Goal: Information Seeking & Learning: Learn about a topic

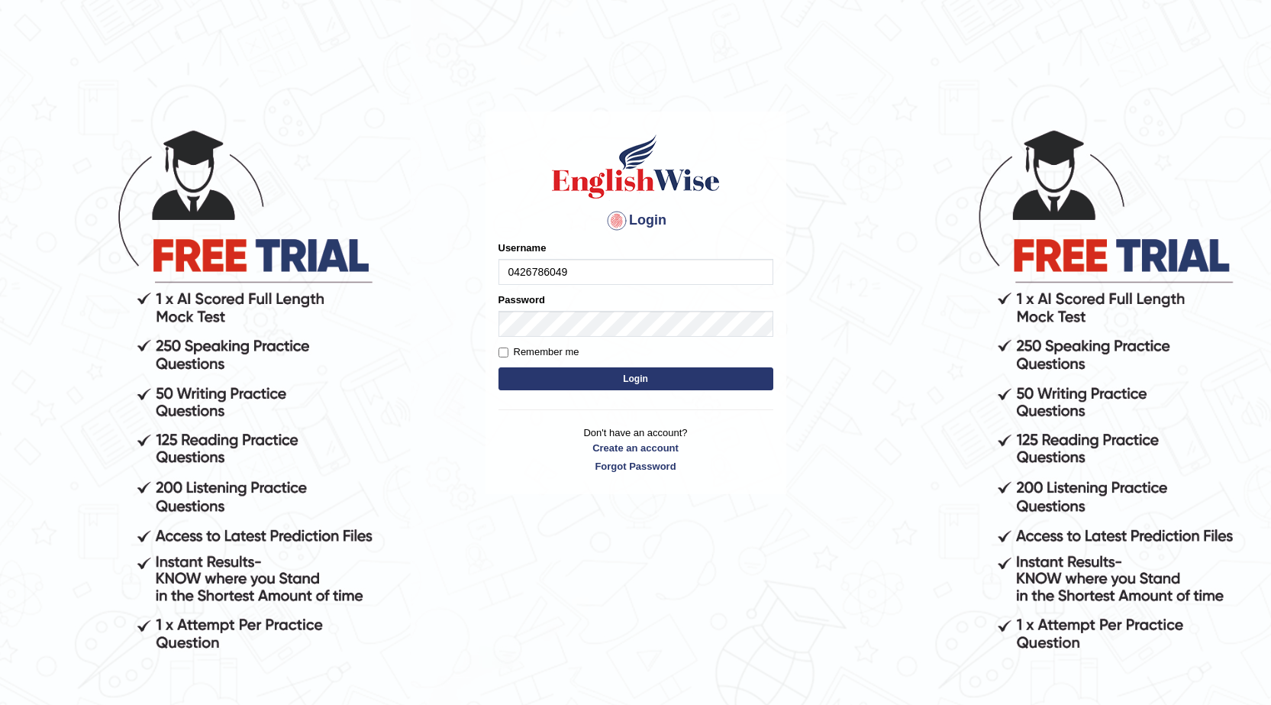
type input "0426786049"
click at [538, 292] on form "Please fix the following errors: Username 0426786049 Password Remember me Login" at bounding box center [636, 316] width 275 height 153
click at [559, 308] on div "Password" at bounding box center [636, 314] width 275 height 44
click at [586, 372] on button "Login" at bounding box center [636, 378] width 275 height 23
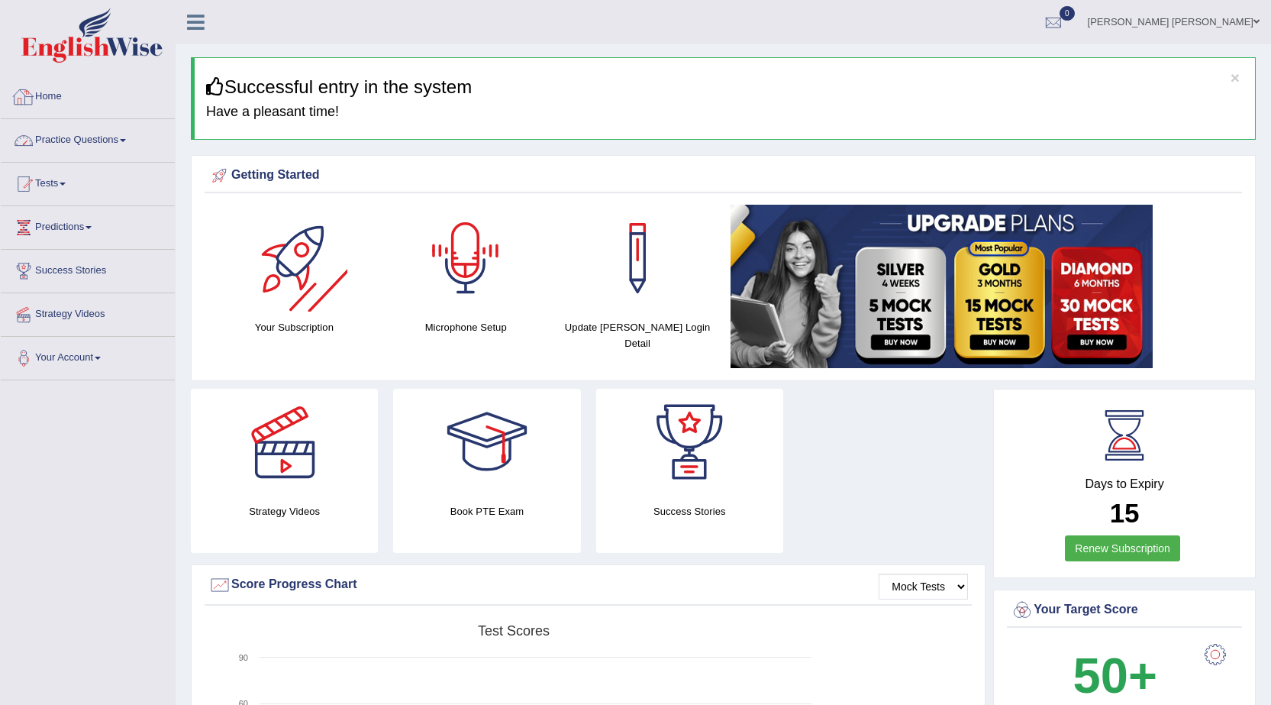
click at [97, 140] on link "Practice Questions" at bounding box center [88, 138] width 174 height 38
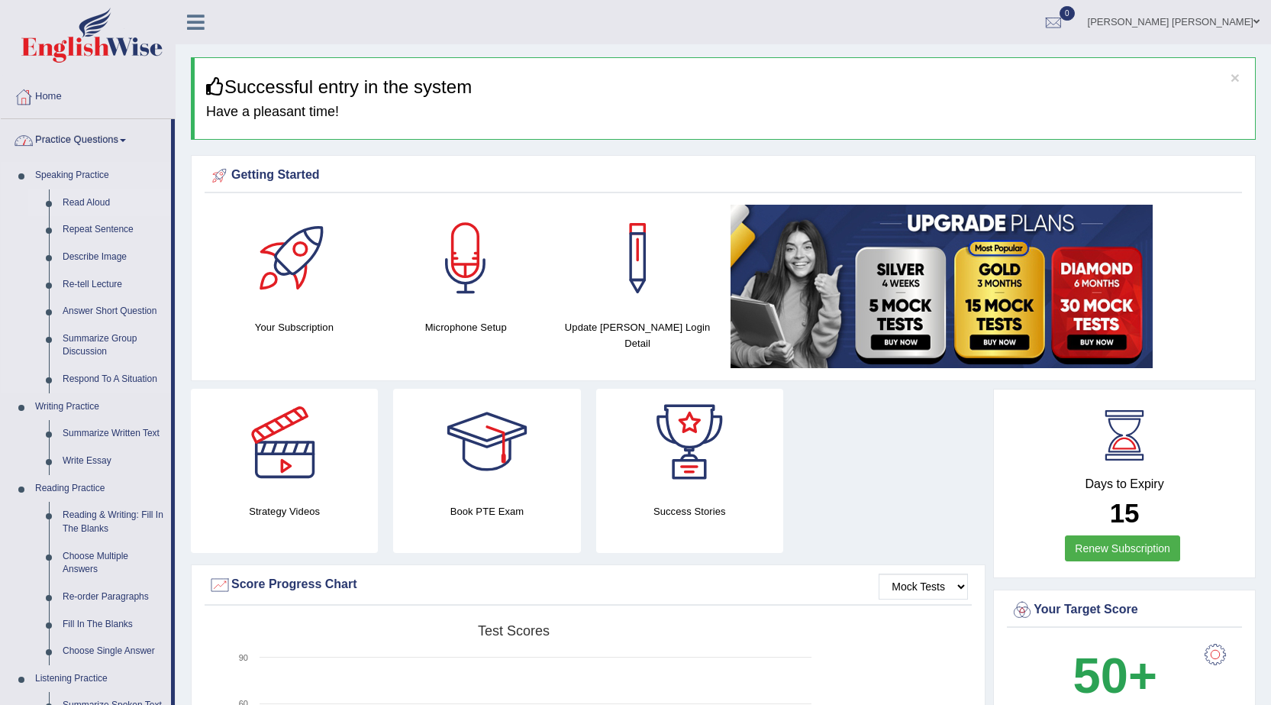
click at [96, 196] on link "Read Aloud" at bounding box center [113, 202] width 115 height 27
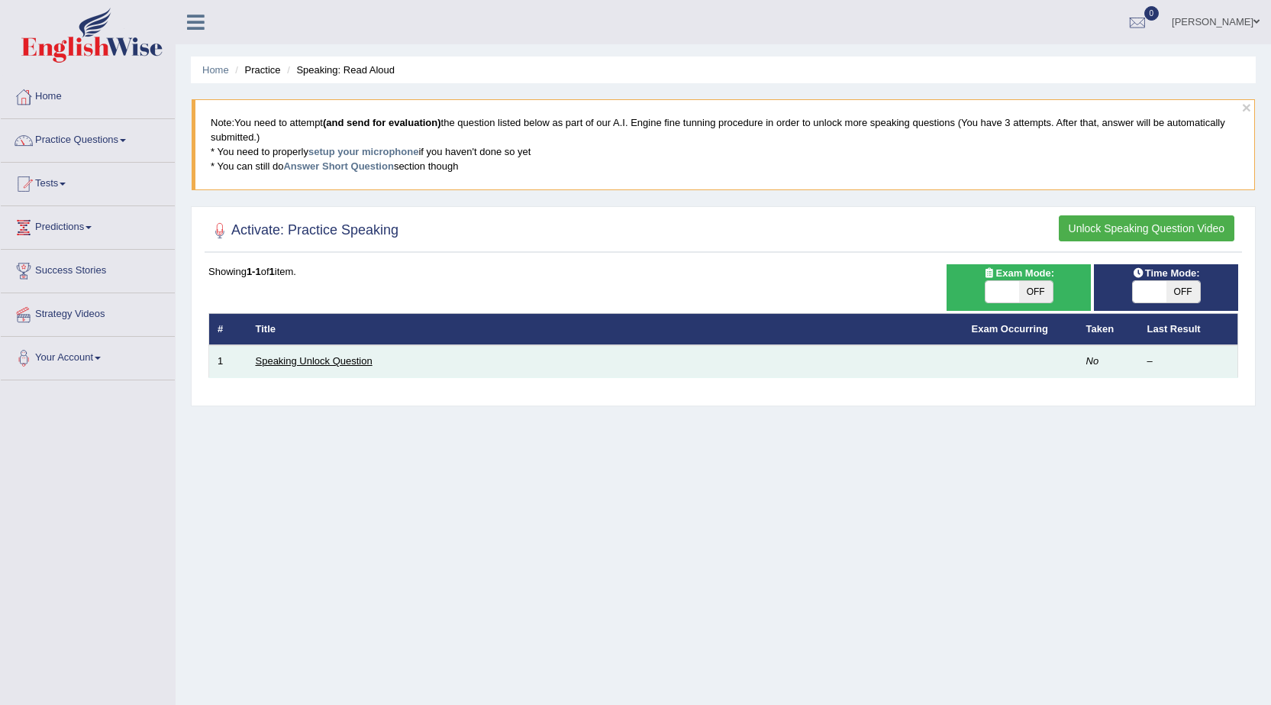
click at [344, 355] on link "Speaking Unlock Question" at bounding box center [314, 360] width 117 height 11
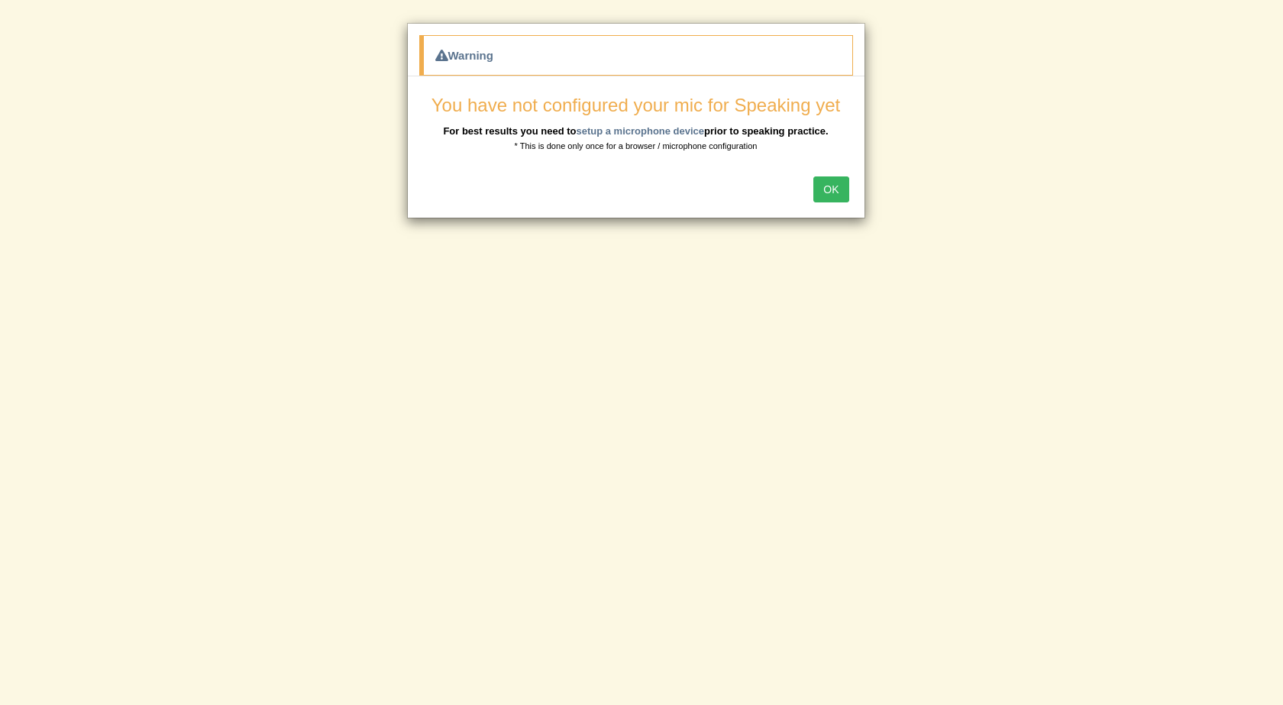
click at [828, 194] on button "OK" at bounding box center [830, 189] width 35 height 26
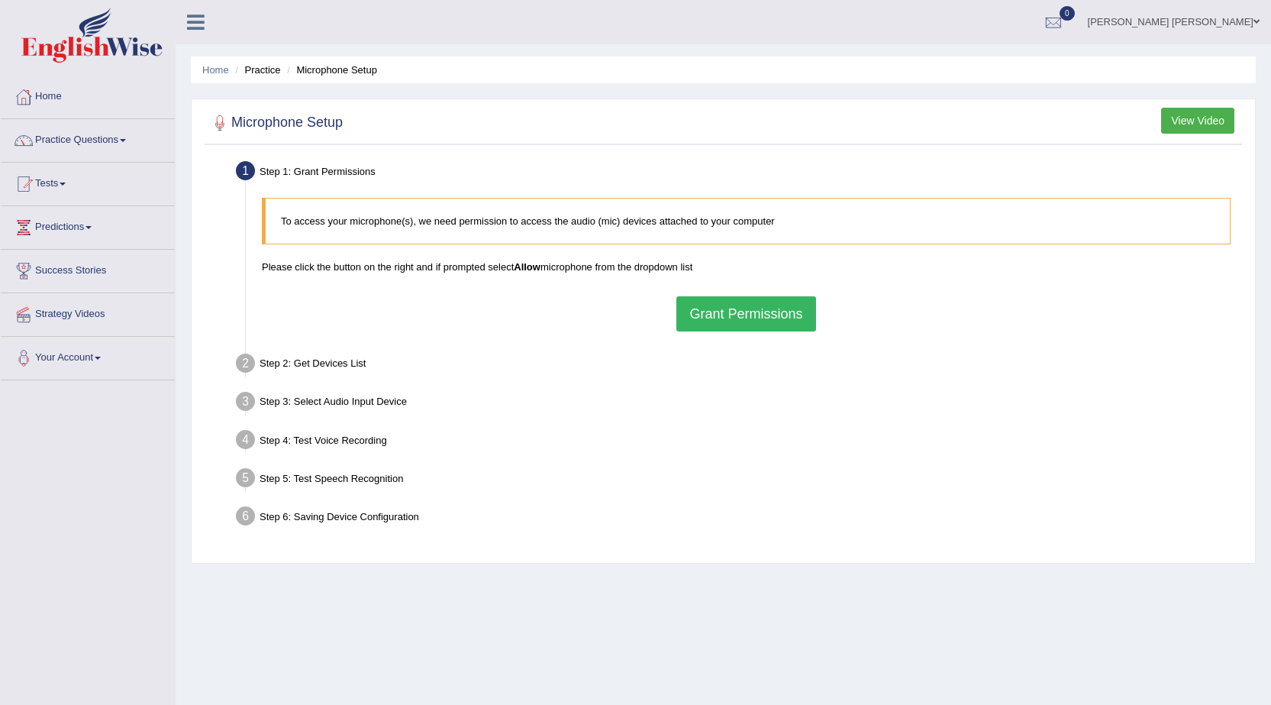
click at [749, 307] on button "Grant Permissions" at bounding box center [745, 313] width 139 height 35
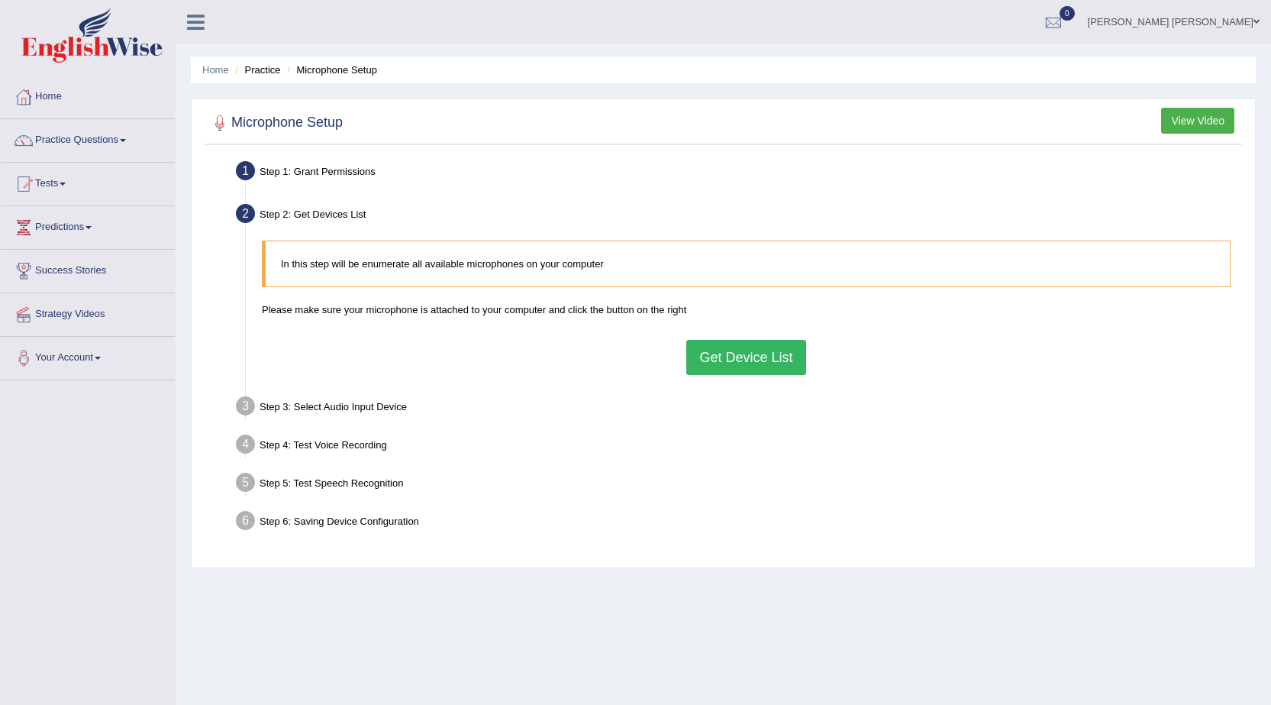
click at [761, 349] on button "Get Device List" at bounding box center [745, 357] width 119 height 35
click at [697, 350] on div "In this step will be enumerate all available microphones on your computer Pleas…" at bounding box center [746, 307] width 984 height 149
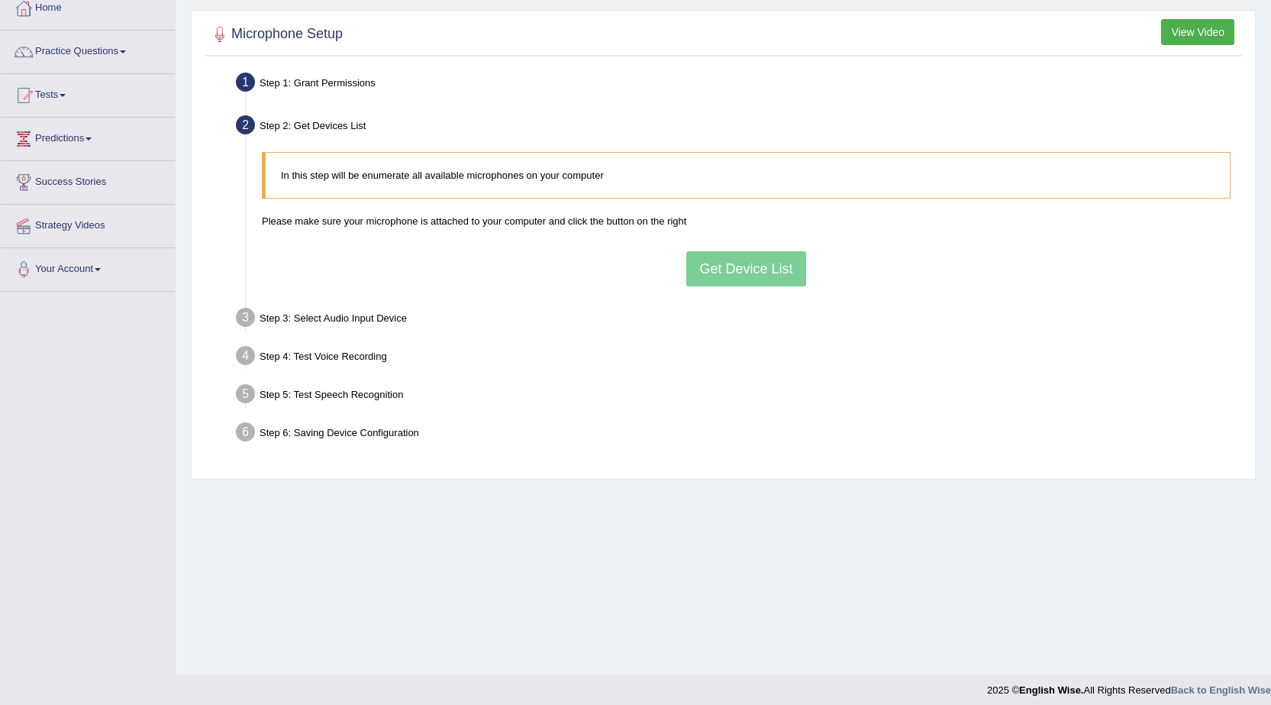
click at [684, 405] on ul "Step 1: Grant Permissions To access your microphone(s), we need permission to a…" at bounding box center [723, 259] width 1030 height 383
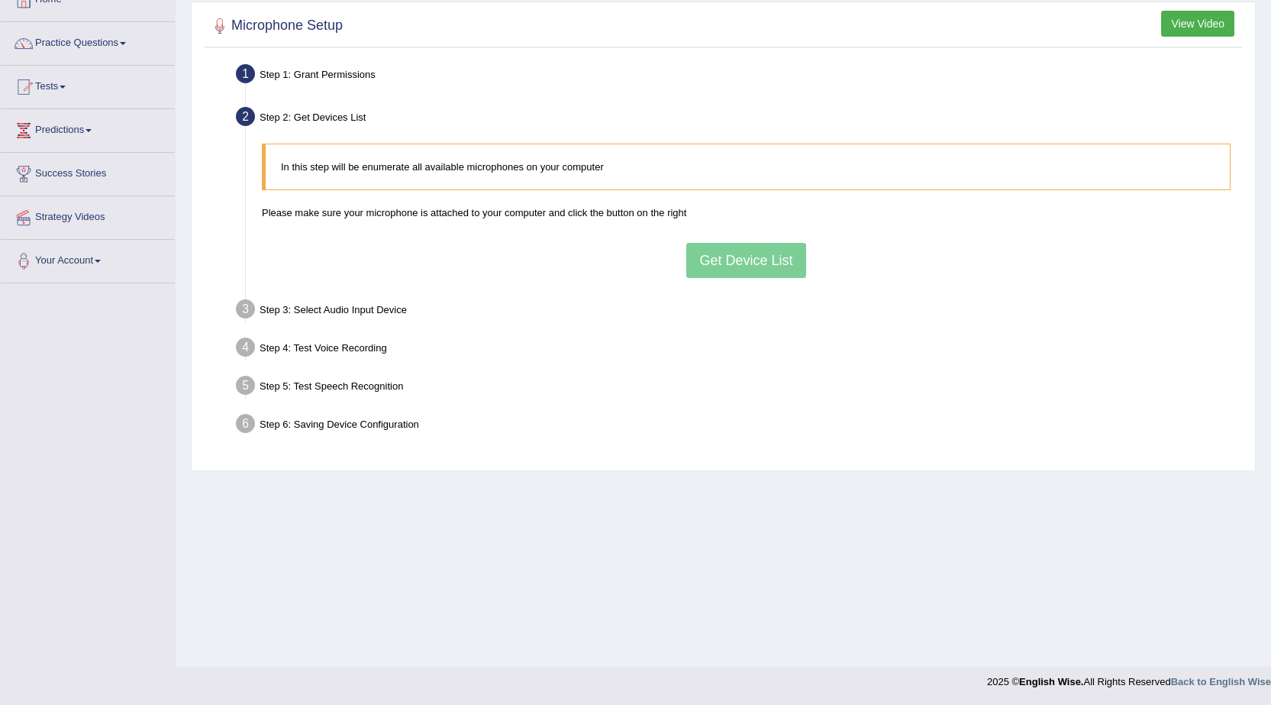
click at [758, 263] on div "In this step will be enumerate all available microphones on your computer Pleas…" at bounding box center [746, 210] width 984 height 149
click at [596, 221] on div "In this step will be enumerate all available microphones on your computer Pleas…" at bounding box center [746, 210] width 984 height 149
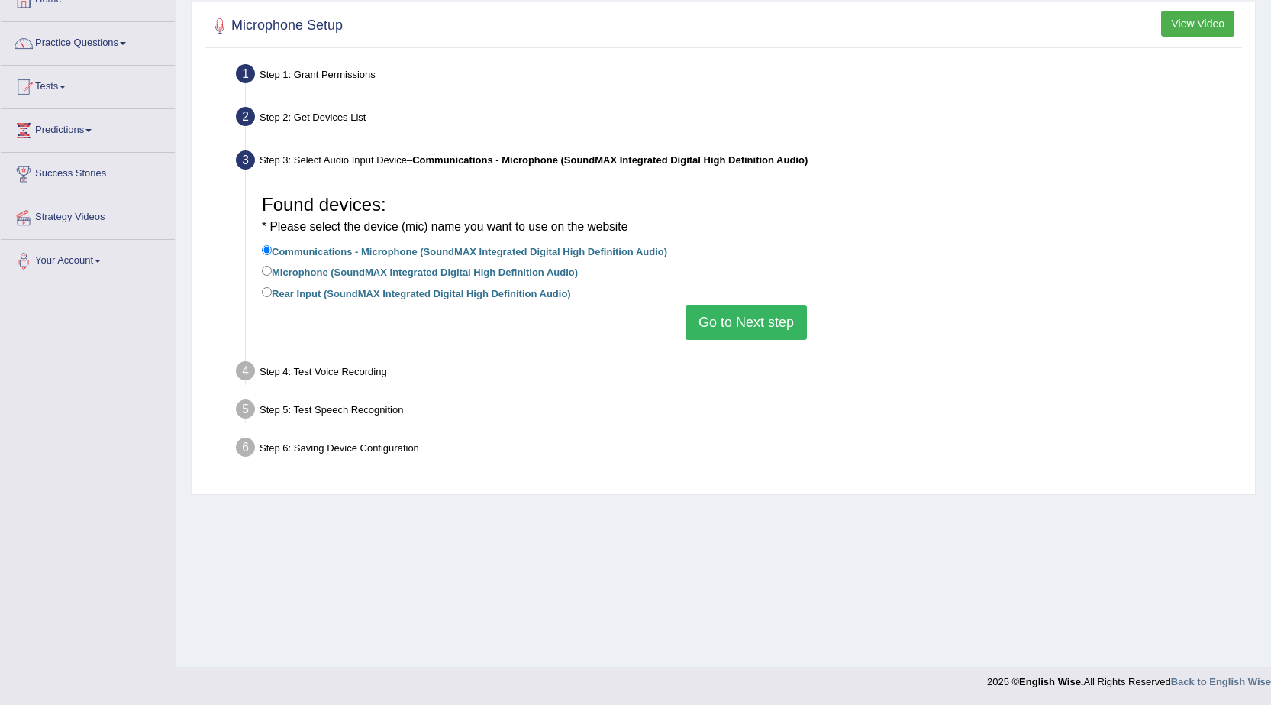
click at [757, 328] on button "Go to Next step" at bounding box center [746, 322] width 121 height 35
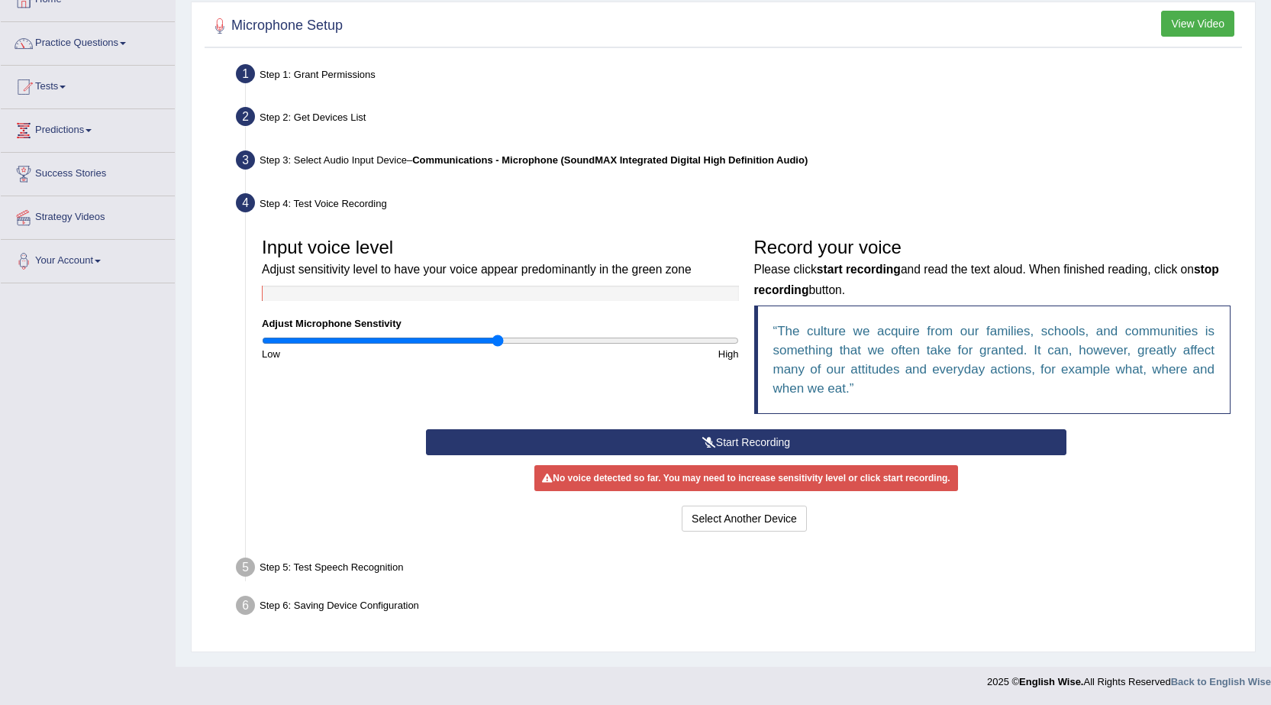
click at [809, 439] on button "Start Recording" at bounding box center [746, 442] width 641 height 26
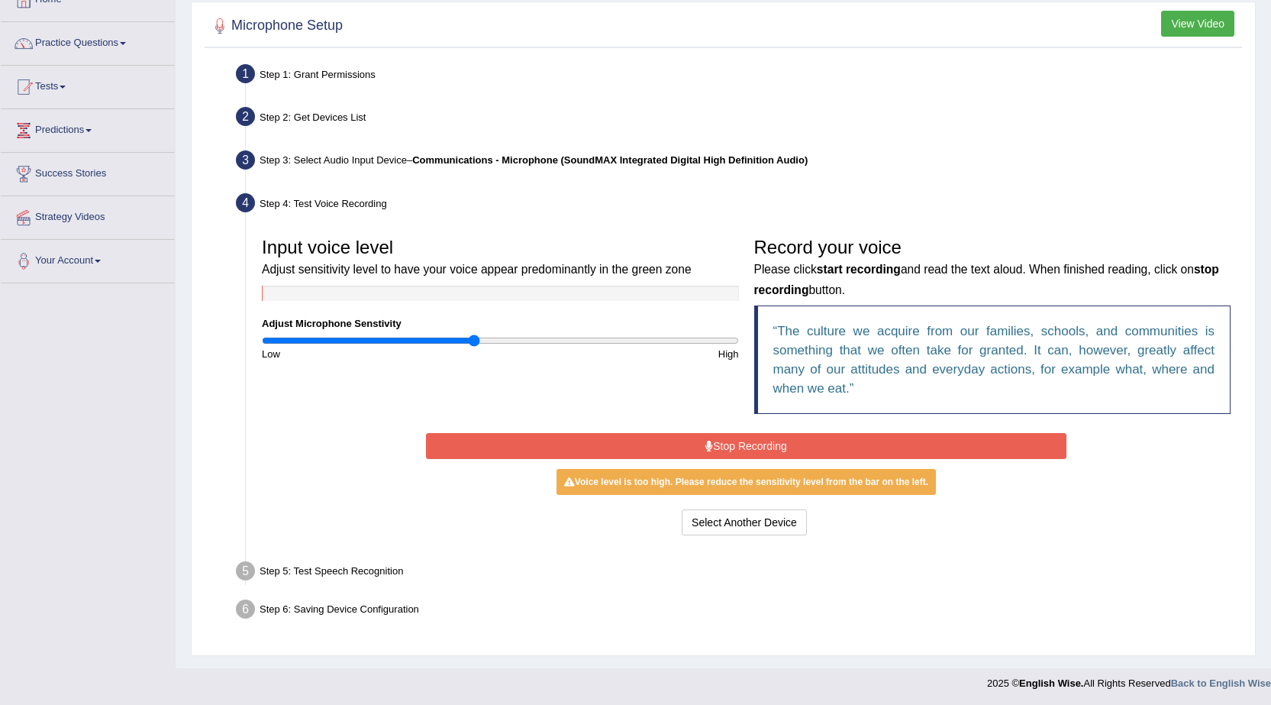
type input "0.9"
click at [473, 339] on input "range" at bounding box center [500, 340] width 477 height 12
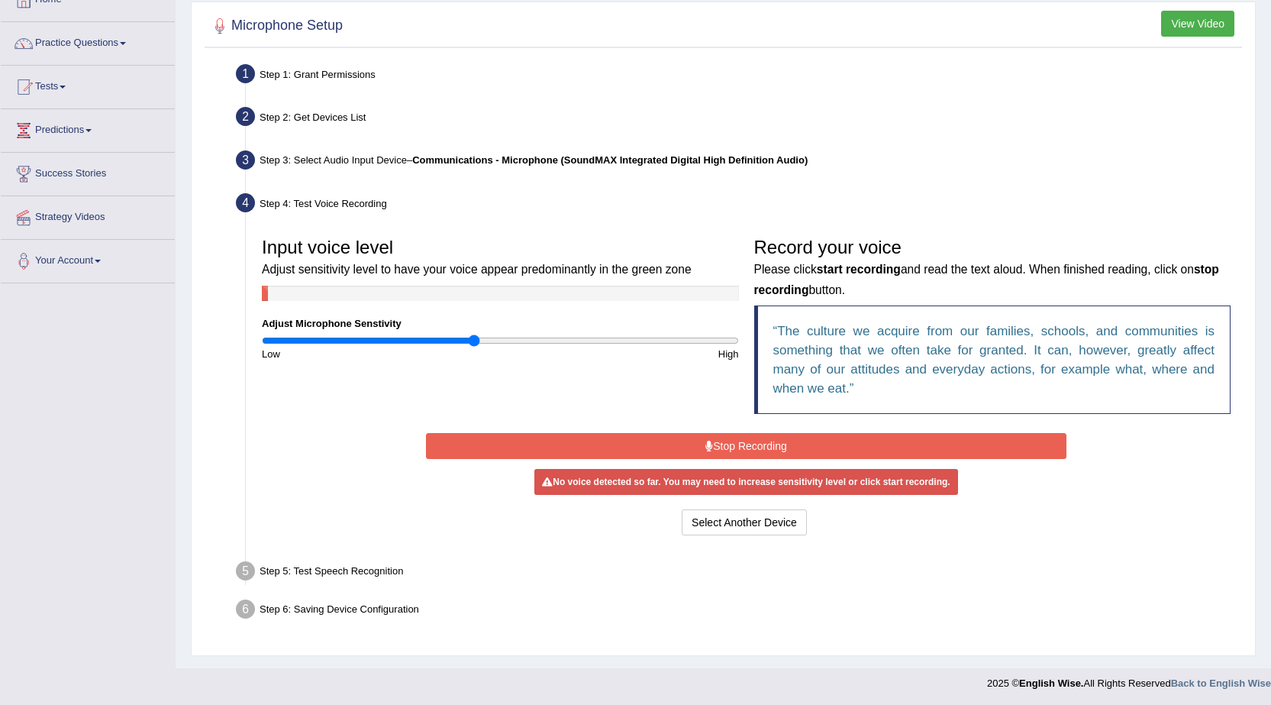
click at [754, 453] on button "Stop Recording" at bounding box center [746, 446] width 641 height 26
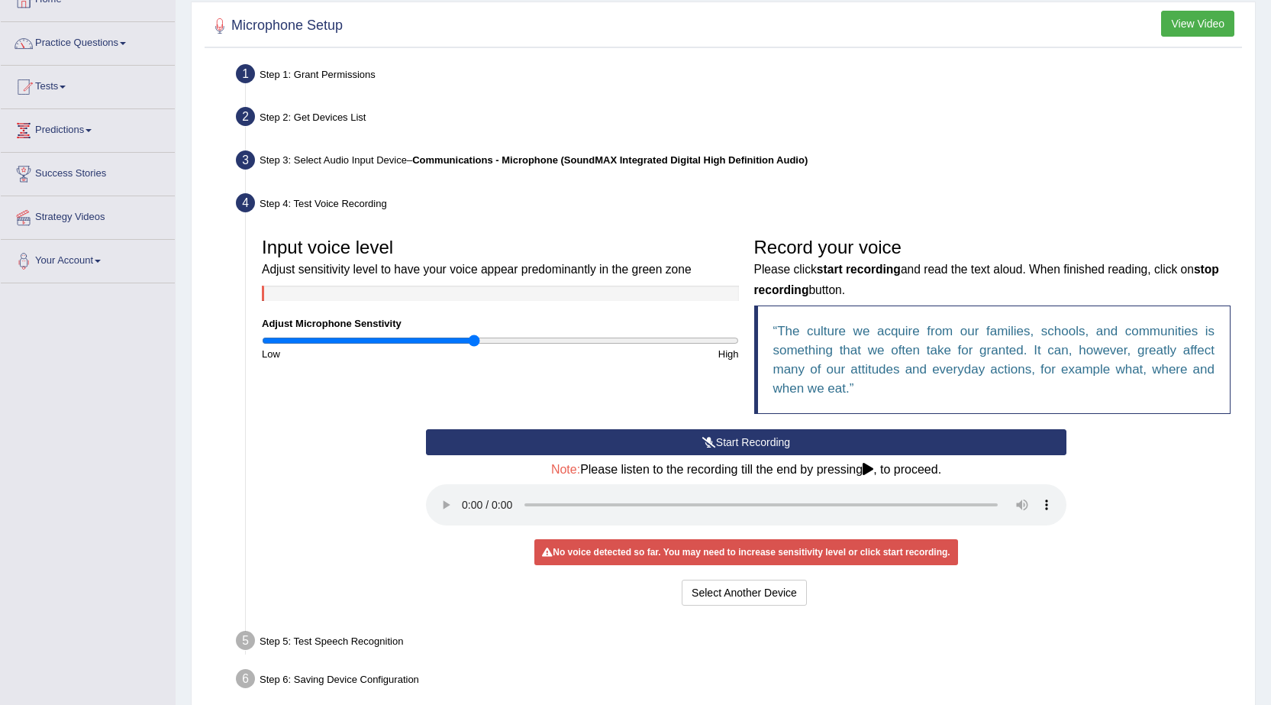
click at [756, 442] on button "Start Recording" at bounding box center [746, 442] width 641 height 26
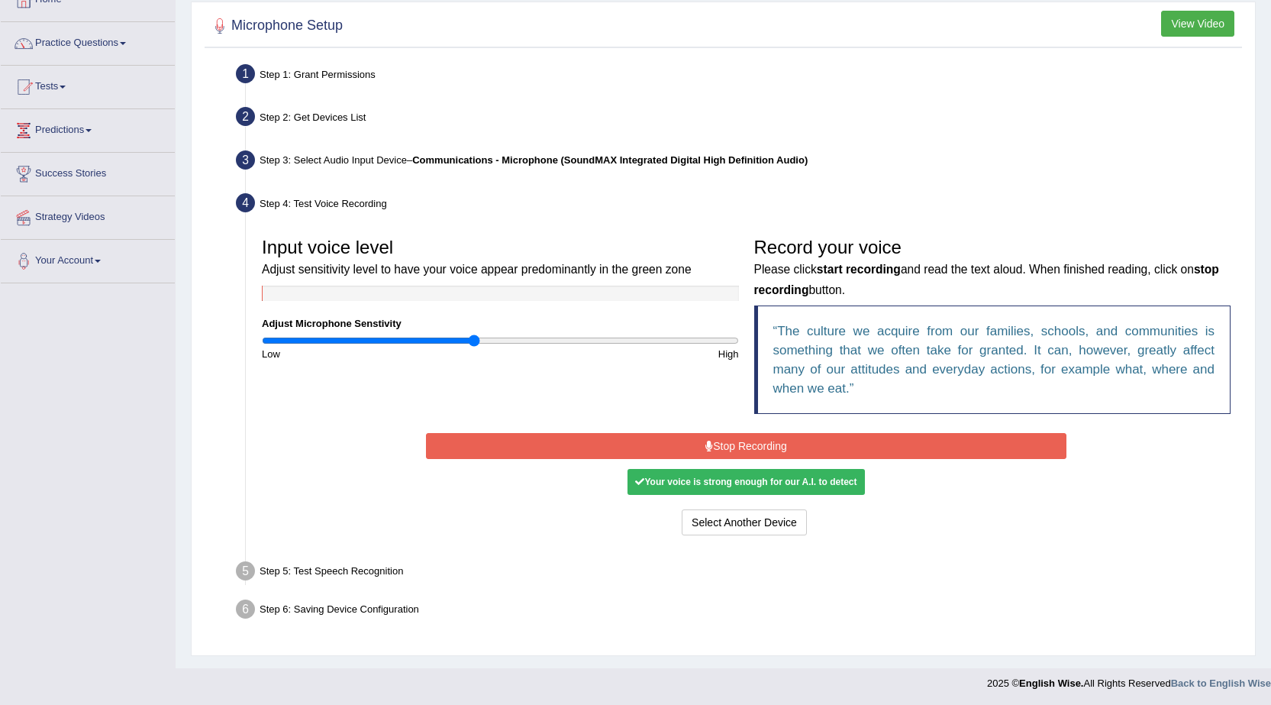
click at [756, 441] on button "Stop Recording" at bounding box center [746, 446] width 641 height 26
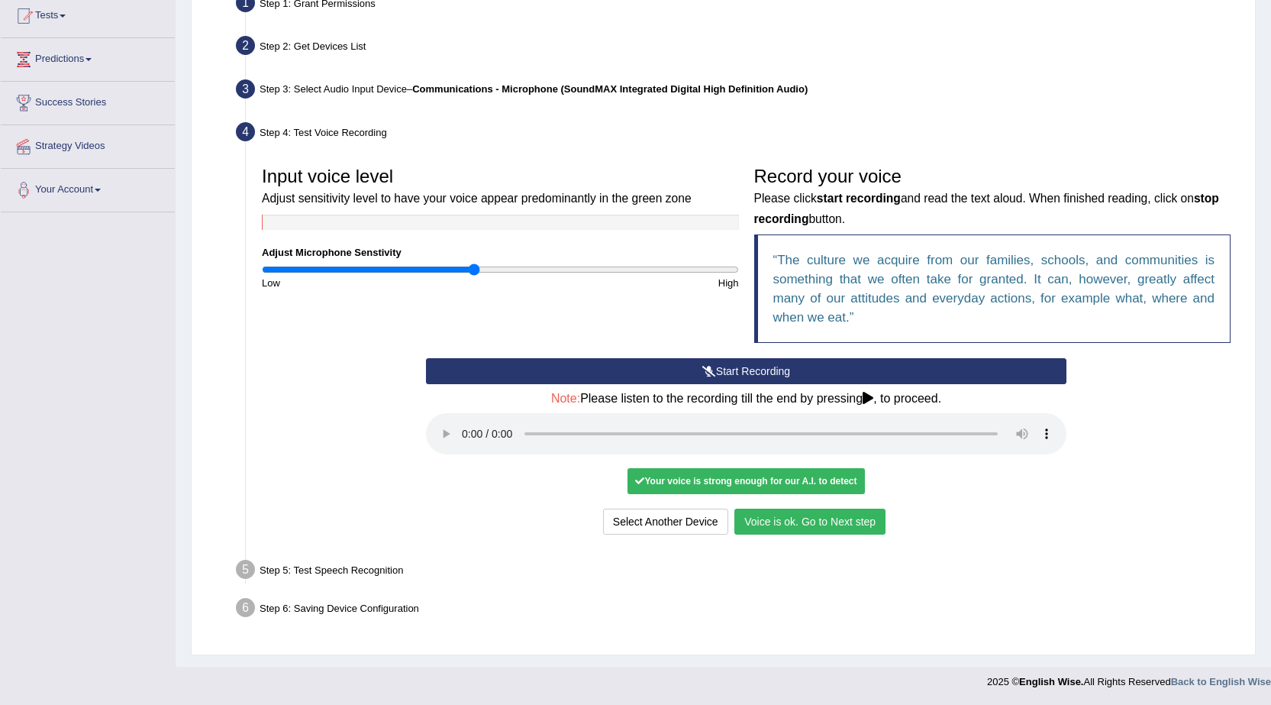
click at [860, 521] on button "Voice is ok. Go to Next step" at bounding box center [809, 521] width 151 height 26
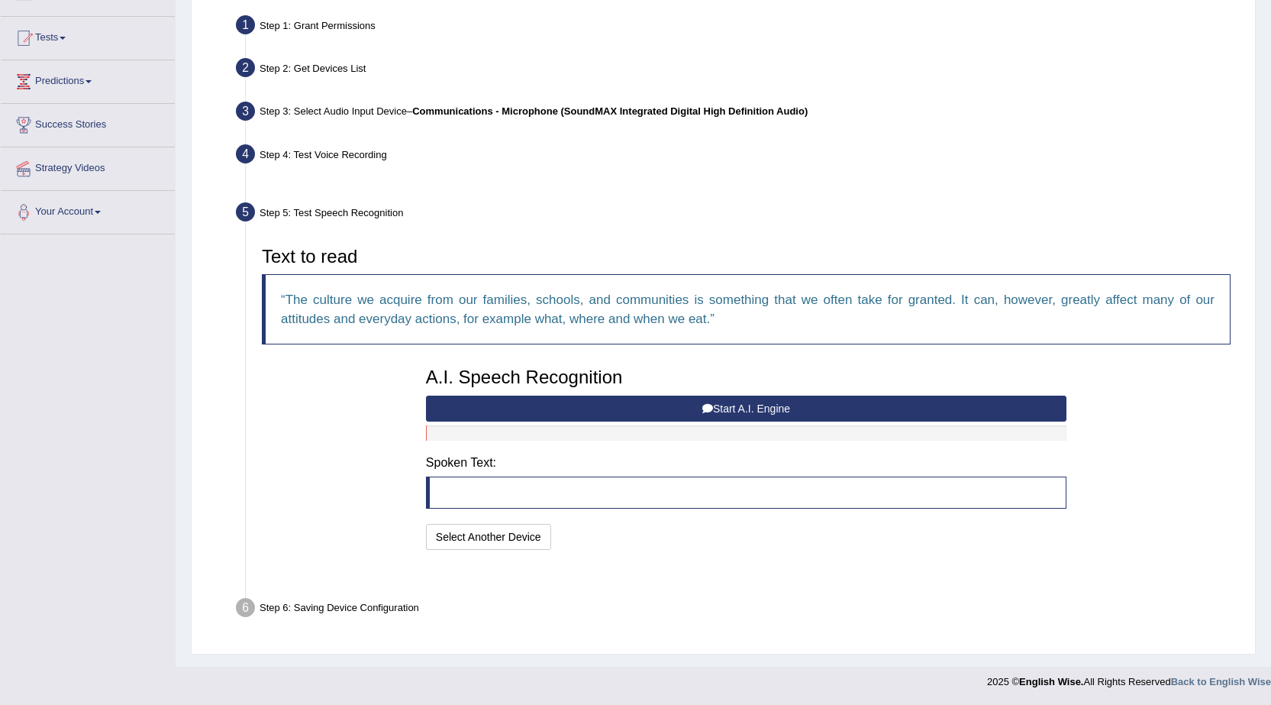
scroll to position [108, 0]
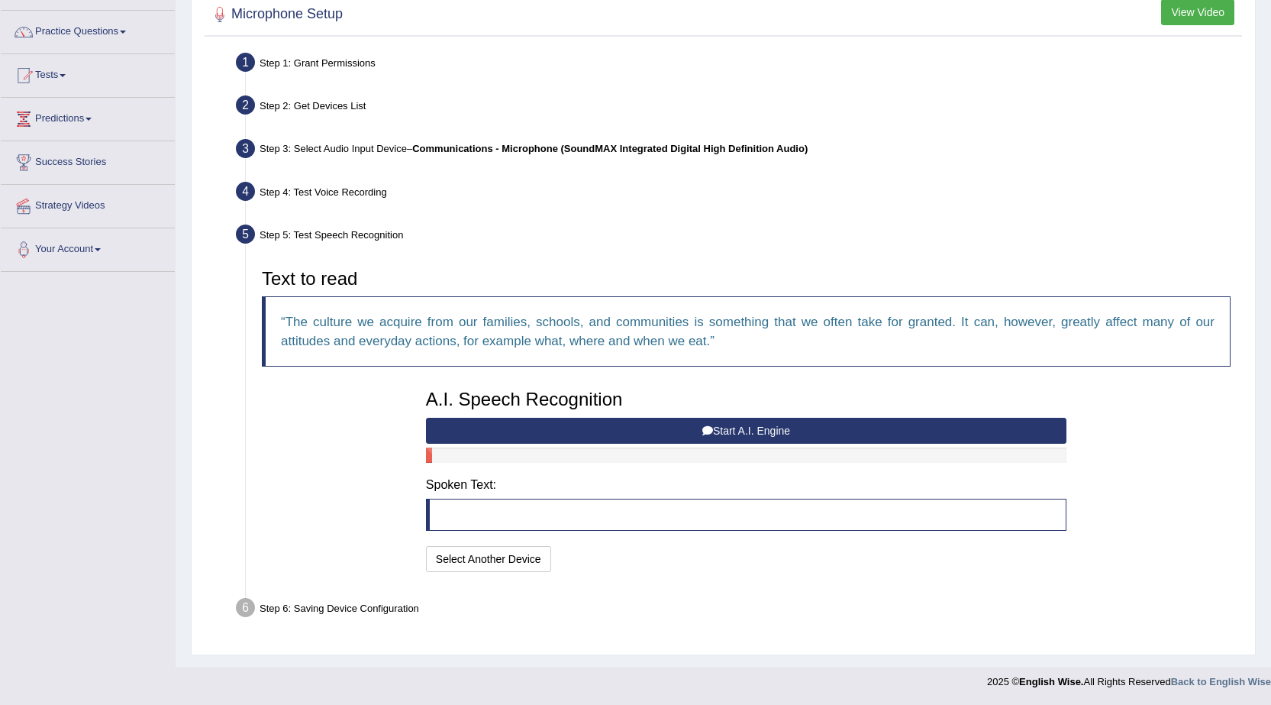
click at [690, 423] on button "Start A.I. Engine" at bounding box center [746, 431] width 641 height 26
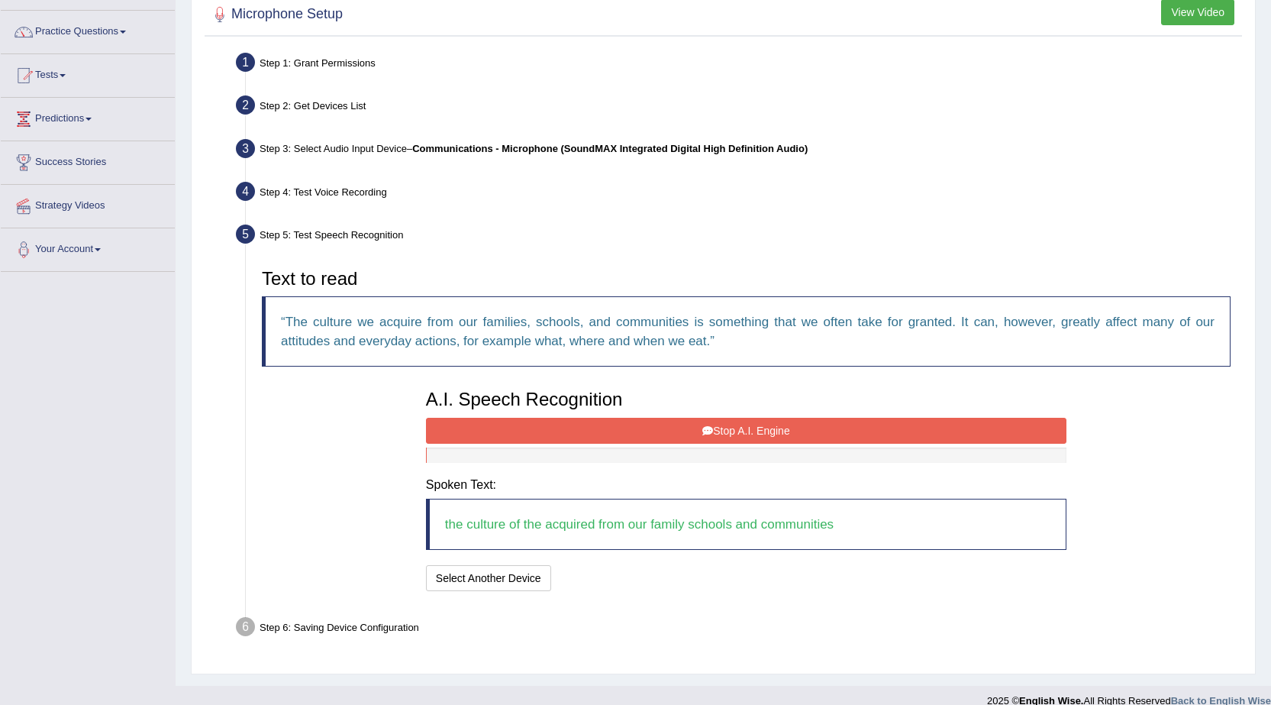
click at [699, 433] on button "Stop A.I. Engine" at bounding box center [746, 431] width 641 height 26
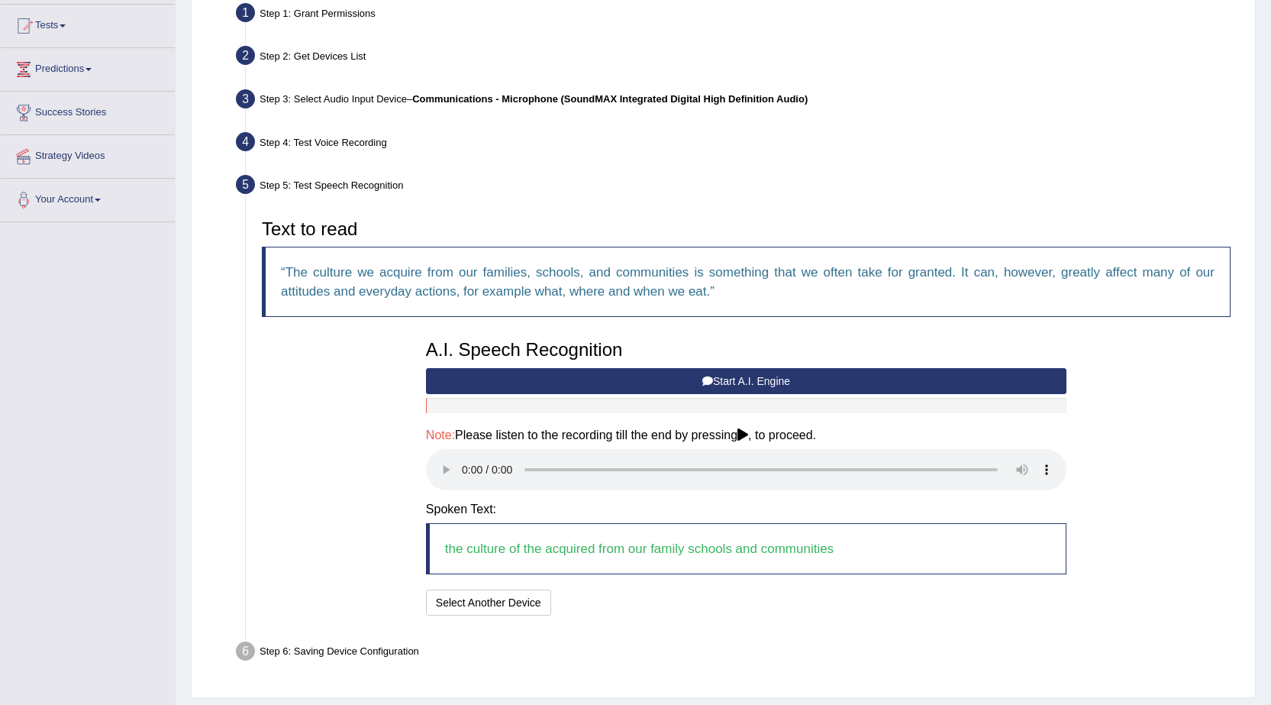
scroll to position [202, 0]
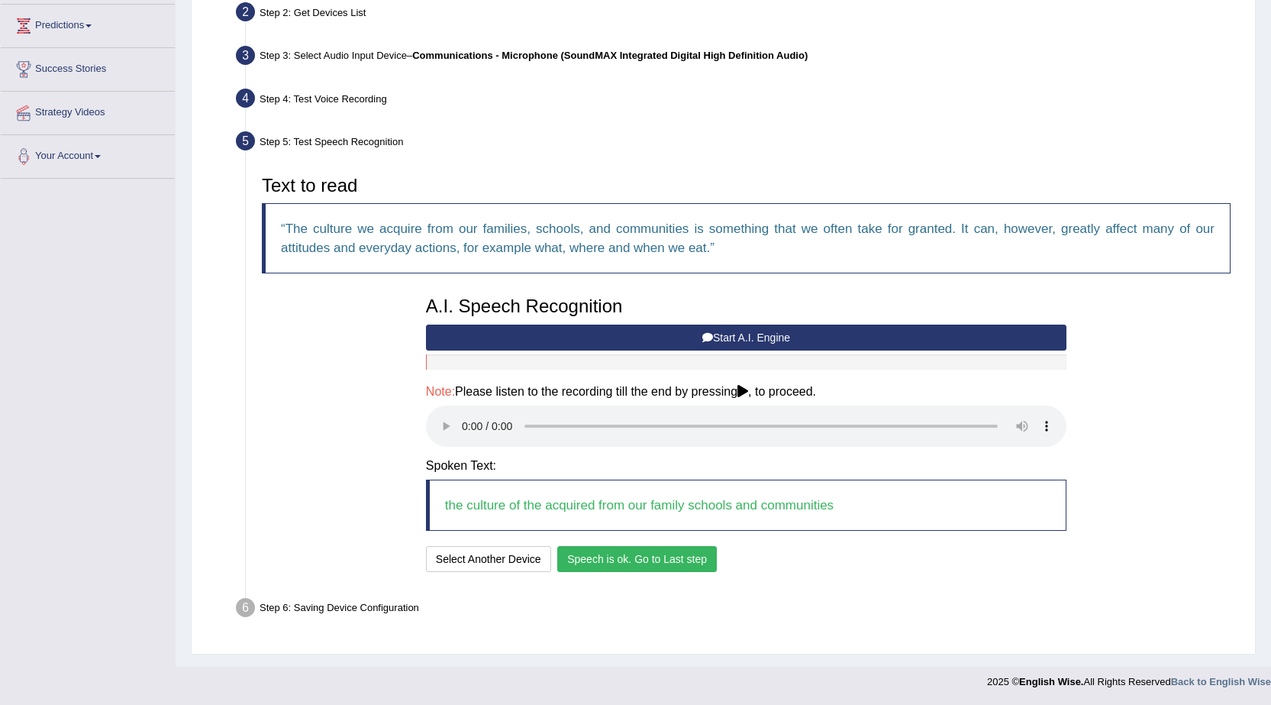
click at [647, 553] on button "Speech is ok. Go to Last step" at bounding box center [637, 559] width 160 height 26
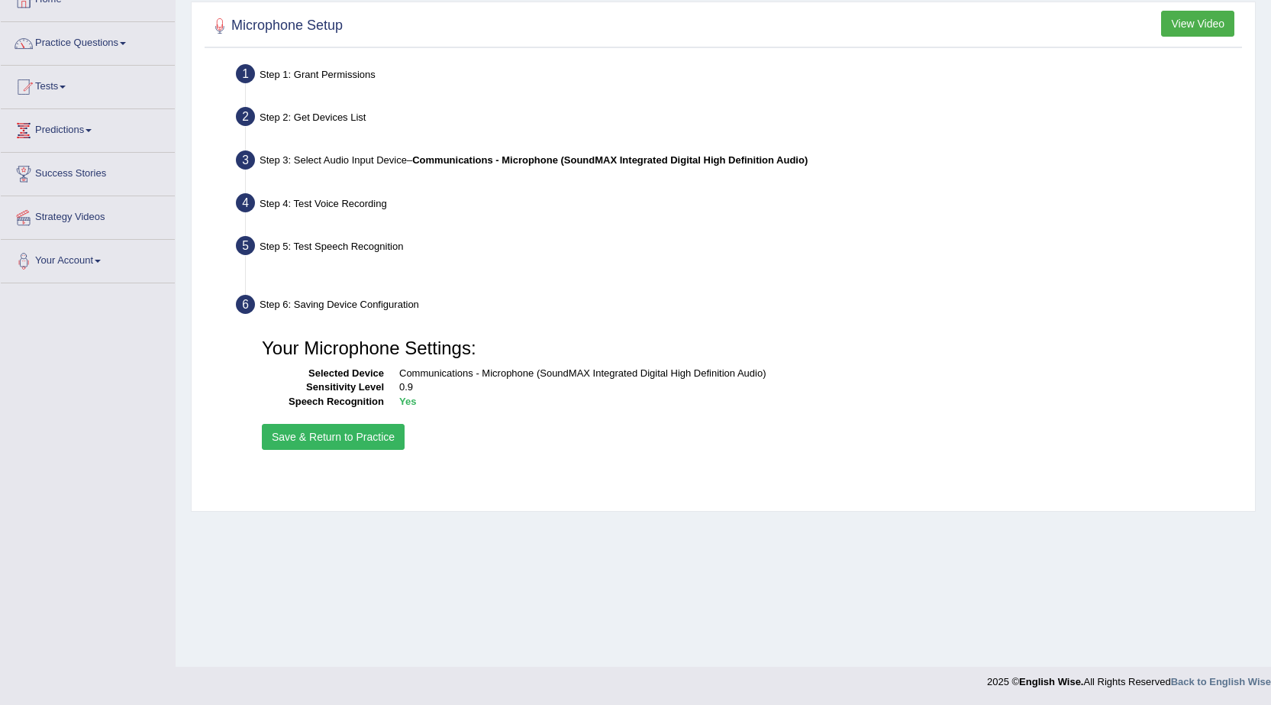
scroll to position [97, 0]
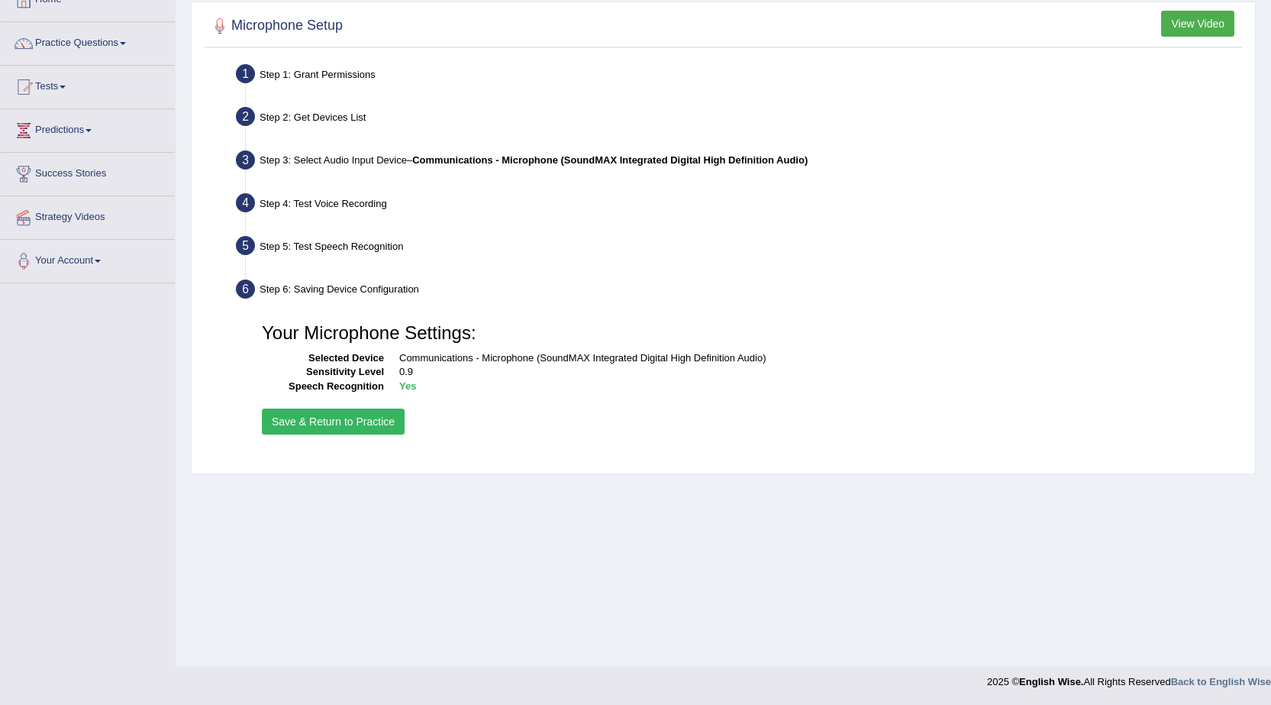
click at [350, 408] on div "Your Microphone Settings: Selected Device Communications - Microphone (SoundMAX…" at bounding box center [746, 377] width 984 height 138
click at [361, 430] on button "Save & Return to Practice" at bounding box center [333, 421] width 143 height 26
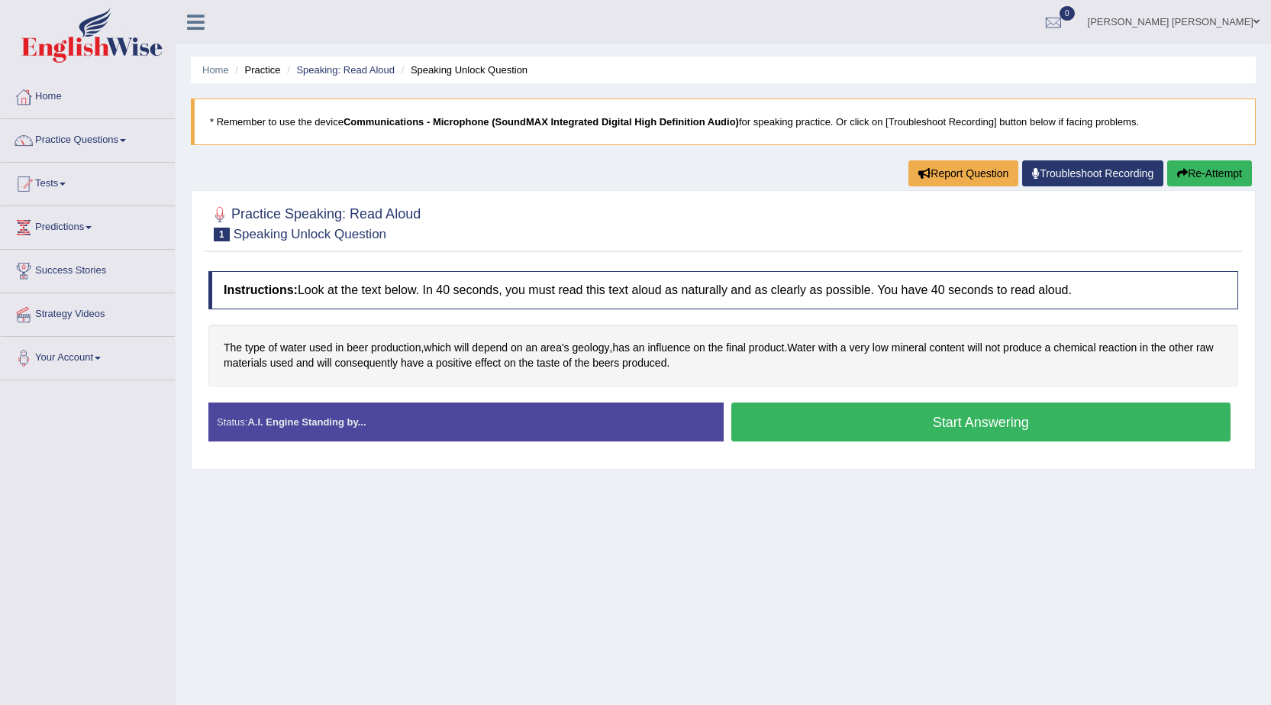
click at [840, 431] on button "Start Answering" at bounding box center [981, 421] width 500 height 39
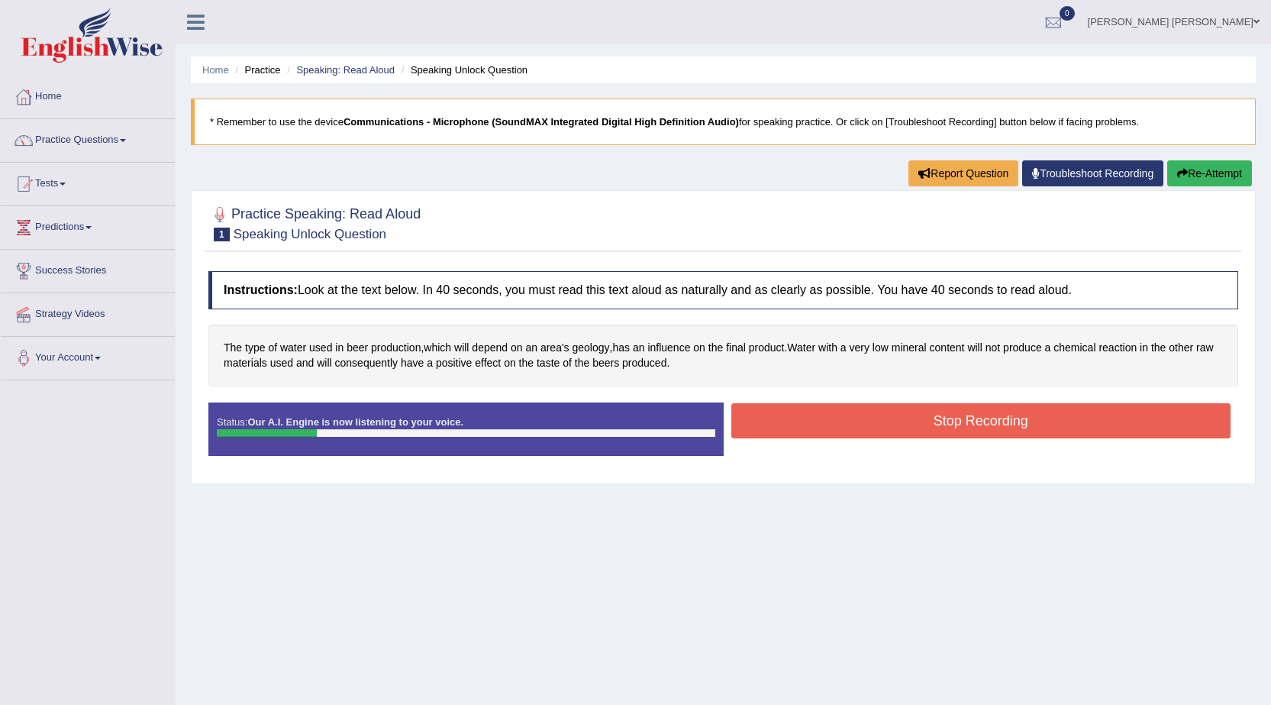
click at [844, 425] on button "Stop Recording" at bounding box center [981, 420] width 500 height 35
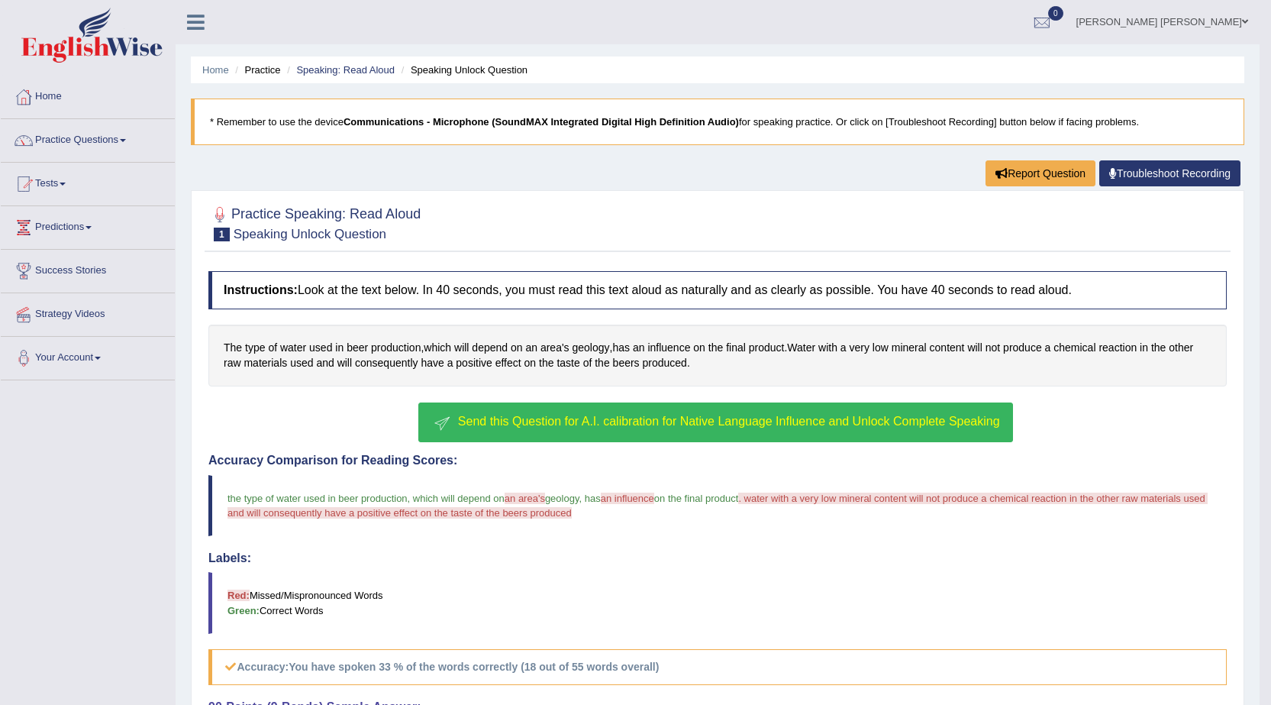
click at [750, 427] on span "Send this Question for A.I. calibration for Native Language Influence and Unloc…" at bounding box center [729, 421] width 542 height 13
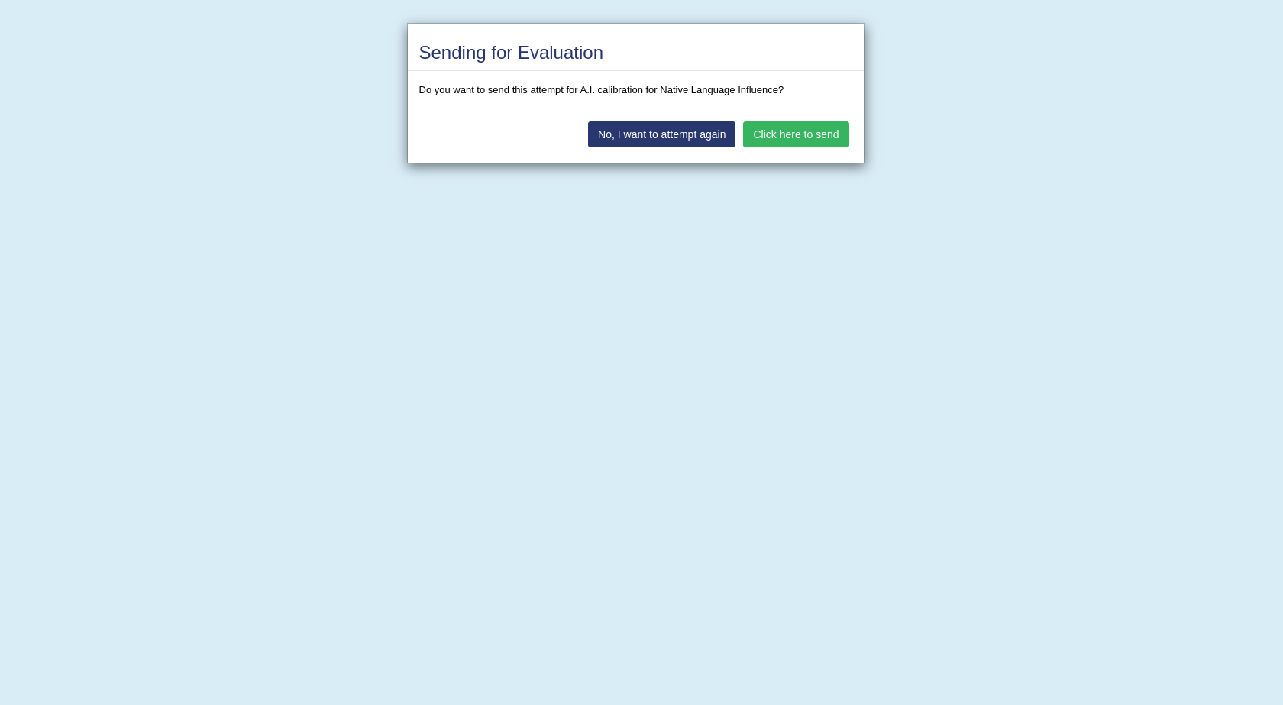
click at [819, 144] on button "Click here to send" at bounding box center [795, 134] width 105 height 26
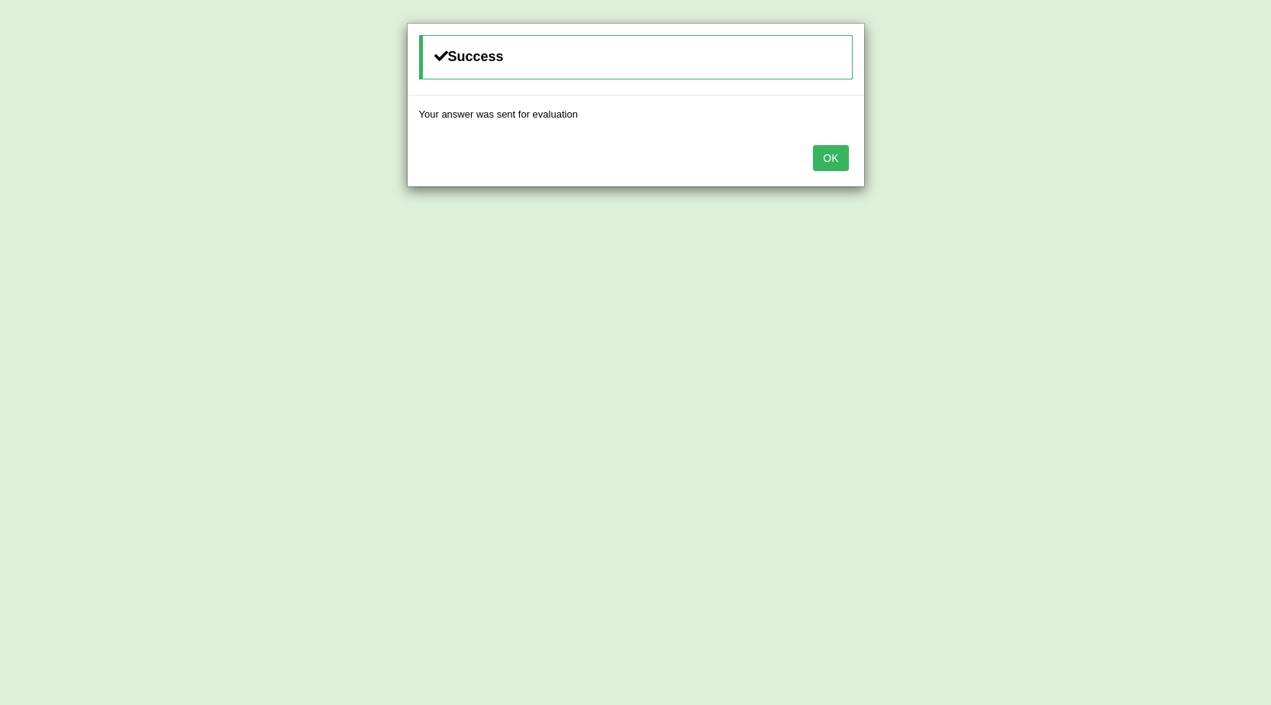
click at [828, 160] on button "OK" at bounding box center [830, 158] width 35 height 26
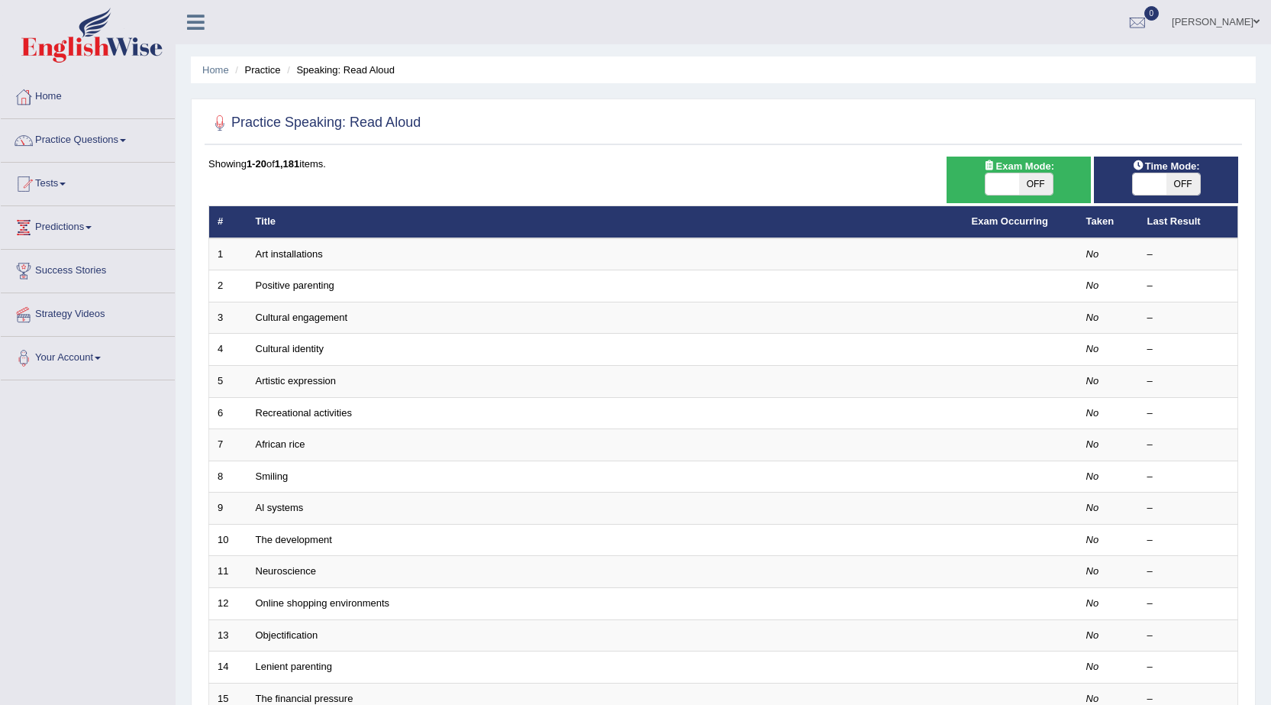
click at [302, 258] on link "Art installations" at bounding box center [289, 253] width 67 height 11
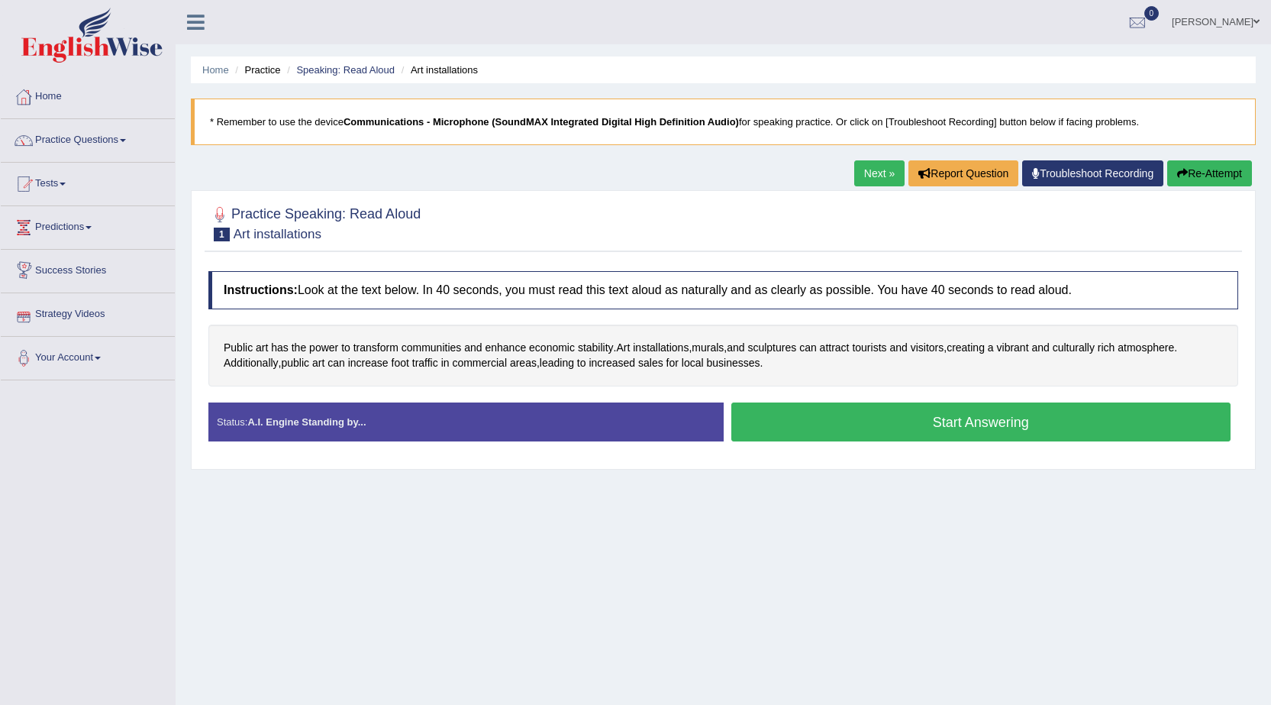
click at [802, 439] on button "Start Answering" at bounding box center [981, 421] width 500 height 39
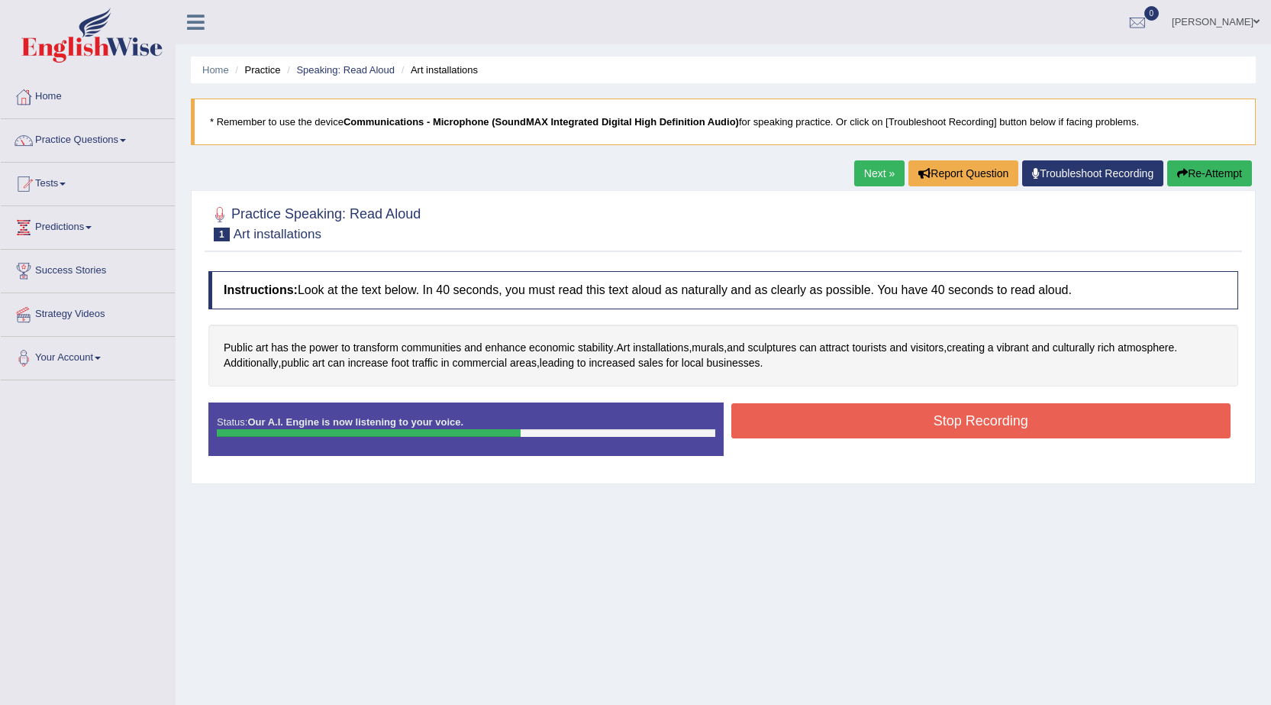
click at [1195, 179] on button "Re-Attempt" at bounding box center [1209, 173] width 85 height 26
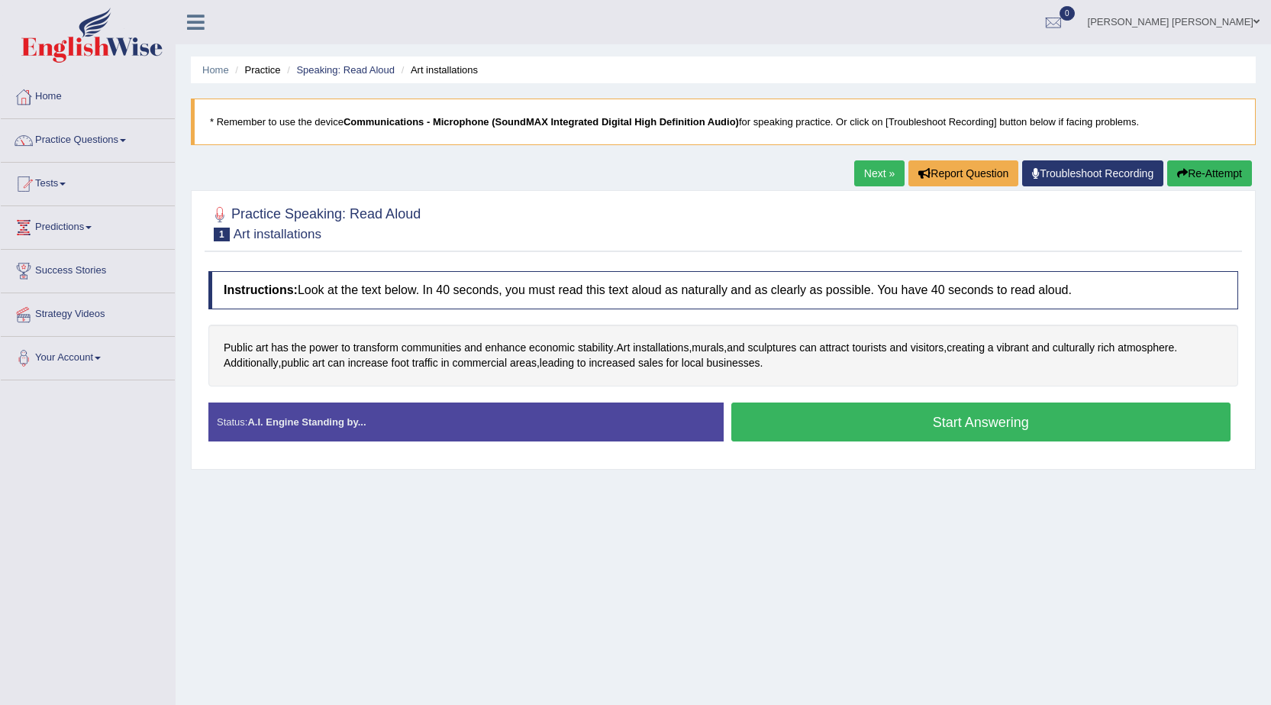
click at [776, 474] on div "Home Practice Speaking: Read Aloud Art installations * Remember to use the devi…" at bounding box center [724, 381] width 1096 height 763
click at [795, 434] on button "Start Answering" at bounding box center [981, 421] width 500 height 39
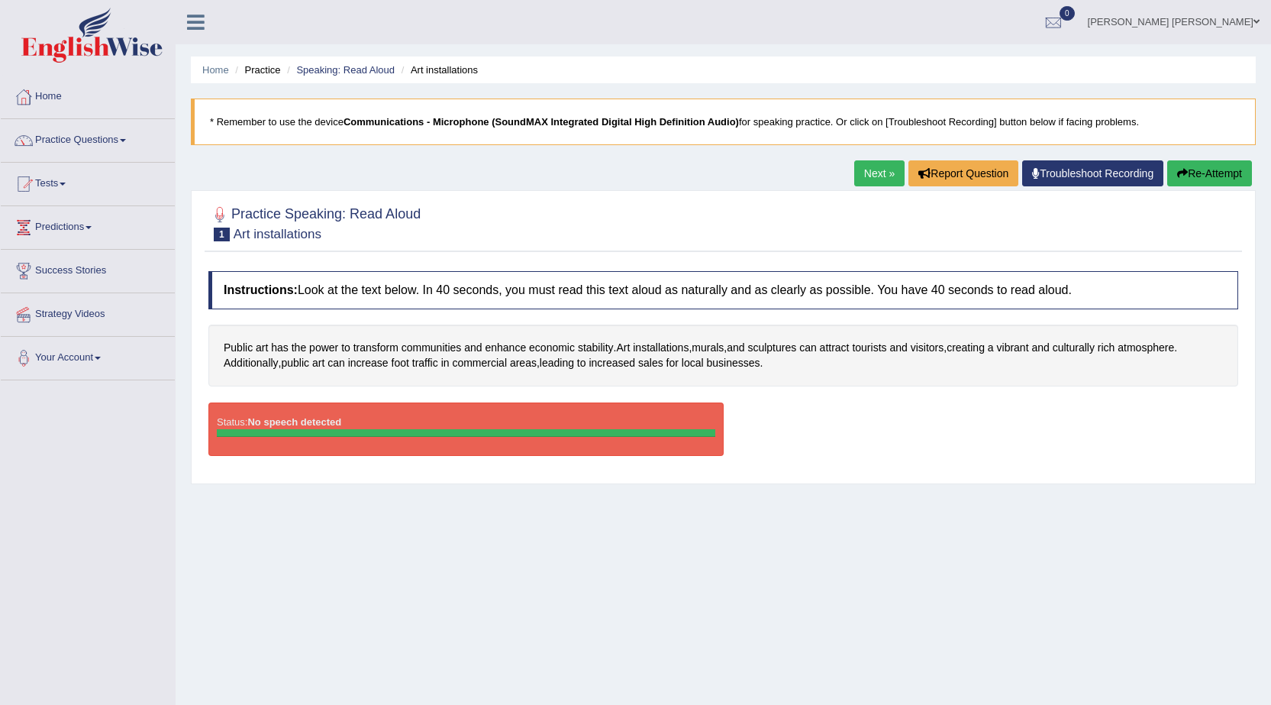
click at [1218, 173] on button "Re-Attempt" at bounding box center [1209, 173] width 85 height 26
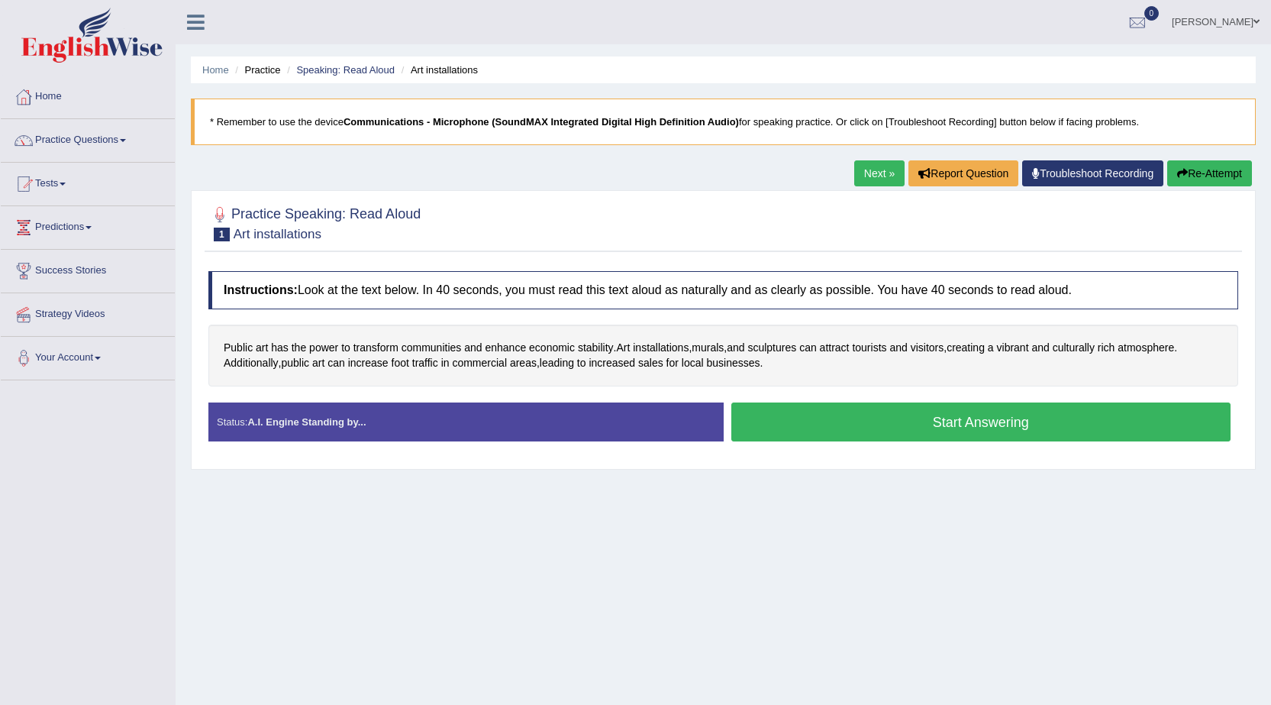
click at [949, 428] on button "Start Answering" at bounding box center [981, 421] width 500 height 39
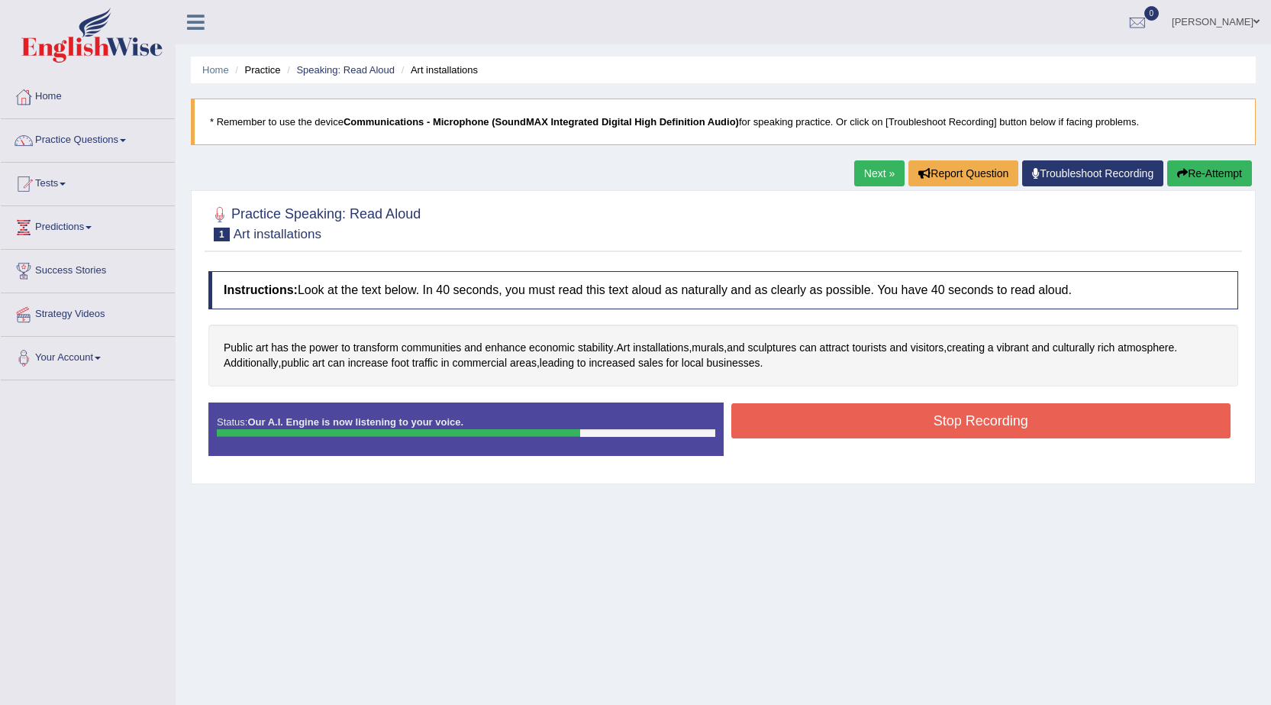
click at [949, 428] on button "Stop Recording" at bounding box center [981, 420] width 500 height 35
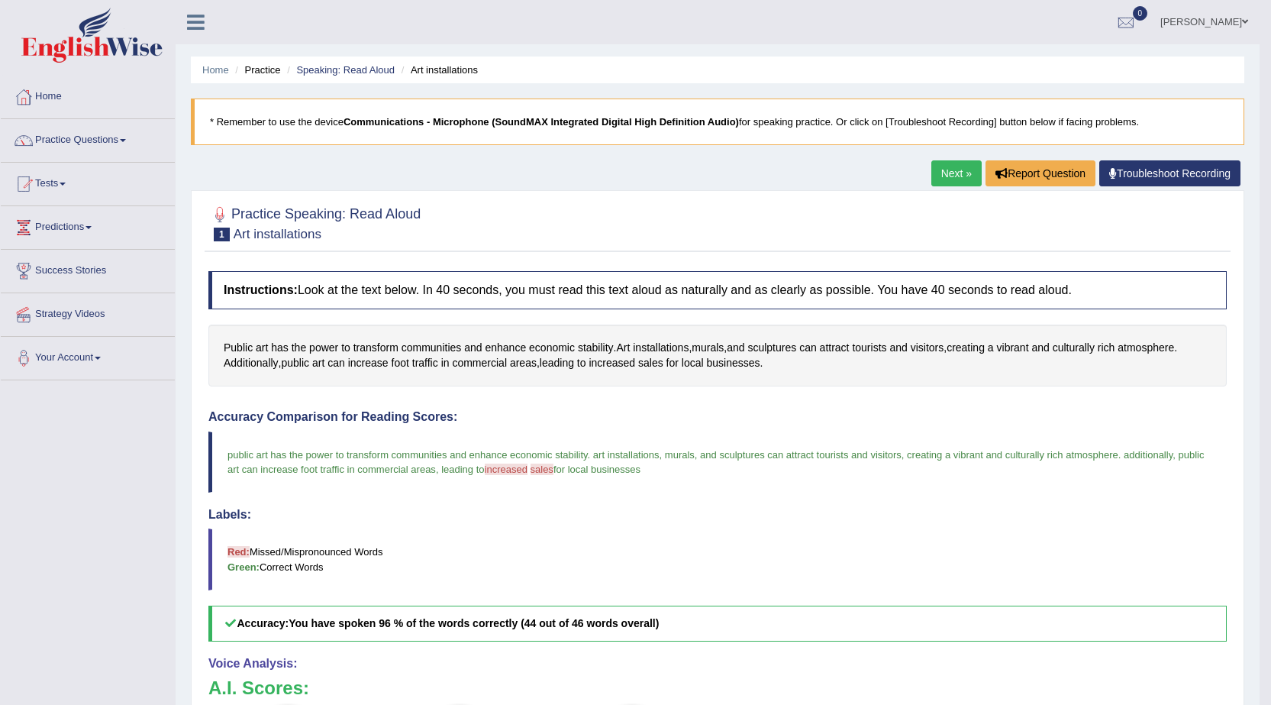
click at [953, 168] on link "Next »" at bounding box center [956, 173] width 50 height 26
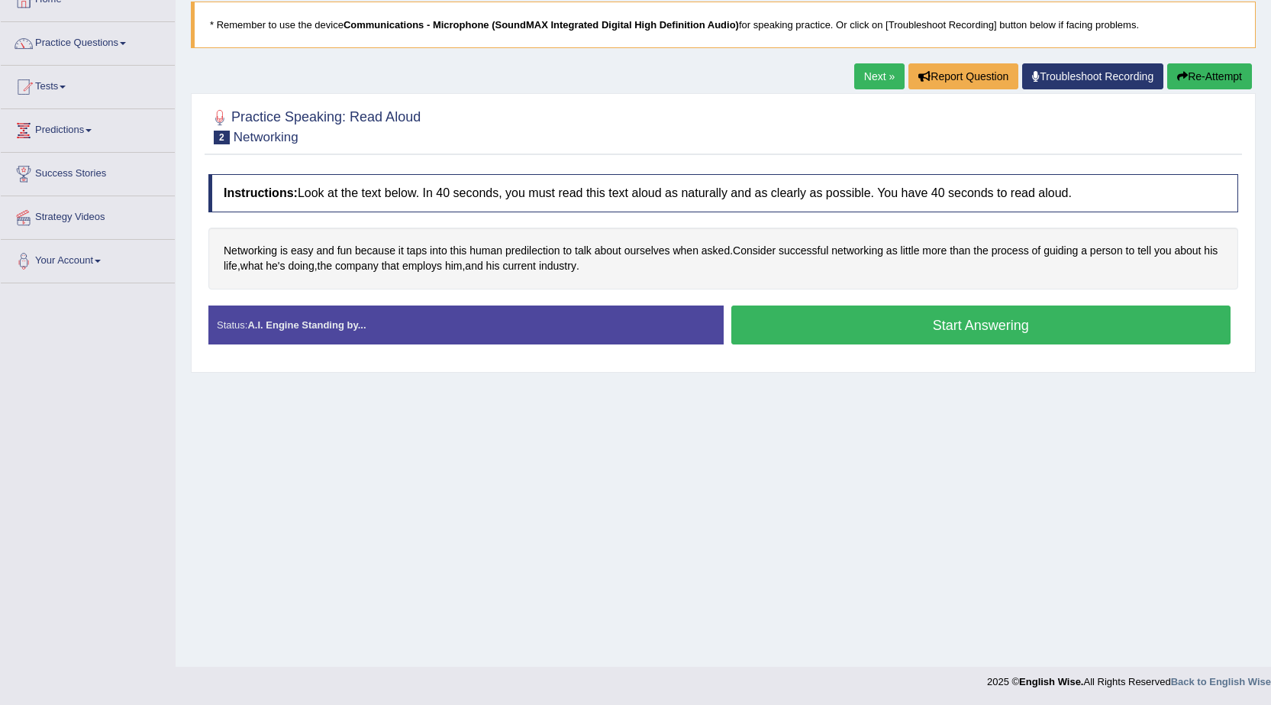
click at [943, 320] on button "Start Answering" at bounding box center [981, 324] width 500 height 39
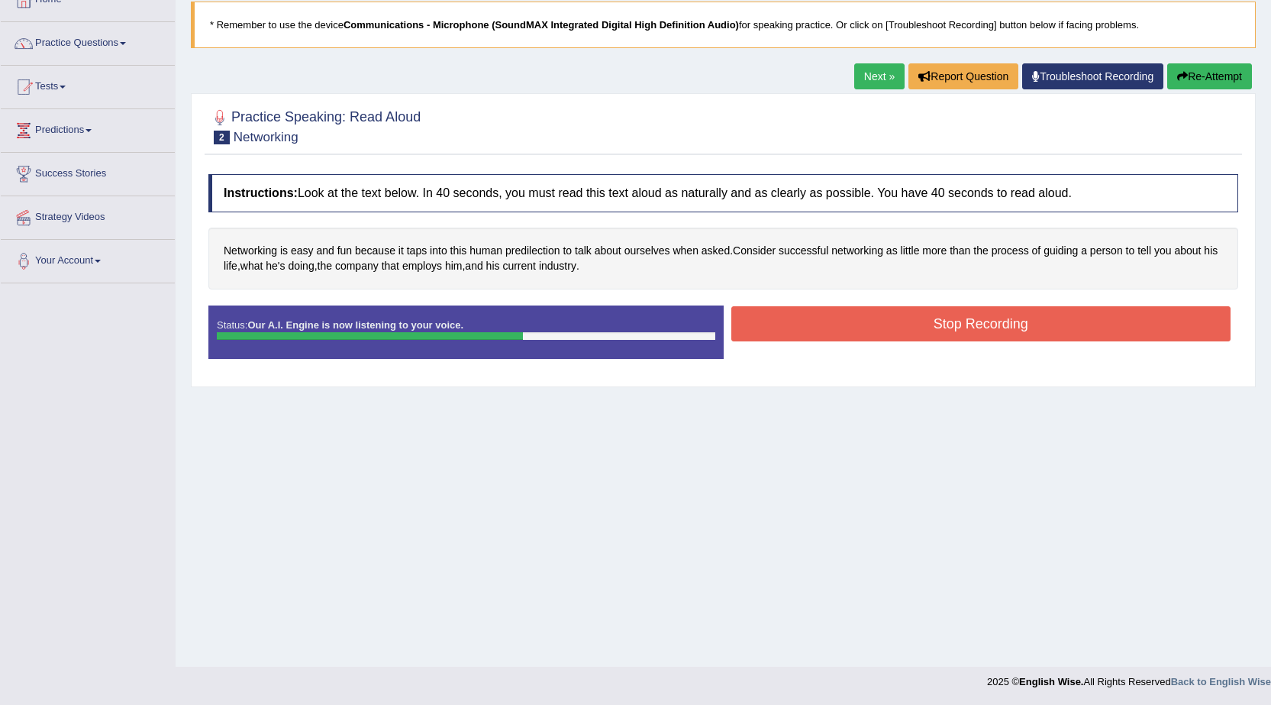
click at [943, 320] on button "Stop Recording" at bounding box center [981, 323] width 500 height 35
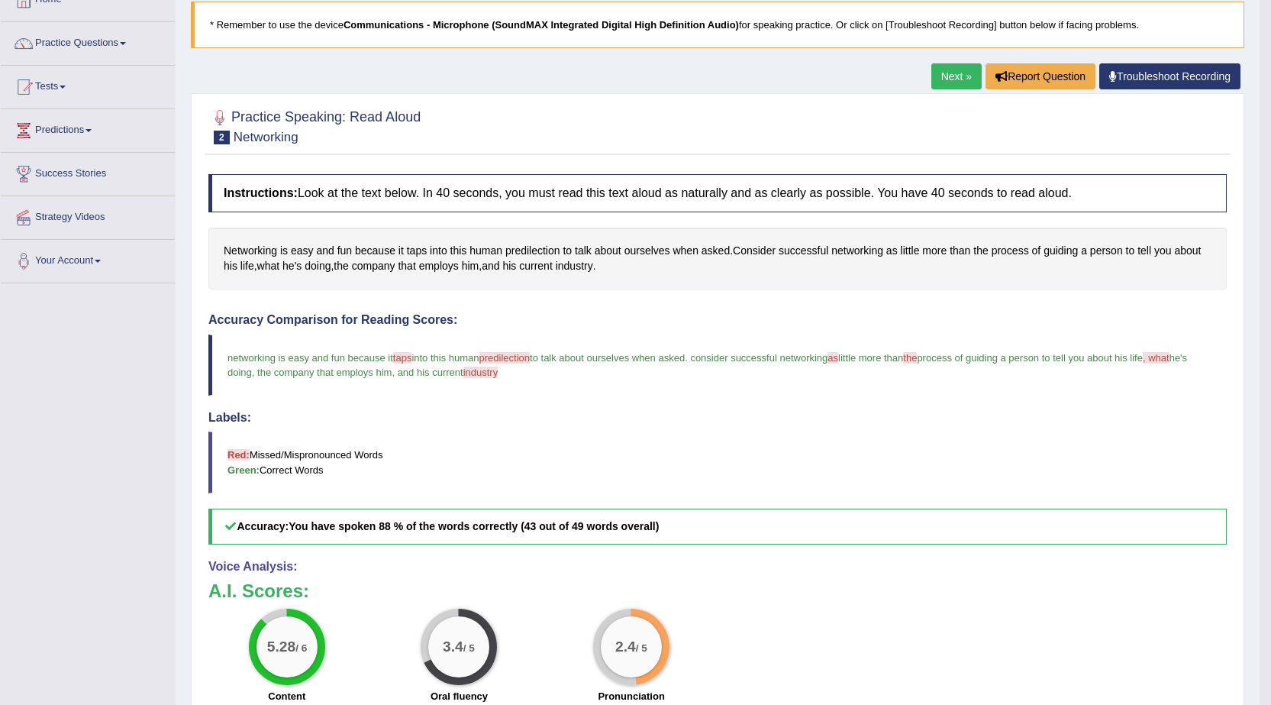
click at [952, 78] on link "Next »" at bounding box center [956, 76] width 50 height 26
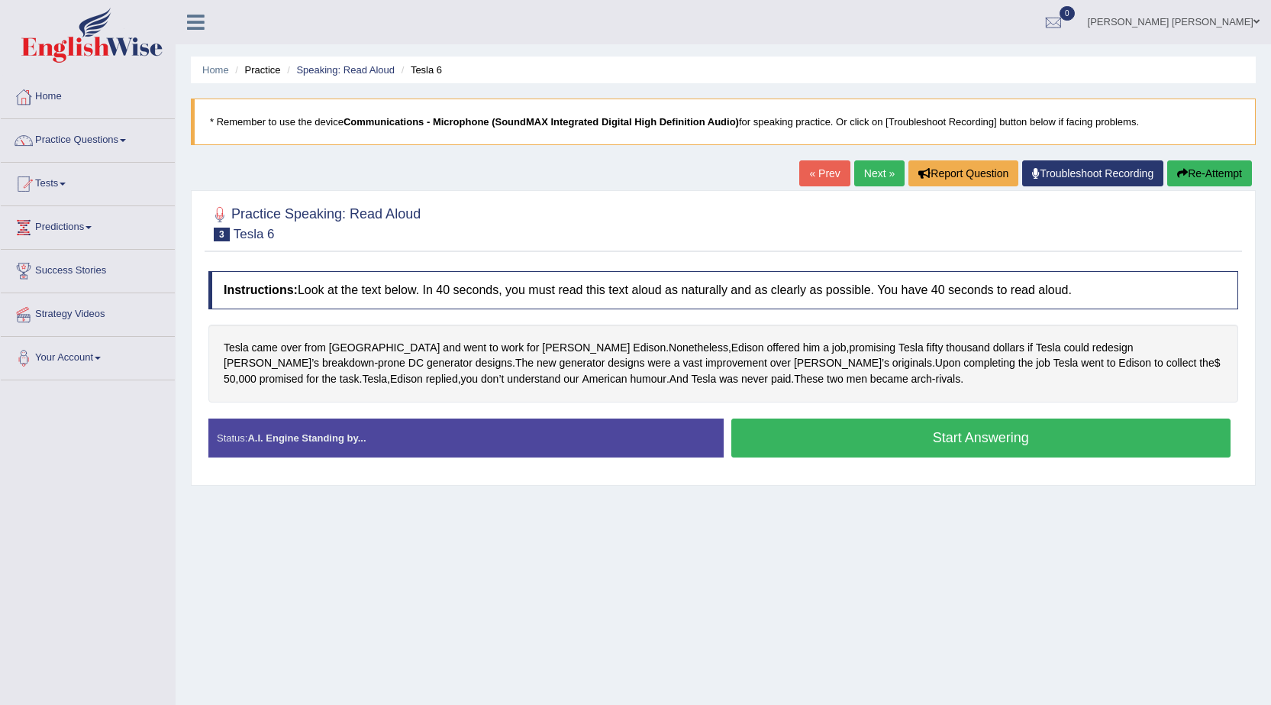
click at [947, 439] on button "Start Answering" at bounding box center [981, 437] width 500 height 39
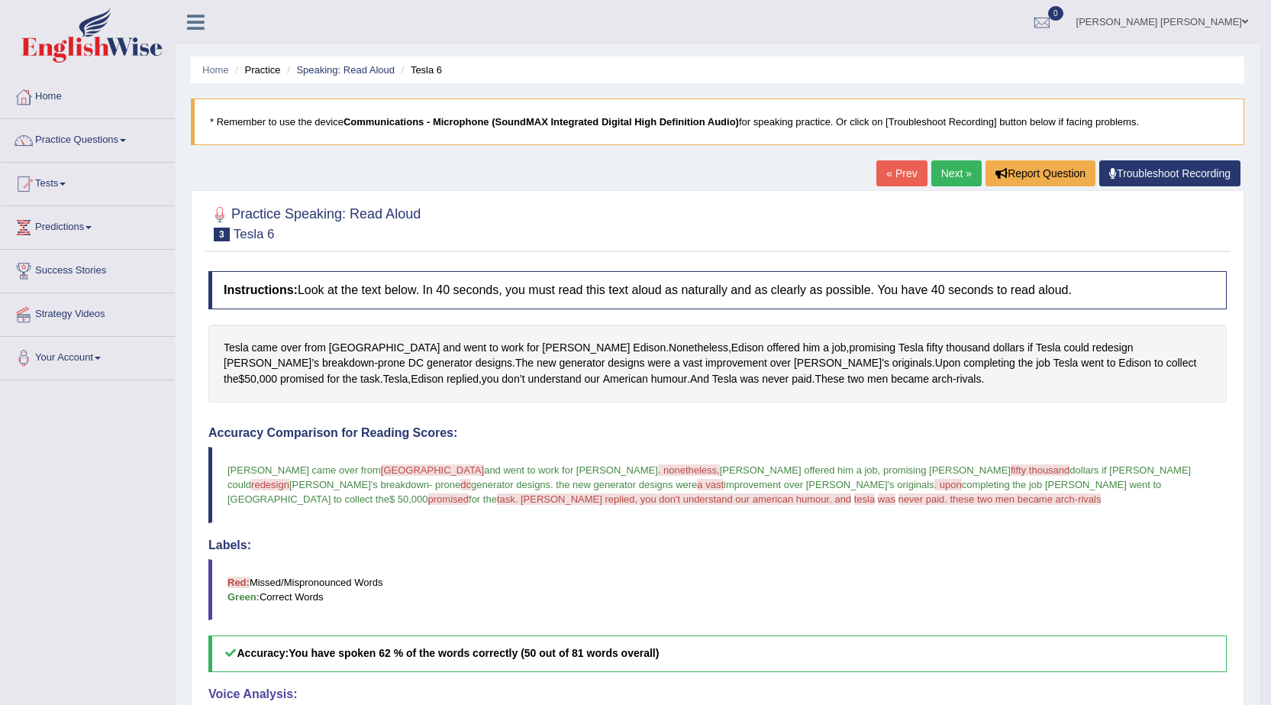
click at [947, 178] on link "Next »" at bounding box center [956, 173] width 50 height 26
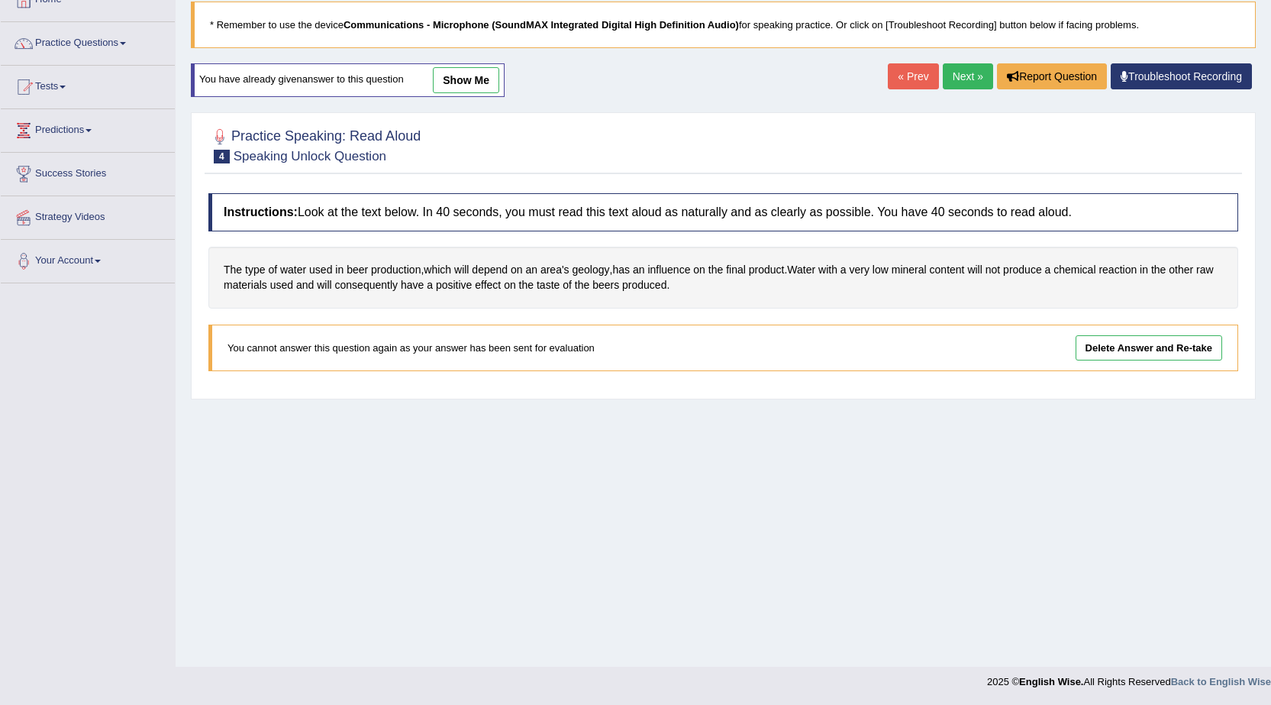
scroll to position [21, 0]
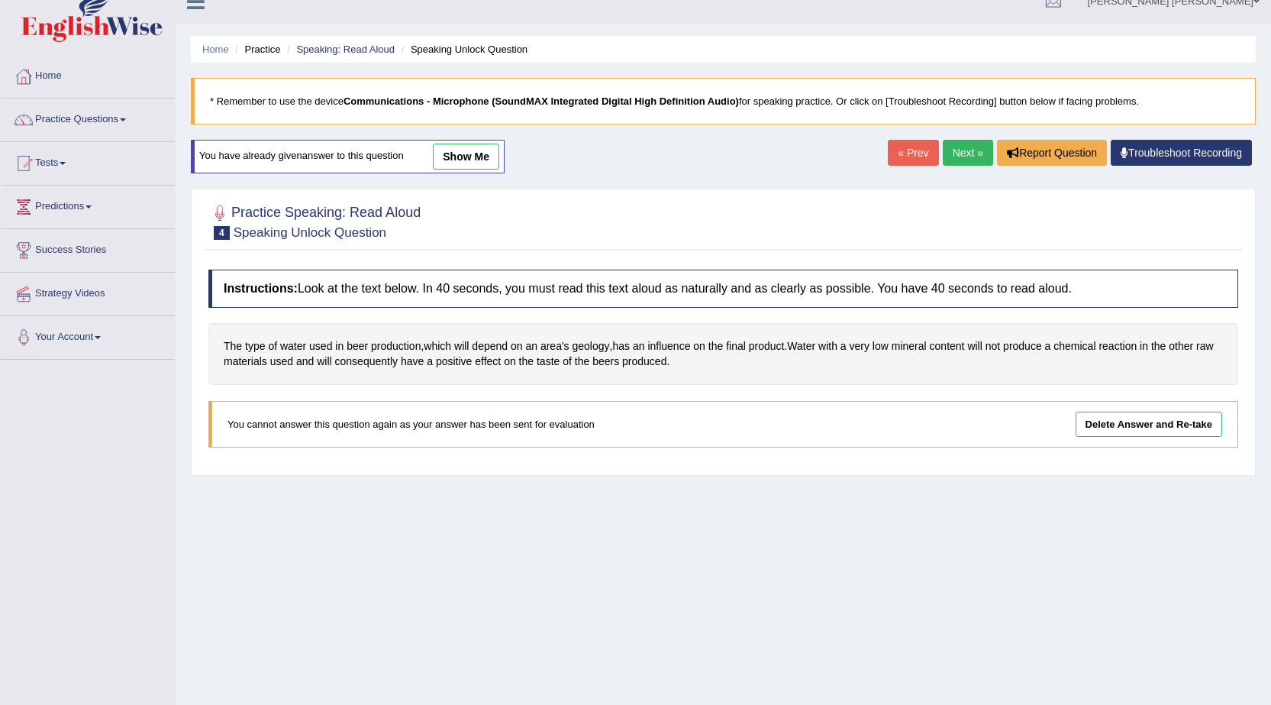
click at [956, 153] on link "Next »" at bounding box center [968, 153] width 50 height 26
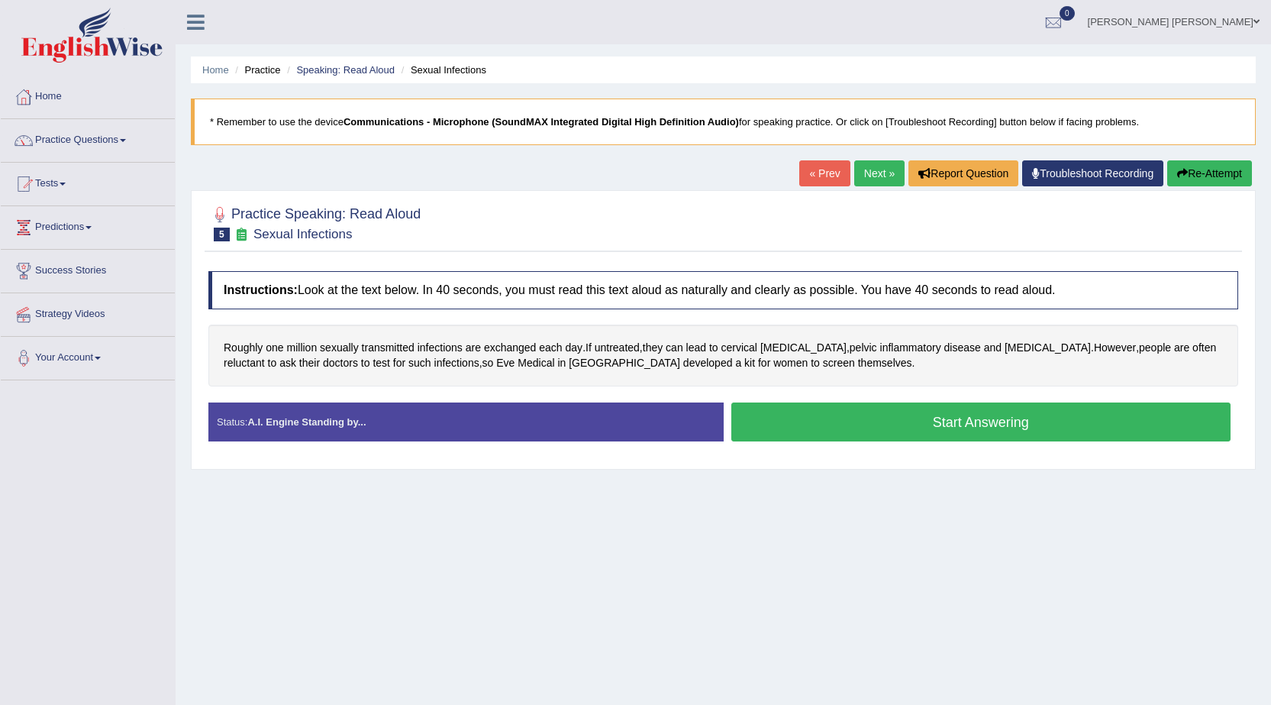
click at [981, 428] on button "Start Answering" at bounding box center [981, 421] width 500 height 39
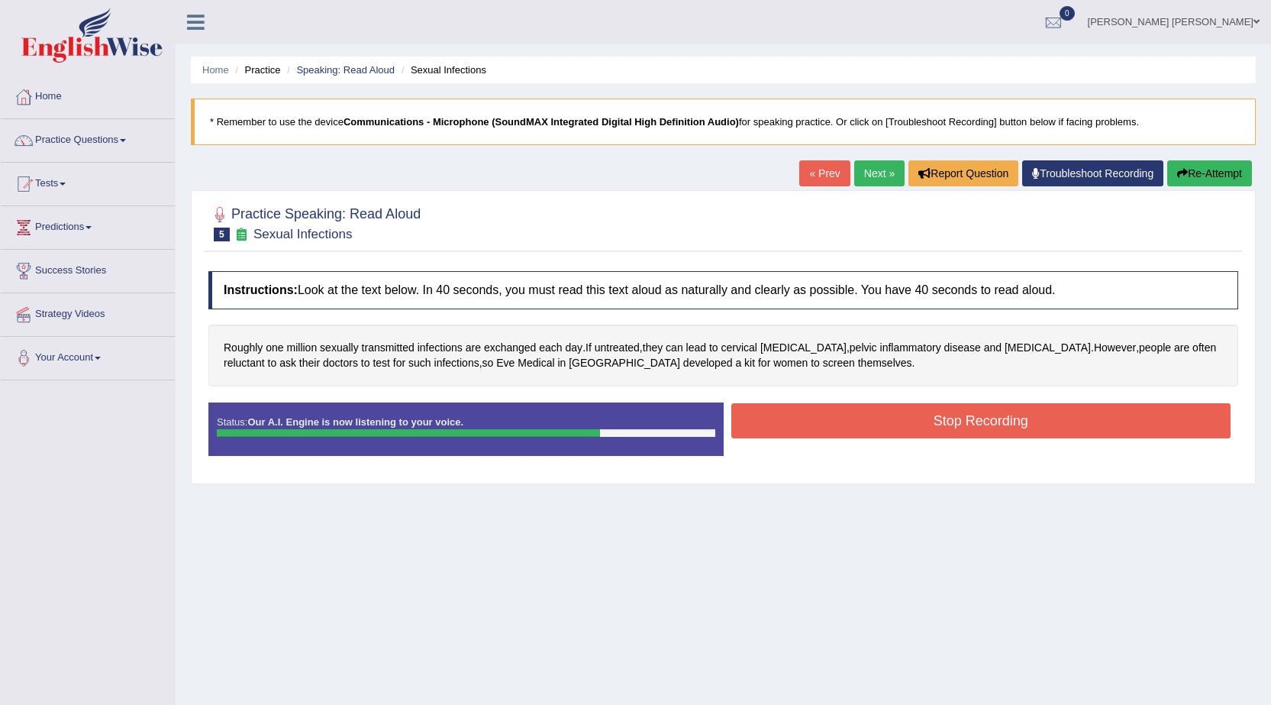
click at [981, 428] on button "Stop Recording" at bounding box center [981, 420] width 500 height 35
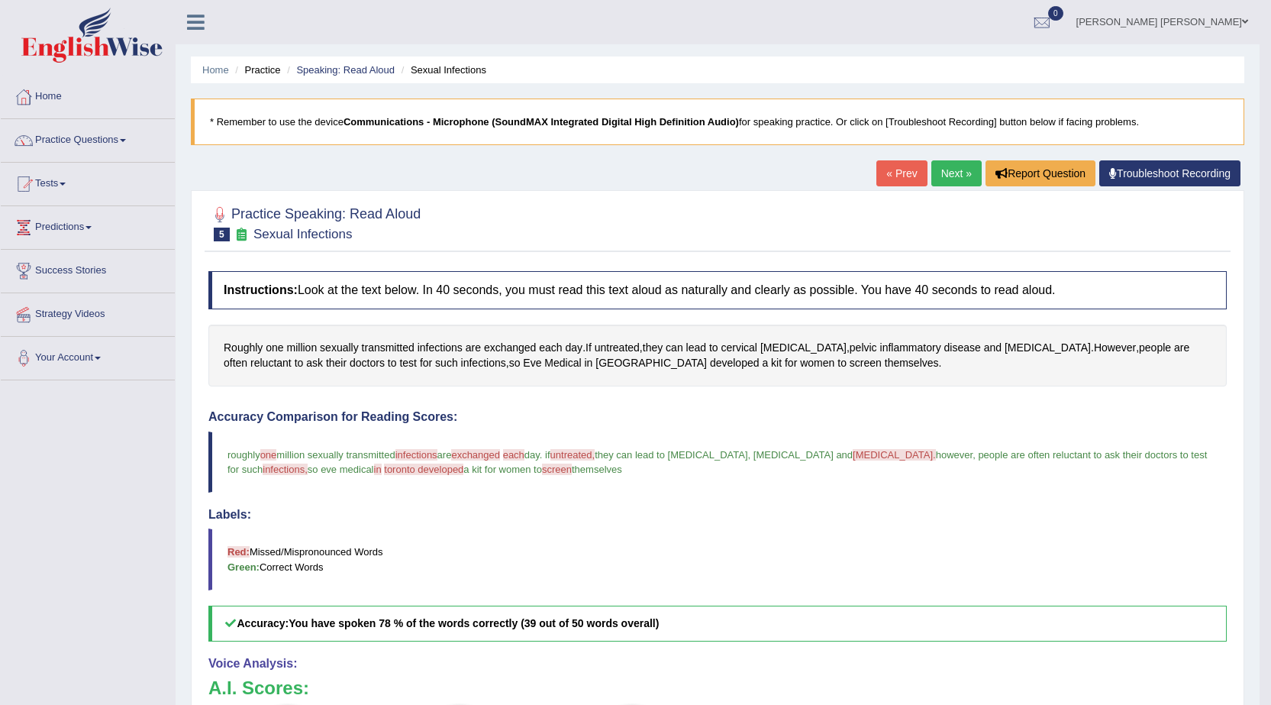
click at [963, 172] on link "Next »" at bounding box center [956, 173] width 50 height 26
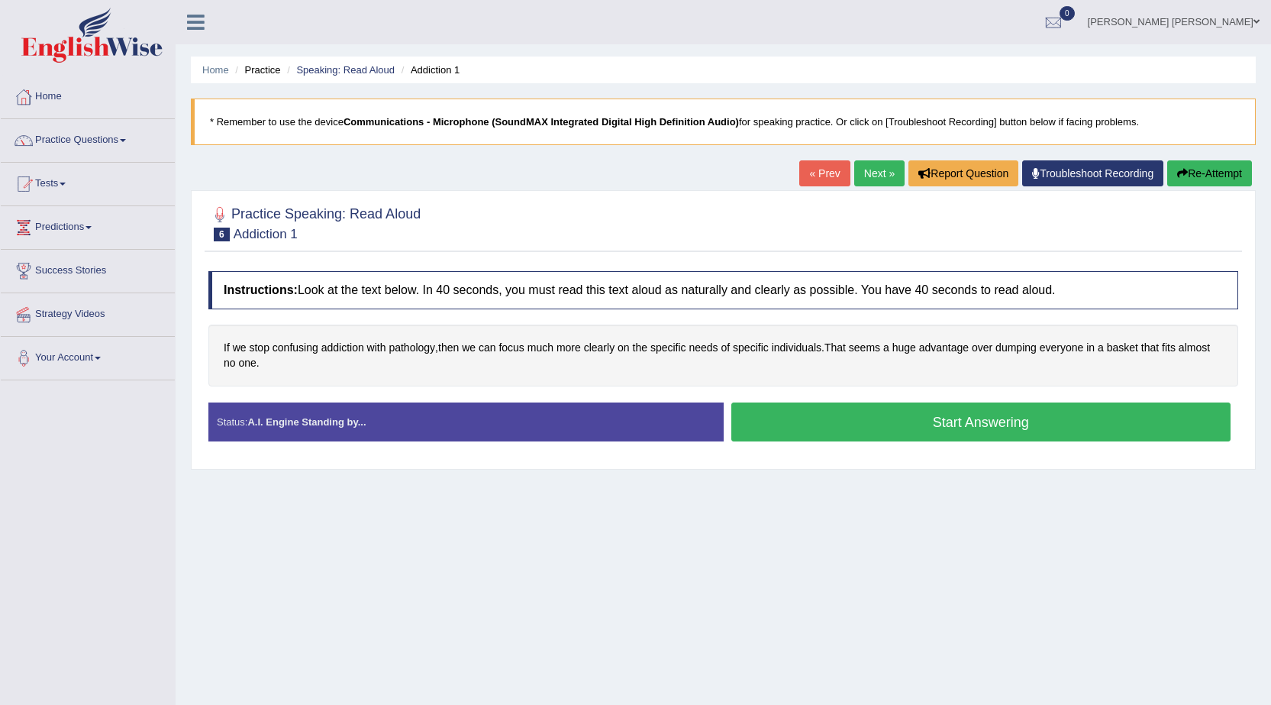
click at [1018, 426] on button "Start Answering" at bounding box center [981, 421] width 500 height 39
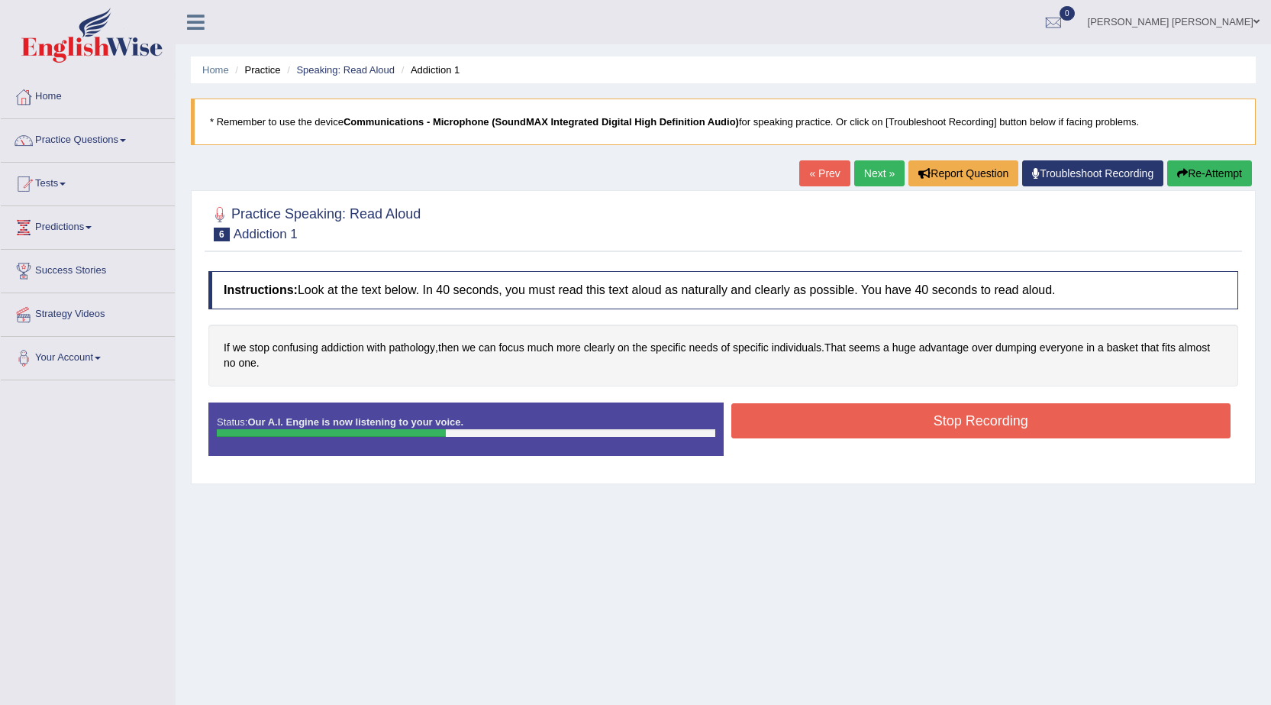
click at [1006, 422] on button "Stop Recording" at bounding box center [981, 420] width 500 height 35
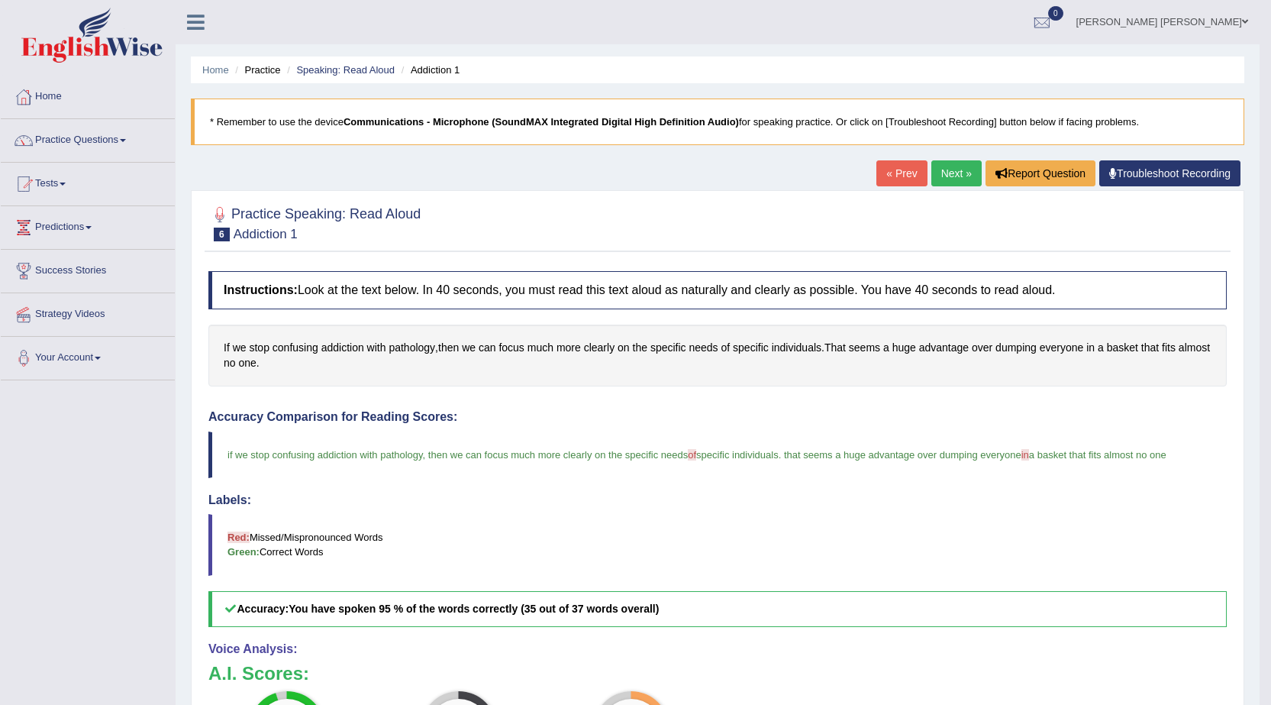
click at [249, 71] on li "Practice" at bounding box center [255, 70] width 49 height 15
click at [311, 75] on link "Speaking: Read Aloud" at bounding box center [345, 69] width 98 height 11
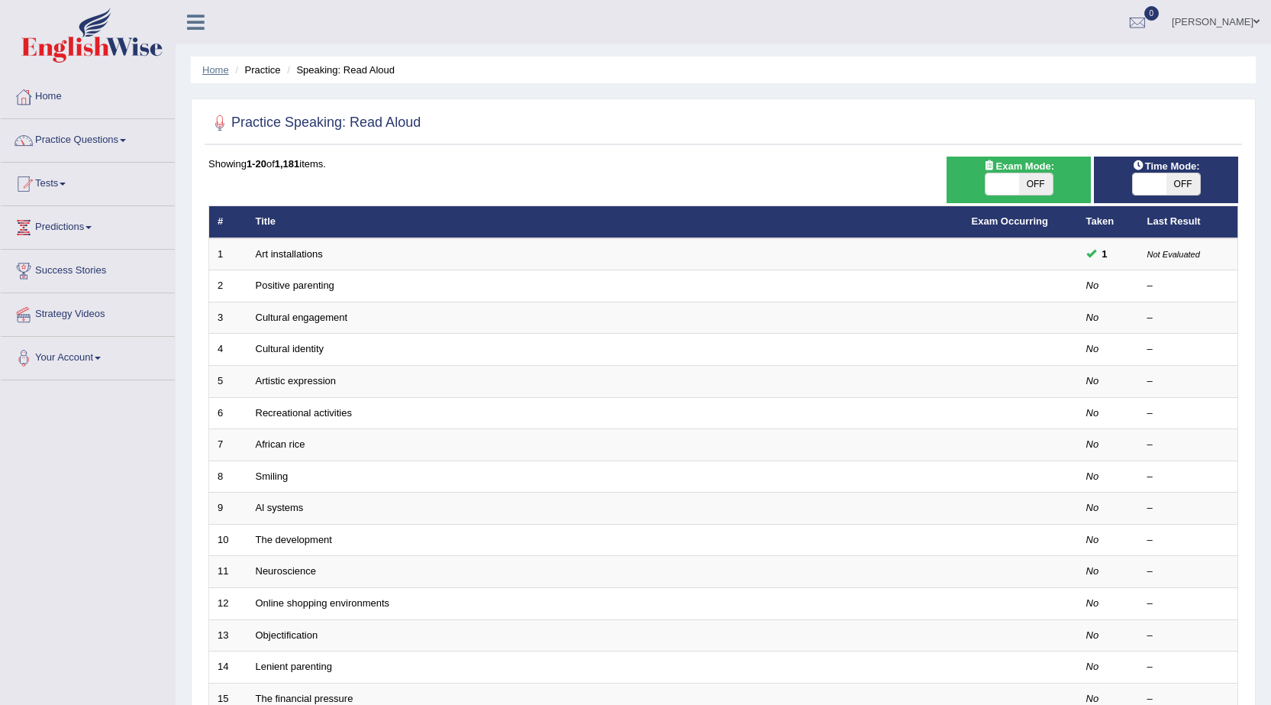
click at [213, 69] on link "Home" at bounding box center [215, 69] width 27 height 11
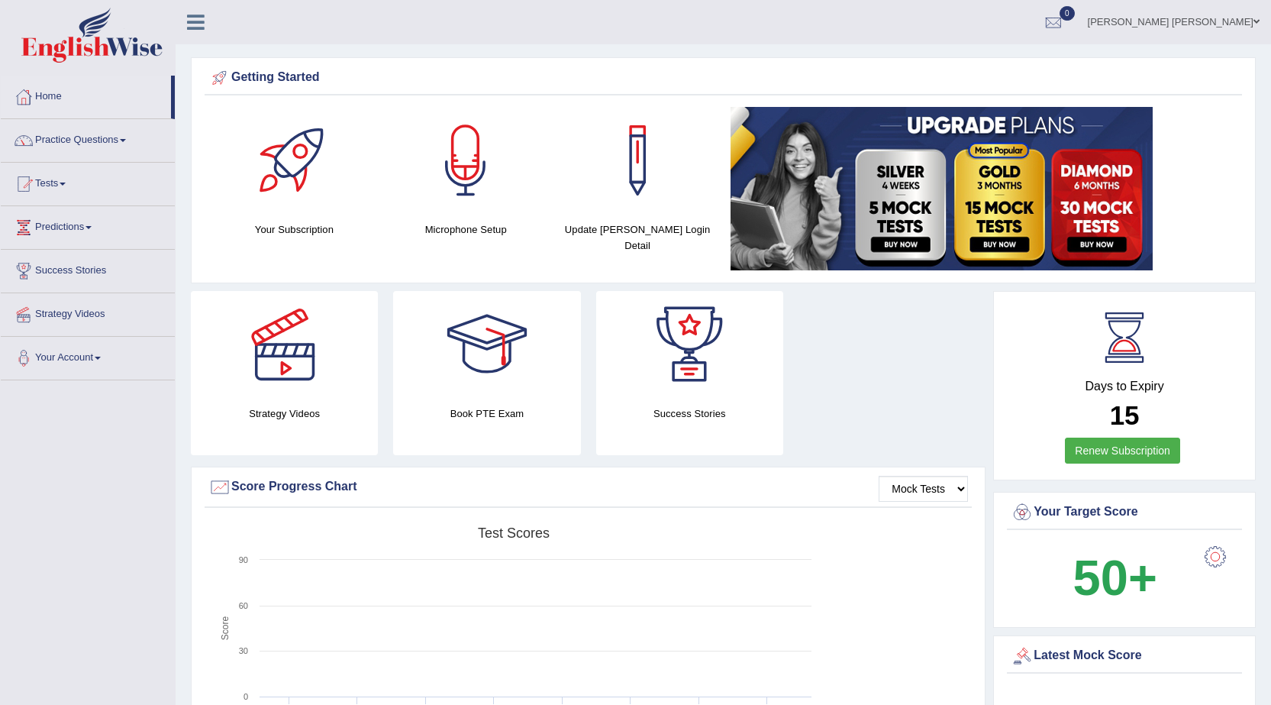
click at [115, 137] on link "Practice Questions" at bounding box center [88, 138] width 174 height 38
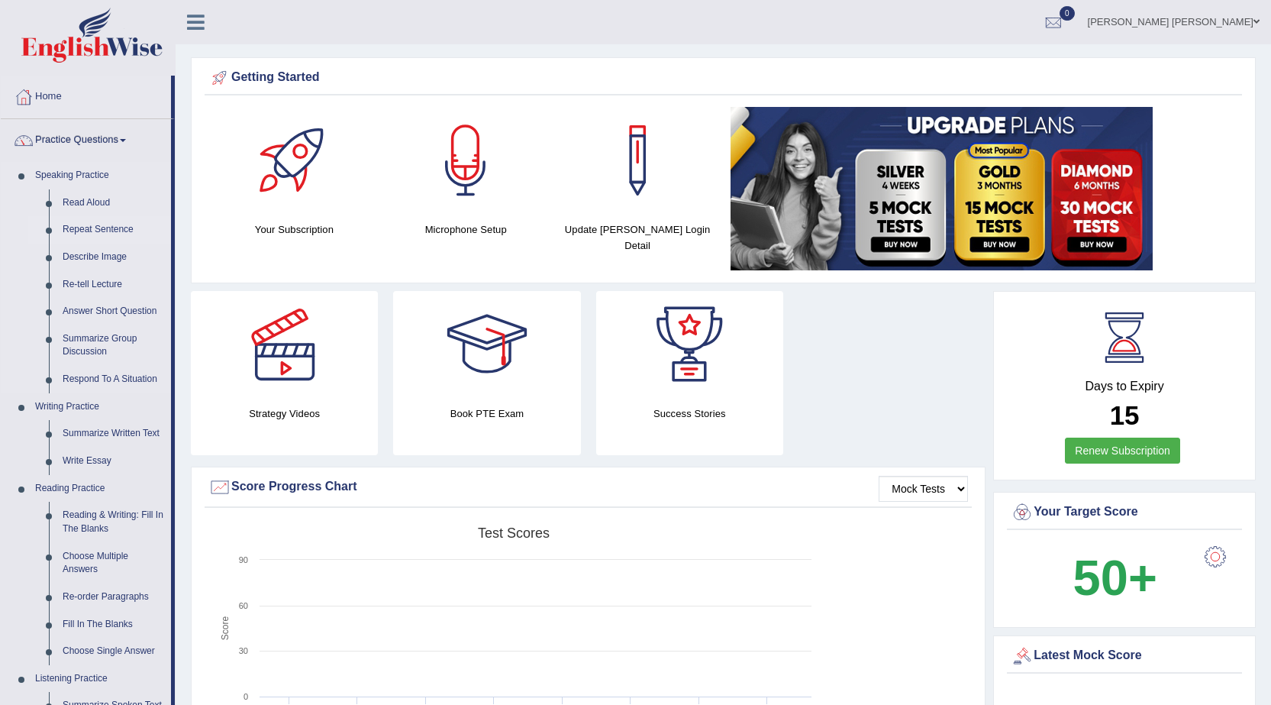
click at [104, 229] on link "Repeat Sentence" at bounding box center [113, 229] width 115 height 27
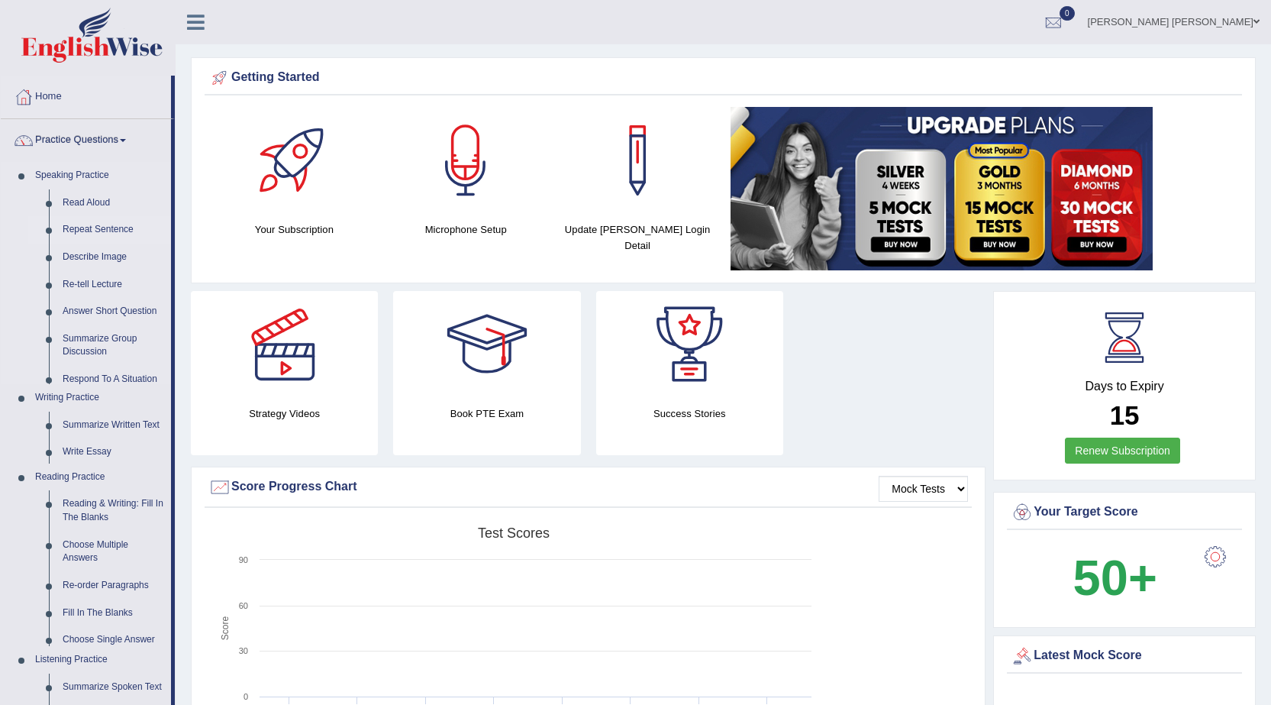
click at [104, 229] on link "Repeat Sentence" at bounding box center [113, 229] width 115 height 27
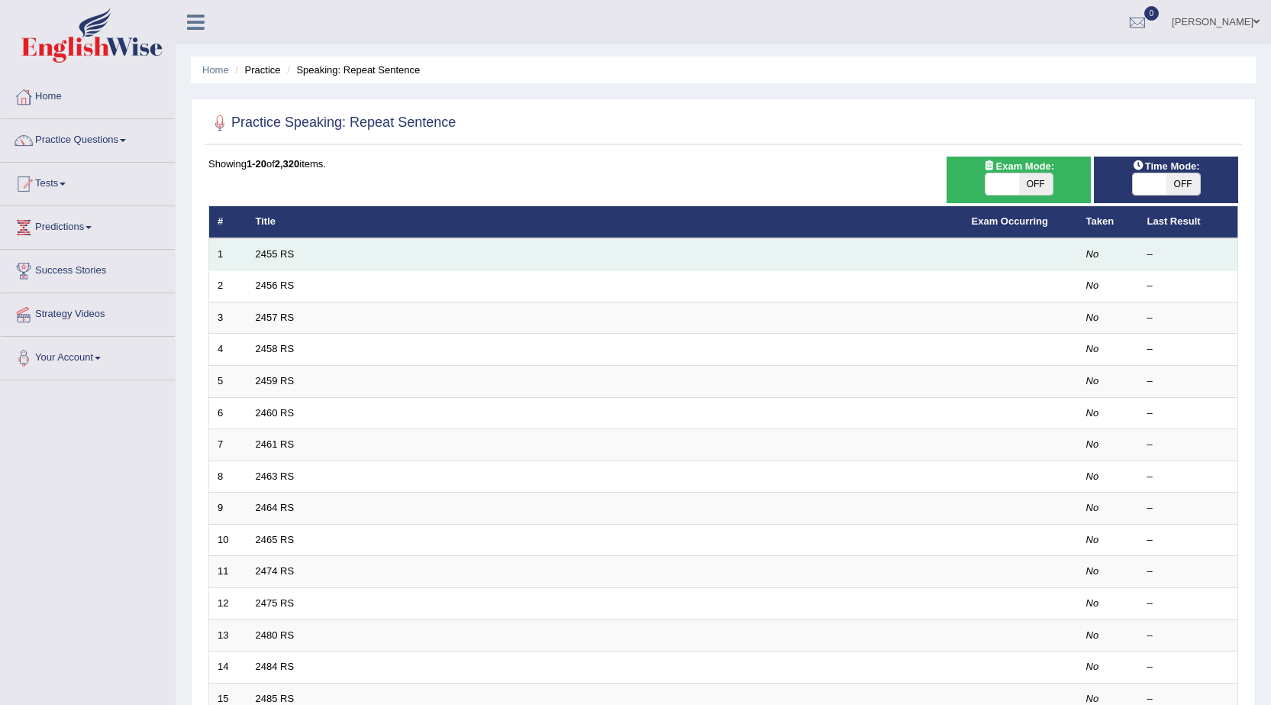
click at [679, 255] on td "2455 RS" at bounding box center [605, 254] width 716 height 32
click at [268, 258] on link "2455 RS" at bounding box center [275, 253] width 39 height 11
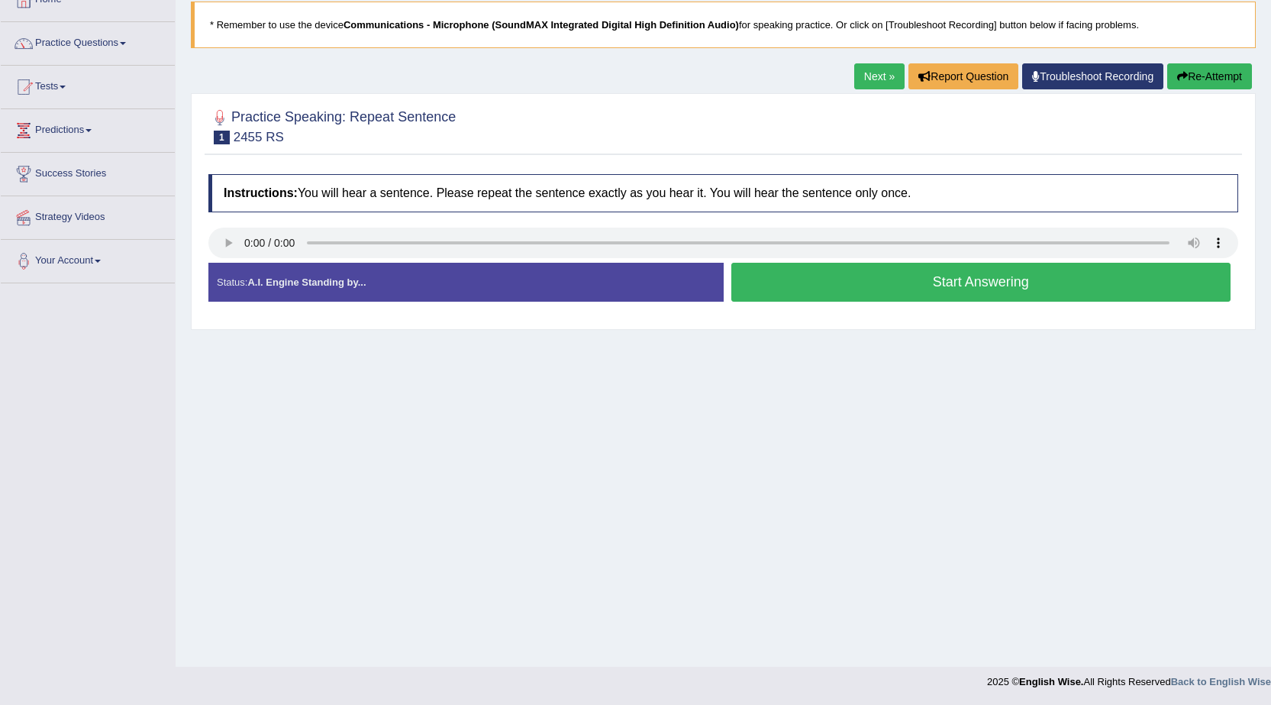
click at [799, 283] on button "Start Answering" at bounding box center [981, 282] width 500 height 39
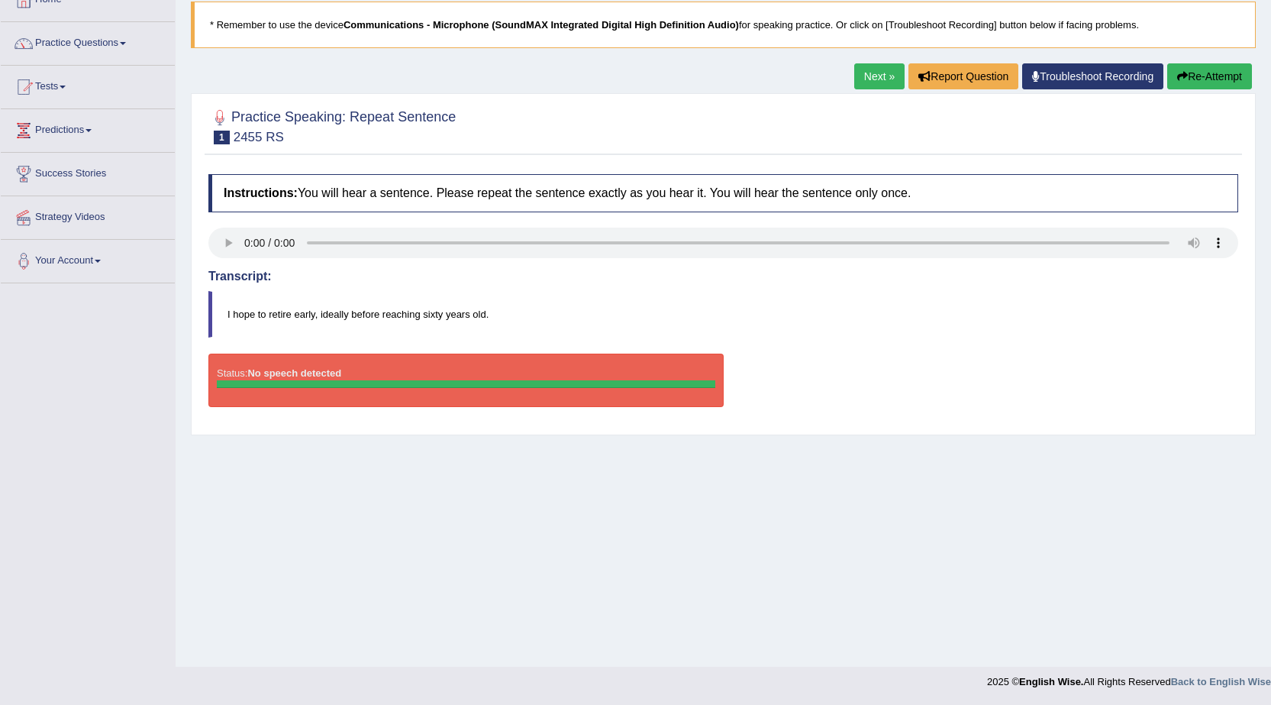
click at [1193, 69] on button "Re-Attempt" at bounding box center [1209, 76] width 85 height 26
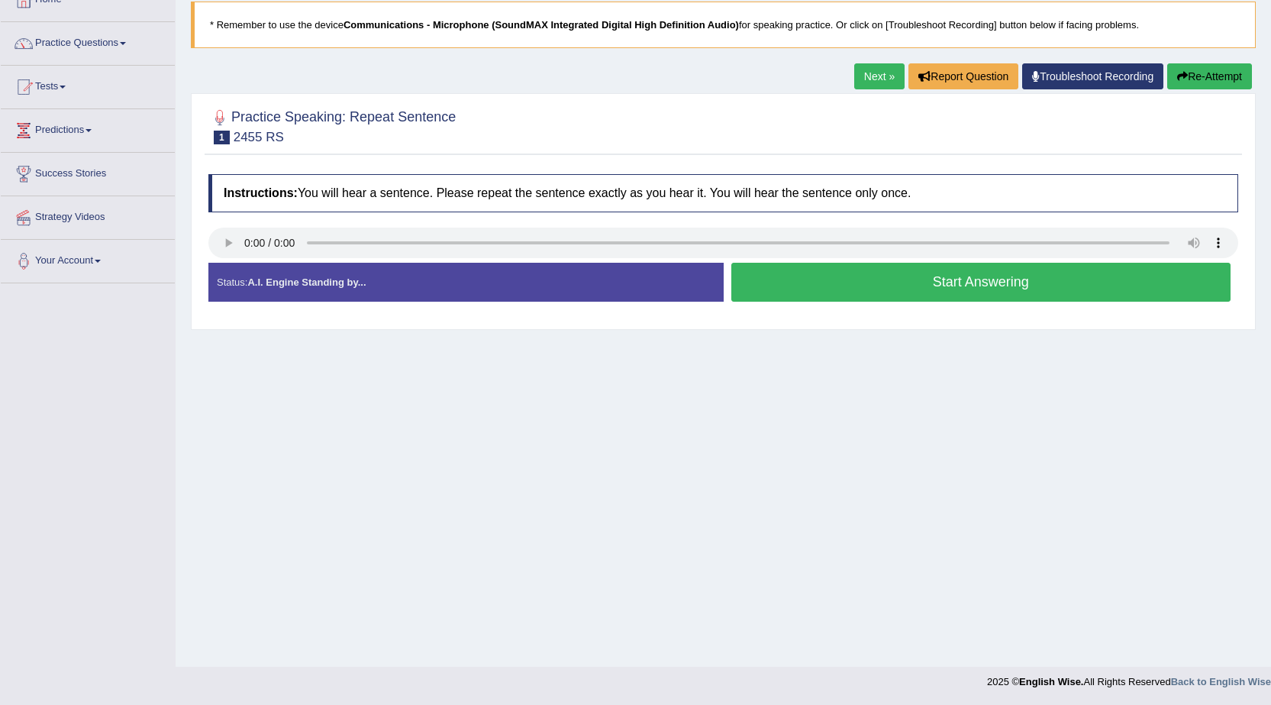
click at [900, 292] on button "Start Answering" at bounding box center [981, 282] width 500 height 39
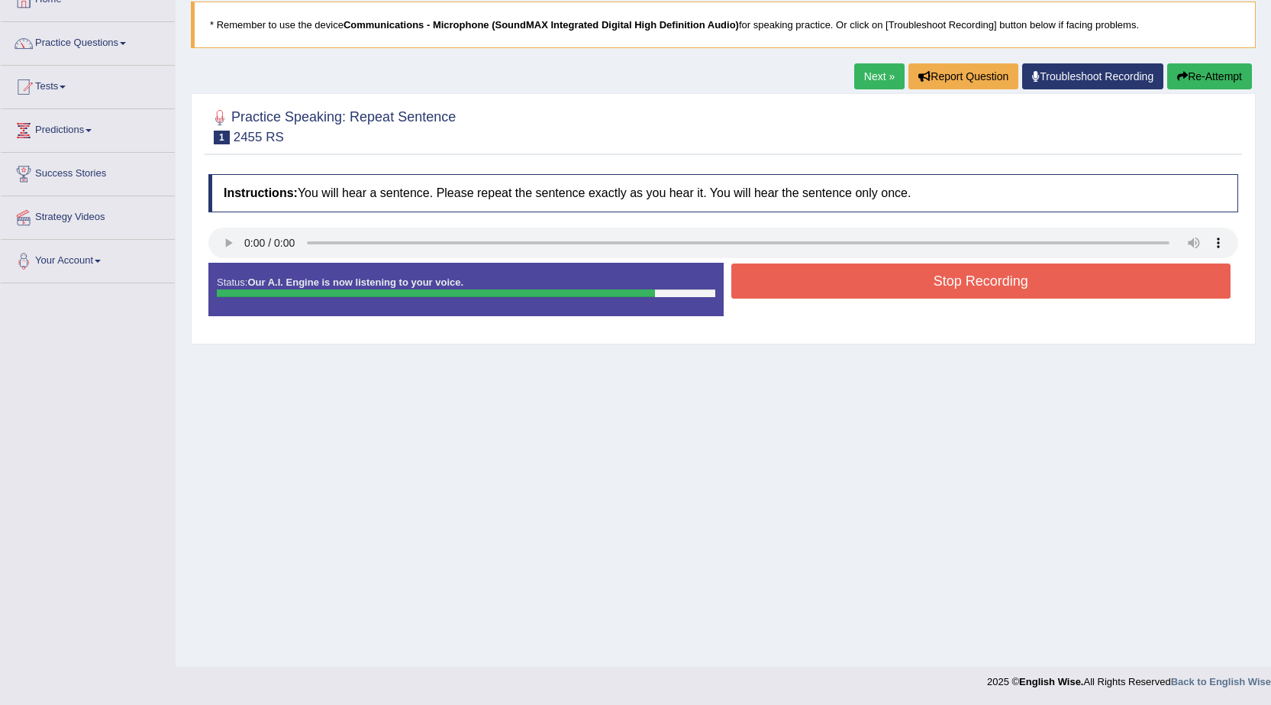
click at [918, 295] on button "Stop Recording" at bounding box center [981, 280] width 500 height 35
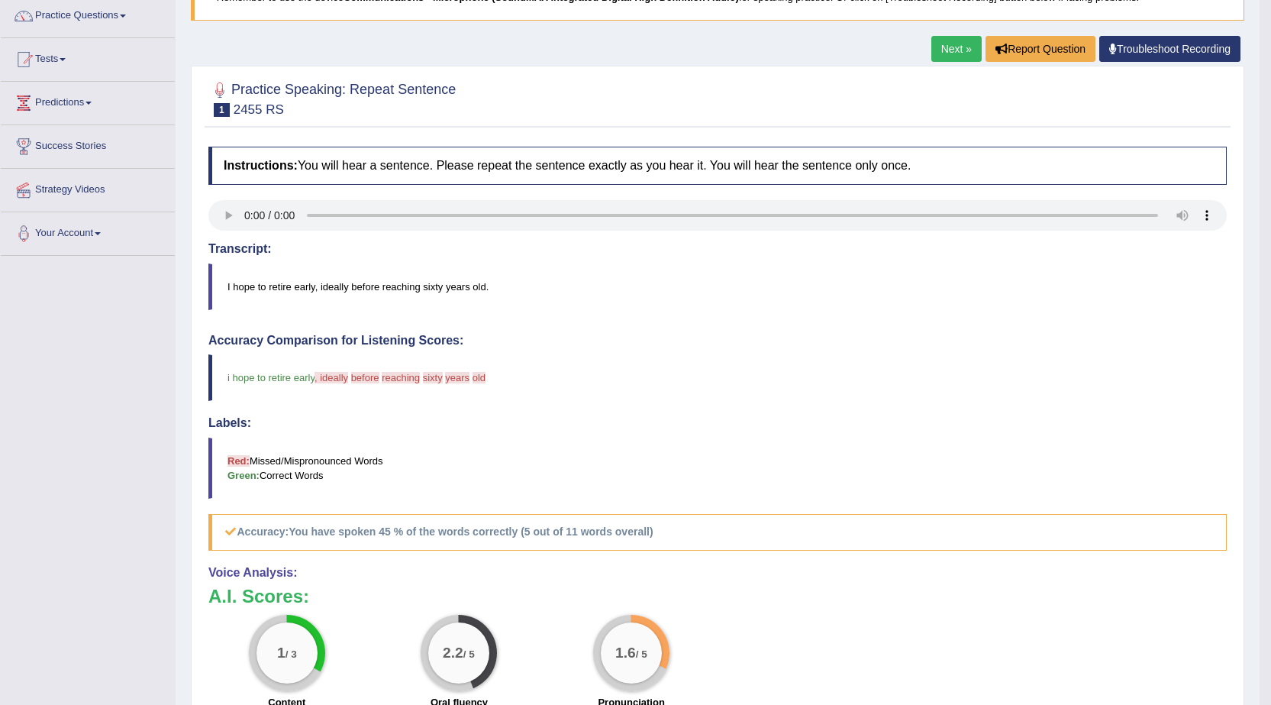
scroll to position [97, 0]
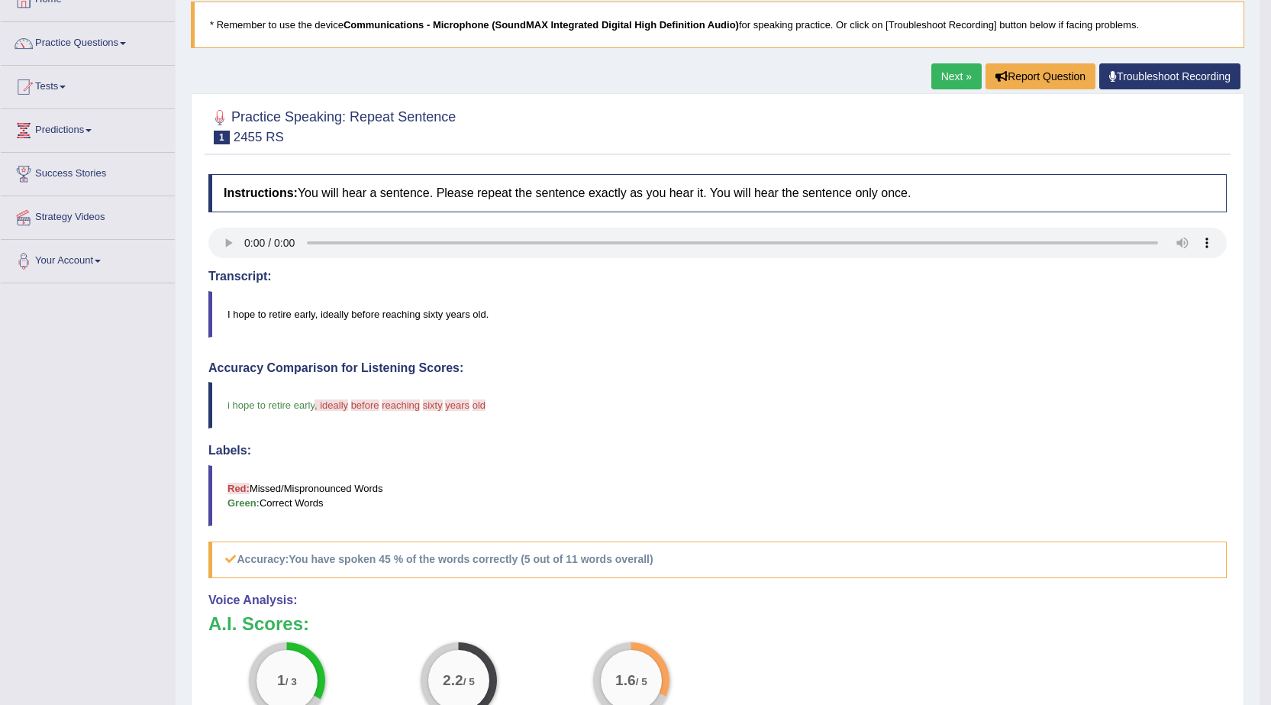
click at [938, 73] on link "Next »" at bounding box center [956, 76] width 50 height 26
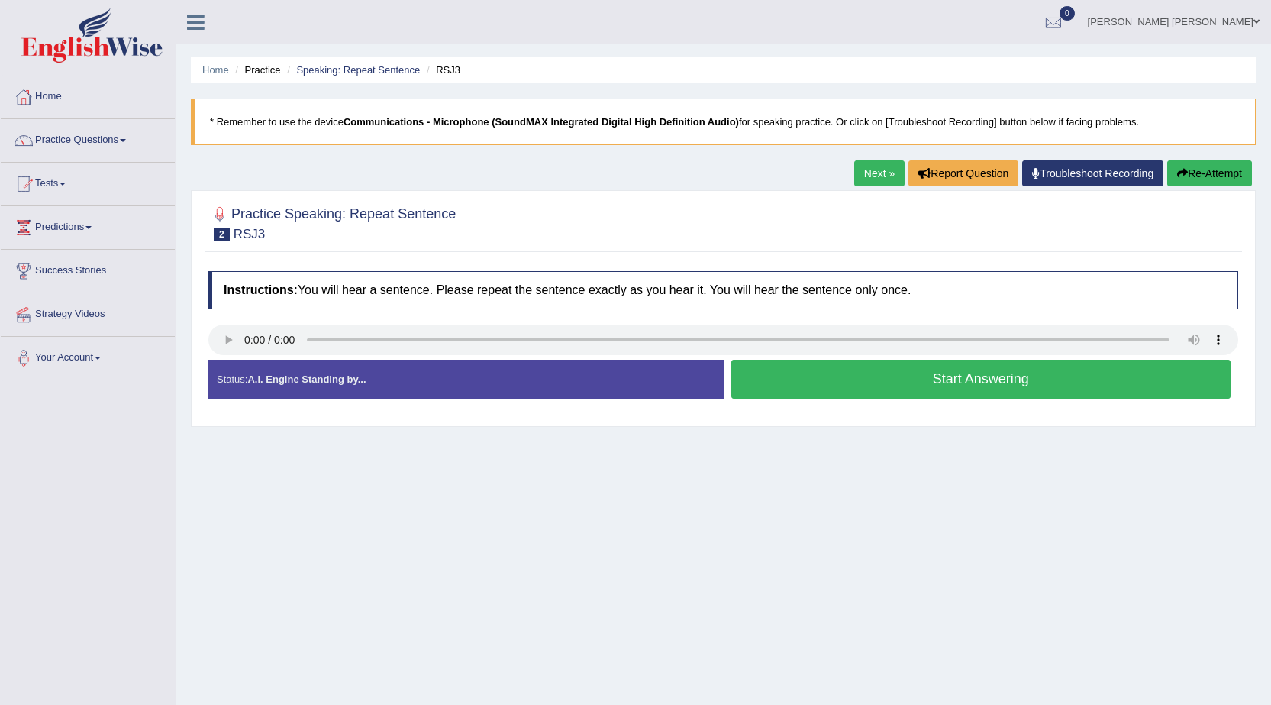
click at [789, 391] on button "Start Answering" at bounding box center [981, 379] width 500 height 39
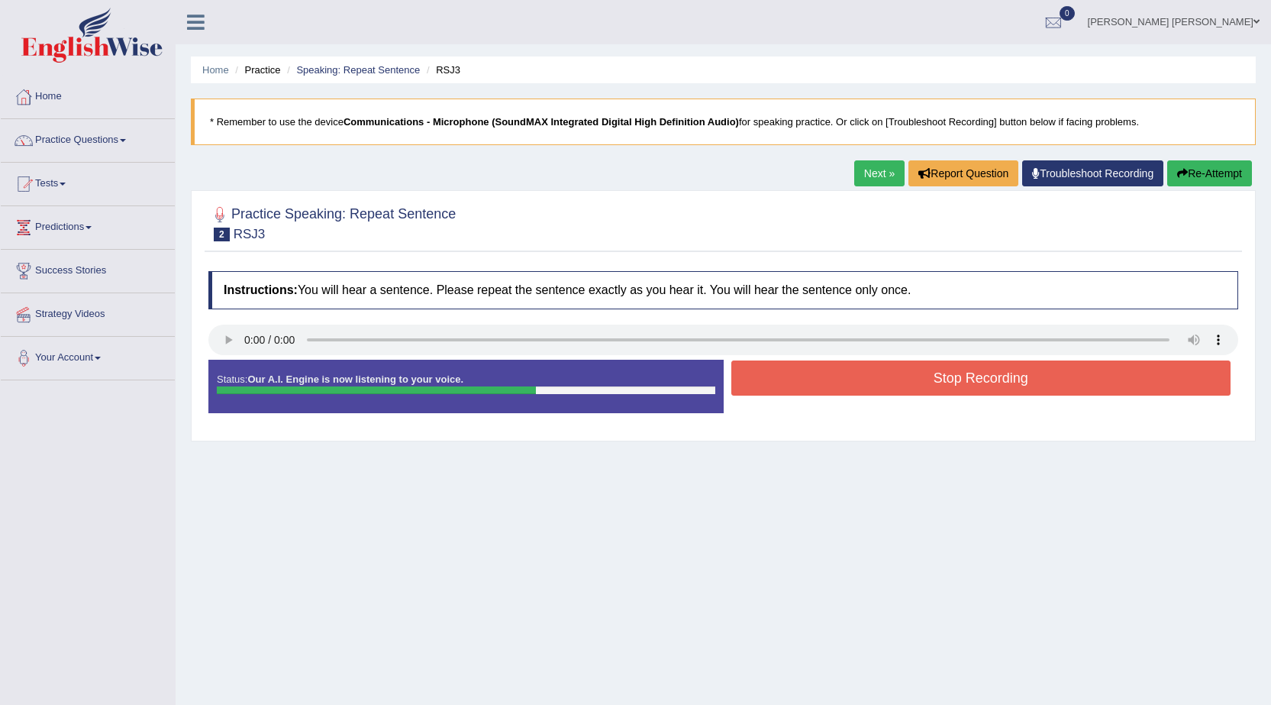
click at [789, 391] on button "Stop Recording" at bounding box center [981, 377] width 500 height 35
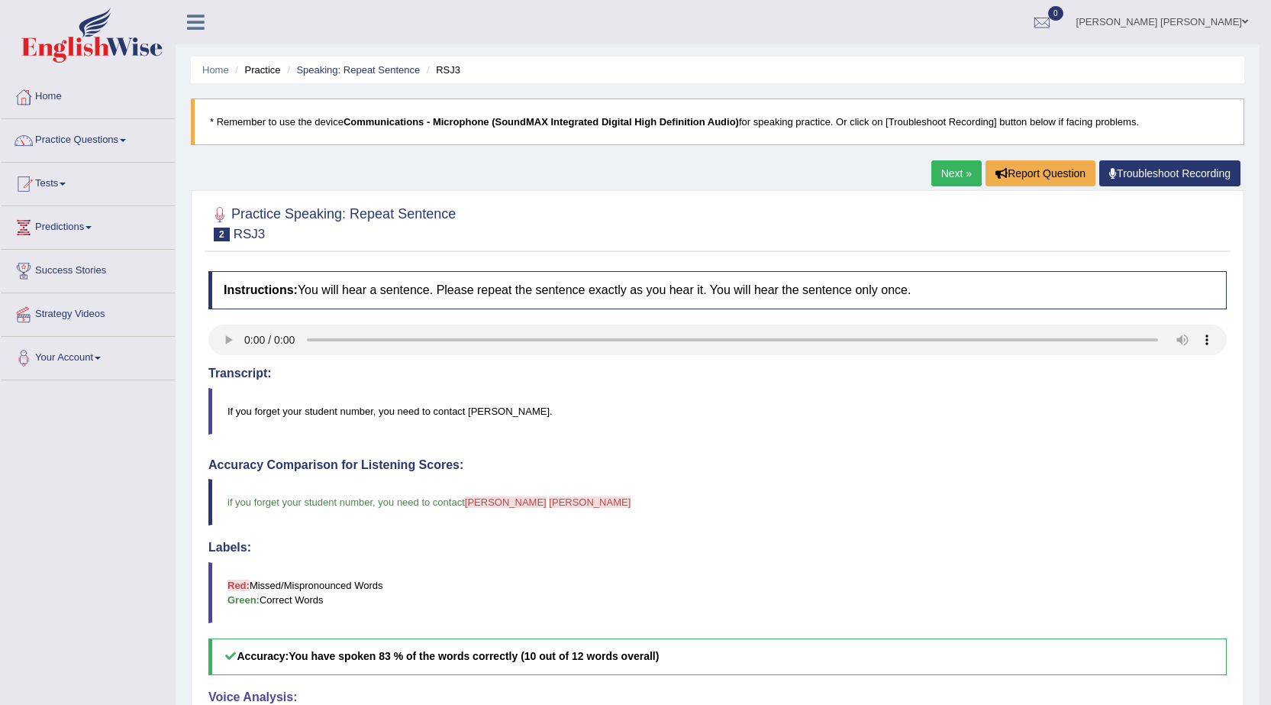
click at [946, 171] on link "Next »" at bounding box center [956, 173] width 50 height 26
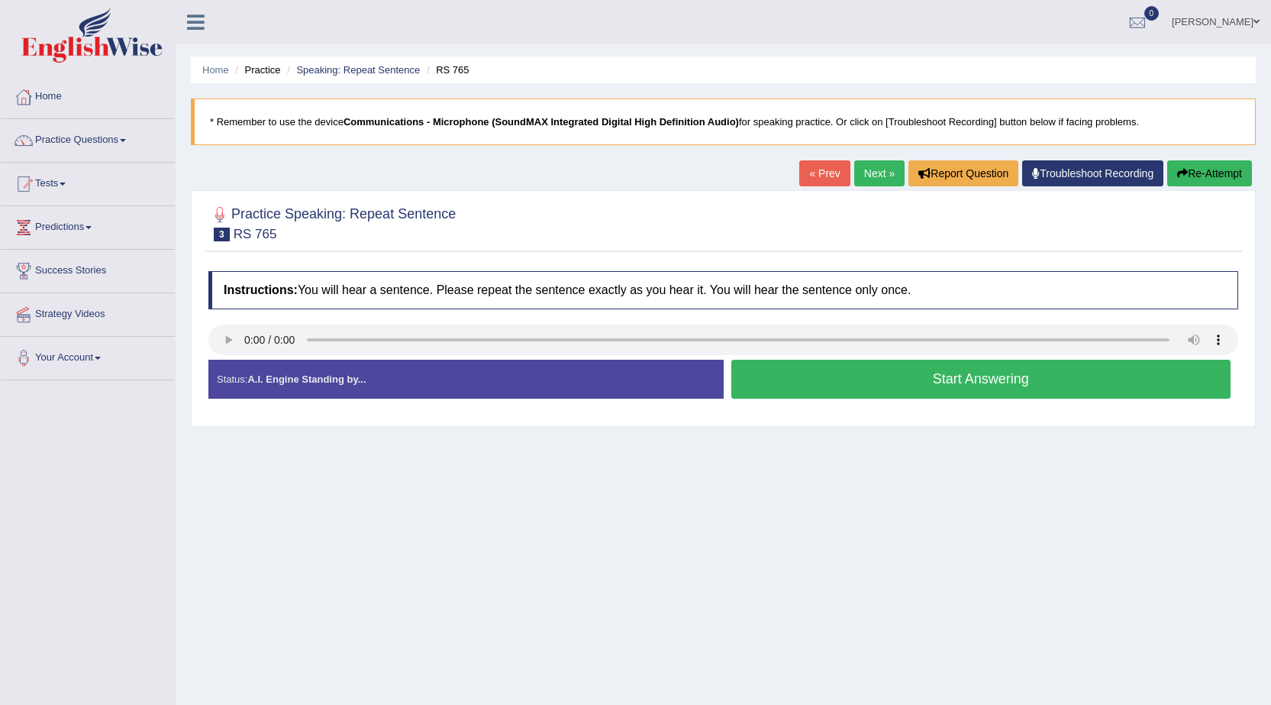
click at [845, 382] on button "Start Answering" at bounding box center [981, 379] width 500 height 39
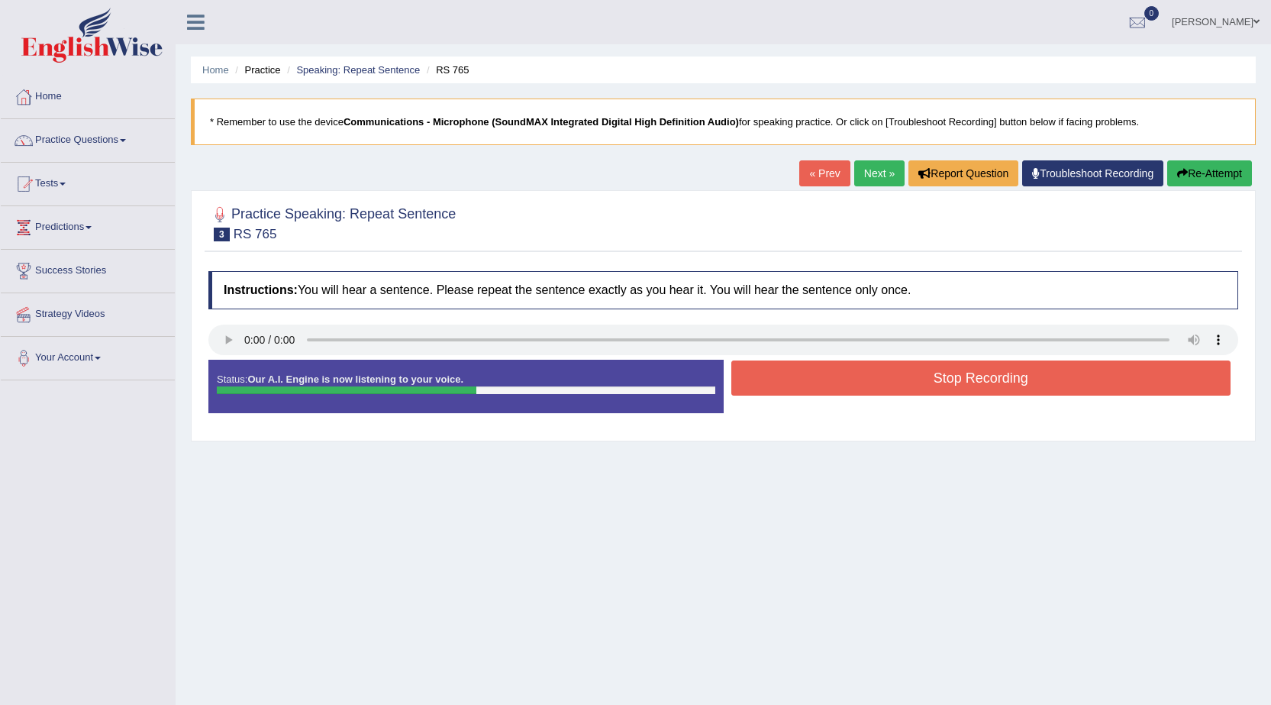
click at [845, 382] on button "Stop Recording" at bounding box center [981, 377] width 500 height 35
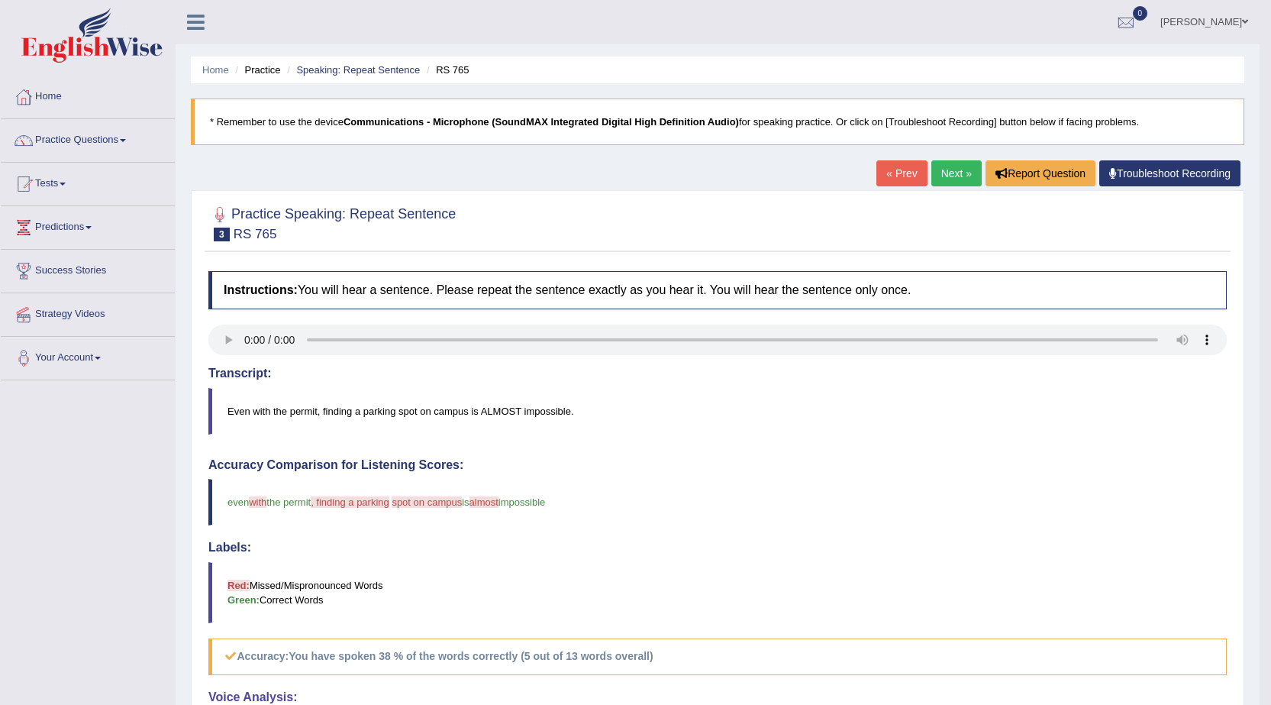
click at [942, 171] on link "Next »" at bounding box center [956, 173] width 50 height 26
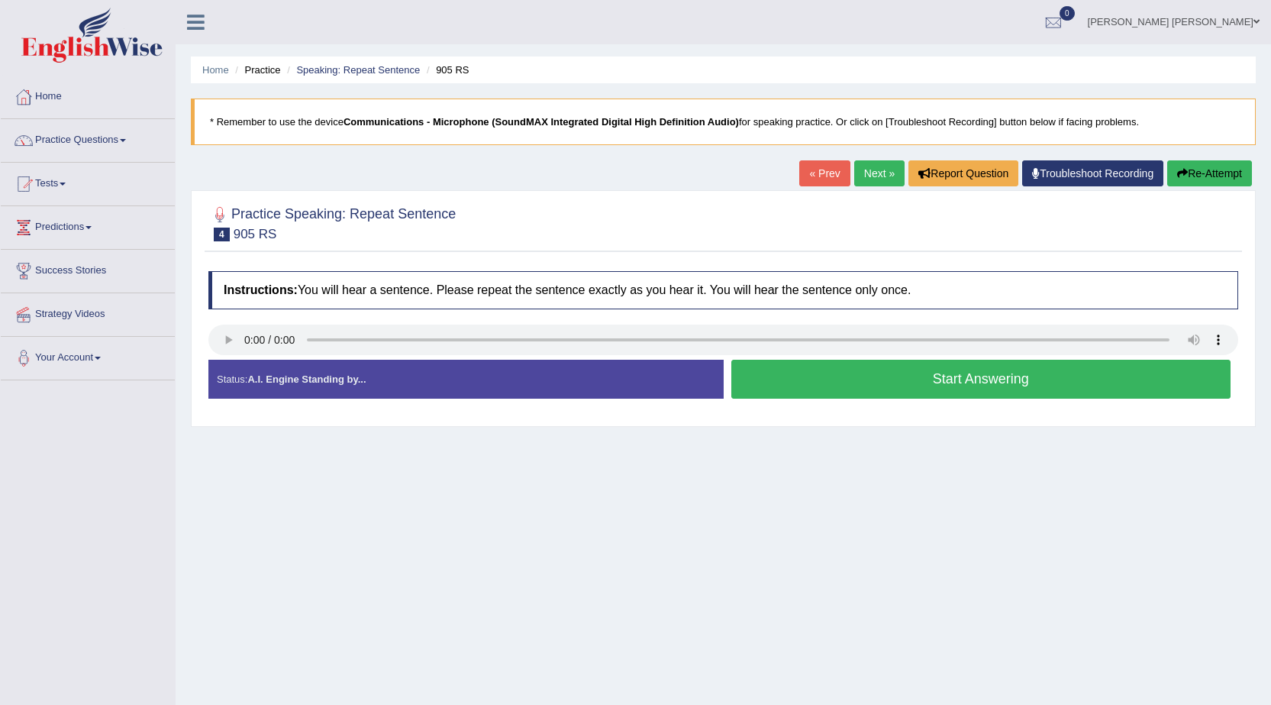
click at [783, 372] on button "Start Answering" at bounding box center [981, 379] width 500 height 39
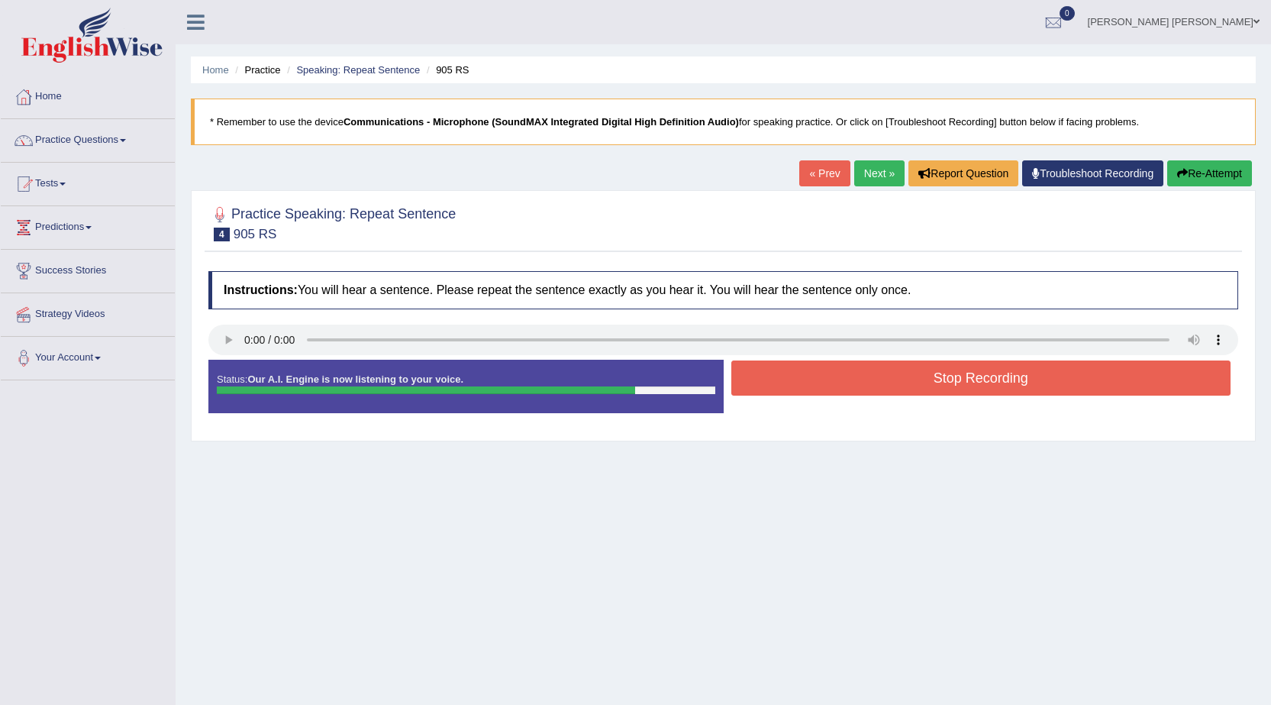
click at [779, 372] on button "Stop Recording" at bounding box center [981, 377] width 500 height 35
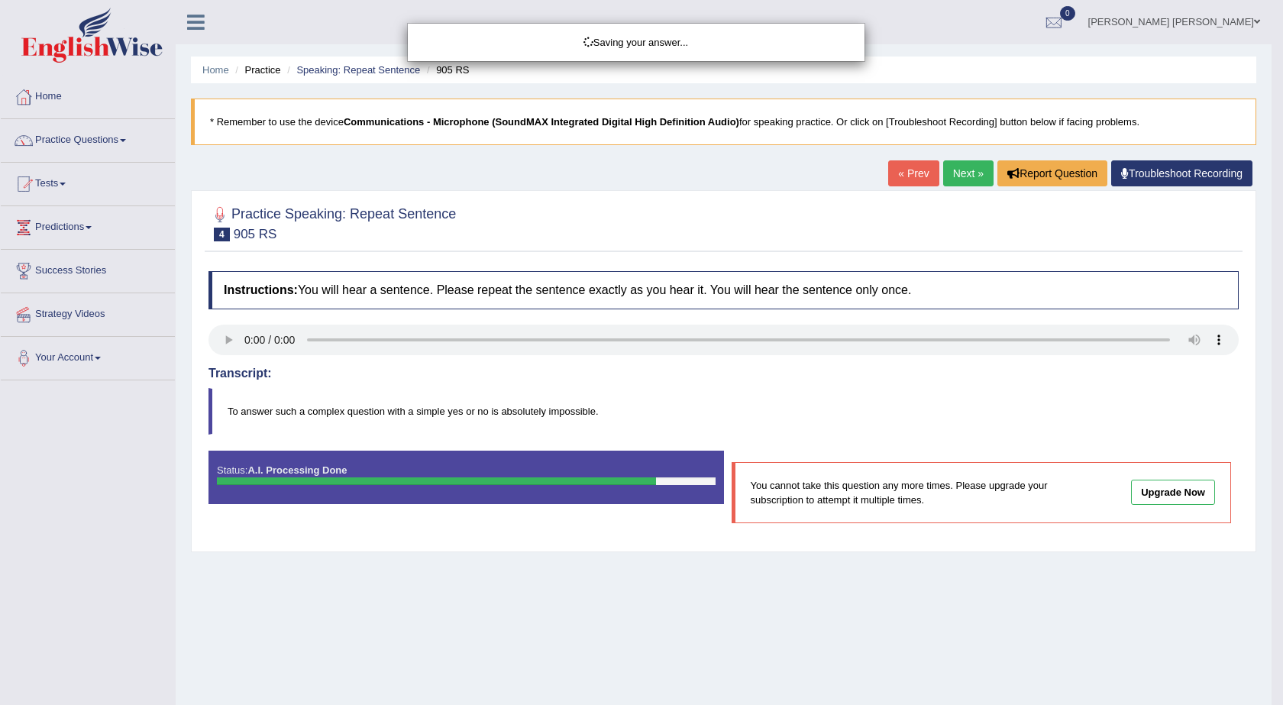
click at [854, 179] on div "Saving your answer..." at bounding box center [641, 352] width 1283 height 705
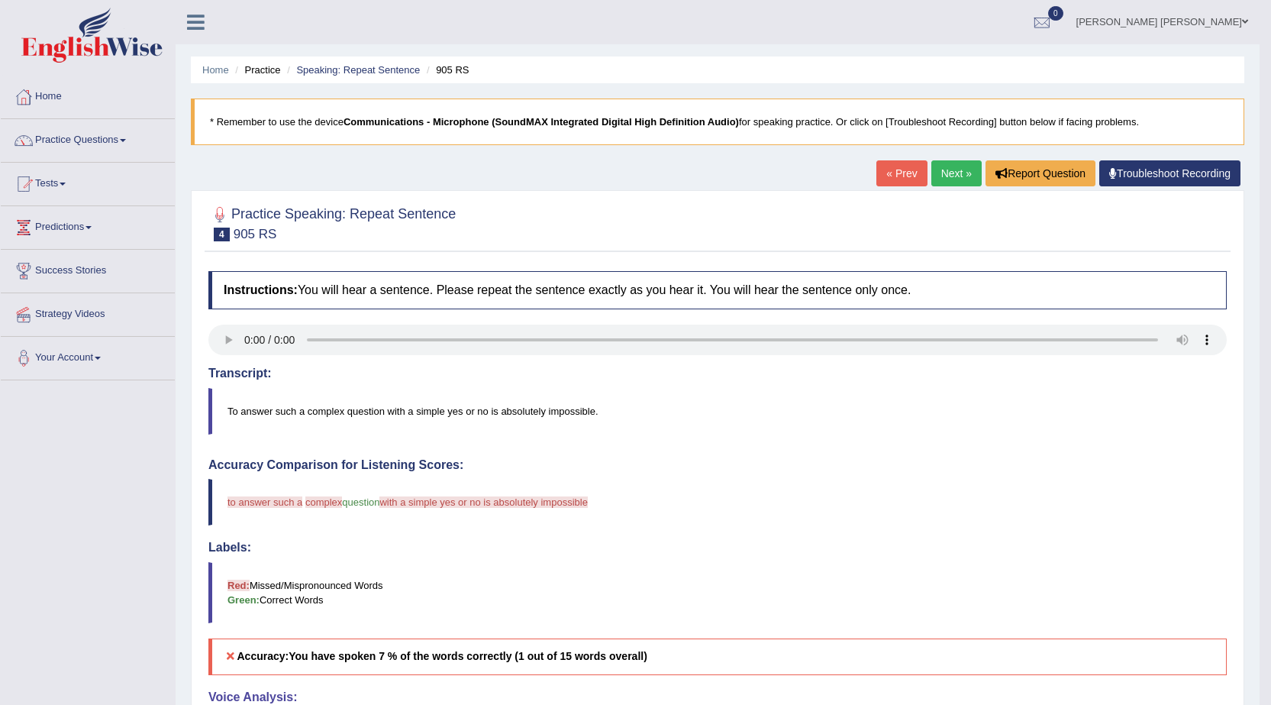
click at [944, 167] on link "Next »" at bounding box center [956, 173] width 50 height 26
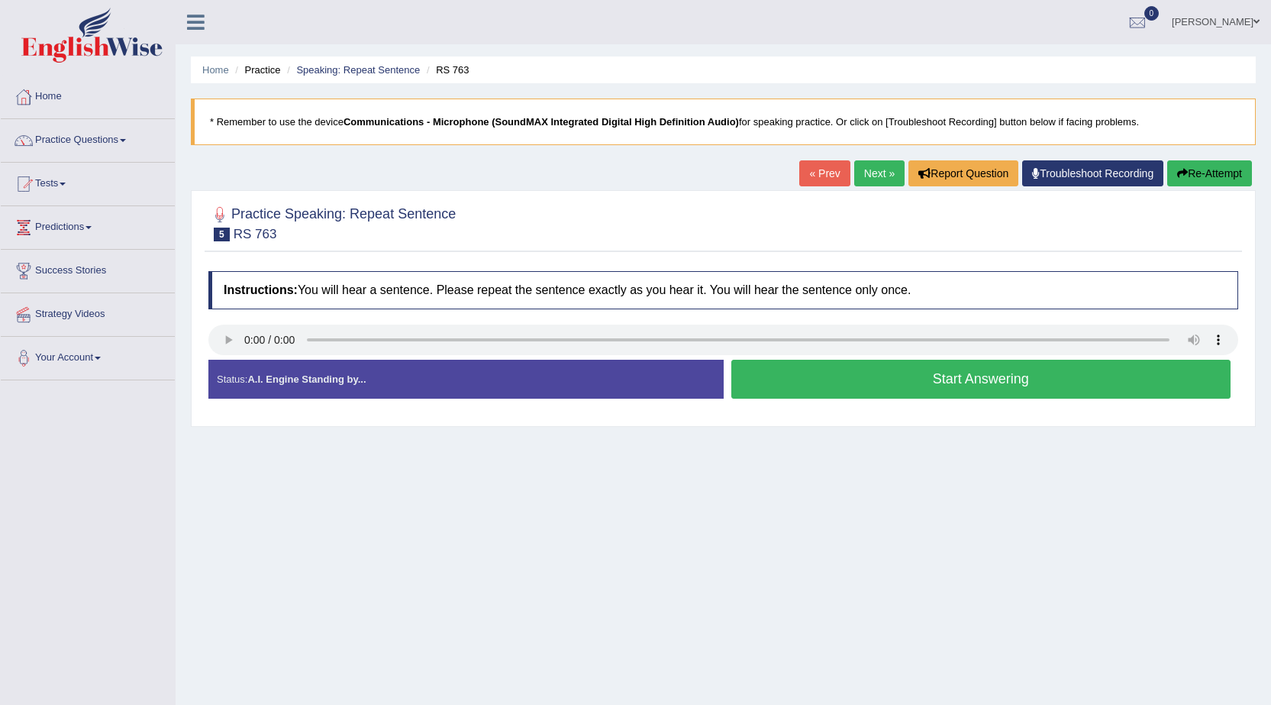
click at [932, 382] on button "Start Answering" at bounding box center [981, 379] width 500 height 39
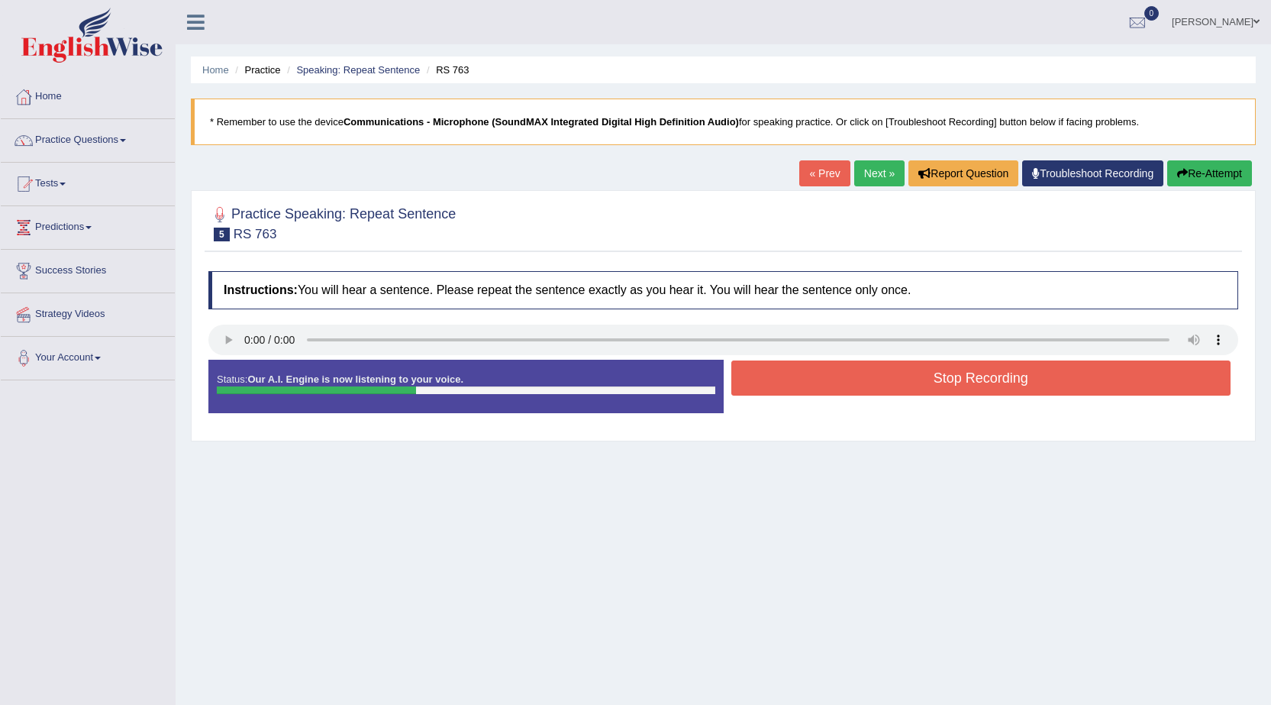
click at [932, 382] on button "Stop Recording" at bounding box center [981, 377] width 500 height 35
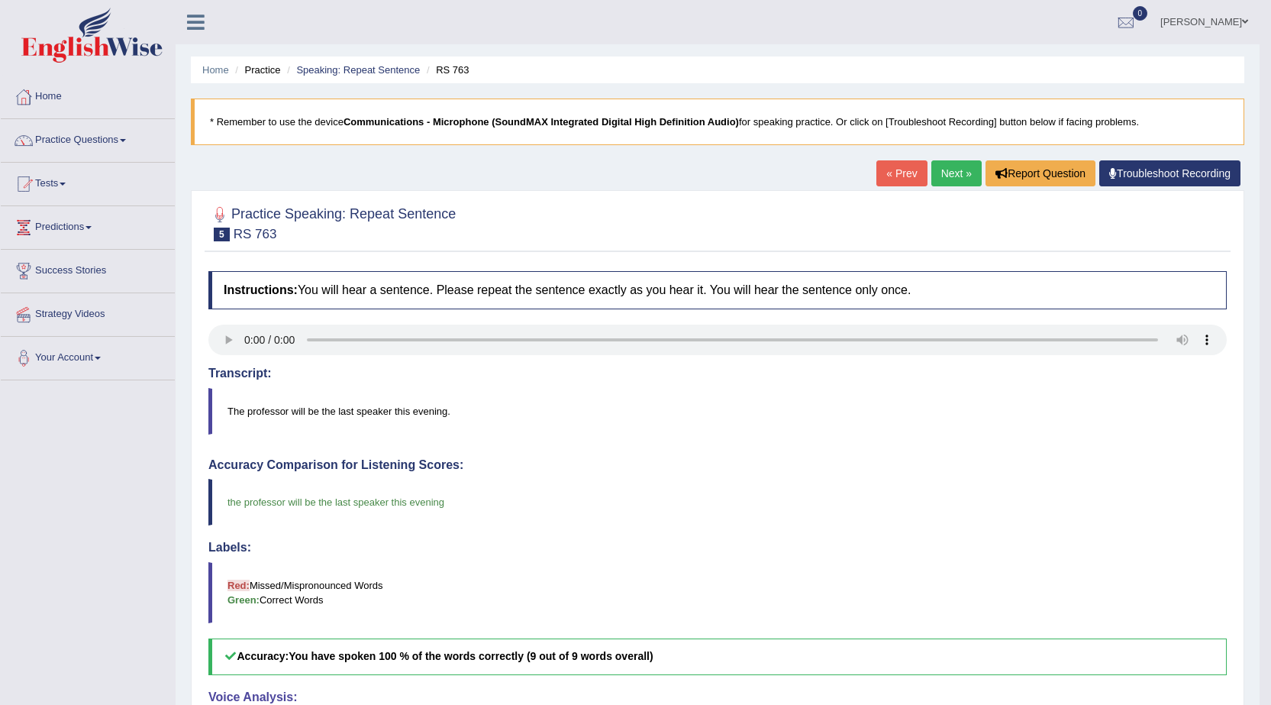
click at [960, 173] on link "Next »" at bounding box center [956, 173] width 50 height 26
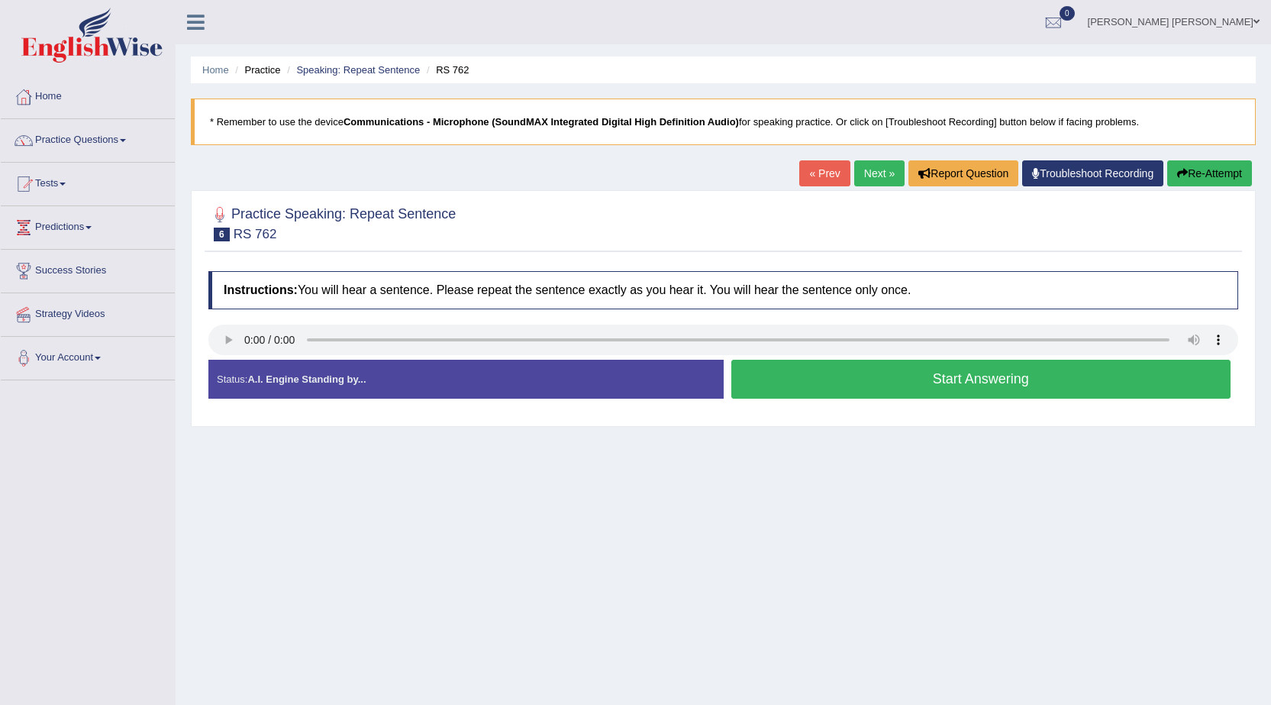
click at [828, 388] on button "Start Answering" at bounding box center [981, 379] width 500 height 39
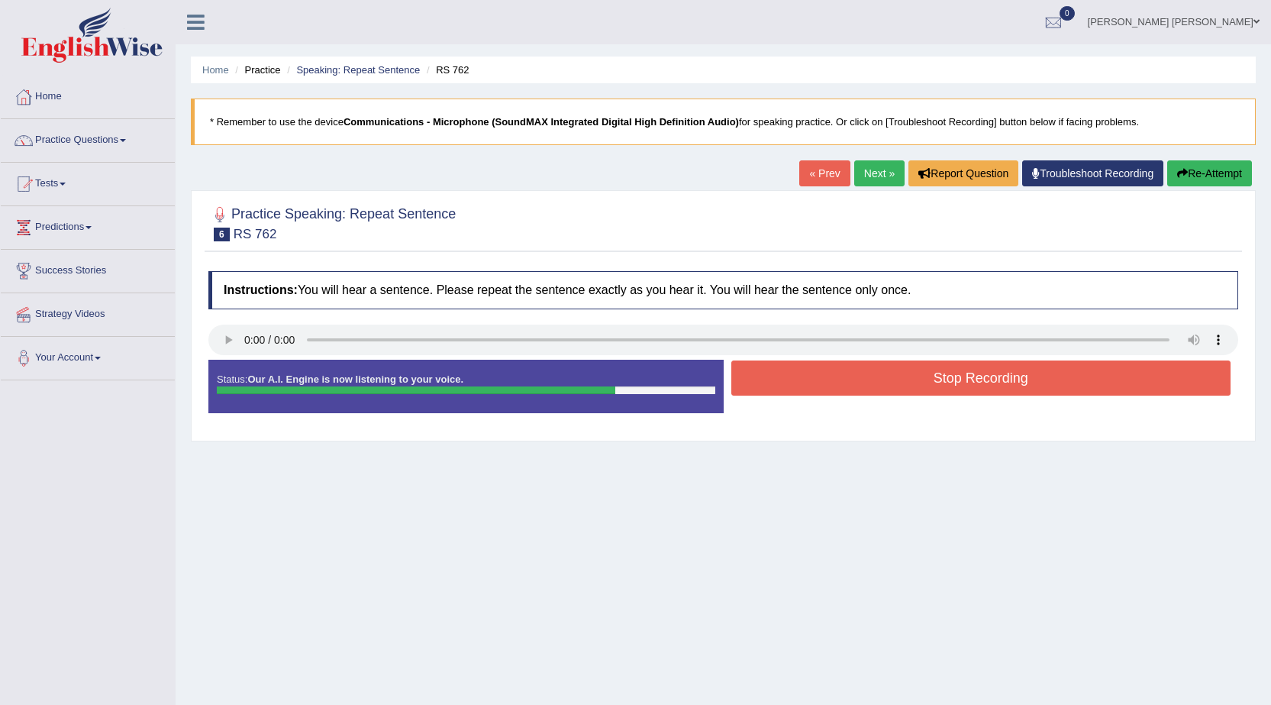
click at [851, 380] on button "Stop Recording" at bounding box center [981, 377] width 500 height 35
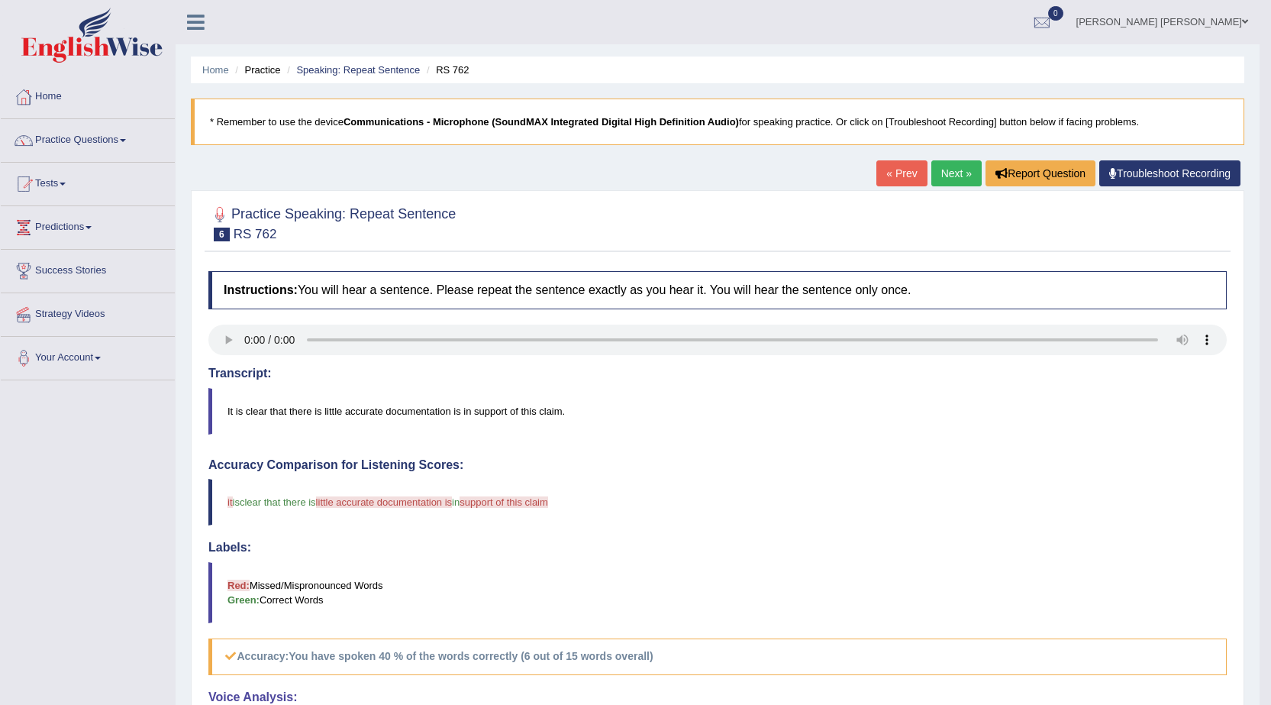
click at [955, 177] on link "Next »" at bounding box center [956, 173] width 50 height 26
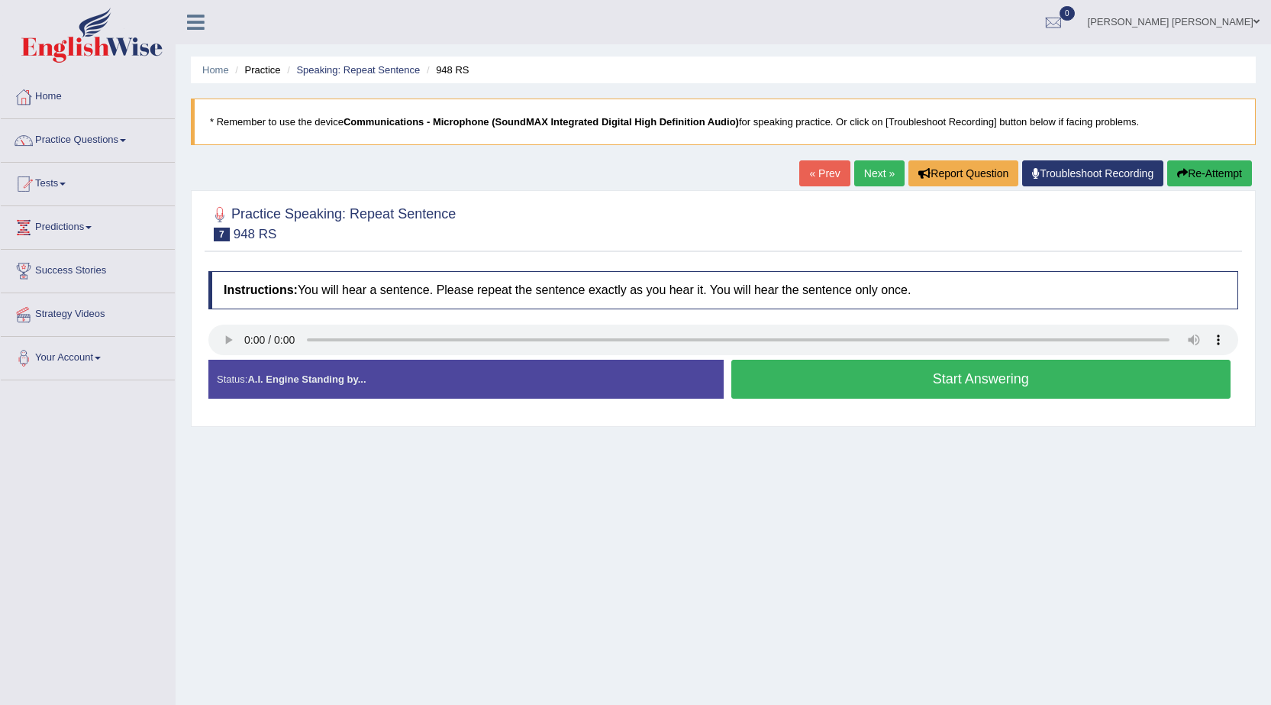
click at [921, 372] on button "Start Answering" at bounding box center [981, 379] width 500 height 39
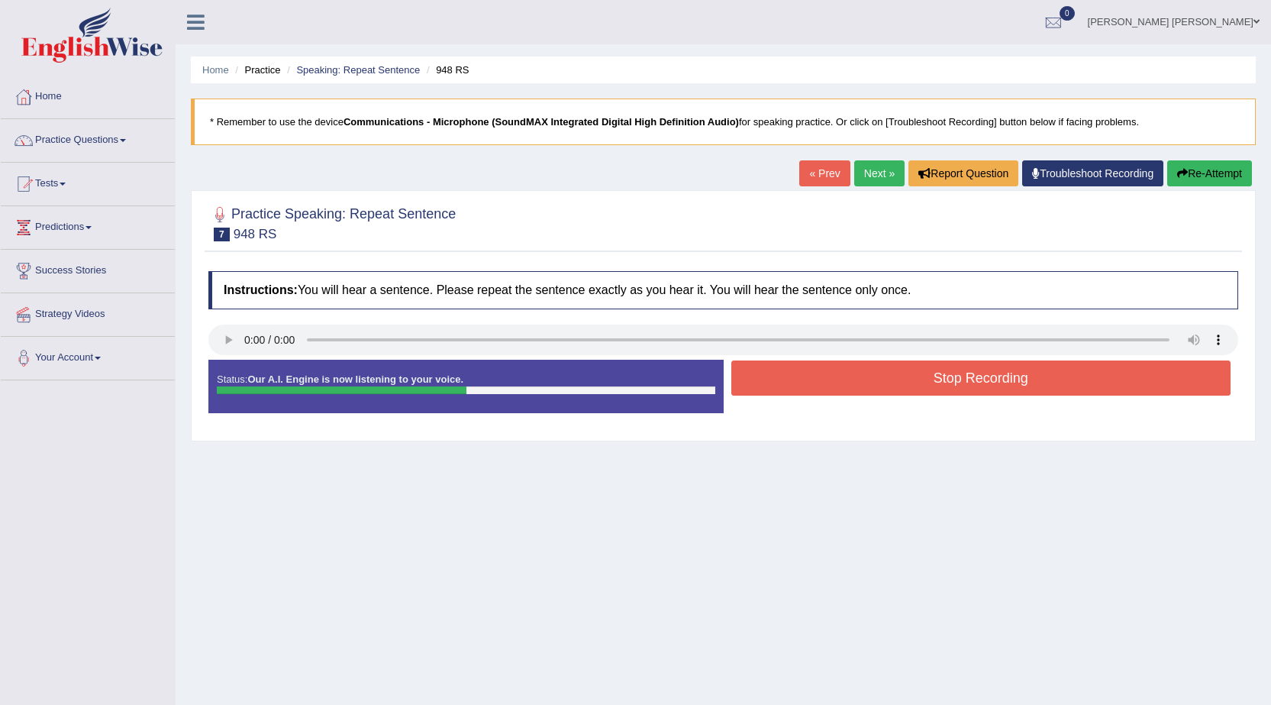
click at [921, 372] on button "Stop Recording" at bounding box center [981, 377] width 500 height 35
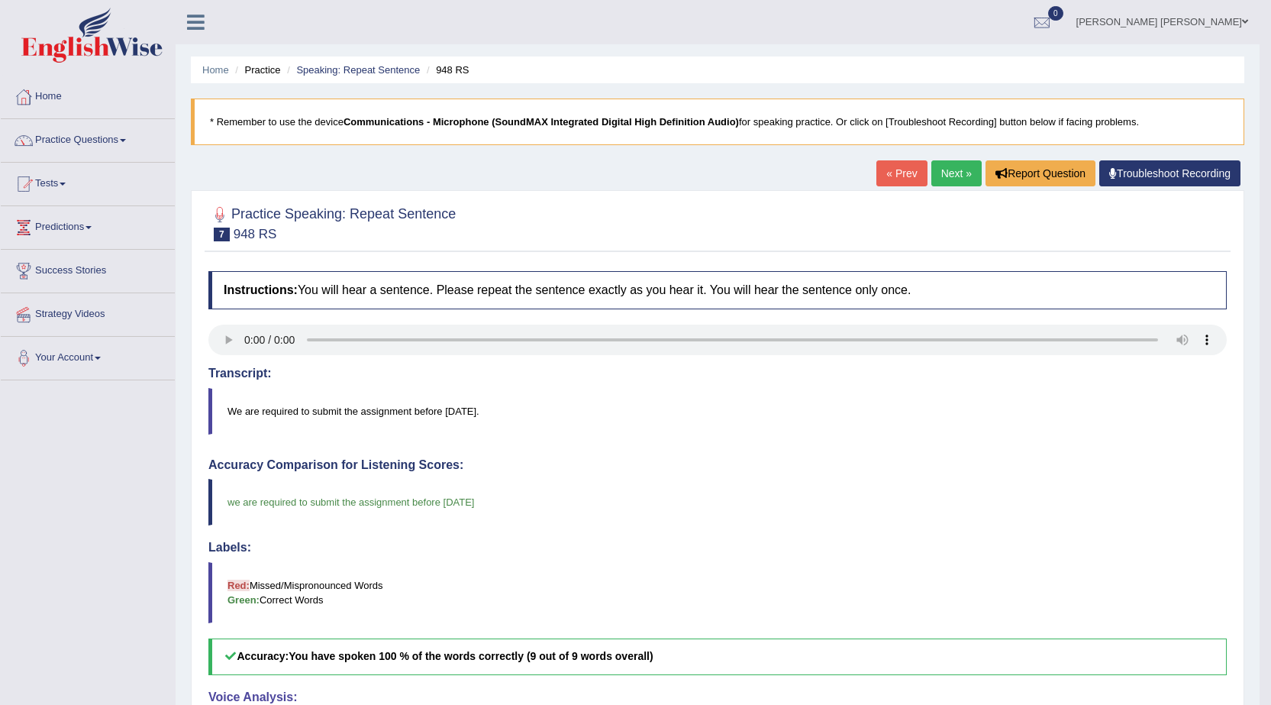
click at [944, 173] on link "Next »" at bounding box center [956, 173] width 50 height 26
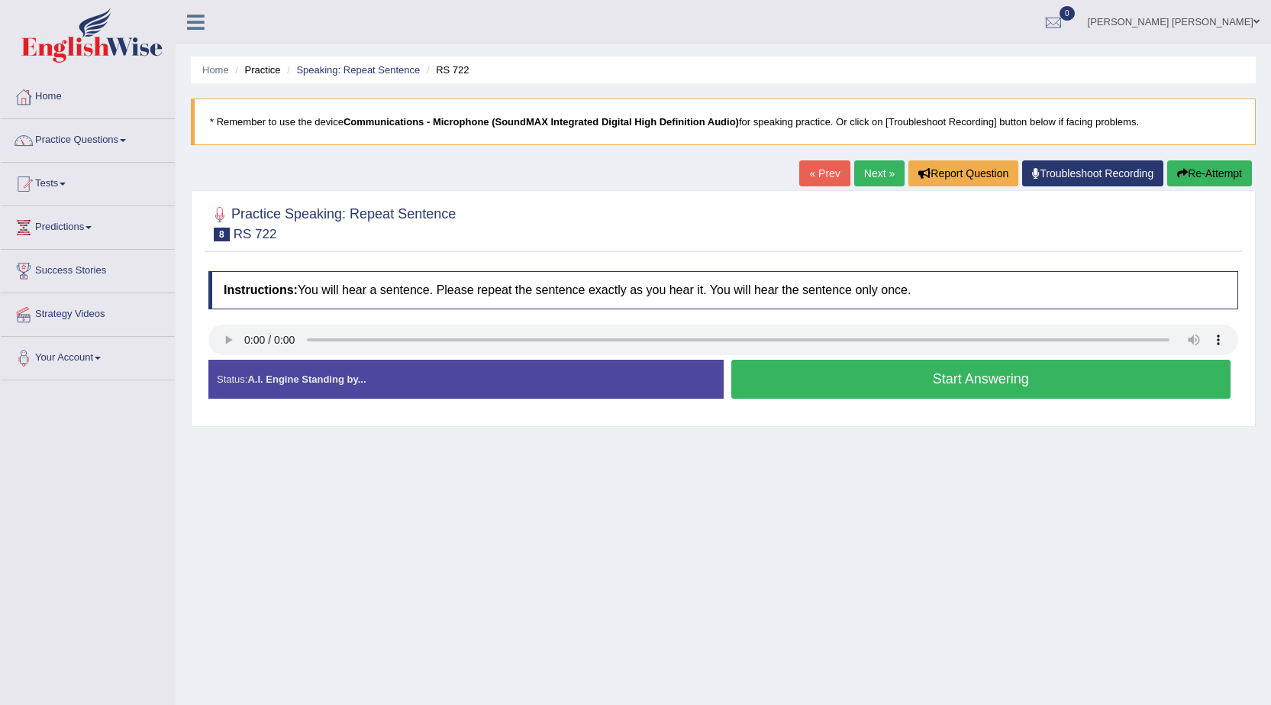
click at [886, 376] on button "Start Answering" at bounding box center [981, 379] width 500 height 39
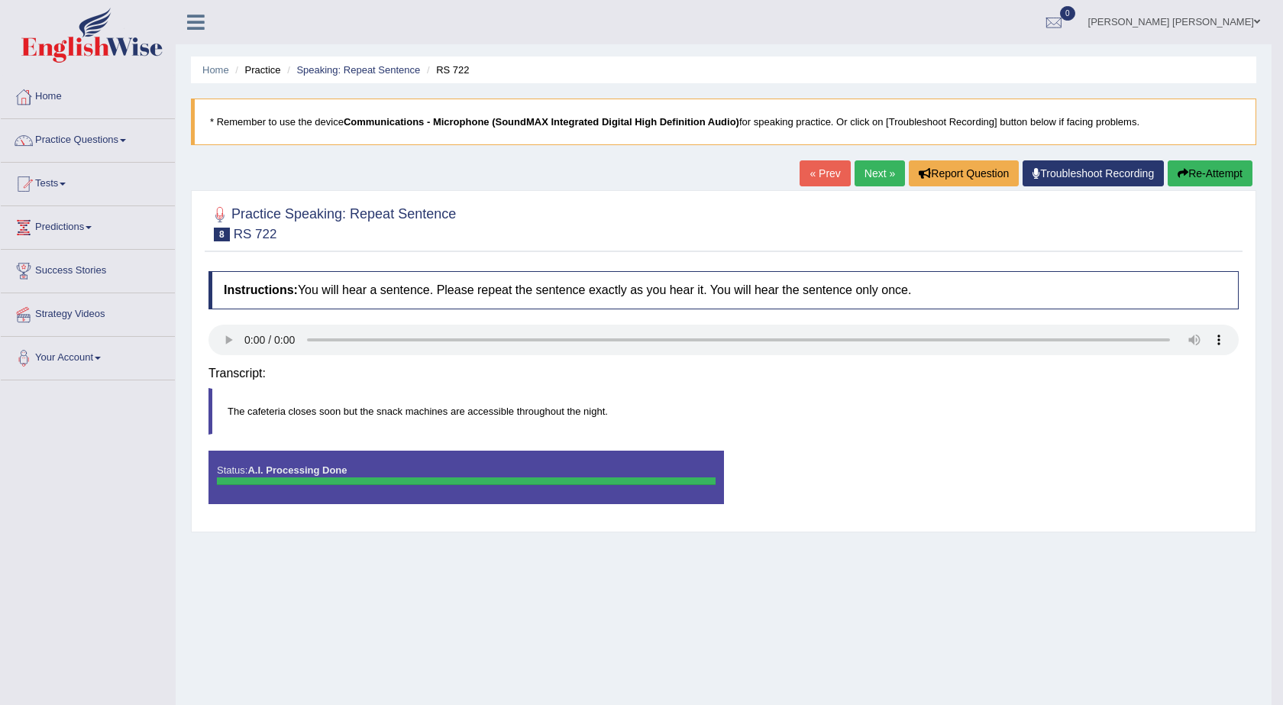
click at [886, 375] on body "Toggle navigation Home Practice Questions Speaking Practice Read Aloud Repeat S…" at bounding box center [641, 352] width 1283 height 705
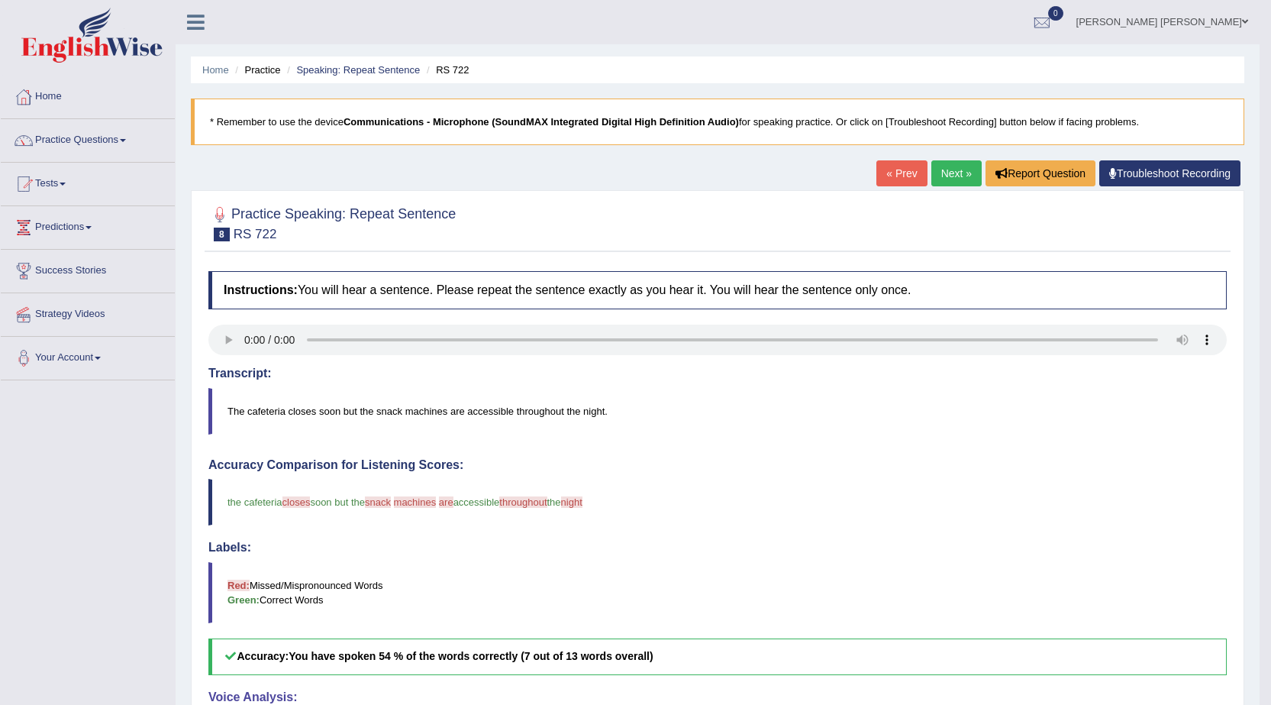
click at [951, 173] on link "Next »" at bounding box center [956, 173] width 50 height 26
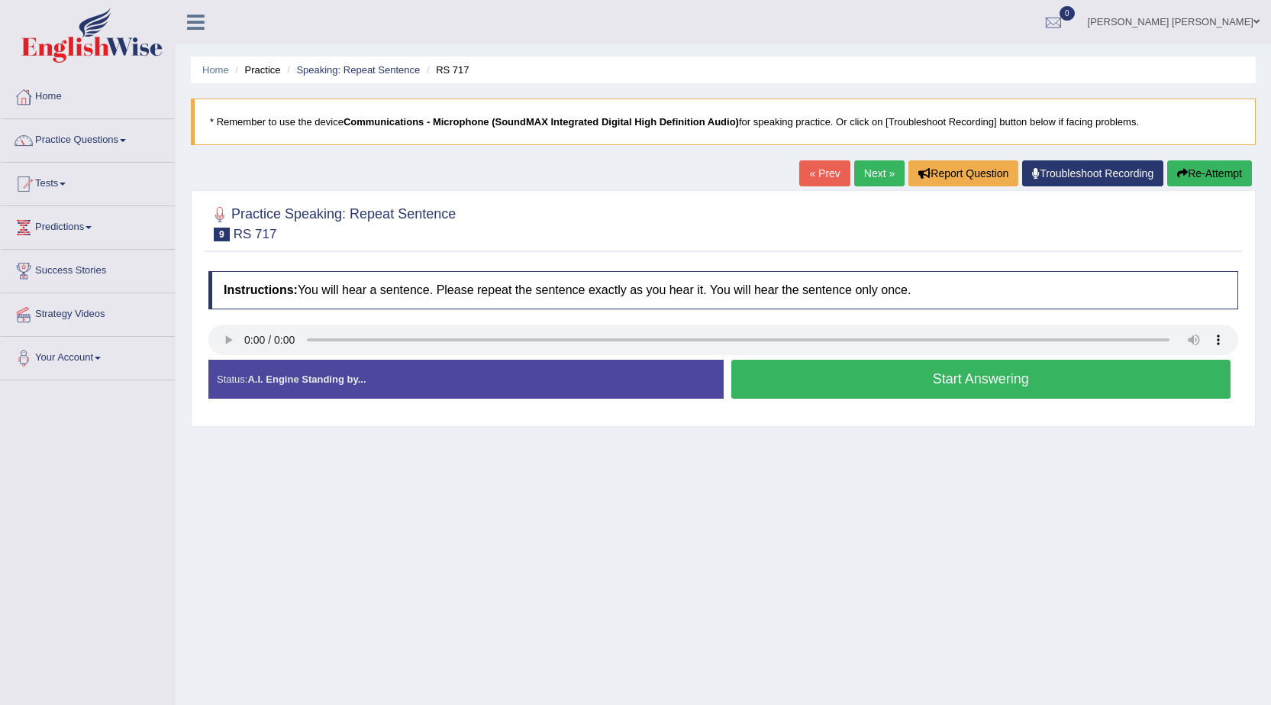
click at [973, 390] on button "Start Answering" at bounding box center [981, 379] width 500 height 39
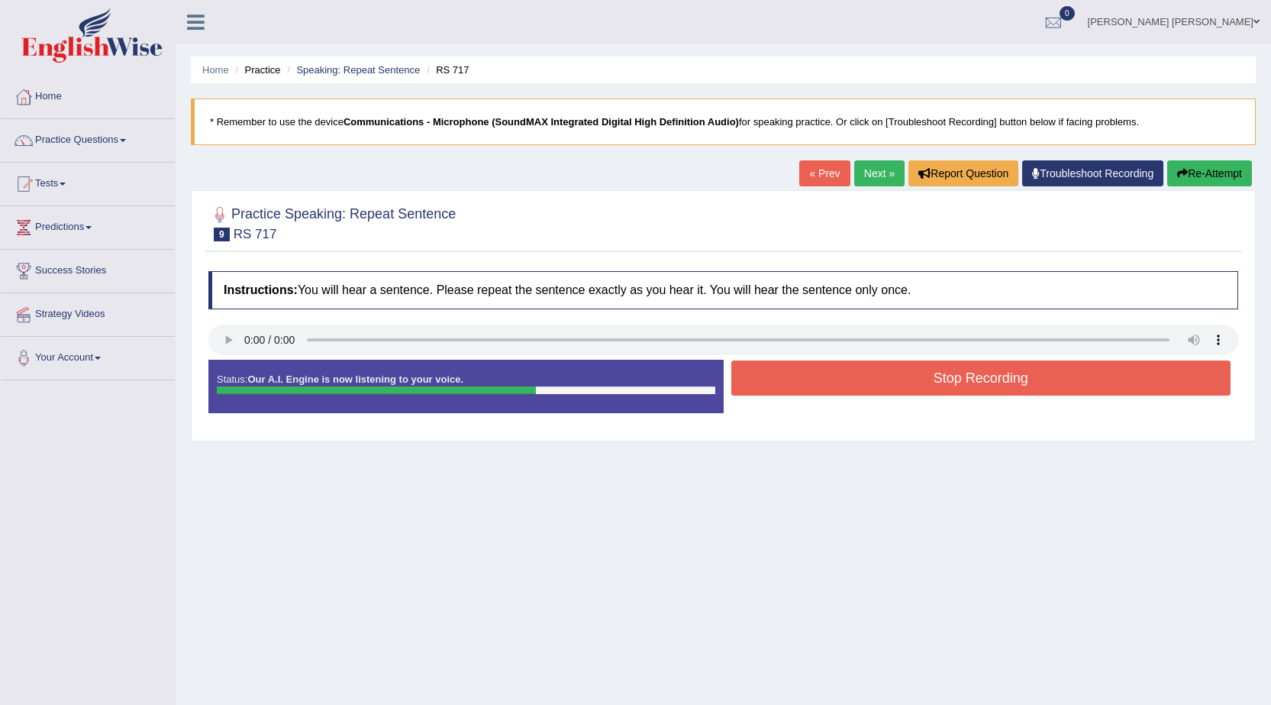
click at [973, 390] on button "Stop Recording" at bounding box center [981, 377] width 500 height 35
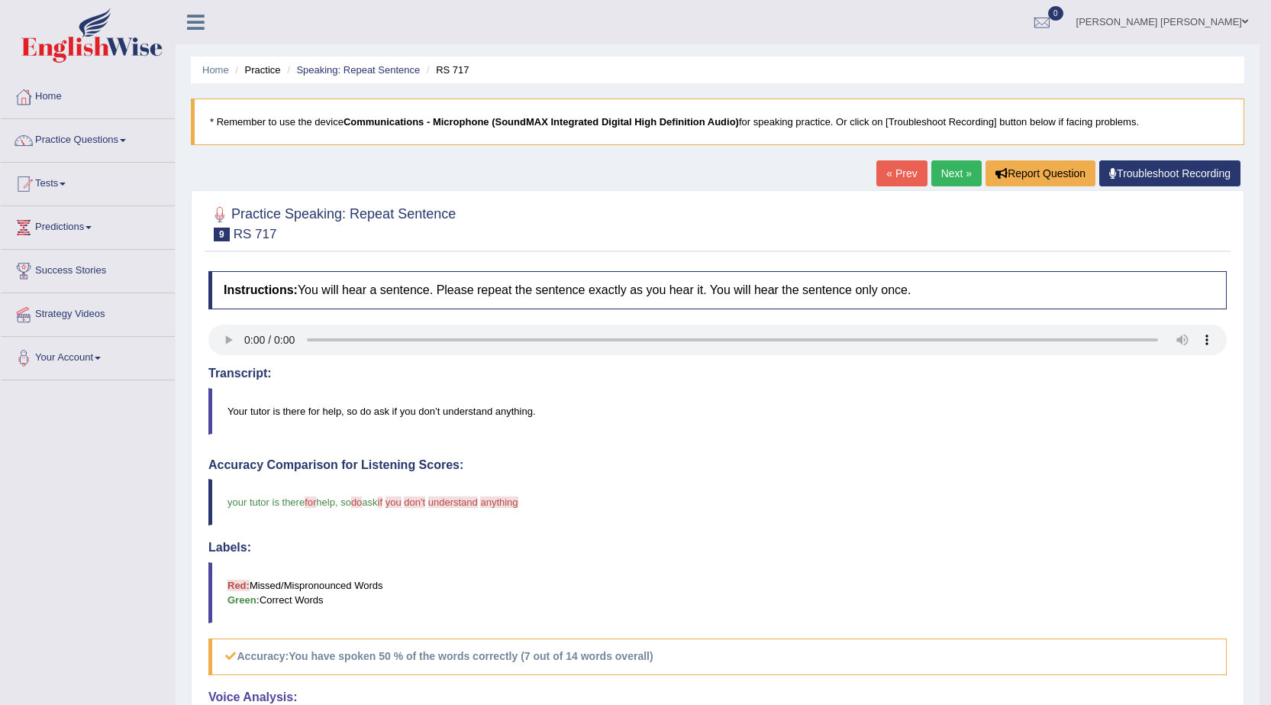
click at [954, 171] on link "Next »" at bounding box center [956, 173] width 50 height 26
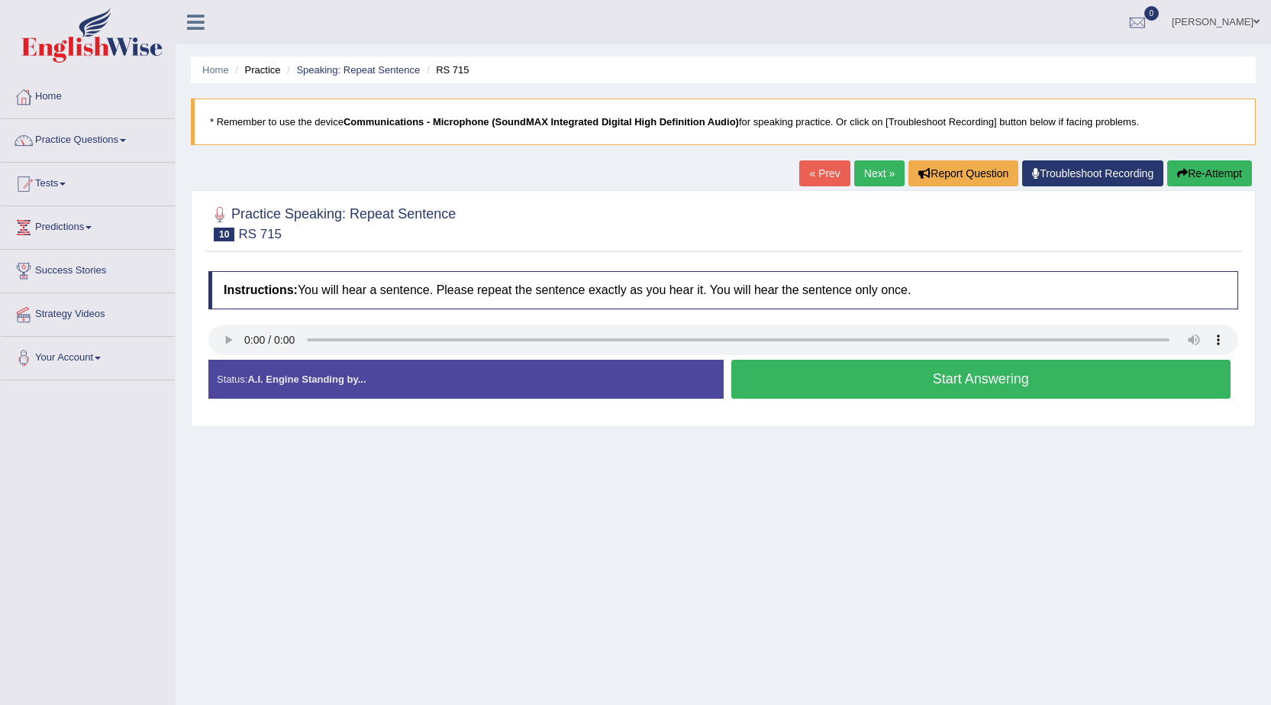
click at [991, 376] on button "Start Answering" at bounding box center [981, 379] width 500 height 39
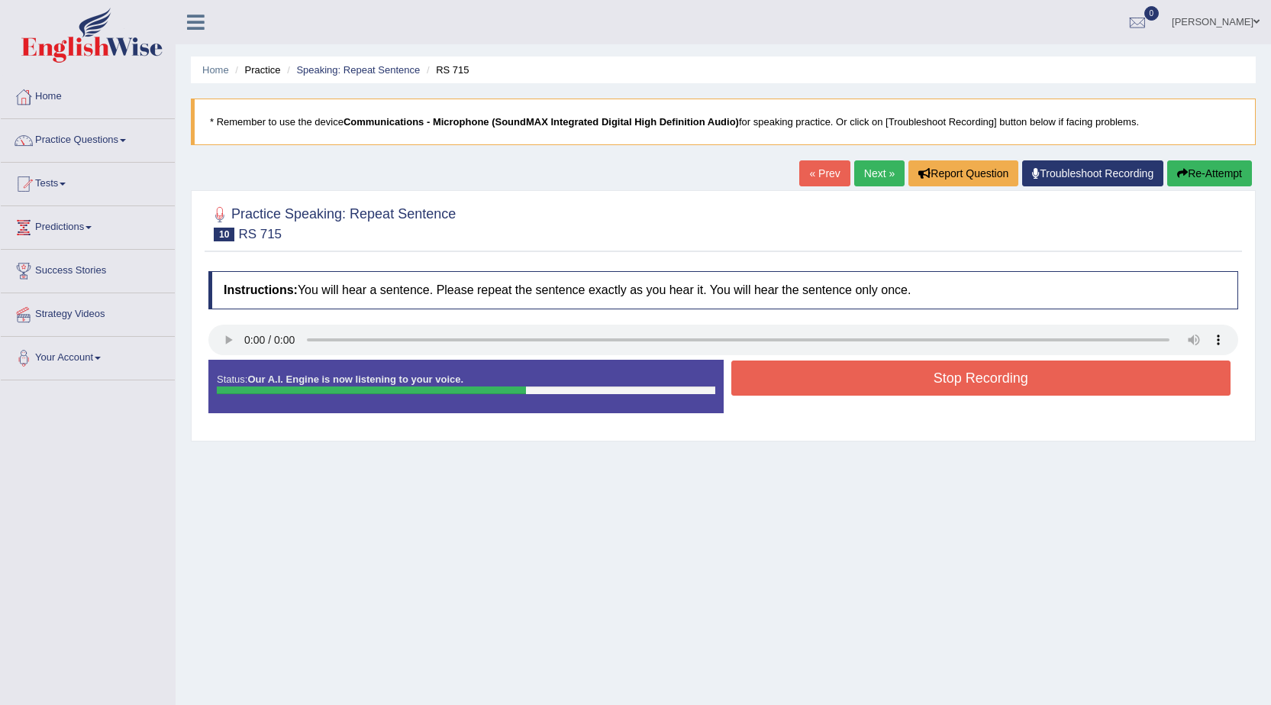
click at [922, 385] on button "Stop Recording" at bounding box center [981, 377] width 500 height 35
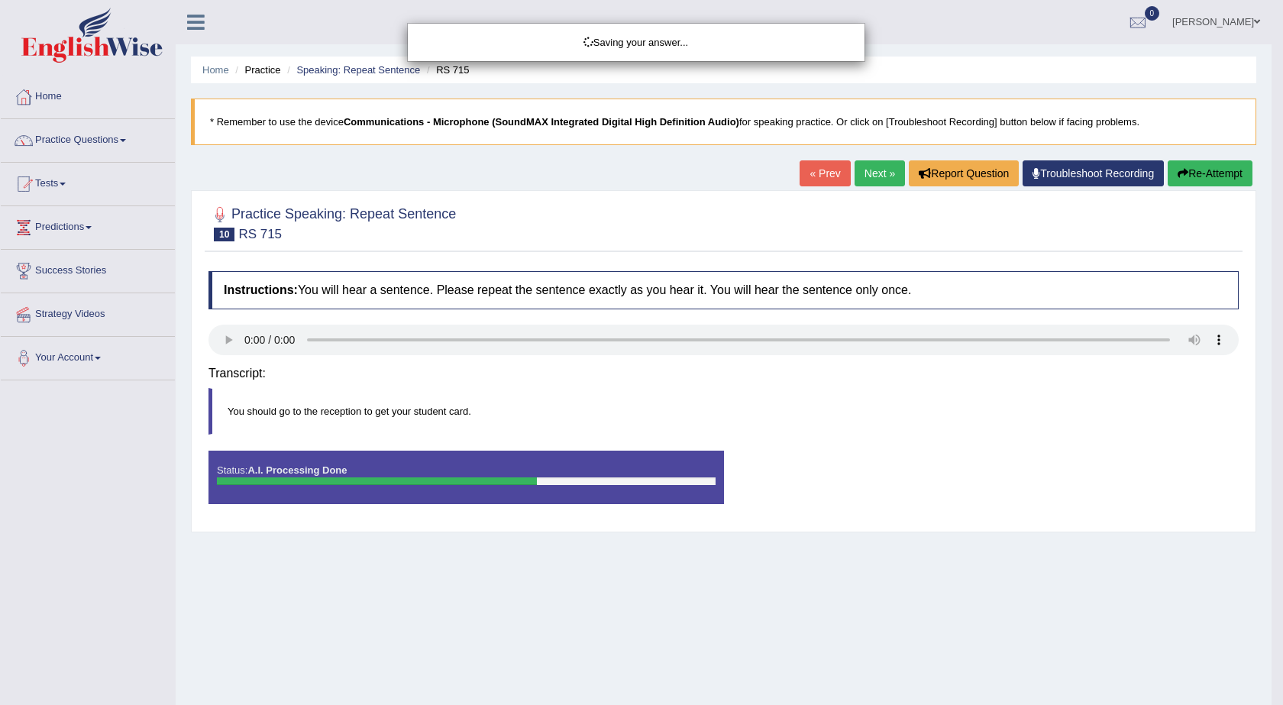
click at [876, 171] on div "Saving your answer..." at bounding box center [641, 352] width 1283 height 705
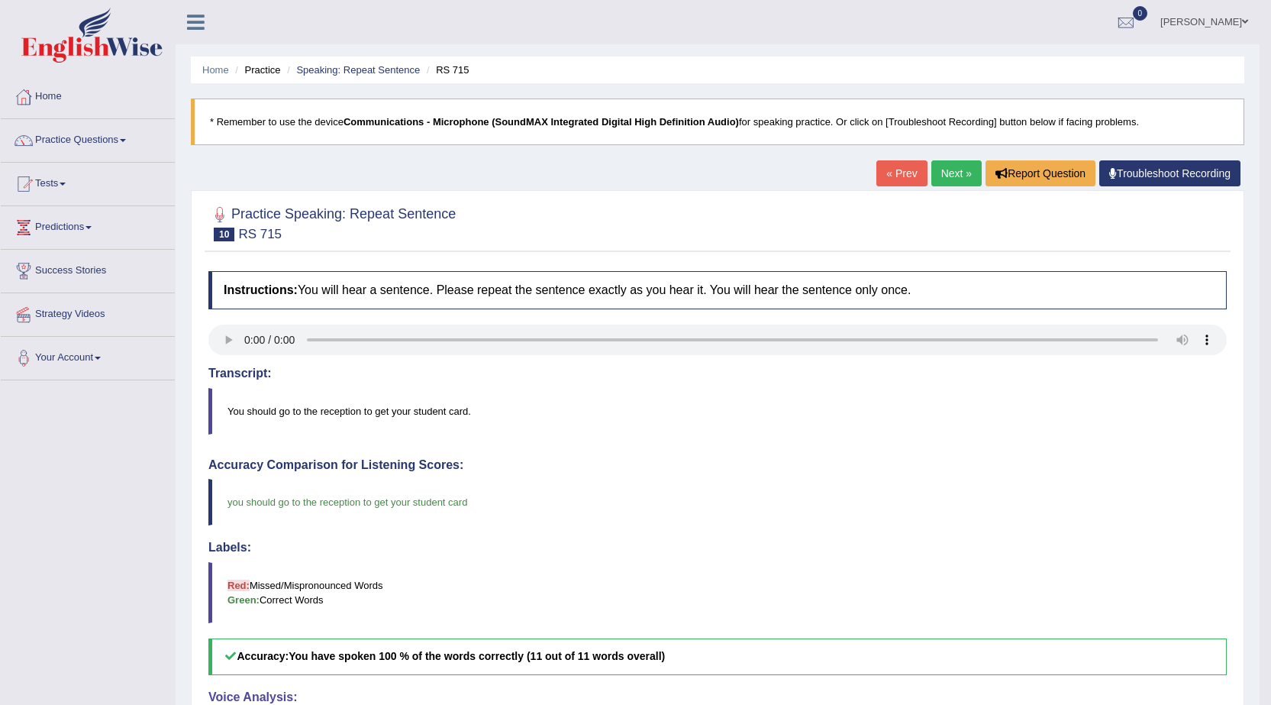
click at [876, 172] on link "« Prev" at bounding box center [901, 173] width 50 height 26
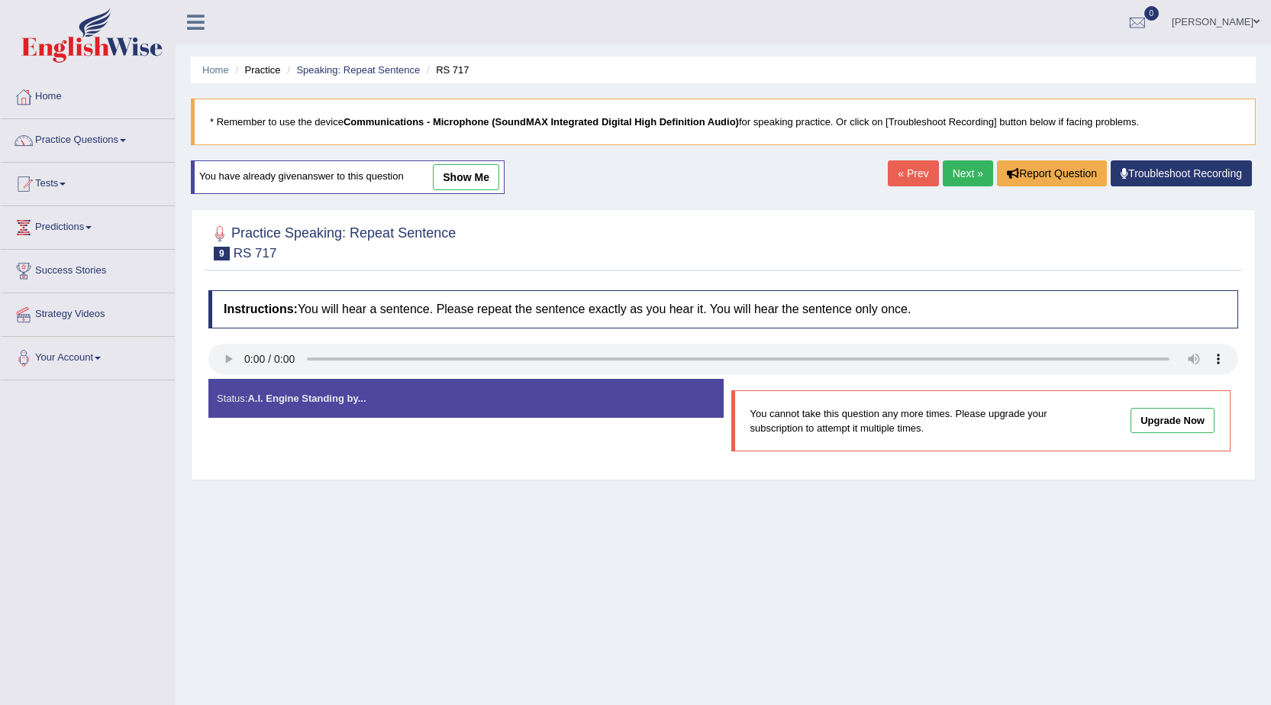
click at [948, 170] on link "Next »" at bounding box center [968, 173] width 50 height 26
click at [970, 176] on link "Next »" at bounding box center [968, 173] width 50 height 26
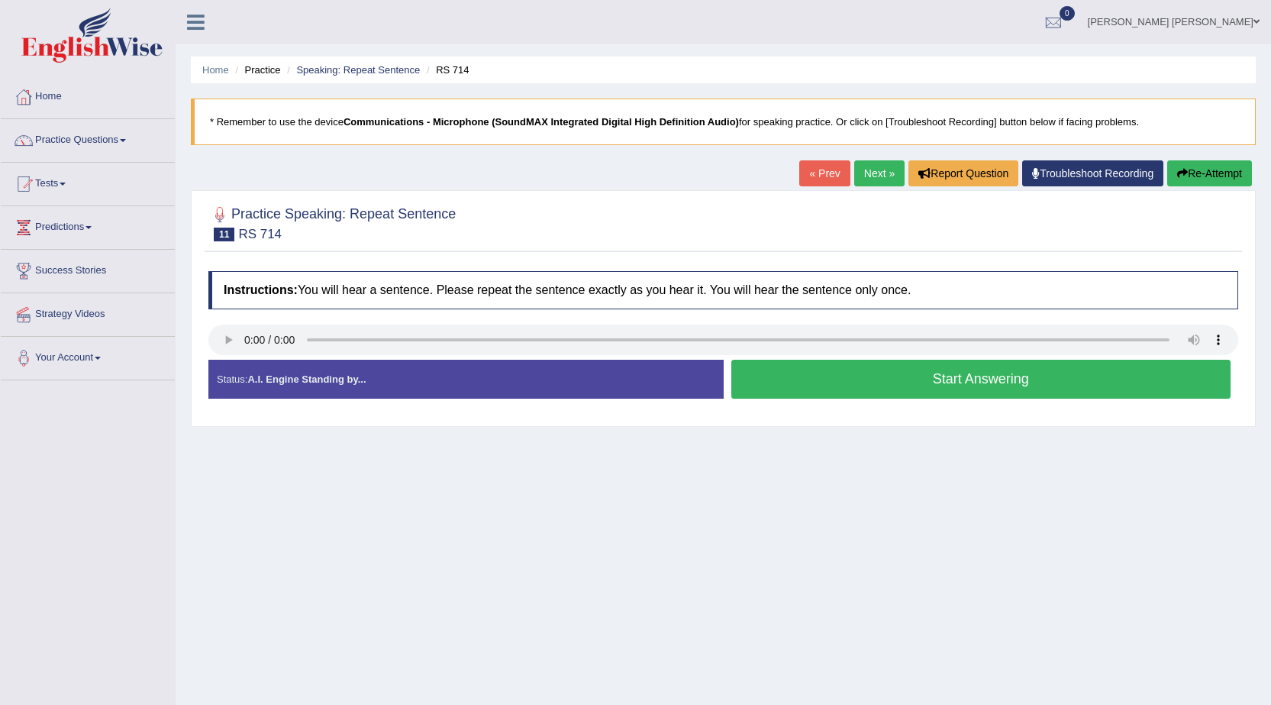
click at [945, 374] on button "Start Answering" at bounding box center [981, 379] width 500 height 39
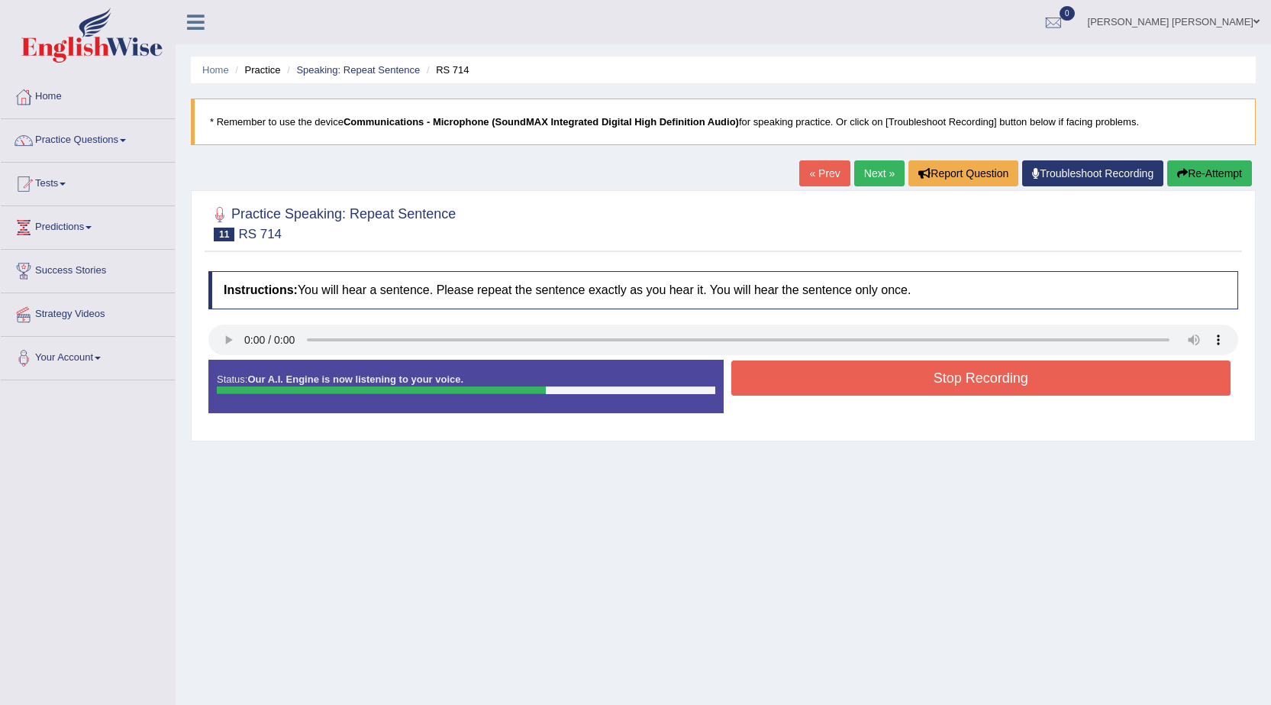
click at [889, 373] on button "Stop Recording" at bounding box center [981, 377] width 500 height 35
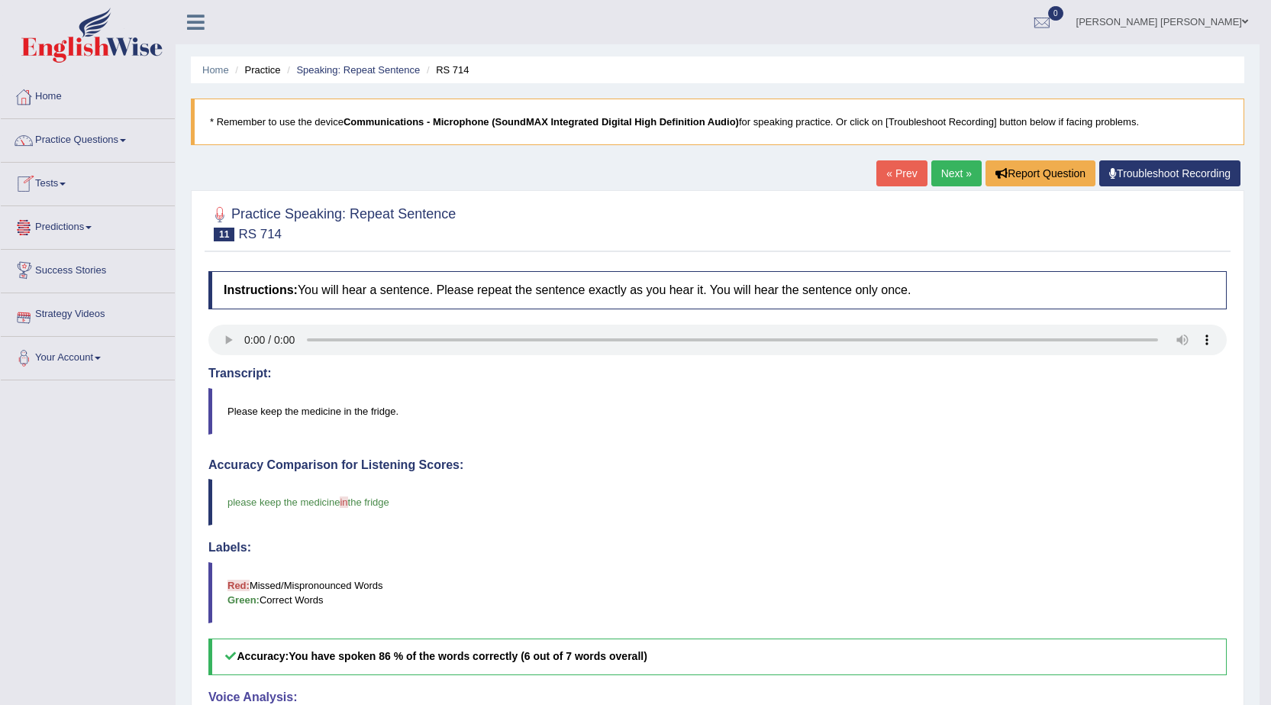
click at [67, 180] on link "Tests" at bounding box center [88, 182] width 174 height 38
click at [102, 142] on link "Practice Questions" at bounding box center [88, 138] width 174 height 38
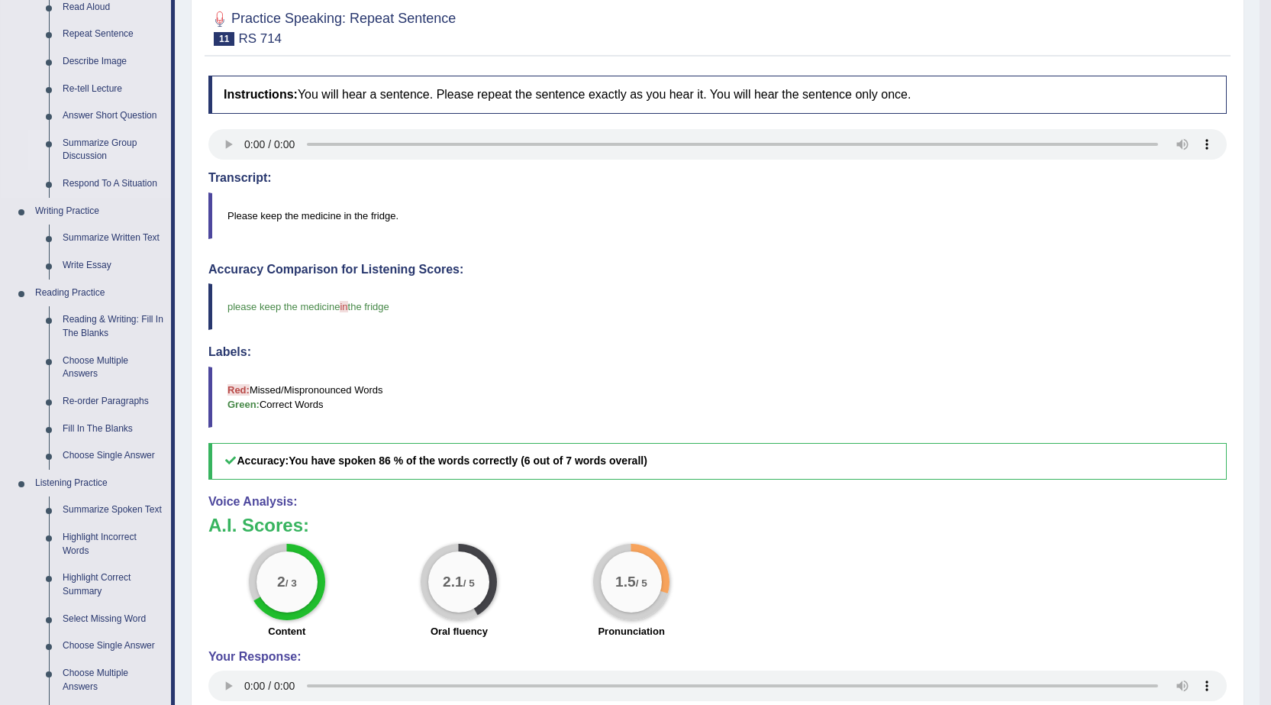
scroll to position [229, 0]
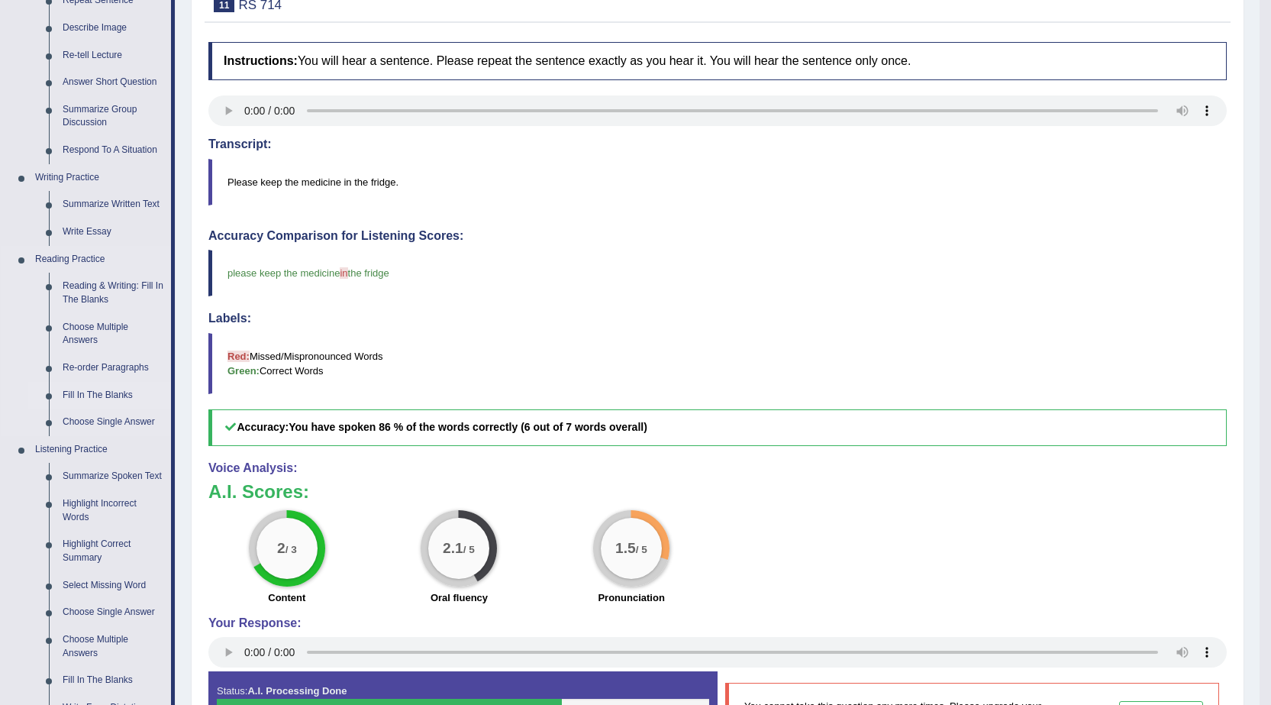
click at [102, 396] on link "Fill In The Blanks" at bounding box center [113, 395] width 115 height 27
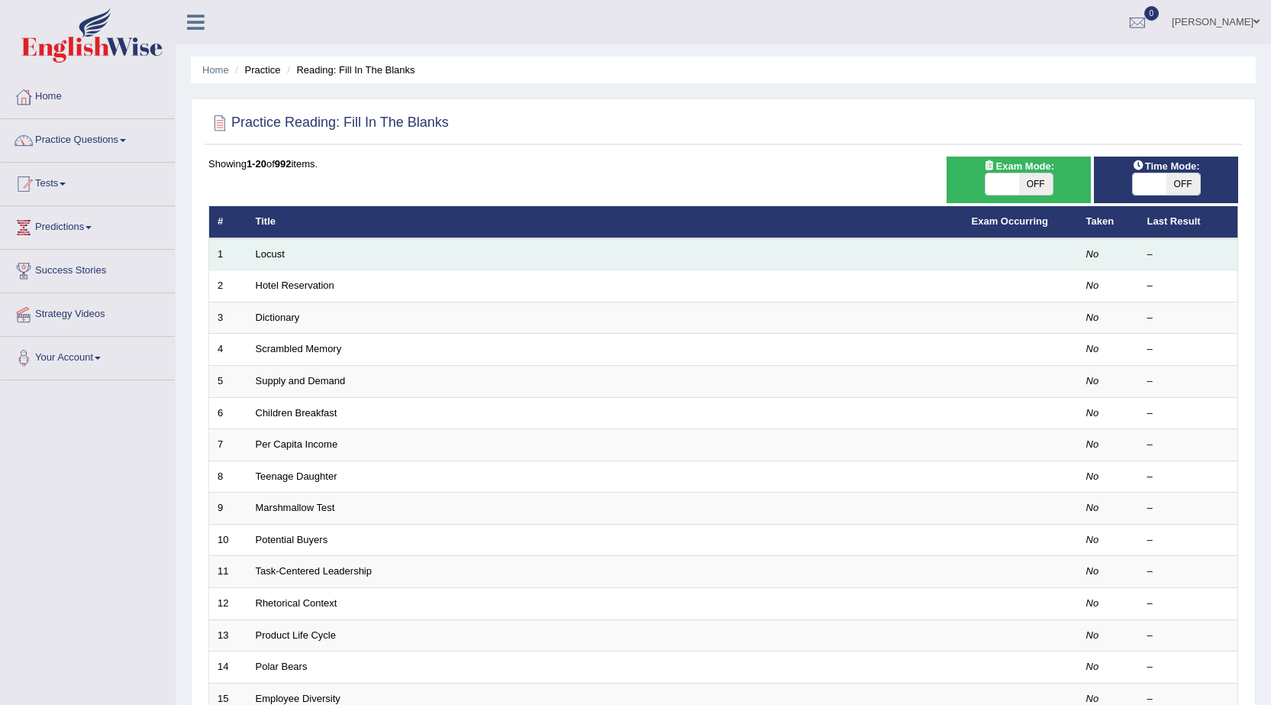
click at [287, 247] on td "Locust" at bounding box center [605, 254] width 716 height 32
click at [258, 253] on link "Locust" at bounding box center [270, 253] width 29 height 11
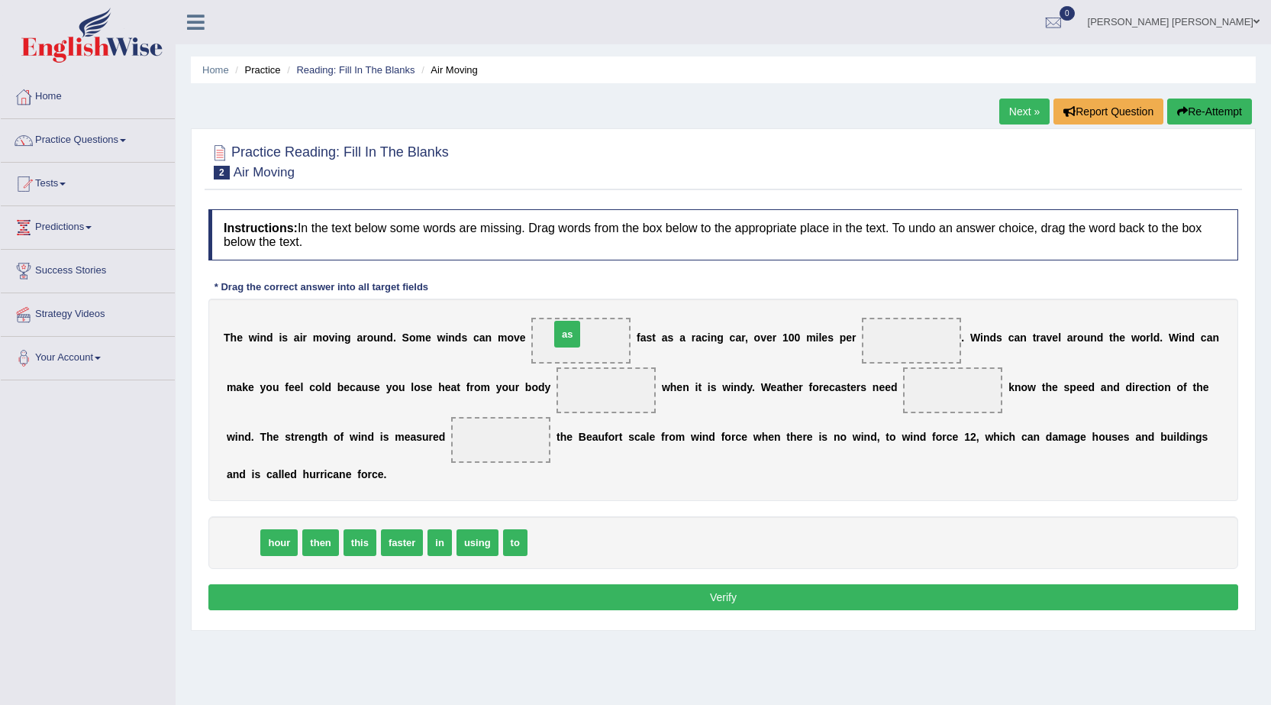
drag, startPoint x: 244, startPoint y: 542, endPoint x: 569, endPoint y: 334, distance: 385.6
drag, startPoint x: 246, startPoint y: 541, endPoint x: 899, endPoint y: 334, distance: 685.5
drag, startPoint x: 292, startPoint y: 540, endPoint x: 610, endPoint y: 400, distance: 347.7
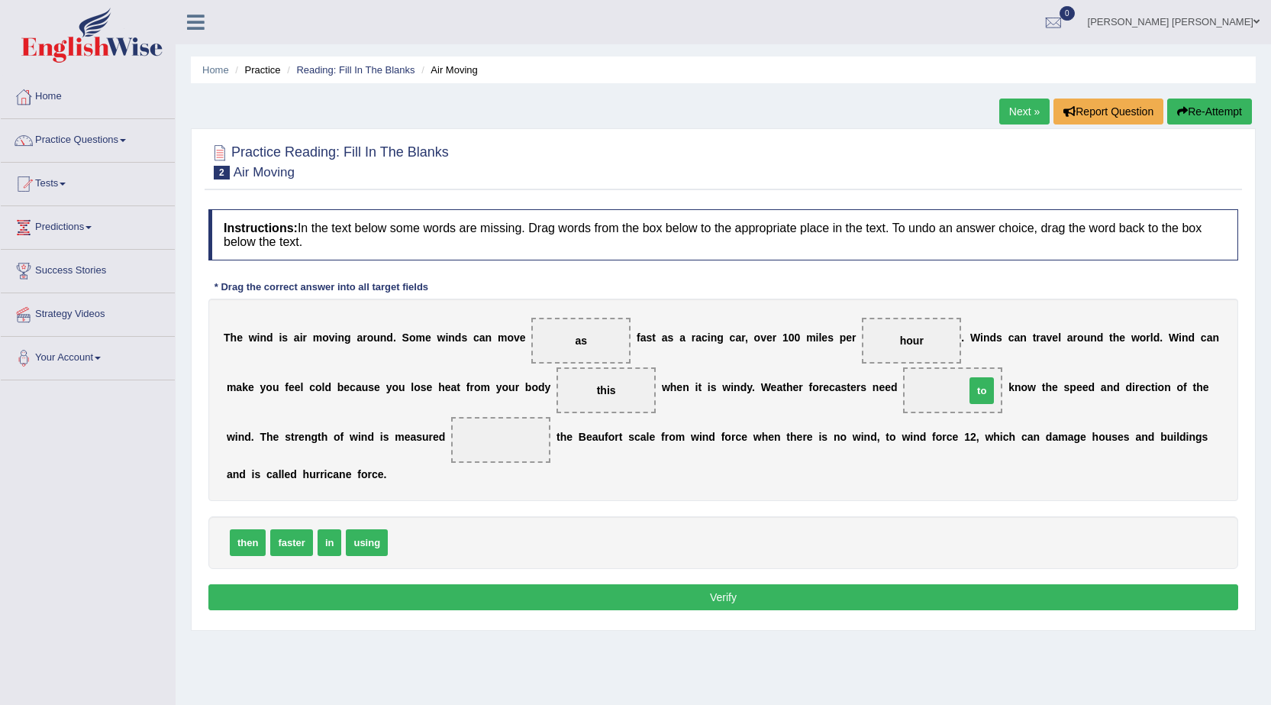
drag, startPoint x: 402, startPoint y: 544, endPoint x: 980, endPoint y: 392, distance: 596.8
drag, startPoint x: 326, startPoint y: 542, endPoint x: 492, endPoint y: 452, distance: 188.6
click at [821, 594] on button "Verify" at bounding box center [723, 597] width 1030 height 26
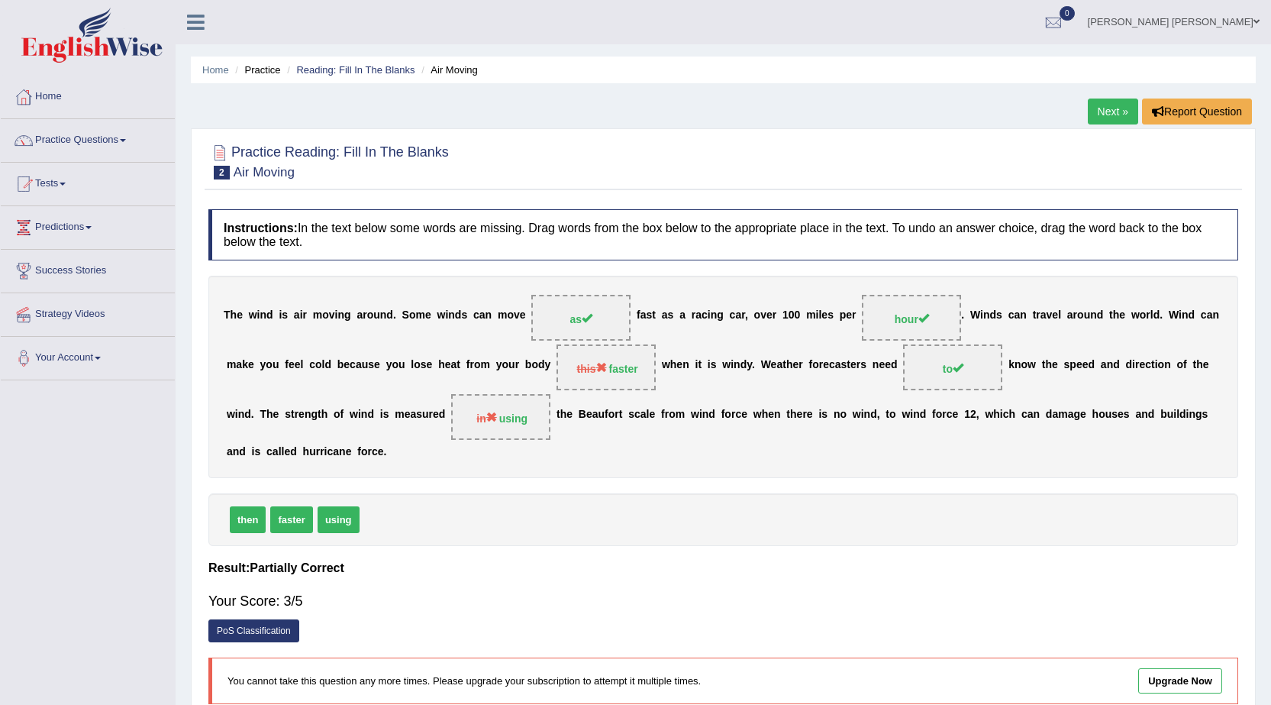
click at [1119, 106] on link "Next »" at bounding box center [1113, 111] width 50 height 26
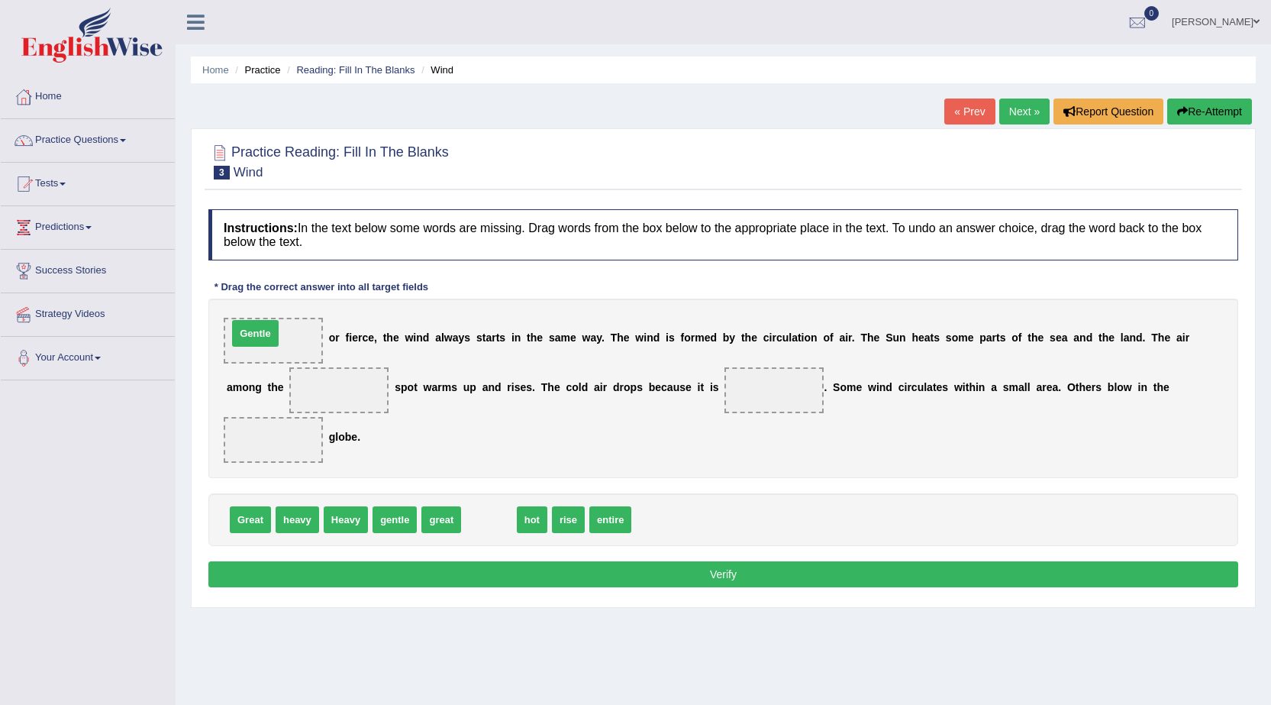
drag, startPoint x: 489, startPoint y: 518, endPoint x: 255, endPoint y: 331, distance: 298.8
drag, startPoint x: 288, startPoint y: 534, endPoint x: 320, endPoint y: 482, distance: 61.0
click at [320, 482] on div "Instructions: In the text below some words are missing. Drag words from the box…" at bounding box center [724, 401] width 1038 height 398
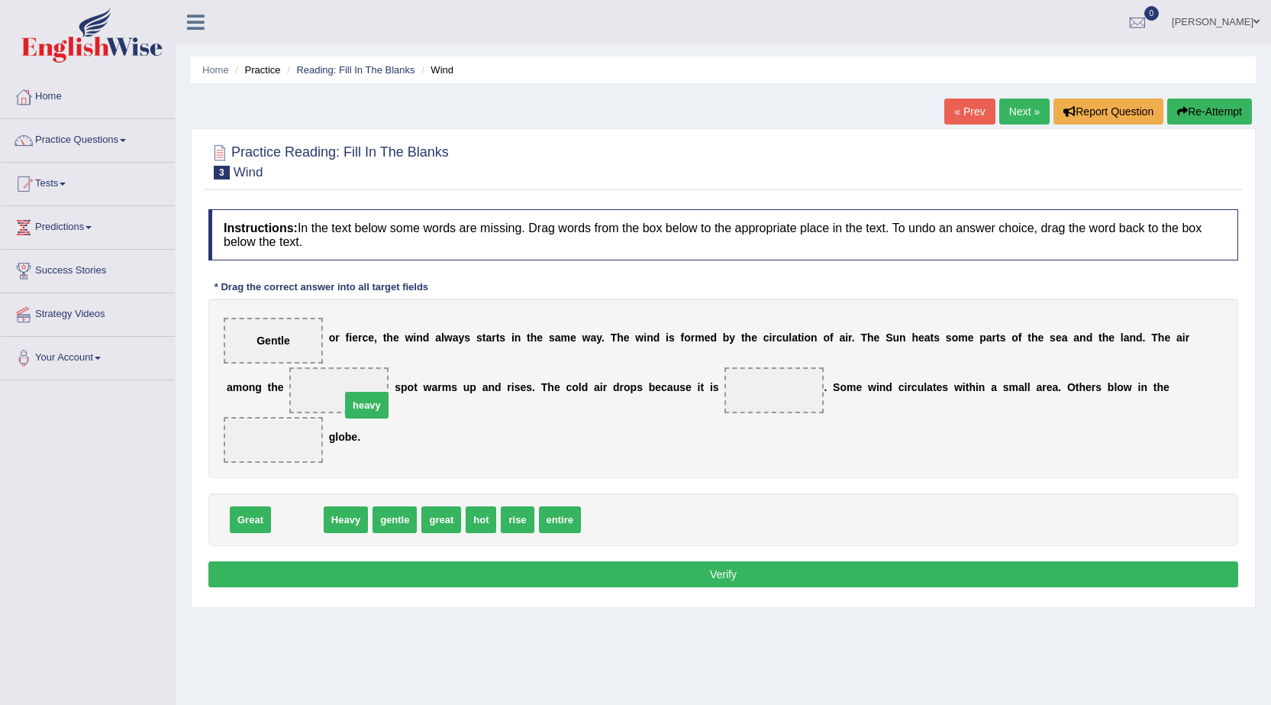
drag, startPoint x: 292, startPoint y: 517, endPoint x: 361, endPoint y: 402, distance: 133.9
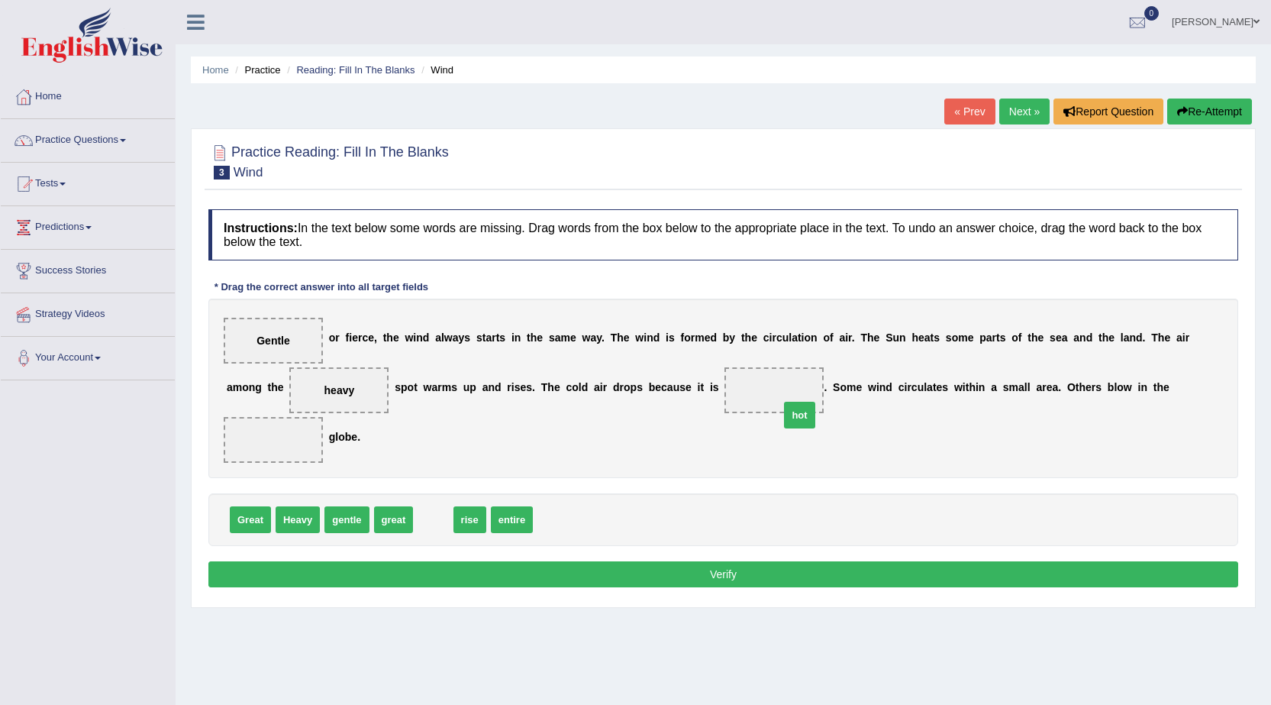
drag, startPoint x: 430, startPoint y: 520, endPoint x: 796, endPoint y: 402, distance: 385.1
drag, startPoint x: 479, startPoint y: 516, endPoint x: 289, endPoint y: 446, distance: 203.4
click at [1009, 107] on link "Next »" at bounding box center [1024, 111] width 50 height 26
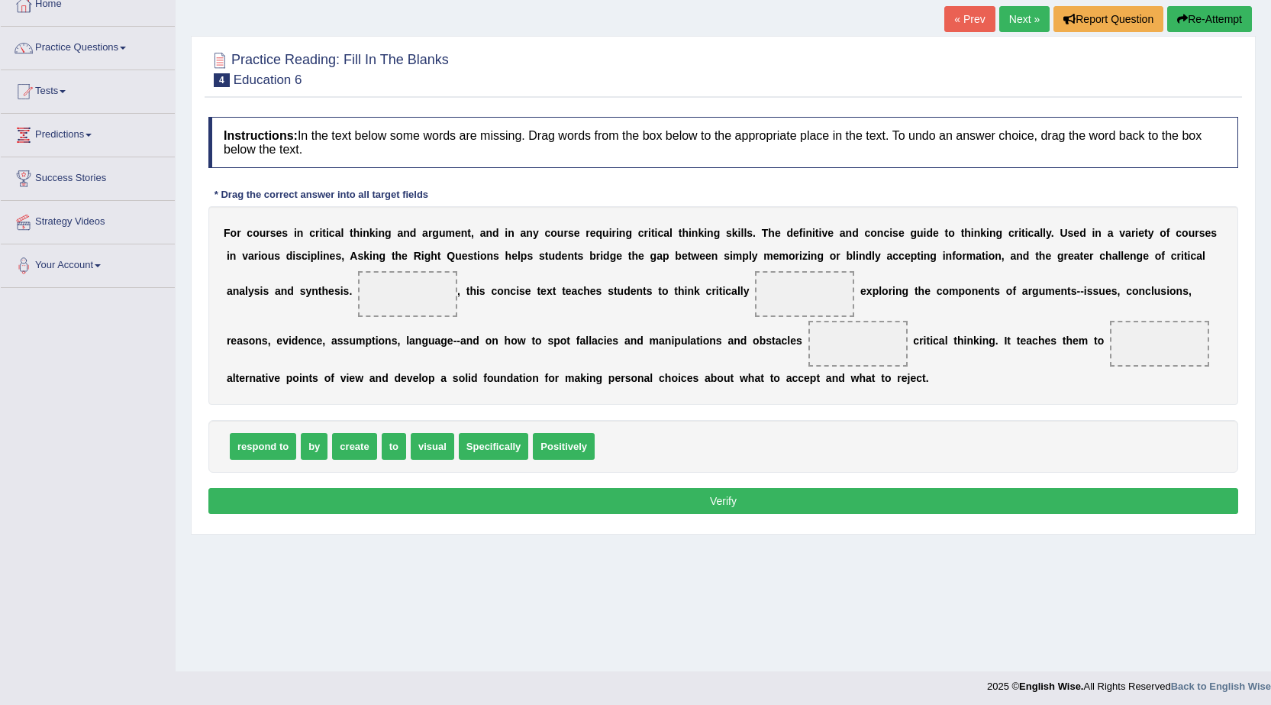
scroll to position [97, 0]
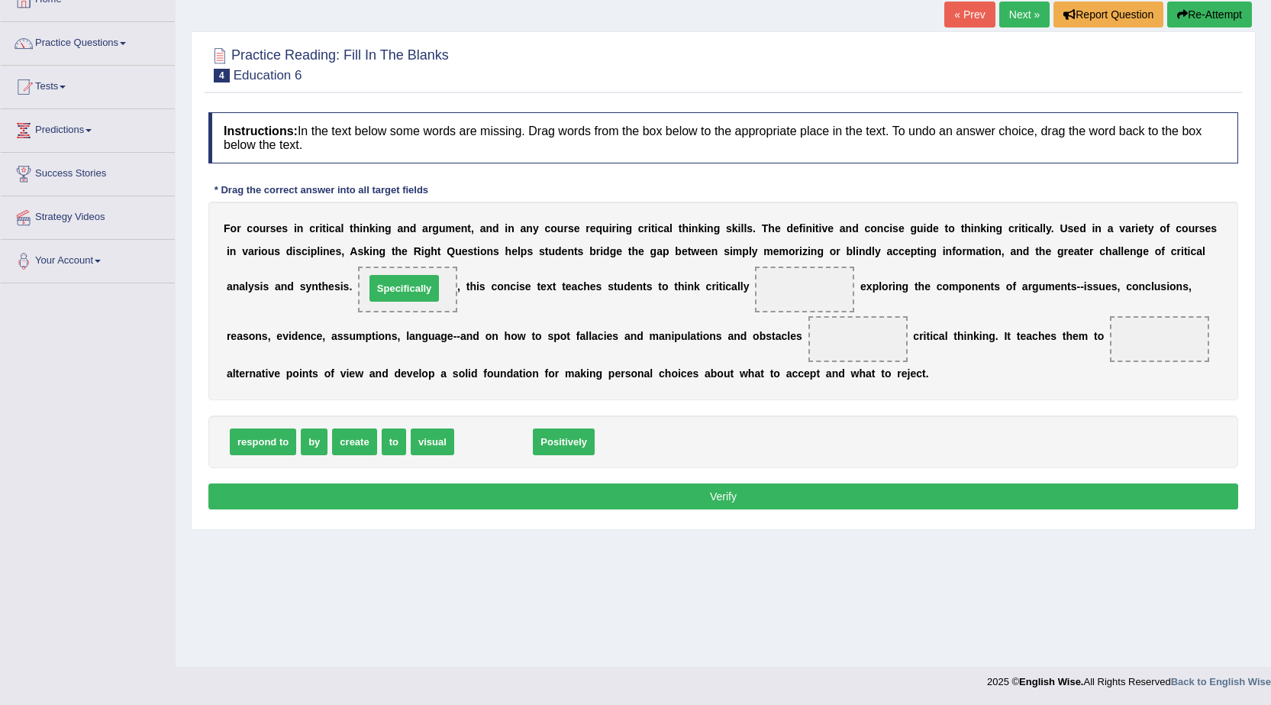
drag, startPoint x: 492, startPoint y: 447, endPoint x: 402, endPoint y: 293, distance: 178.2
drag, startPoint x: 484, startPoint y: 445, endPoint x: 802, endPoint y: 286, distance: 355.8
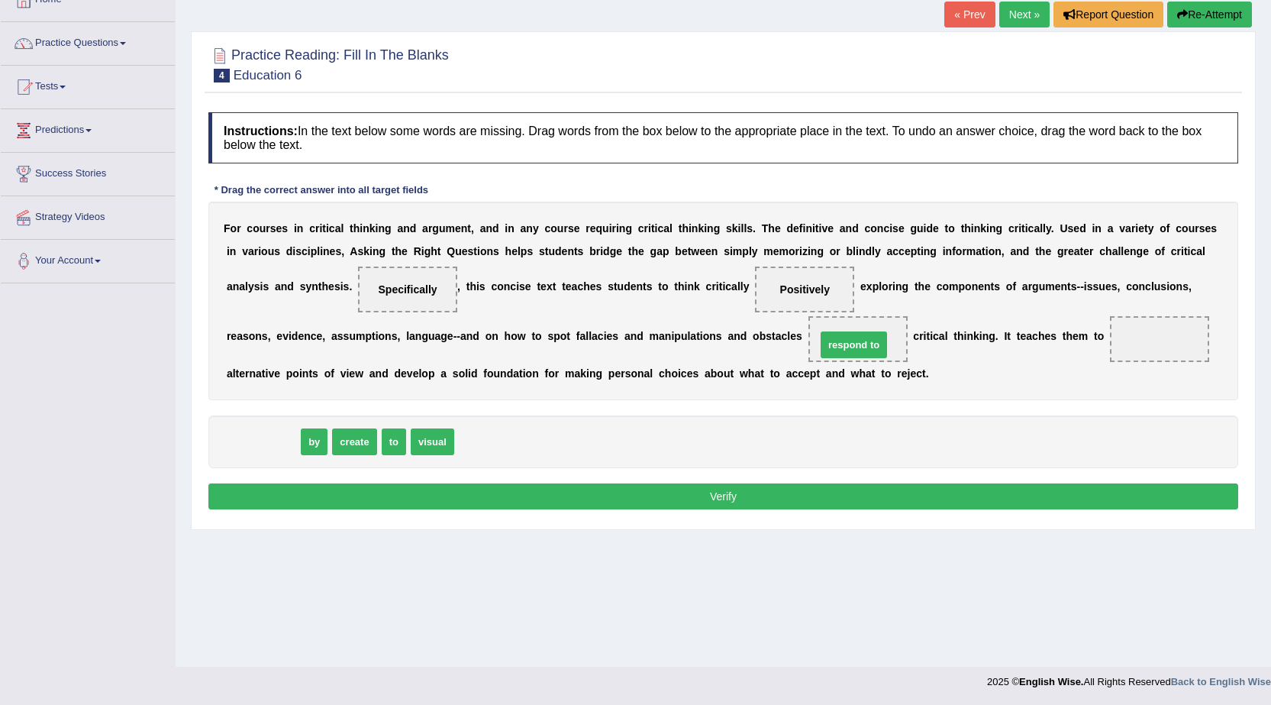
drag, startPoint x: 266, startPoint y: 432, endPoint x: 860, endPoint y: 335, distance: 601.8
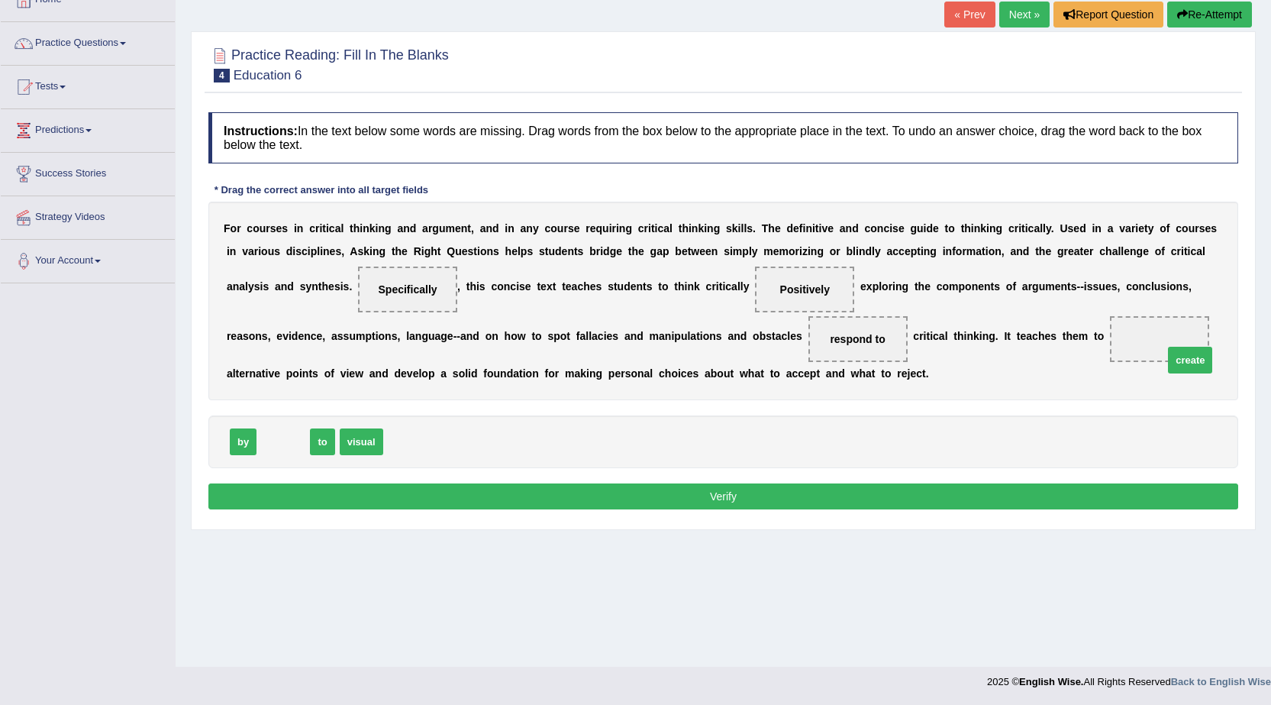
drag, startPoint x: 274, startPoint y: 449, endPoint x: 1183, endPoint y: 366, distance: 913.0
click at [1021, 13] on link "Next »" at bounding box center [1024, 15] width 50 height 26
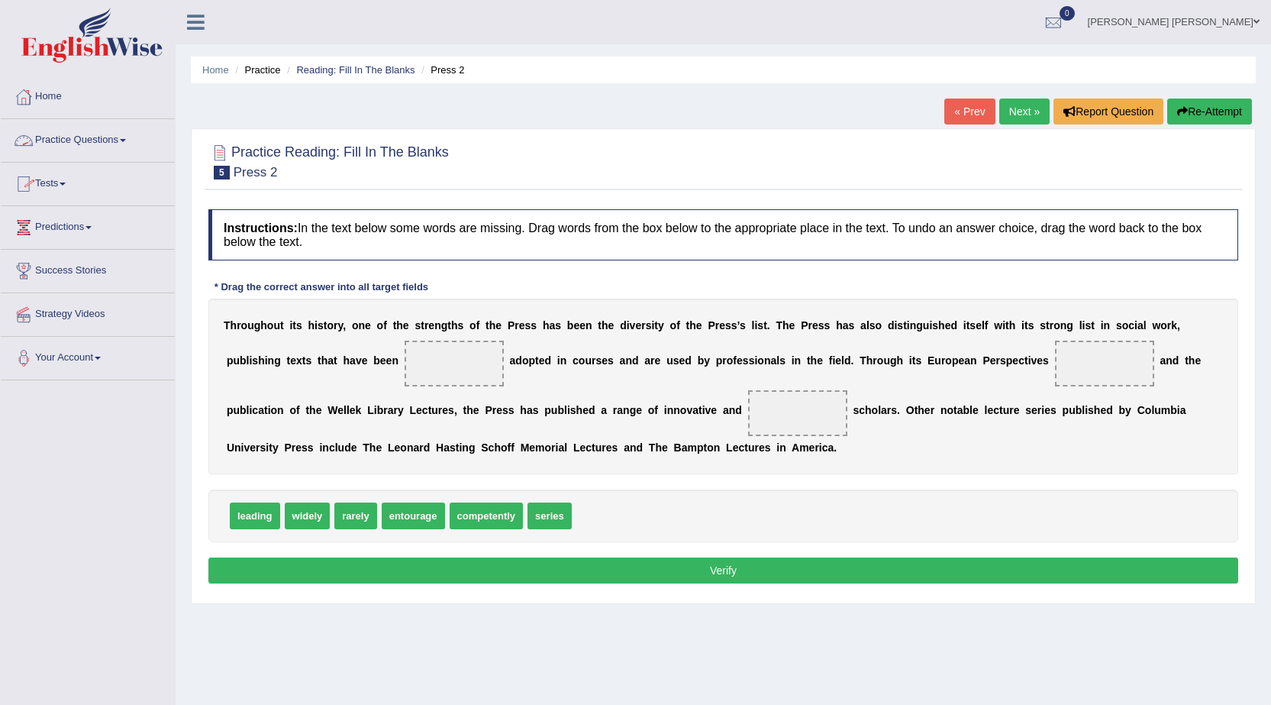
click at [76, 138] on link "Practice Questions" at bounding box center [88, 138] width 174 height 38
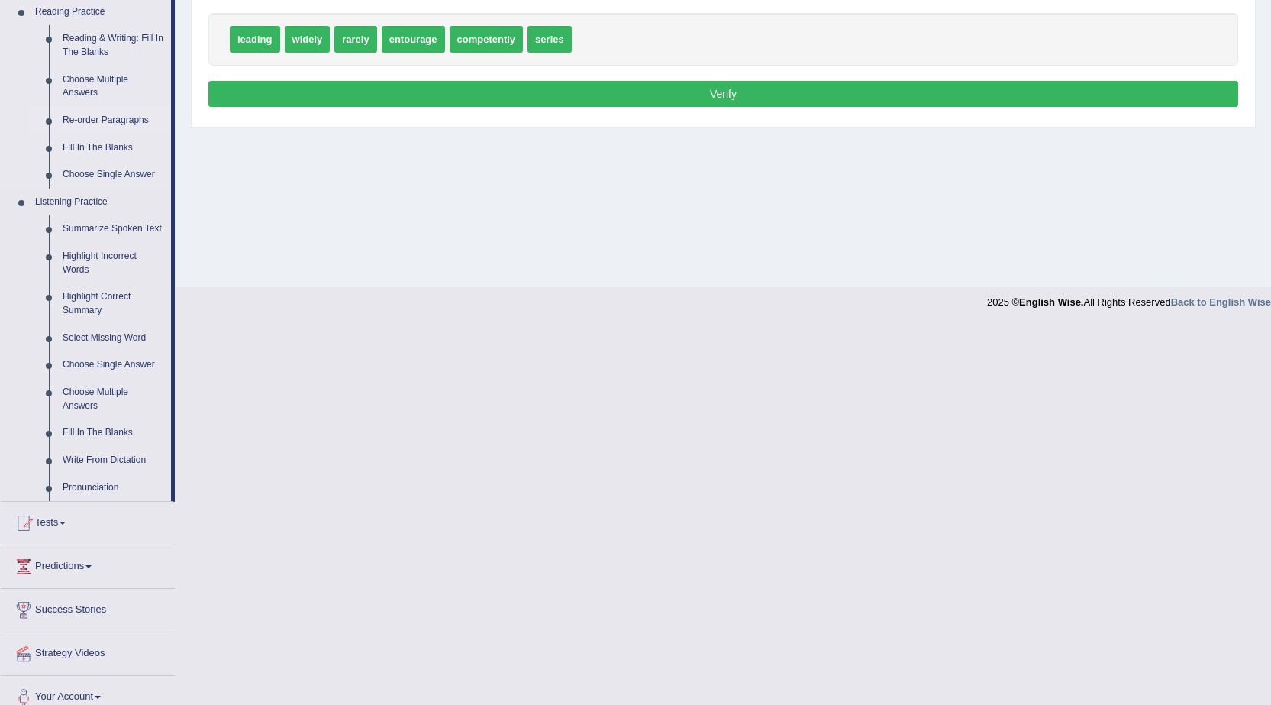
scroll to position [492, 0]
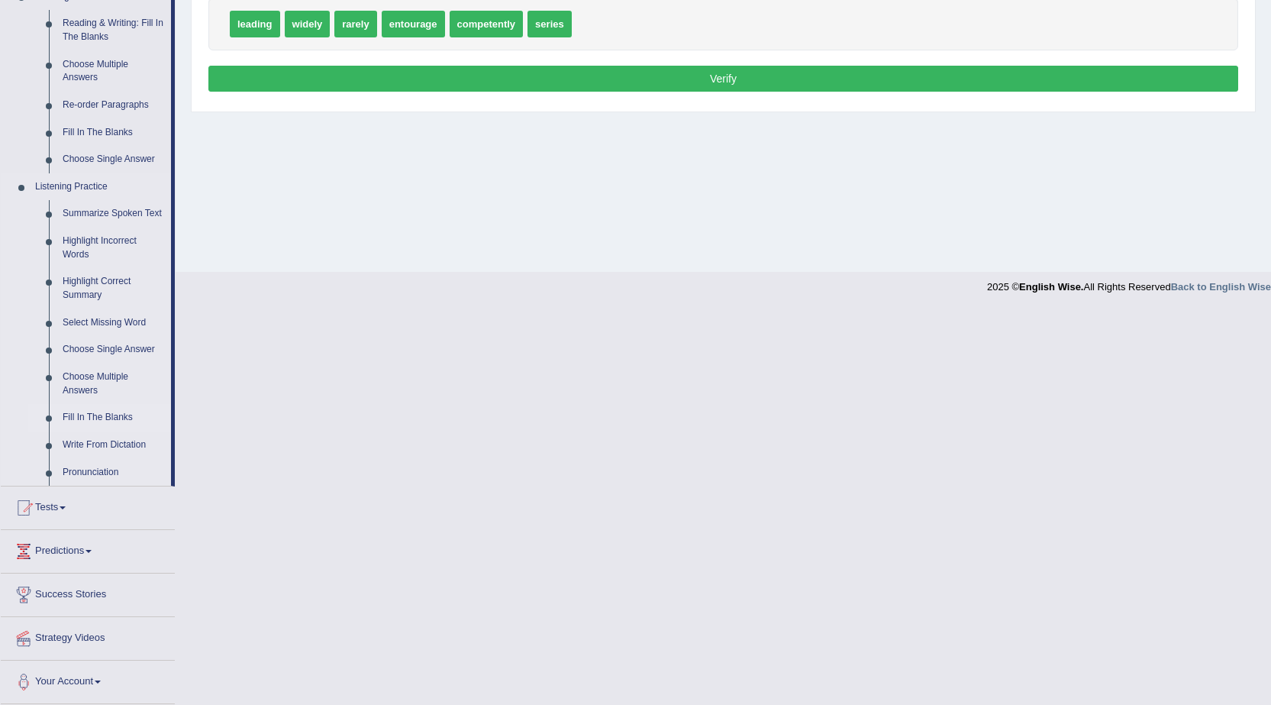
click at [107, 418] on link "Fill In The Blanks" at bounding box center [113, 417] width 115 height 27
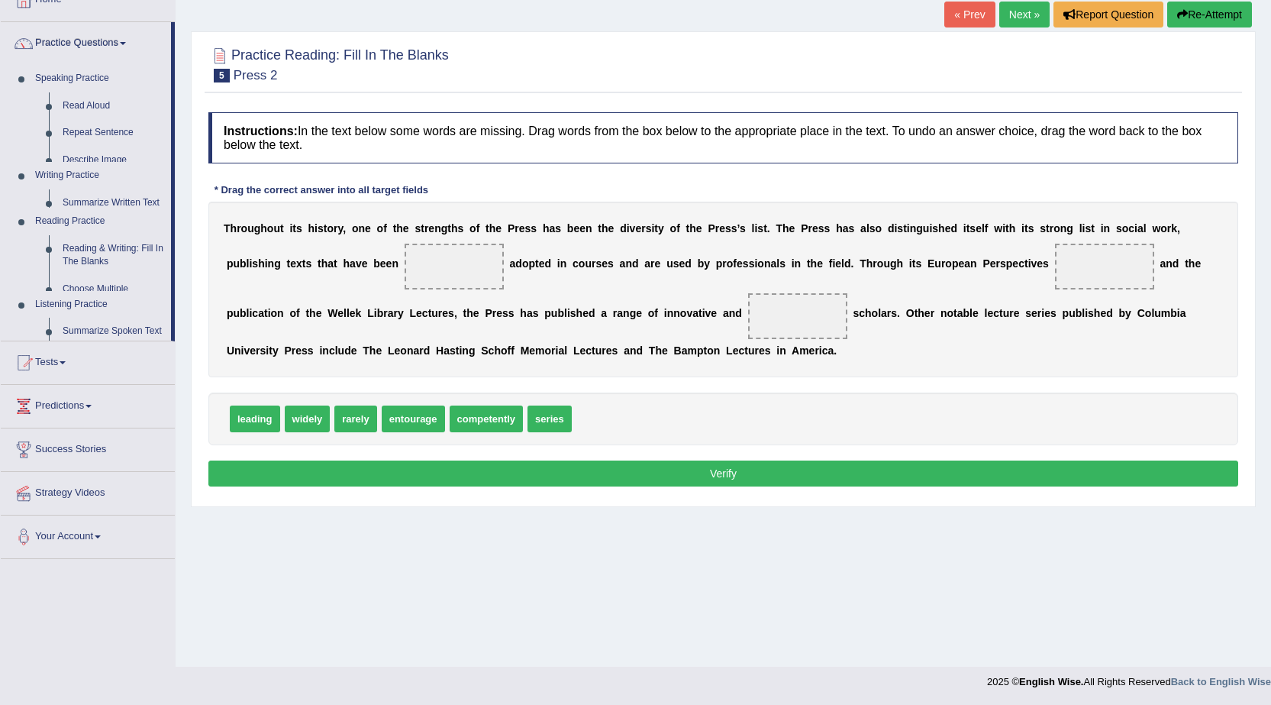
click at [107, 418] on ul "Home Practice Questions Speaking Practice Read Aloud Repeat Sentence Describe I…" at bounding box center [88, 269] width 174 height 580
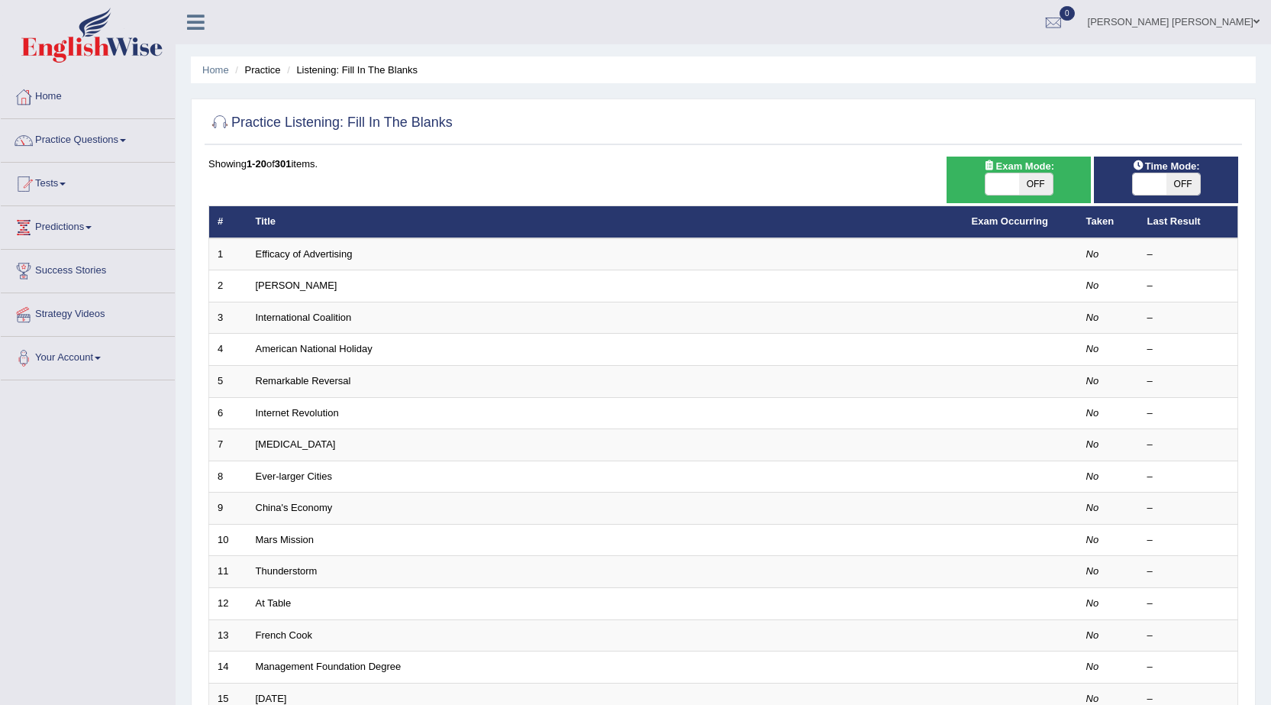
click at [269, 258] on link "Efficacy of Advertising" at bounding box center [304, 253] width 97 height 11
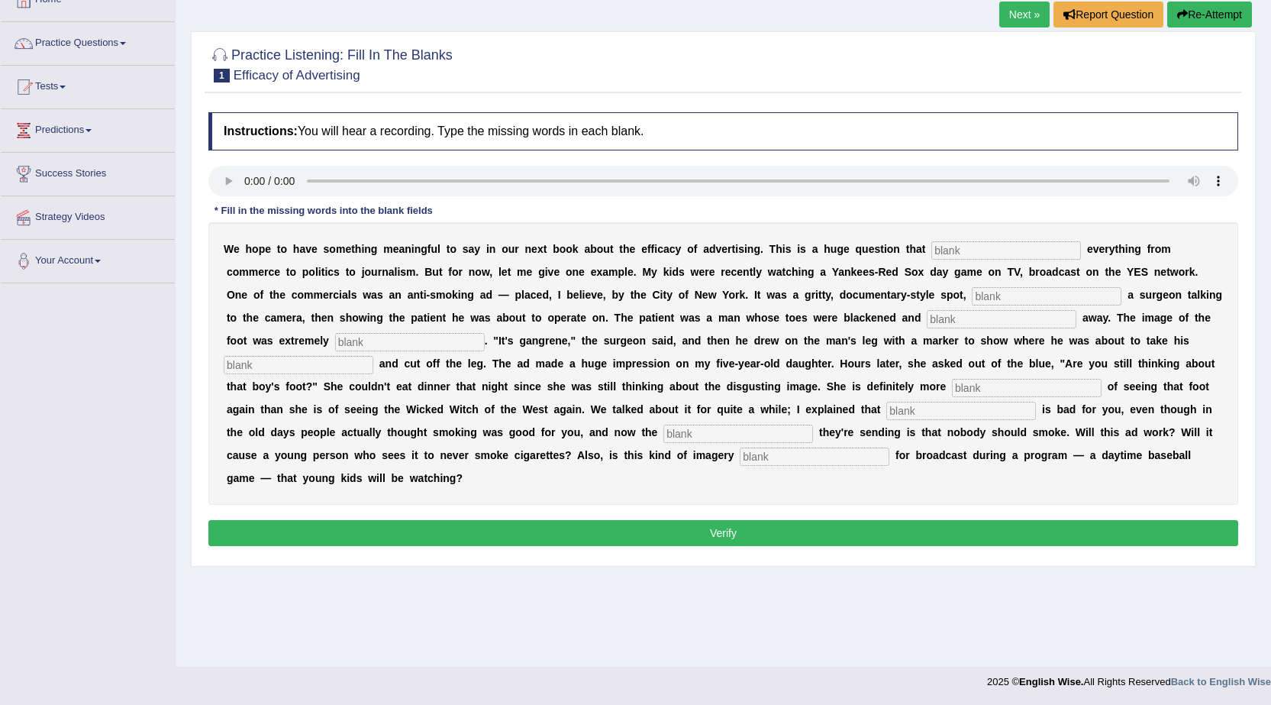
click at [973, 253] on input "text" at bounding box center [1006, 250] width 150 height 18
click at [1005, 253] on input "text" at bounding box center [1006, 250] width 150 height 18
click at [1038, 304] on input "text" at bounding box center [1047, 296] width 150 height 18
click at [1005, 255] on input "im pact" at bounding box center [1006, 250] width 150 height 18
type input "impact"
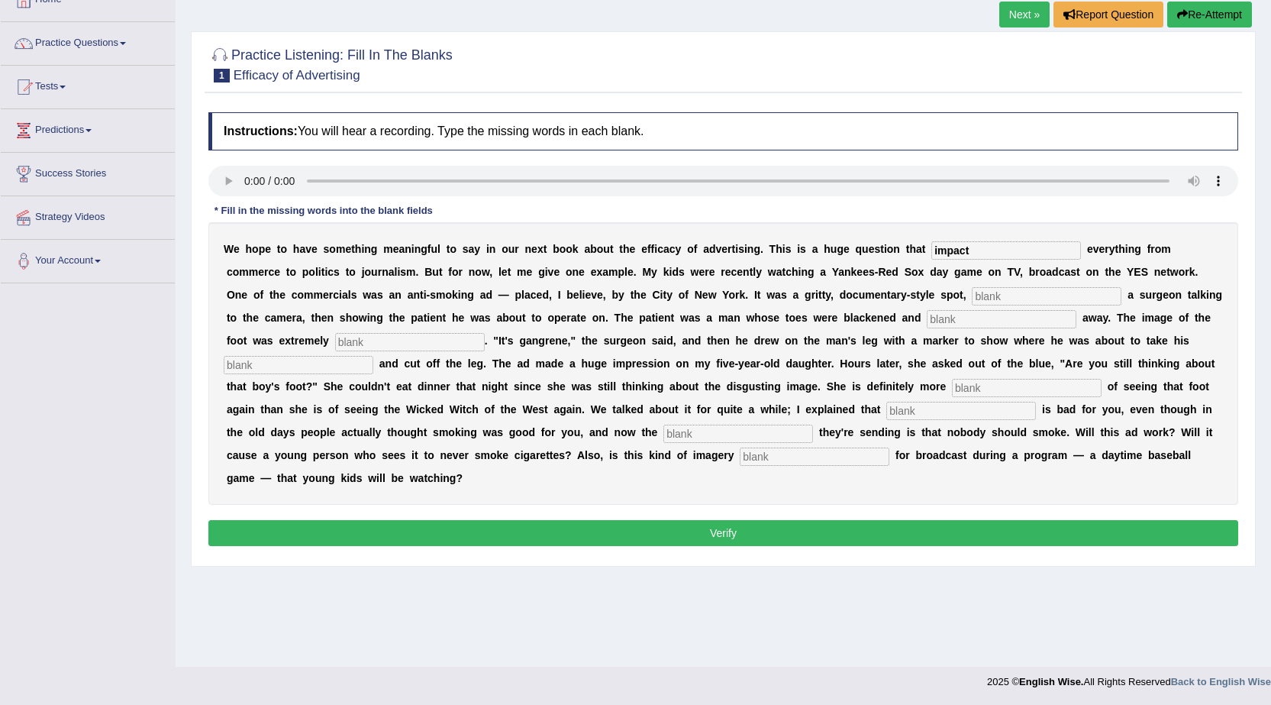
click at [1003, 302] on input "text" at bounding box center [1047, 296] width 150 height 18
type input "feauturing"
click at [1012, 319] on input "text" at bounding box center [1002, 319] width 150 height 18
type input "run"
click at [471, 339] on input "text" at bounding box center [410, 342] width 150 height 18
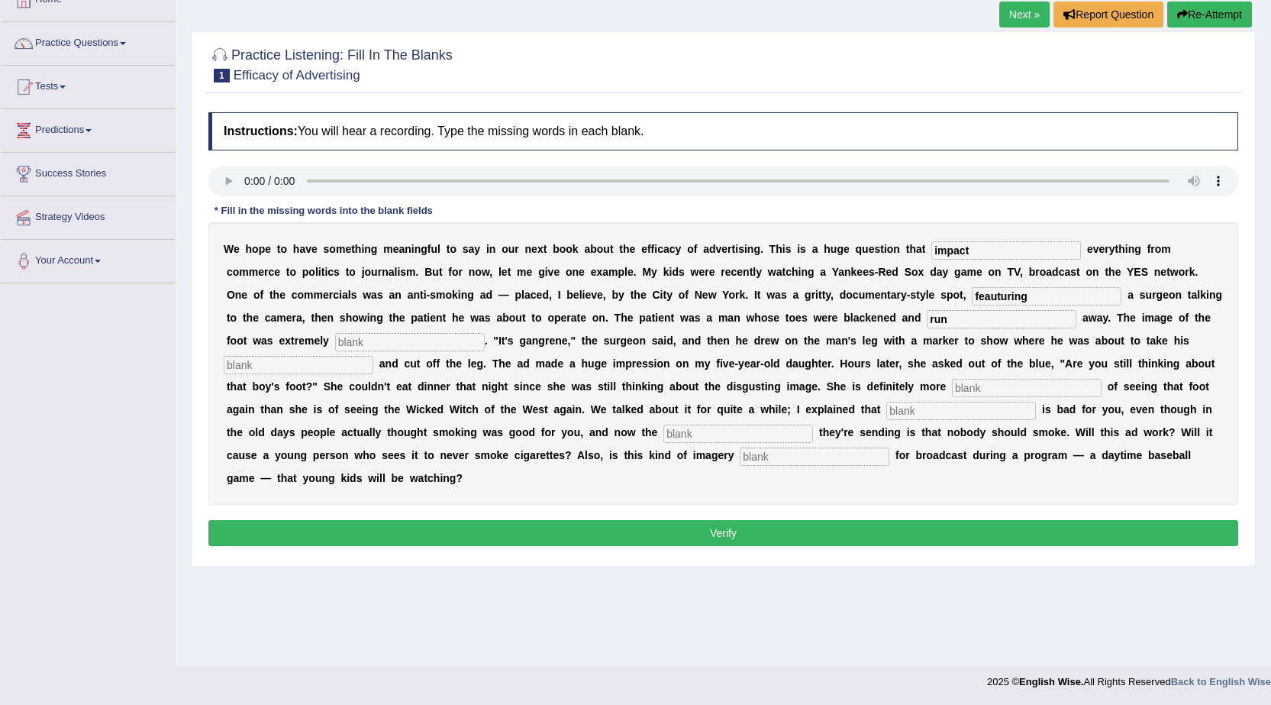
click at [350, 367] on input "text" at bounding box center [299, 365] width 150 height 18
type input "saw"
click at [1015, 393] on input "text" at bounding box center [1027, 388] width 150 height 18
type input "s"
click at [996, 414] on input "text" at bounding box center [961, 411] width 150 height 18
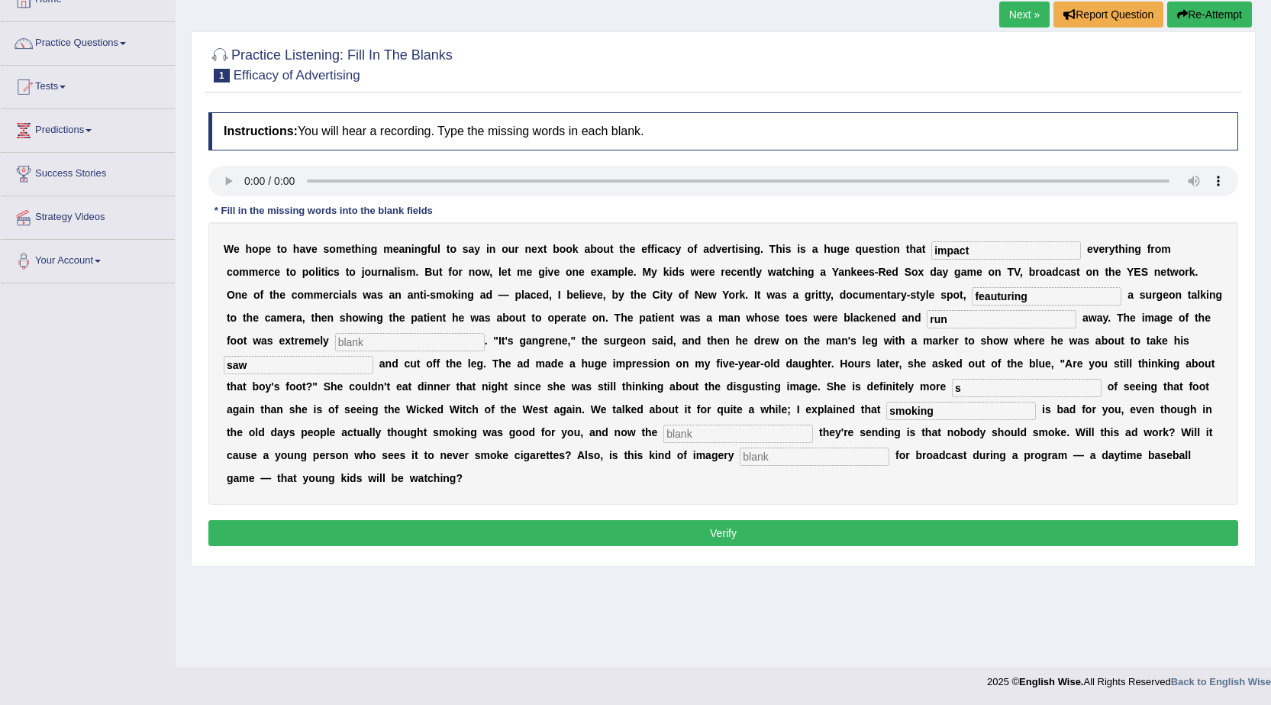
type input "smoking"
click at [813, 432] on input "text" at bounding box center [738, 433] width 150 height 18
type input "messge"
click at [836, 457] on input "text" at bounding box center [815, 456] width 150 height 18
type input "appropriate"
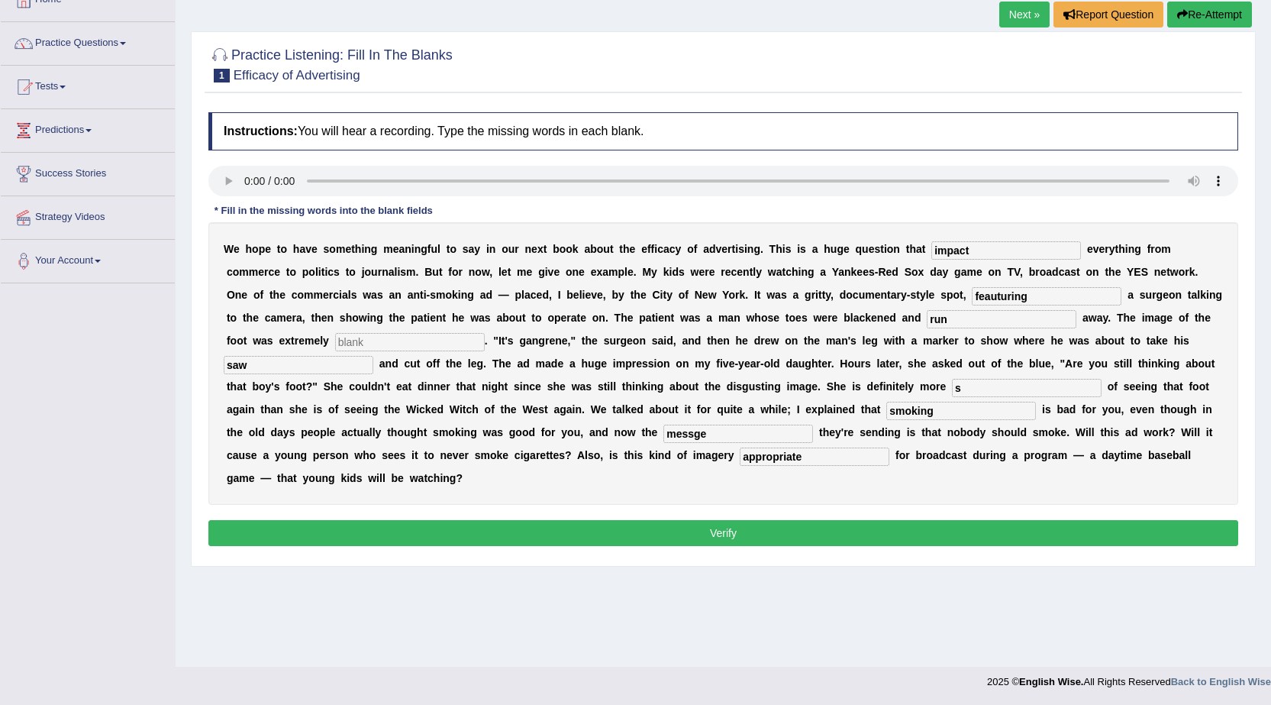
click at [1028, 17] on link "Next »" at bounding box center [1024, 15] width 50 height 26
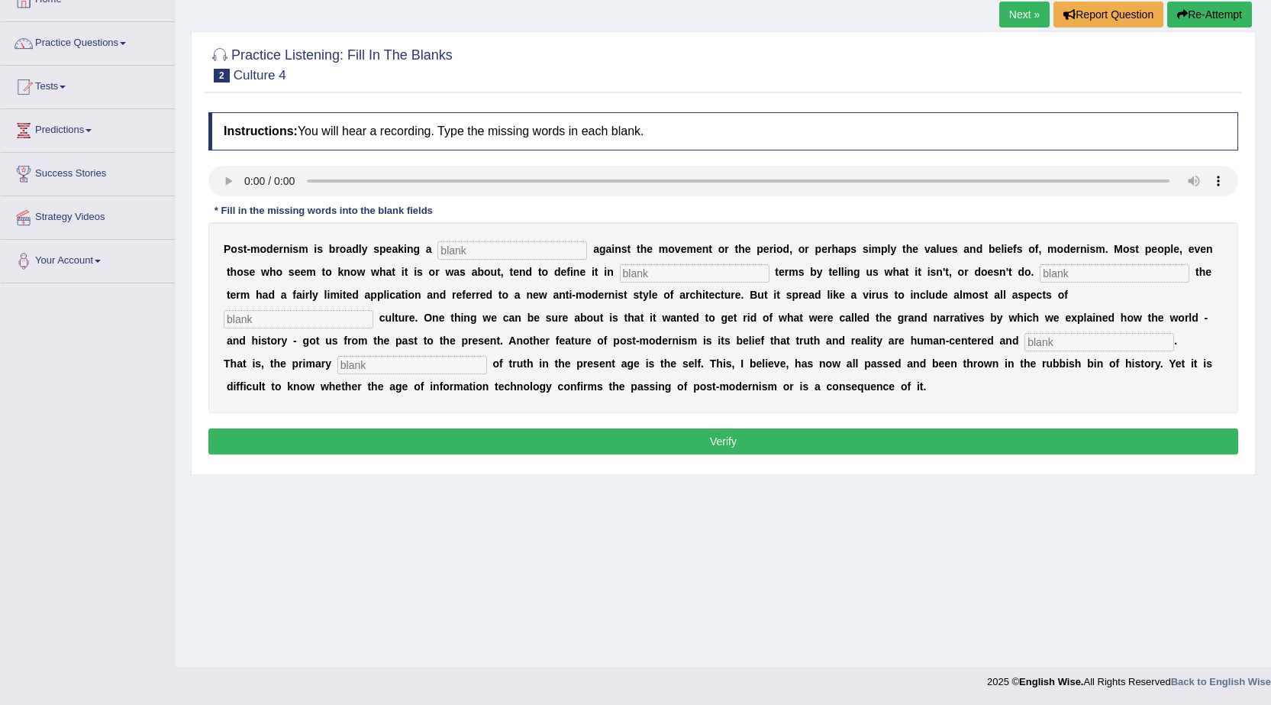
click at [508, 256] on input "text" at bounding box center [512, 250] width 150 height 18
type input "reaction"
click at [683, 275] on input "text" at bounding box center [695, 273] width 150 height 18
type input "negative"
click at [1100, 275] on input "text" at bounding box center [1115, 273] width 150 height 18
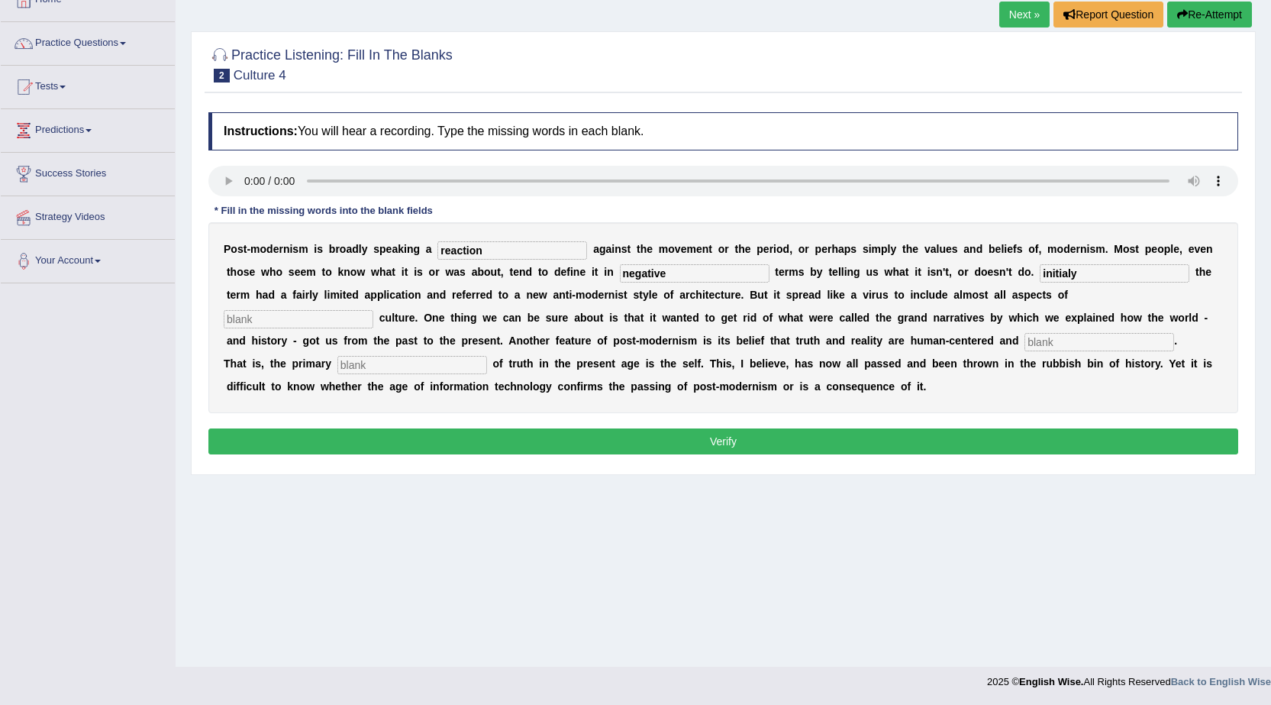
type input "initialy"
click at [1080, 336] on input "text" at bounding box center [1100, 342] width 150 height 18
click at [274, 318] on input "text" at bounding box center [299, 319] width 150 height 18
type input "temporary"
click at [1067, 345] on input "text" at bounding box center [1100, 342] width 150 height 18
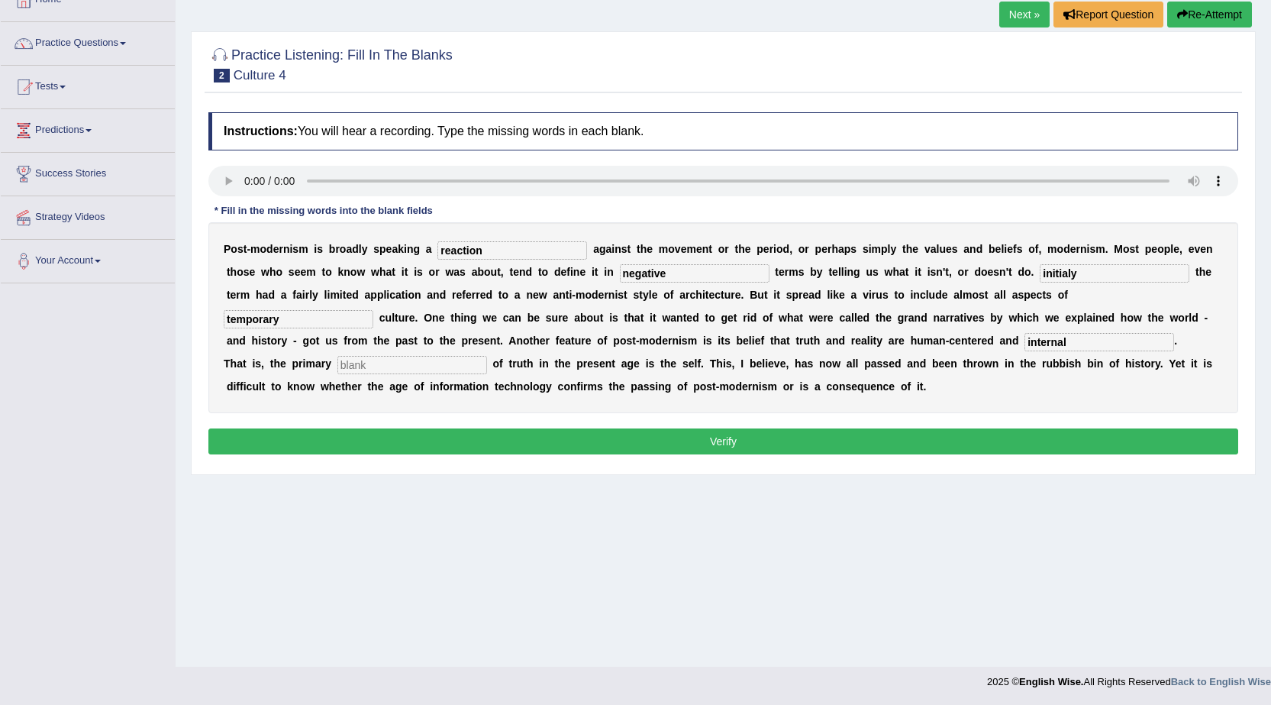
type input "internal"
click at [472, 361] on input "text" at bounding box center [412, 365] width 150 height 18
click at [470, 368] on input "text" at bounding box center [412, 365] width 150 height 18
type input "believe"
click at [772, 438] on button "Verify" at bounding box center [723, 441] width 1030 height 26
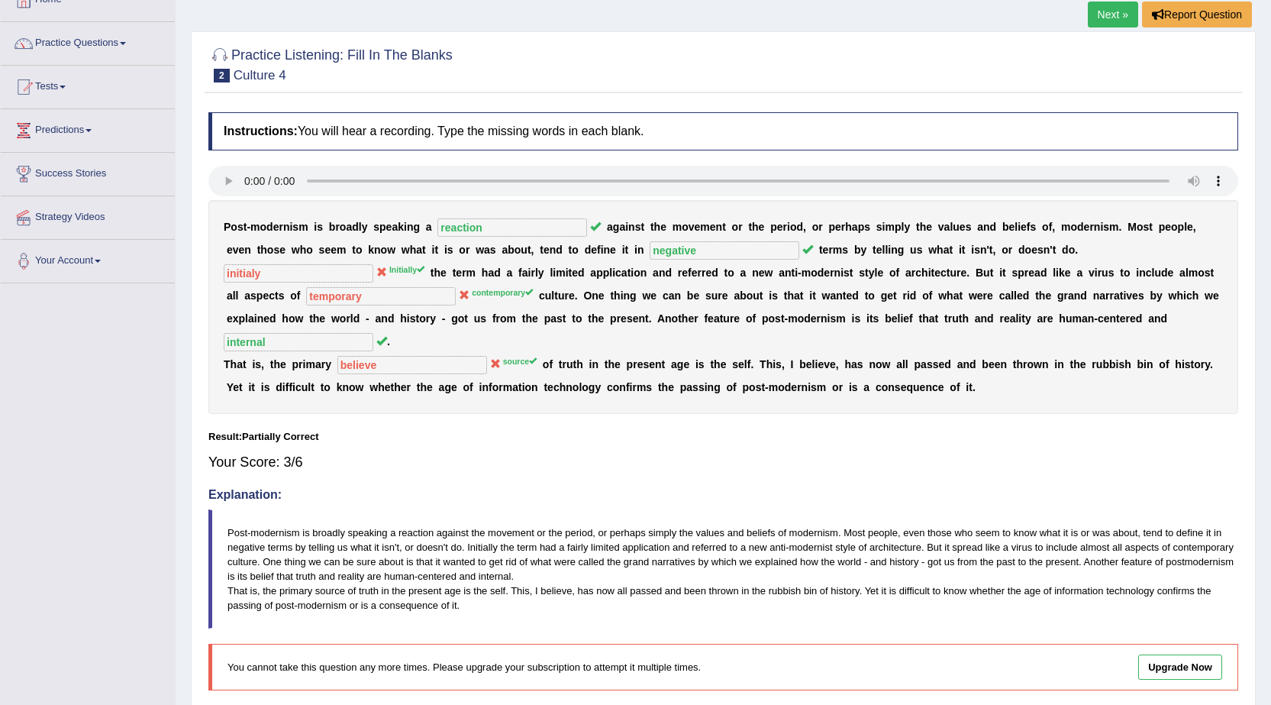
click at [1093, 15] on link "Next »" at bounding box center [1113, 15] width 50 height 26
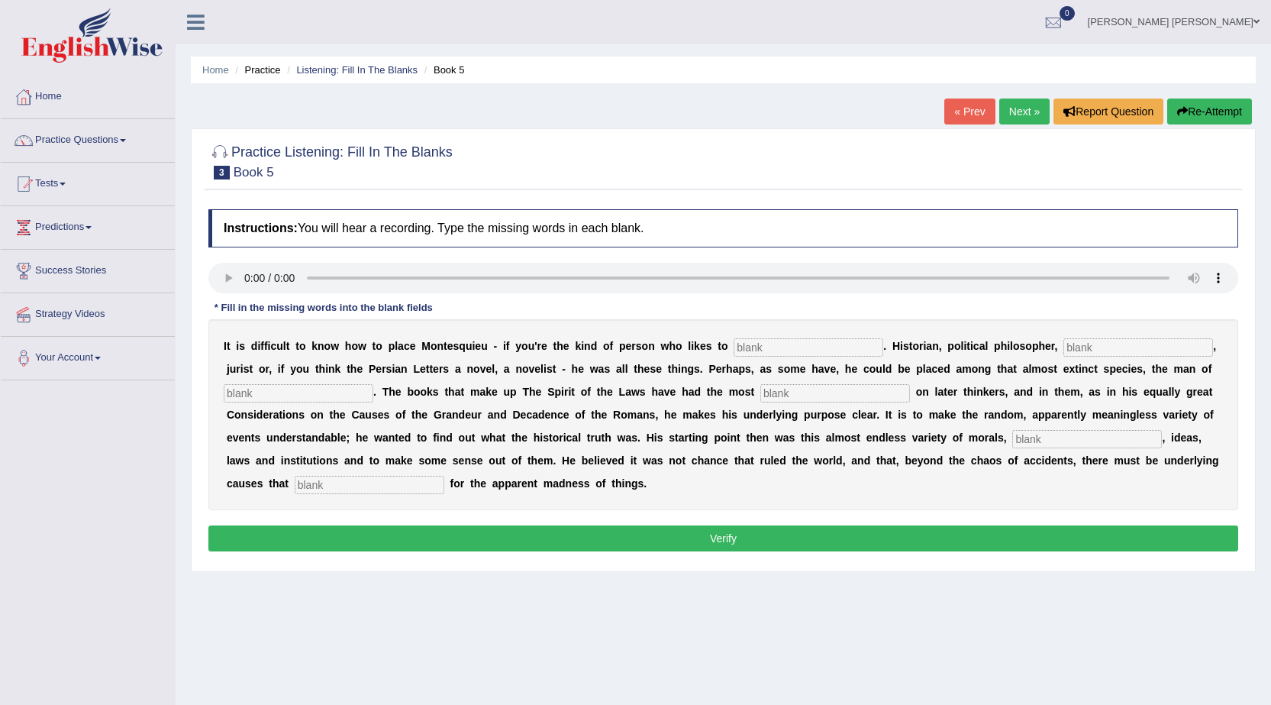
click at [807, 353] on input "text" at bounding box center [809, 347] width 150 height 18
type input "categorise"
click at [259, 392] on input "text" at bounding box center [299, 393] width 150 height 18
type input "almost"
click at [796, 399] on input "text" at bounding box center [835, 393] width 150 height 18
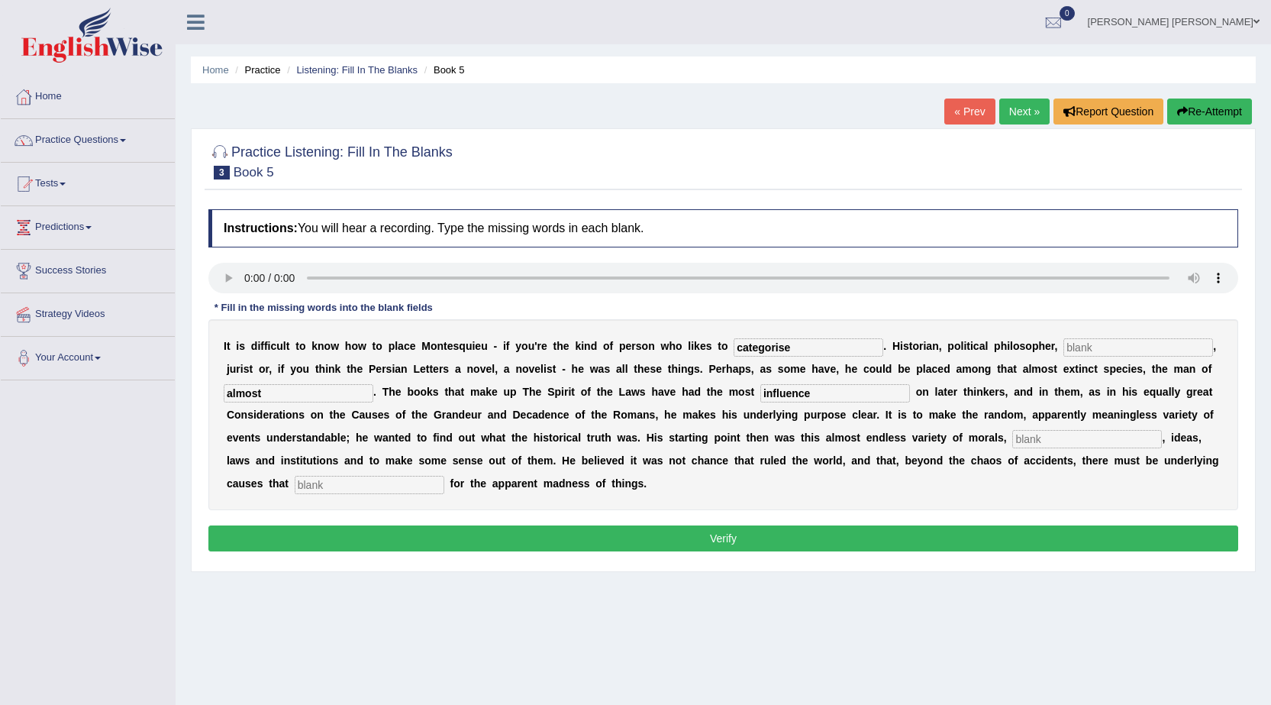
type input "influence"
click at [1060, 440] on input "text" at bounding box center [1087, 439] width 150 height 18
type input "costums"
click at [408, 474] on div "I t i s d i f f i c u l t t o k n o w h o w t o p l a c e M o n t e s q u i e u…" at bounding box center [723, 414] width 1030 height 191
click at [405, 485] on input "text" at bounding box center [370, 485] width 150 height 18
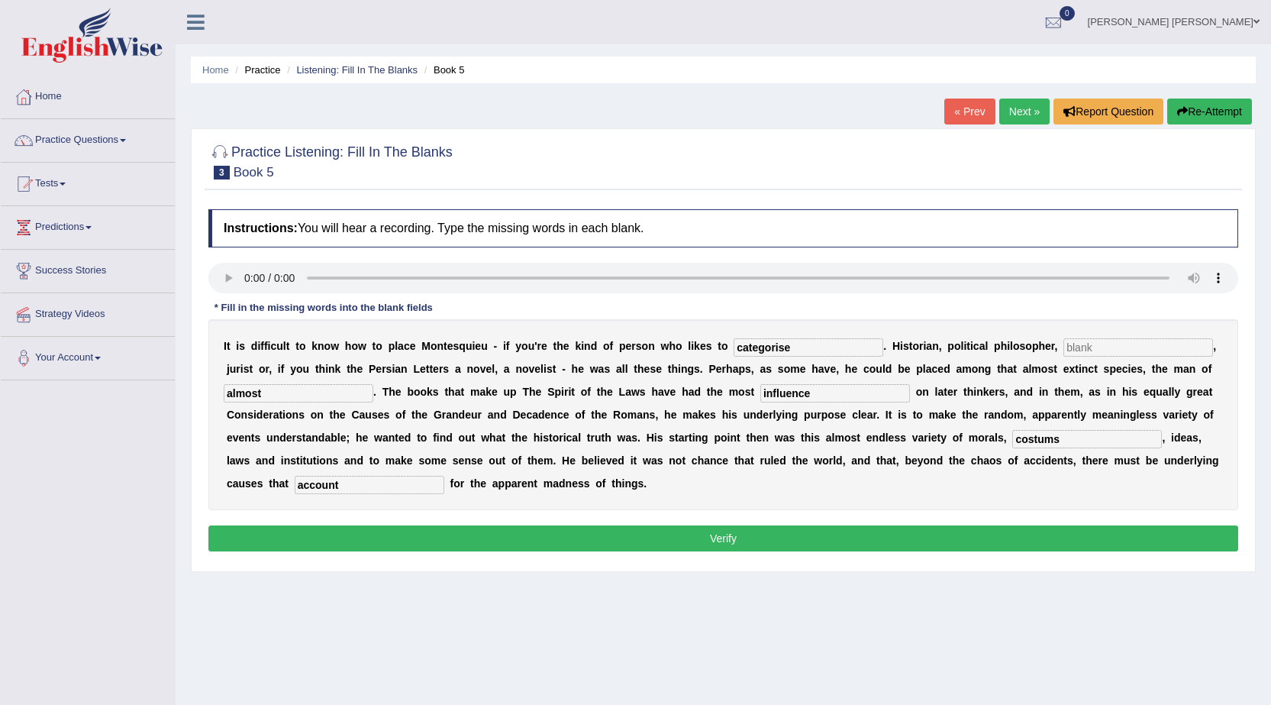
type input "account"
click at [1017, 109] on link "Next »" at bounding box center [1024, 111] width 50 height 26
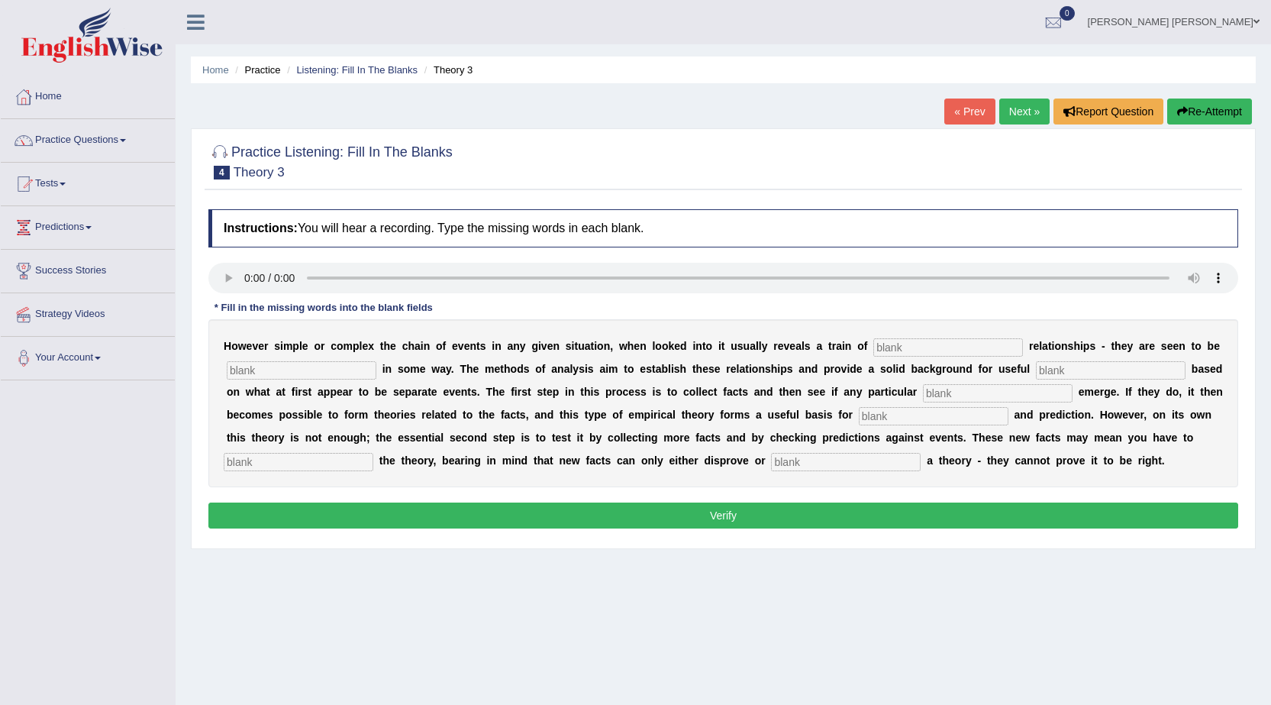
click at [970, 355] on input "text" at bounding box center [948, 347] width 150 height 18
click at [290, 368] on input "text" at bounding box center [302, 370] width 150 height 18
type input "link"
click at [999, 399] on input "text" at bounding box center [998, 393] width 150 height 18
type input "patterns"
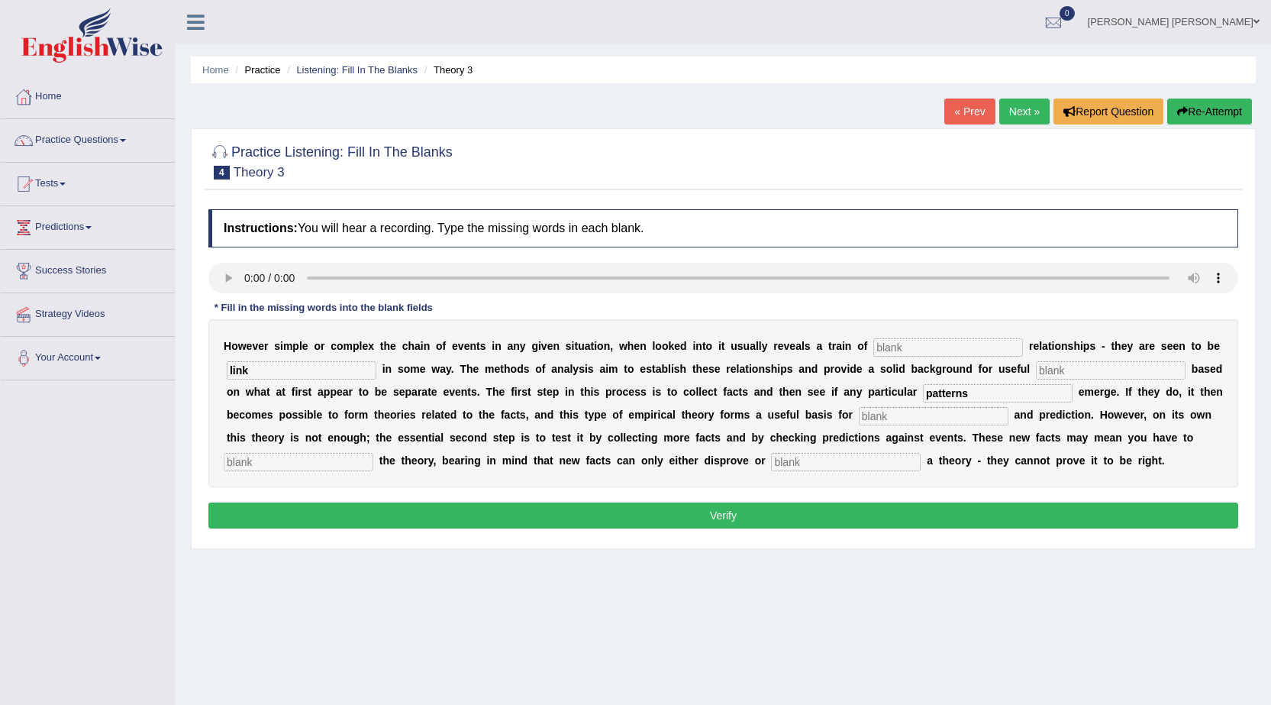
click at [973, 422] on input "text" at bounding box center [934, 416] width 150 height 18
type input "analizys"
click at [921, 455] on input "text" at bounding box center [846, 462] width 150 height 18
click at [329, 462] on input "text" at bounding box center [299, 462] width 150 height 18
type input "mean"
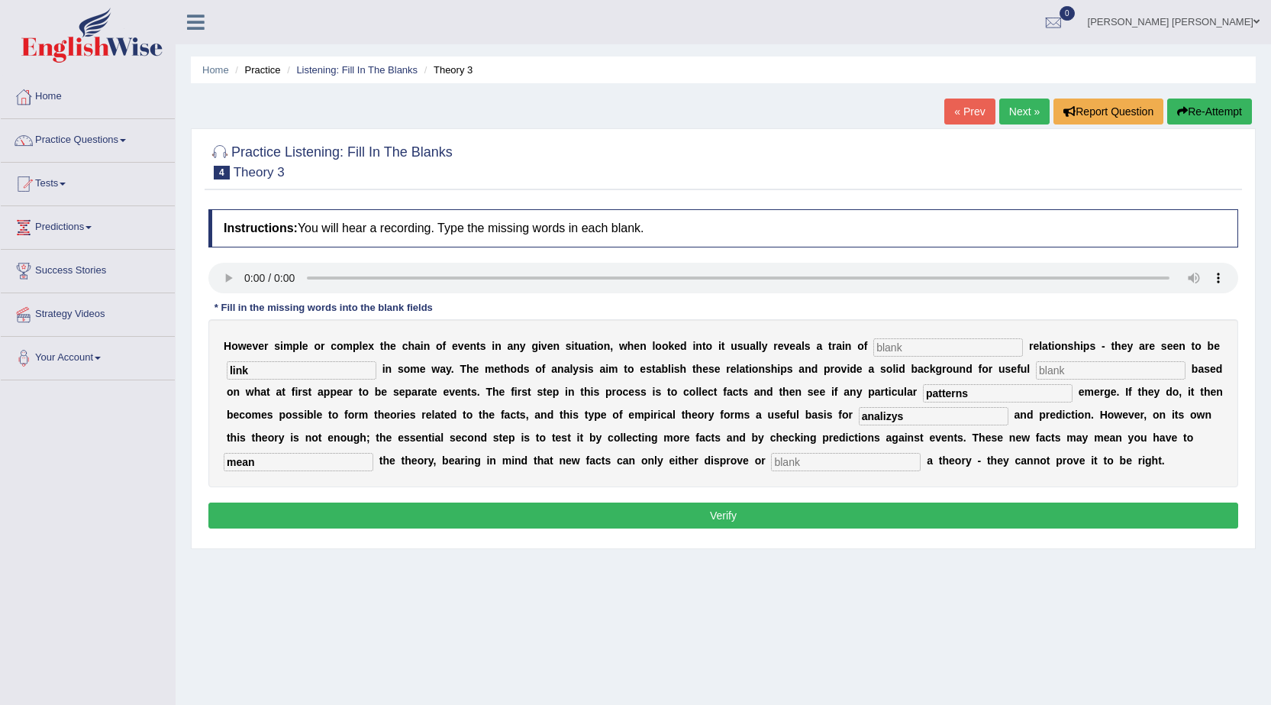
click at [884, 465] on input "text" at bounding box center [846, 462] width 150 height 18
click at [1012, 117] on link "Next »" at bounding box center [1024, 111] width 50 height 26
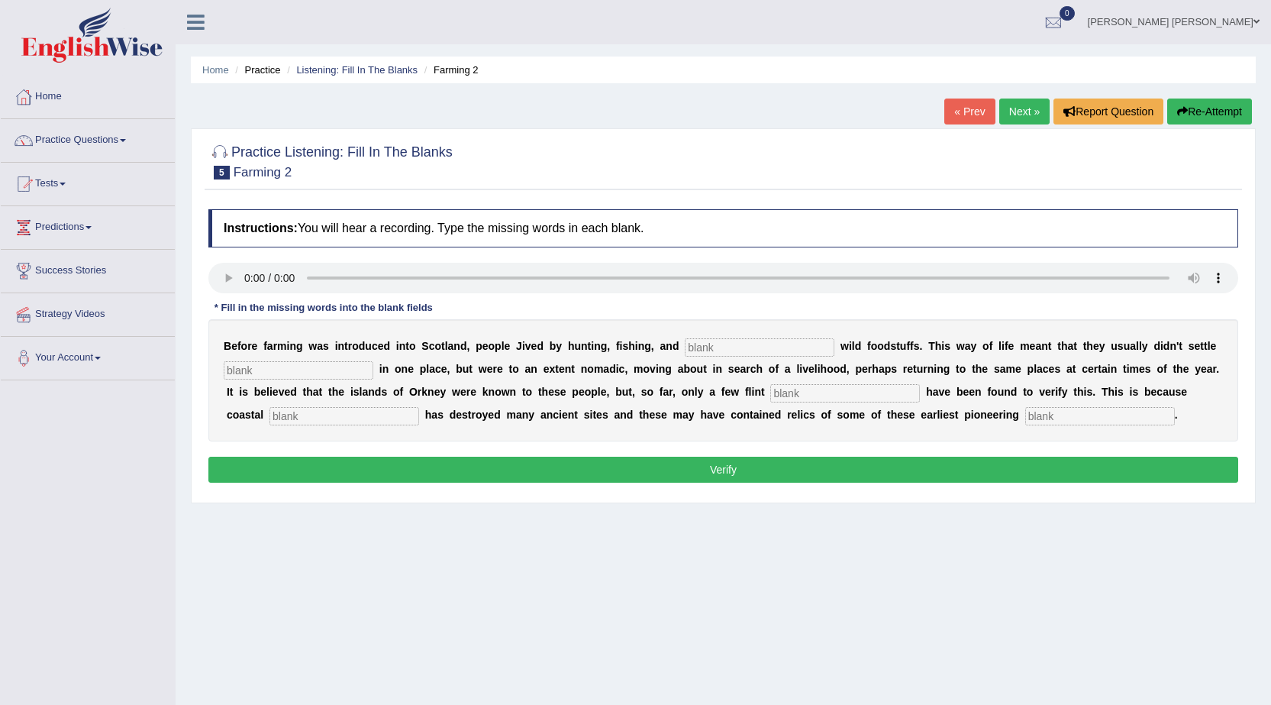
click at [762, 351] on input "text" at bounding box center [760, 347] width 150 height 18
type input "gathering"
click at [341, 376] on input "text" at bounding box center [299, 370] width 150 height 18
type input "permanently"
click at [847, 399] on input "text" at bounding box center [845, 393] width 150 height 18
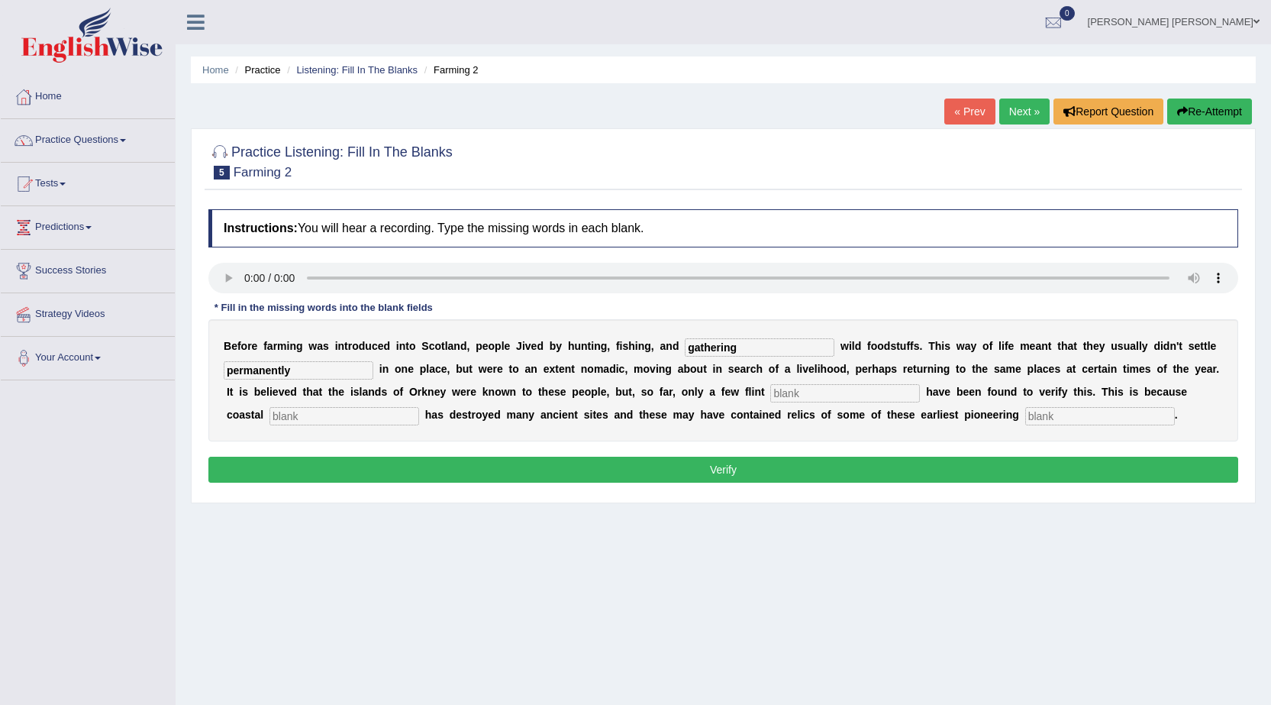
click at [384, 424] on input "text" at bounding box center [345, 416] width 150 height 18
type input "errosion"
click at [1097, 415] on input "text" at bounding box center [1100, 416] width 150 height 18
type input "colonist"
click at [1005, 111] on link "Next »" at bounding box center [1024, 111] width 50 height 26
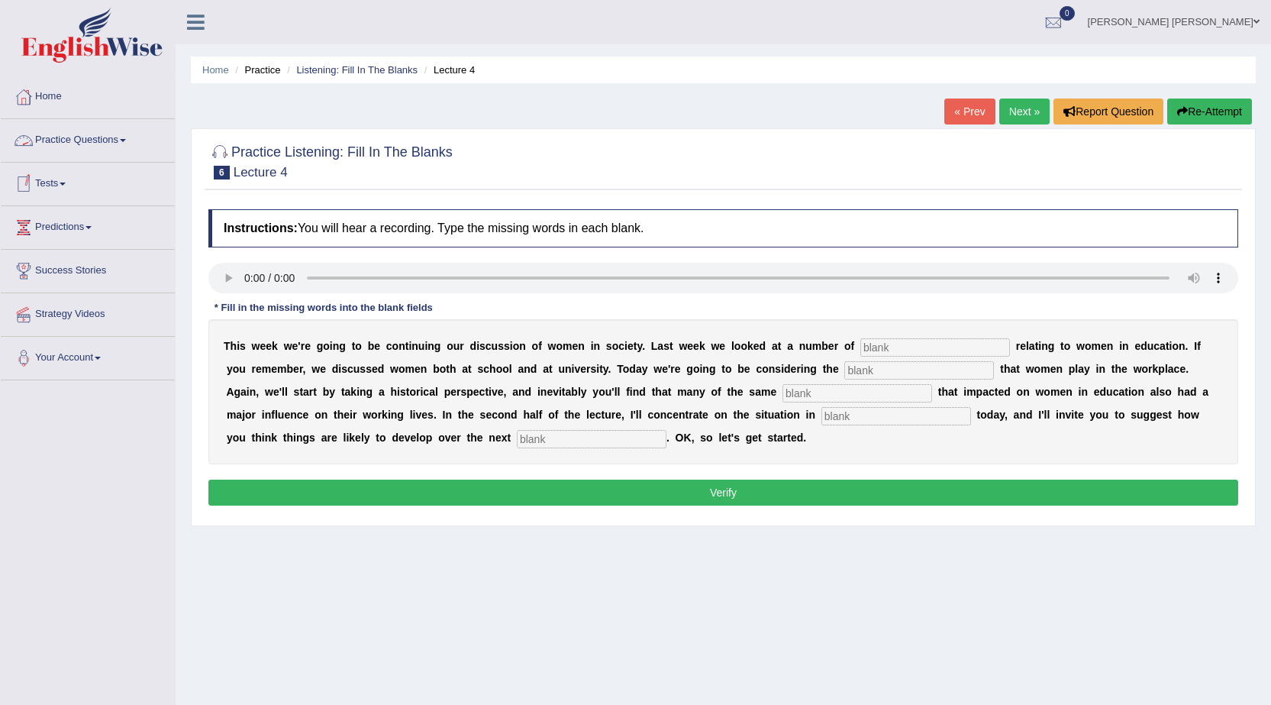
click at [66, 183] on span at bounding box center [63, 183] width 6 height 3
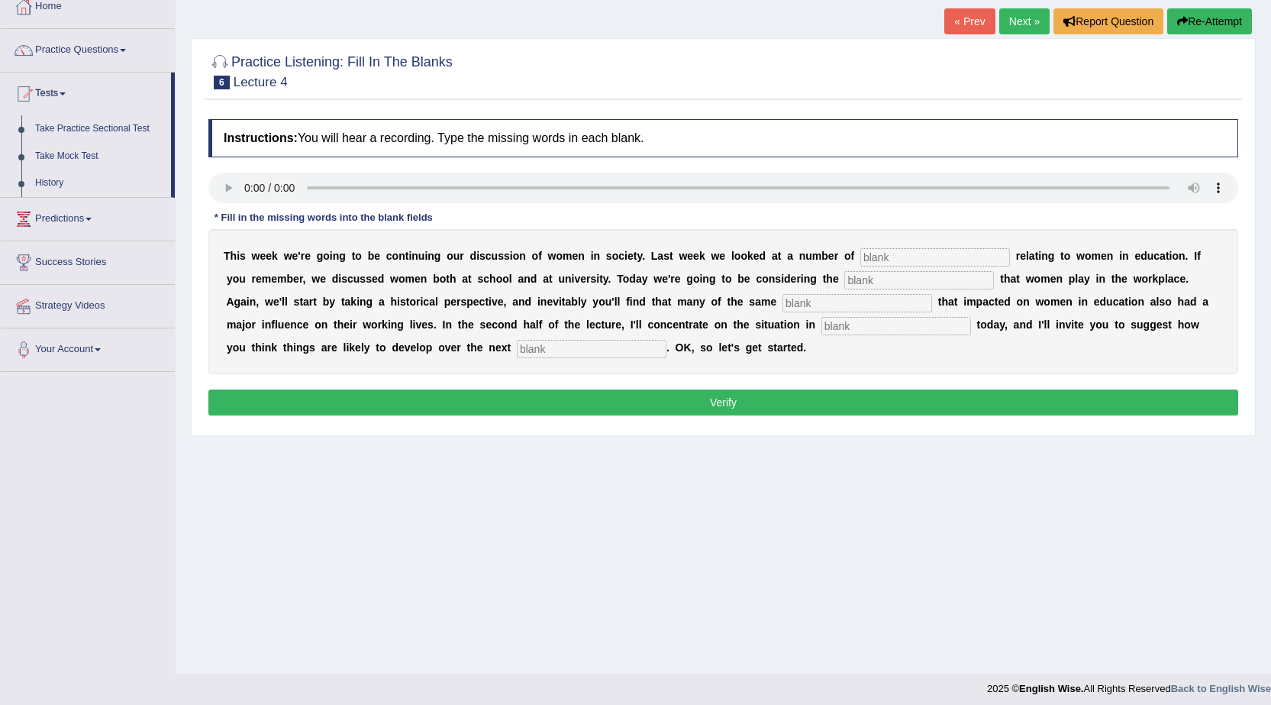
scroll to position [97, 0]
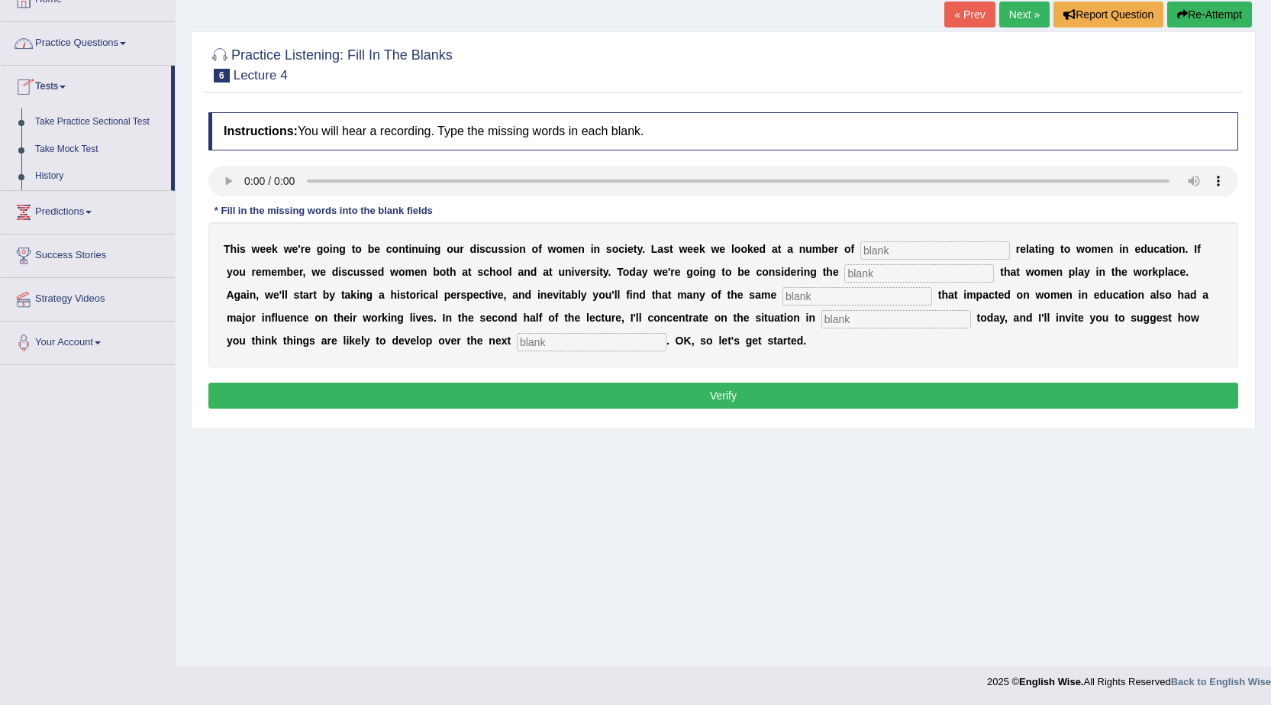
click at [124, 50] on link "Practice Questions" at bounding box center [88, 41] width 174 height 38
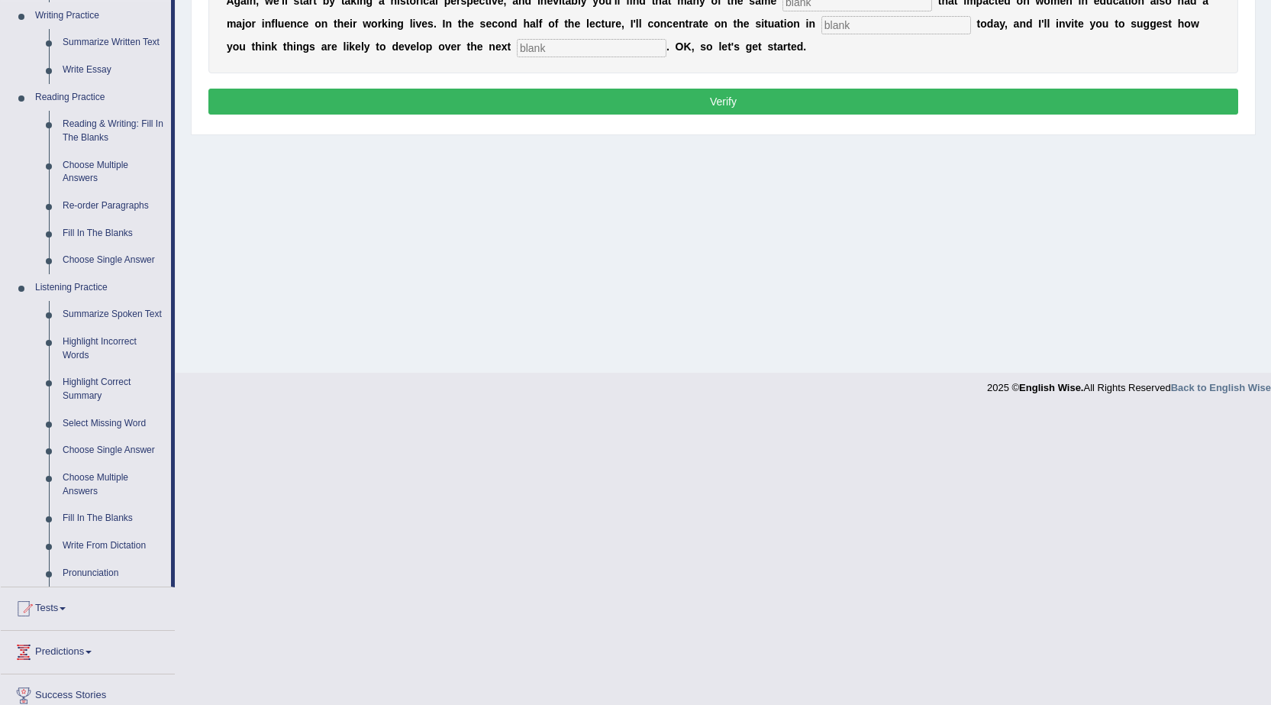
scroll to position [402, 0]
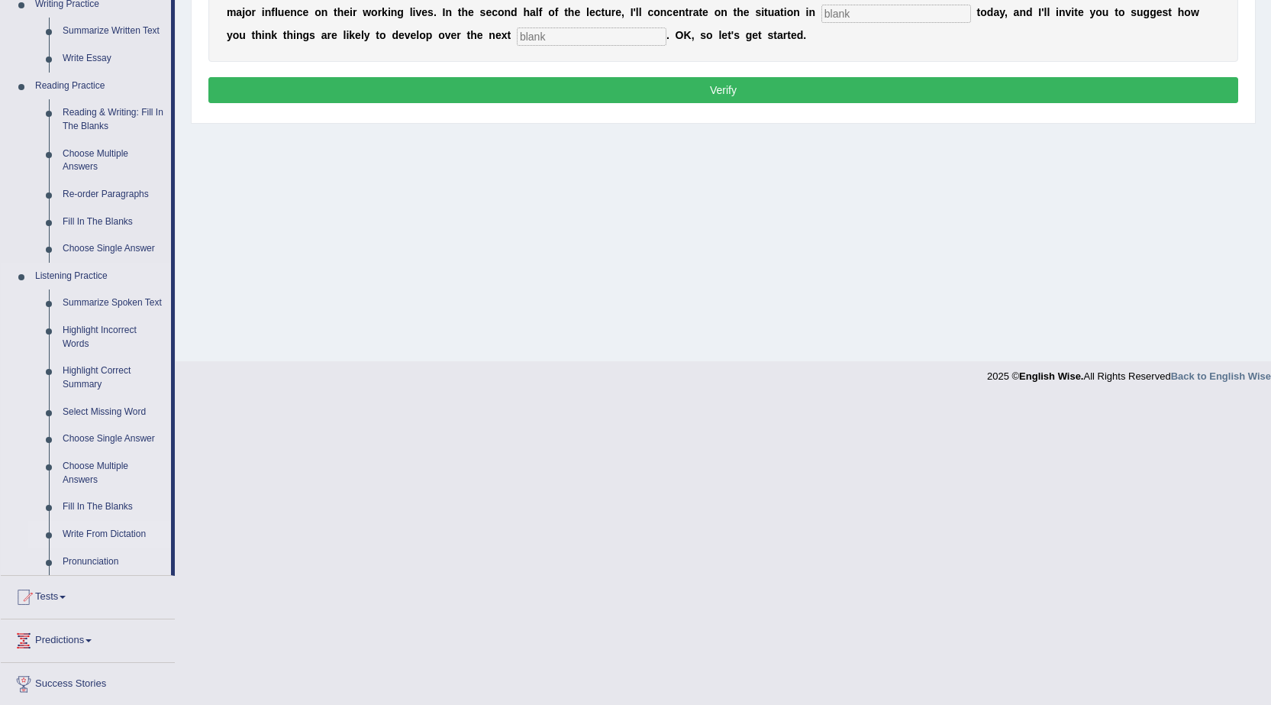
click at [98, 528] on link "Write From Dictation" at bounding box center [113, 534] width 115 height 27
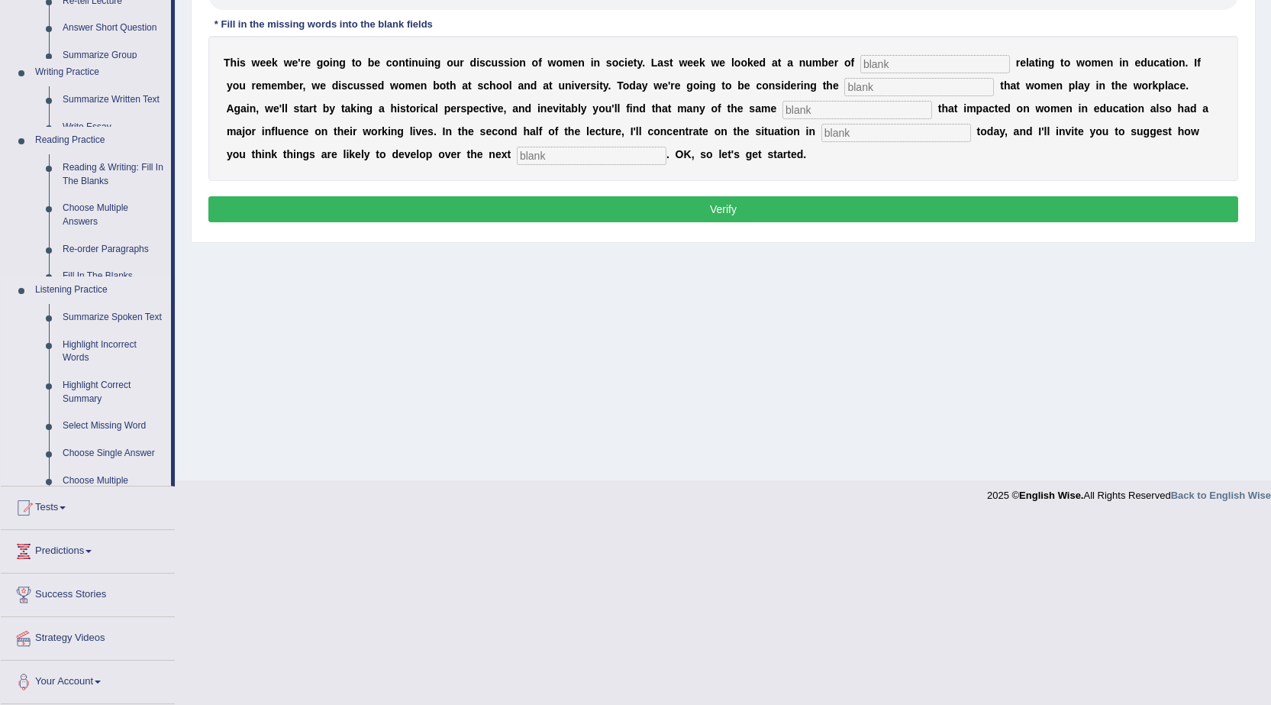
scroll to position [129, 0]
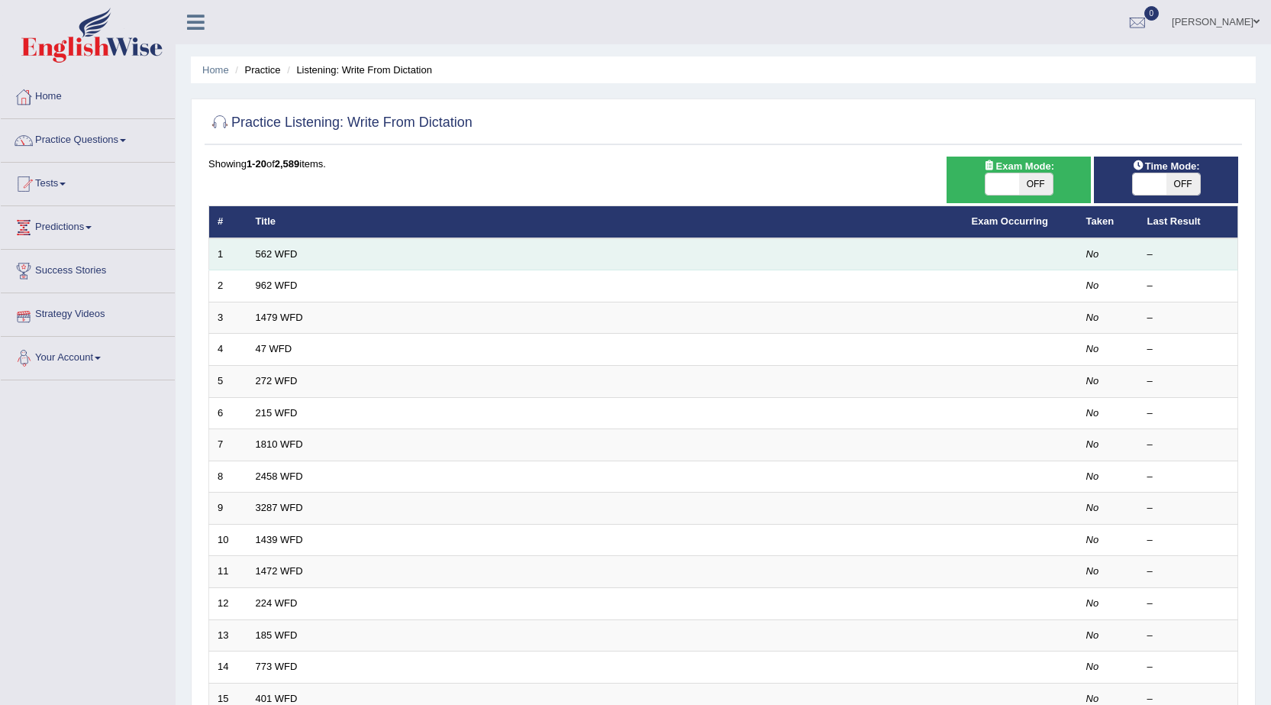
click at [282, 260] on td "562 WFD" at bounding box center [605, 254] width 716 height 32
click at [242, 252] on td "1" at bounding box center [228, 254] width 38 height 32
click at [270, 249] on link "562 WFD" at bounding box center [277, 253] width 42 height 11
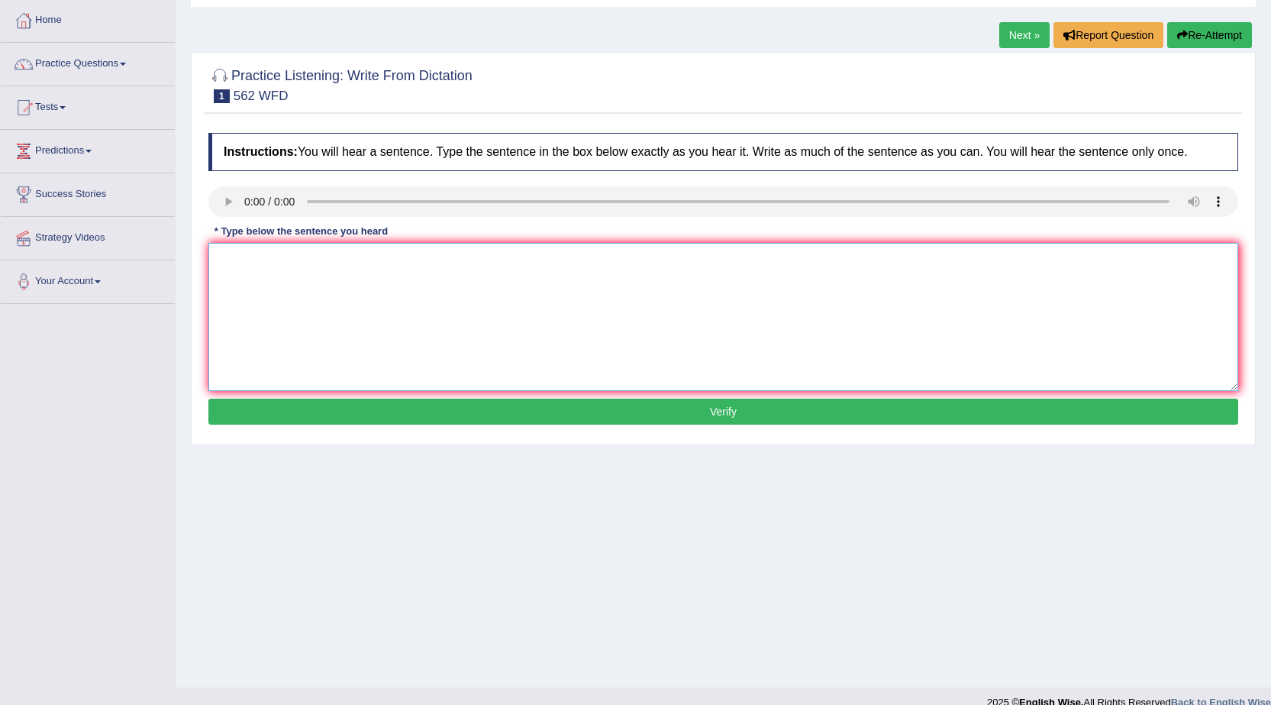
click at [399, 311] on textarea at bounding box center [723, 317] width 1030 height 148
click at [249, 276] on textarea at bounding box center [723, 317] width 1030 height 148
click at [289, 259] on textarea "the gap" at bounding box center [723, 317] width 1030 height 148
type textarea "the gap between the is not decrease"
click at [856, 418] on button "Verify" at bounding box center [723, 412] width 1030 height 26
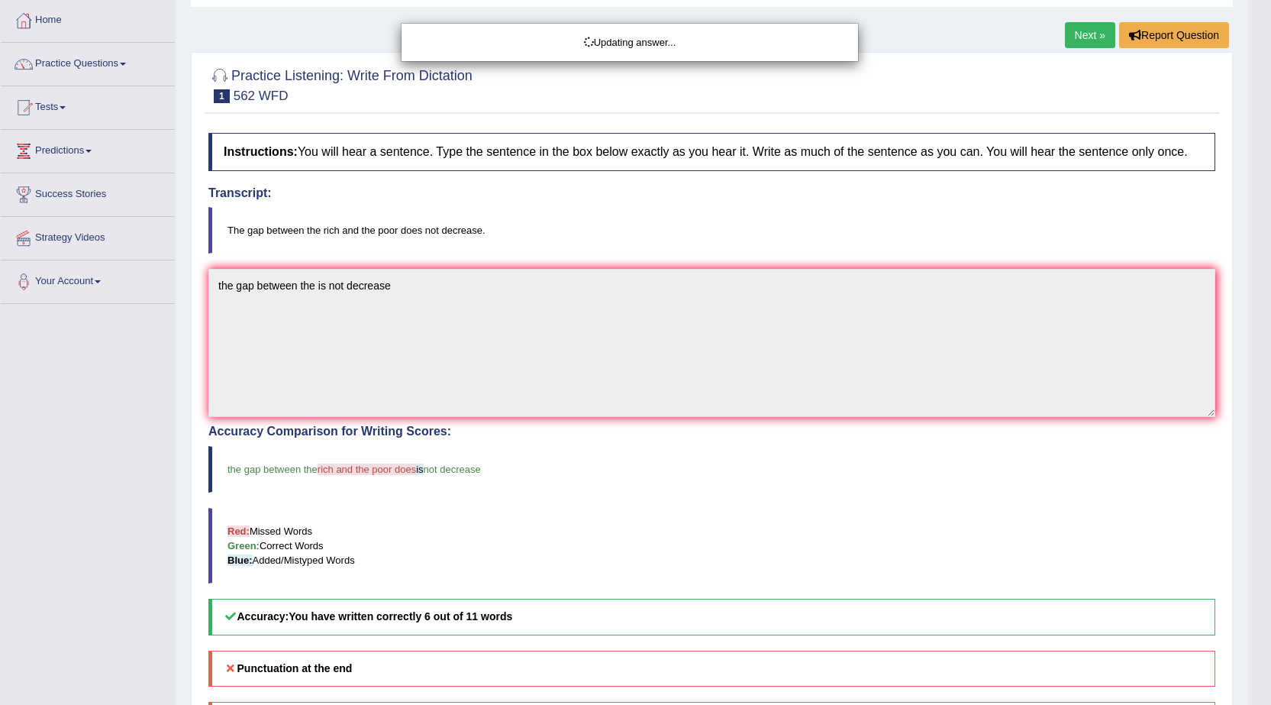
click at [1097, 30] on body "Toggle navigation Home Practice Questions Speaking Practice Read Aloud Repeat S…" at bounding box center [635, 276] width 1271 height 705
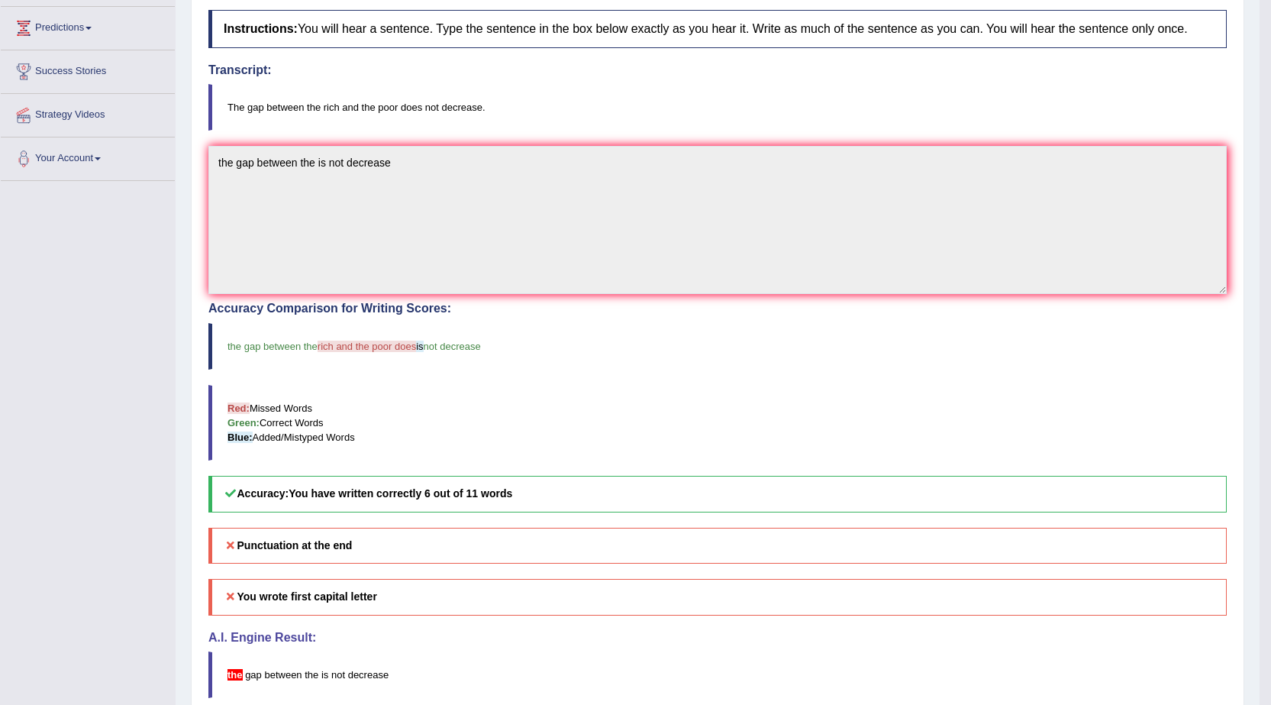
scroll to position [76, 0]
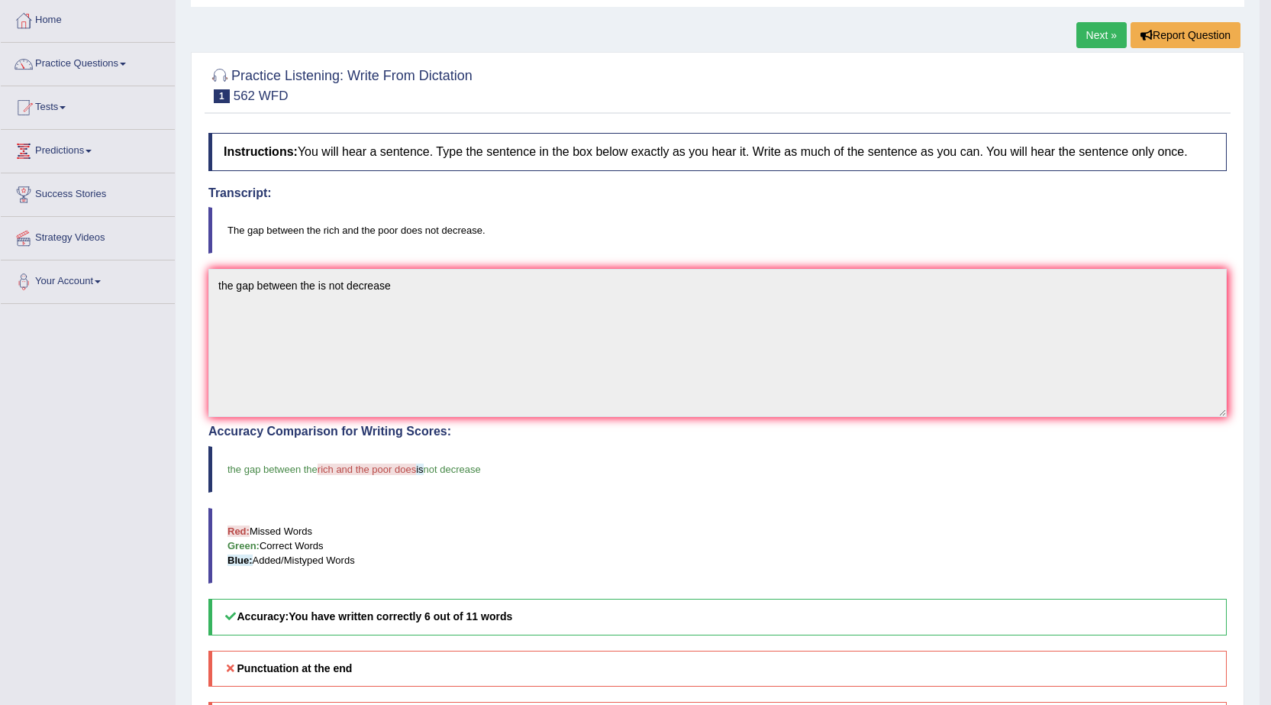
click at [1103, 35] on link "Next »" at bounding box center [1101, 35] width 50 height 26
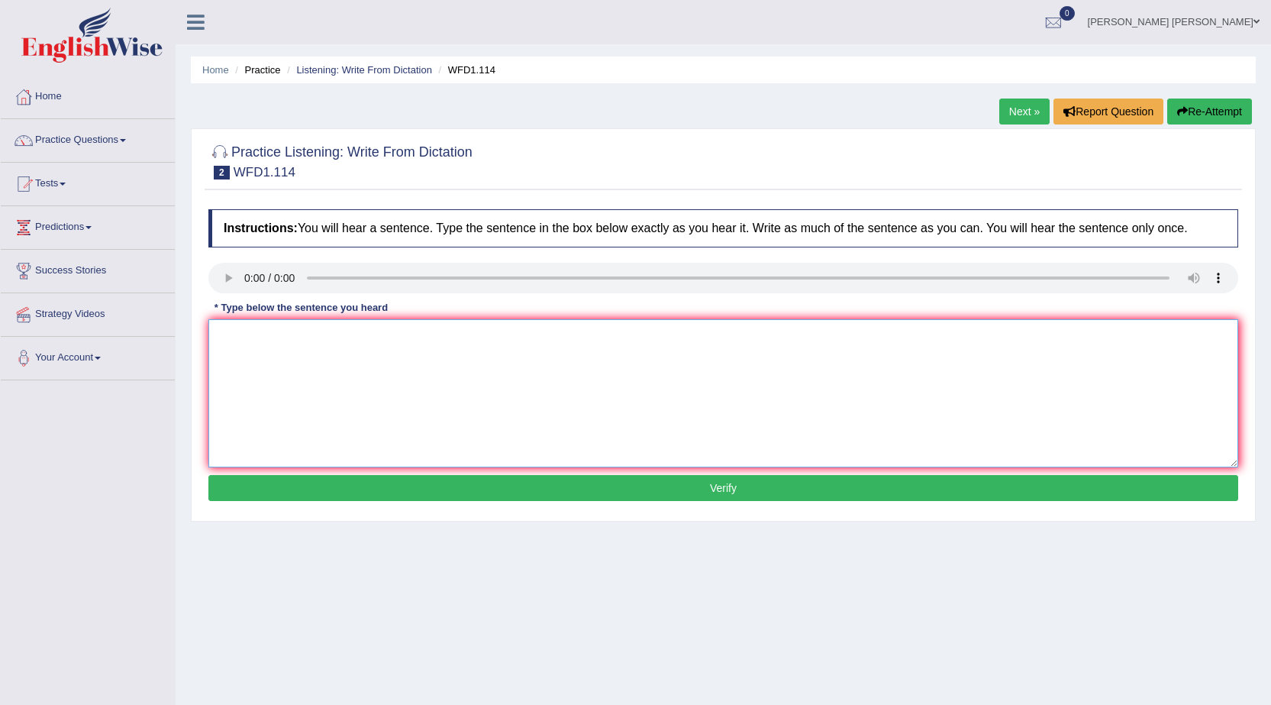
click at [258, 372] on textarea at bounding box center [723, 393] width 1030 height 148
click at [357, 340] on textarea "the authours early work" at bounding box center [723, 393] width 1030 height 148
type textarea "the authours early work are less specif are most"
click at [362, 495] on button "Verify" at bounding box center [723, 488] width 1030 height 26
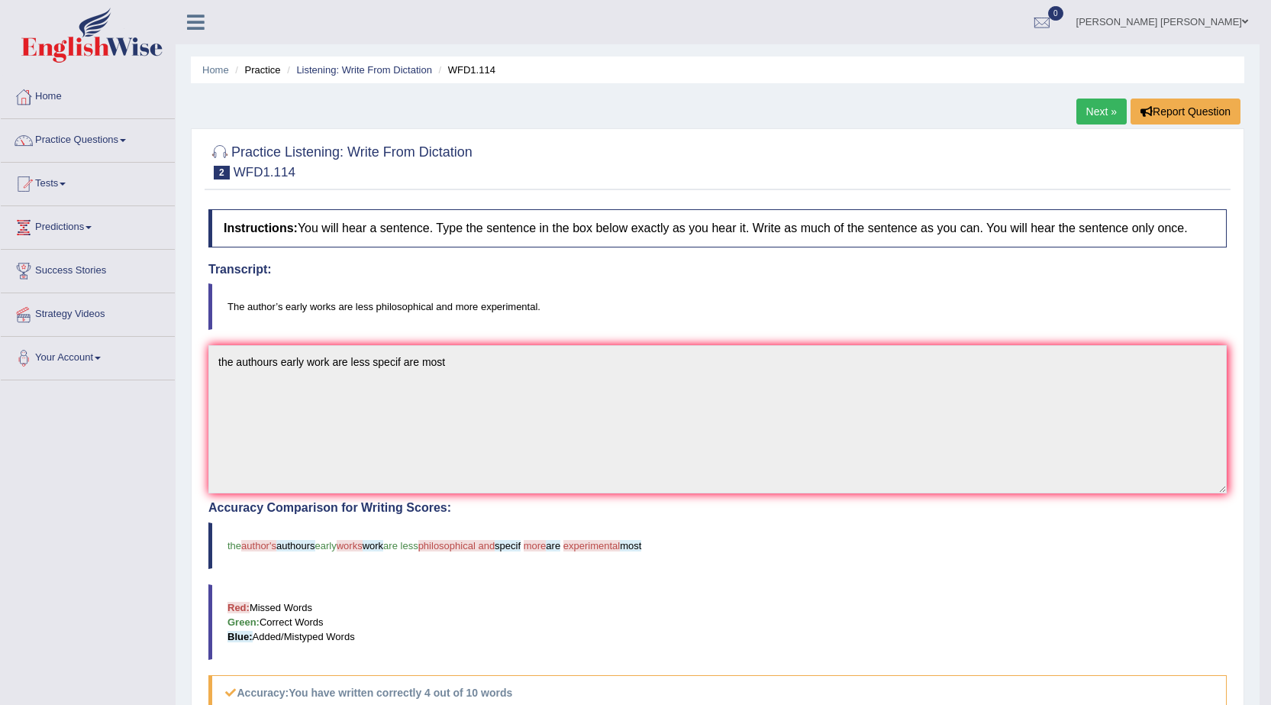
click at [1117, 87] on div "Home Practice Listening: Write From Dictation WFD1.114 Next » Report Question P…" at bounding box center [718, 499] width 1084 height 999
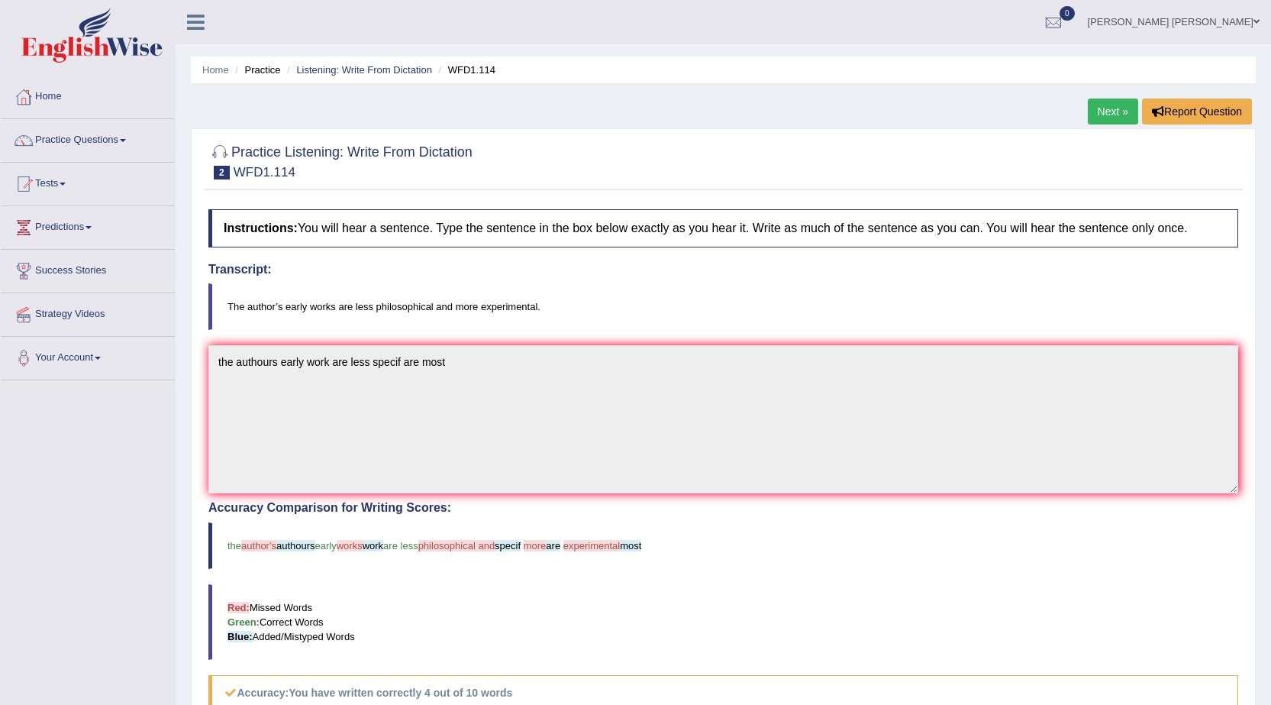
click at [1109, 107] on link "Next »" at bounding box center [1113, 111] width 50 height 26
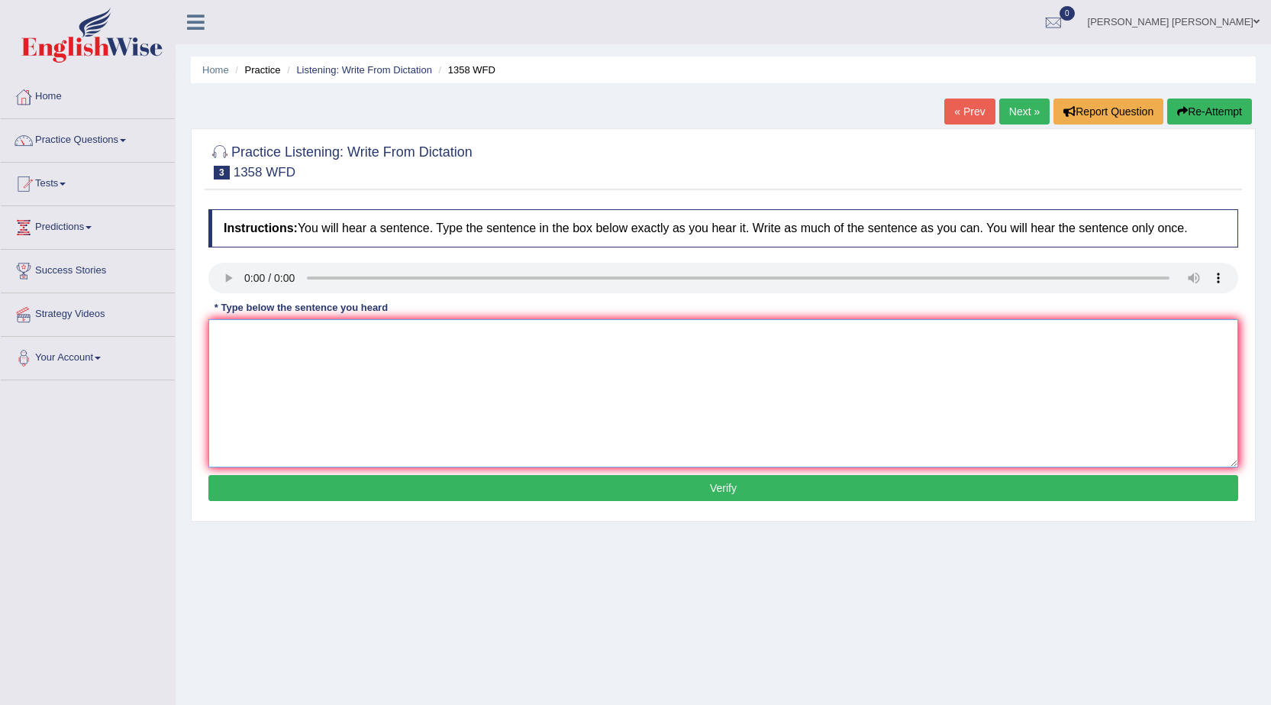
click at [260, 342] on textarea at bounding box center [723, 393] width 1030 height 148
type textarea "communications skills are very important this years"
click at [291, 492] on button "Verify" at bounding box center [723, 488] width 1030 height 26
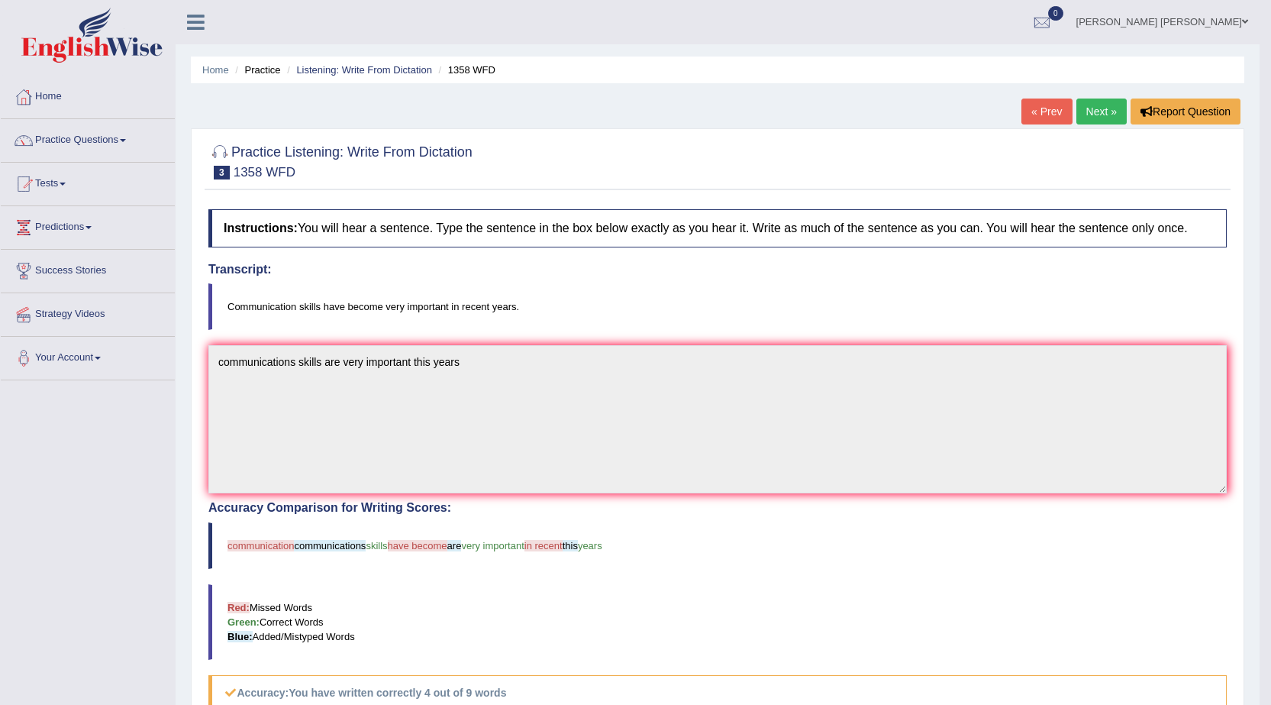
click at [1100, 108] on link "Next »" at bounding box center [1101, 111] width 50 height 26
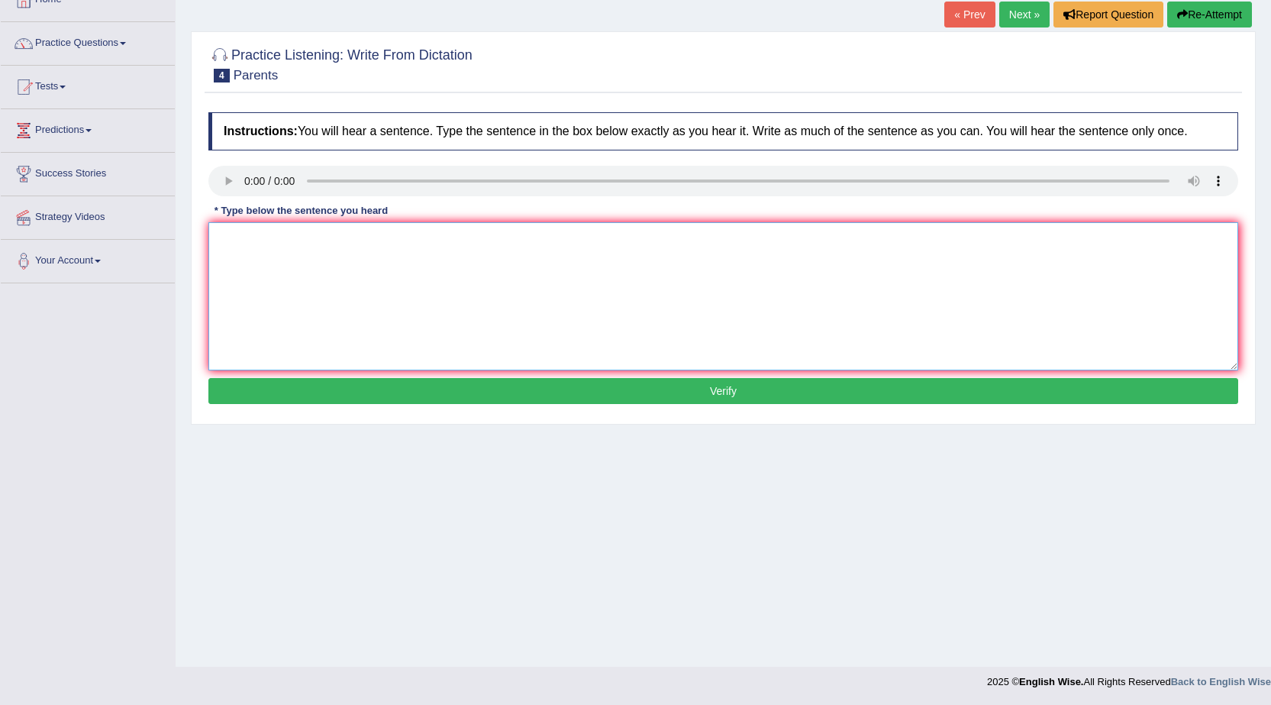
click at [534, 347] on textarea at bounding box center [723, 296] width 1030 height 148
click at [264, 259] on textarea at bounding box center [723, 296] width 1030 height 148
click at [359, 265] on textarea "parents today are" at bounding box center [723, 296] width 1030 height 148
type textarea "parents today are involed im the education of their children"
click at [514, 393] on button "Verify" at bounding box center [723, 391] width 1030 height 26
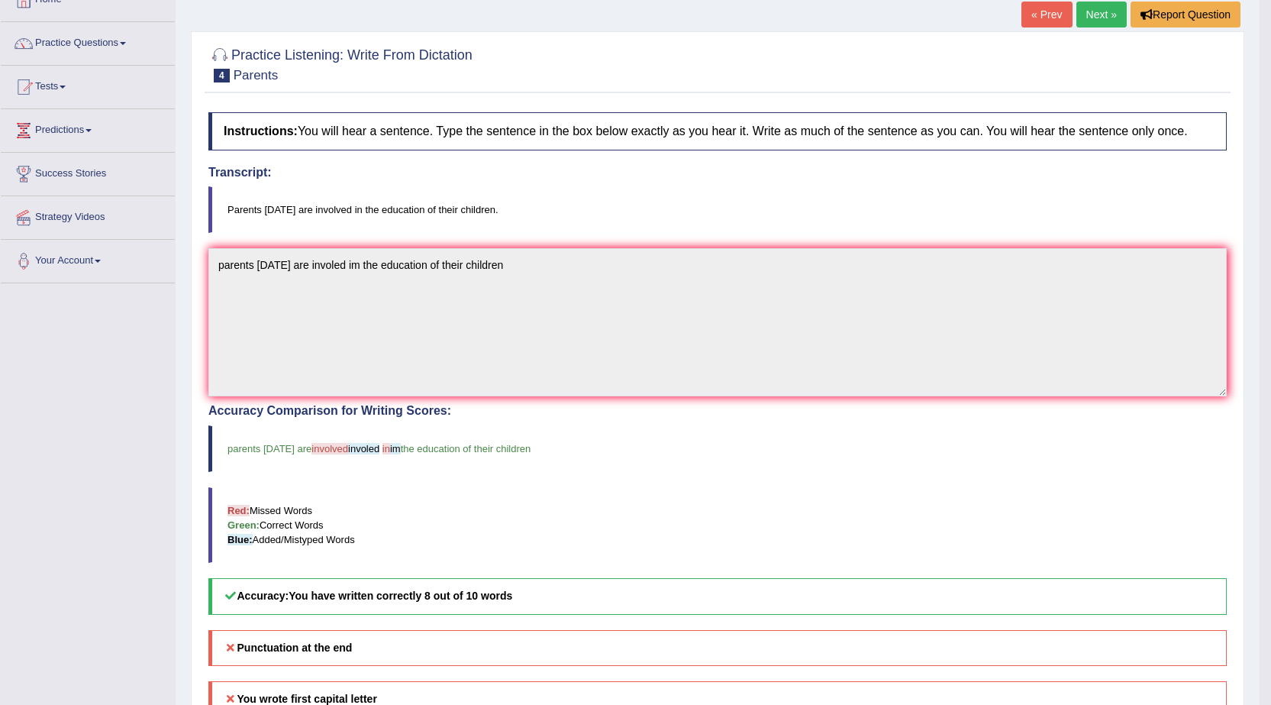
click at [1094, 15] on link "Next »" at bounding box center [1101, 15] width 50 height 26
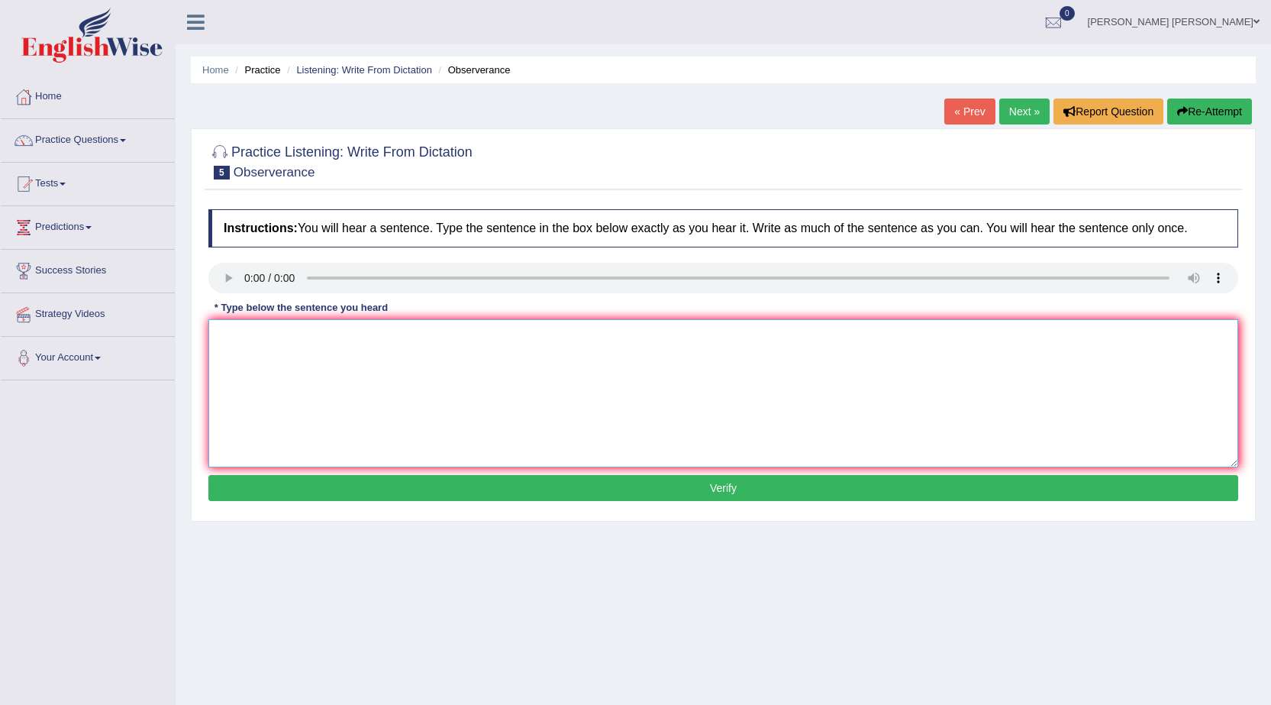
click at [512, 434] on textarea at bounding box center [723, 393] width 1030 height 148
click at [376, 384] on textarea "absorbers" at bounding box center [723, 393] width 1030 height 148
type textarea "absorbers waited nervously and waiting for the concert"
click at [747, 496] on button "Verify" at bounding box center [723, 488] width 1030 height 26
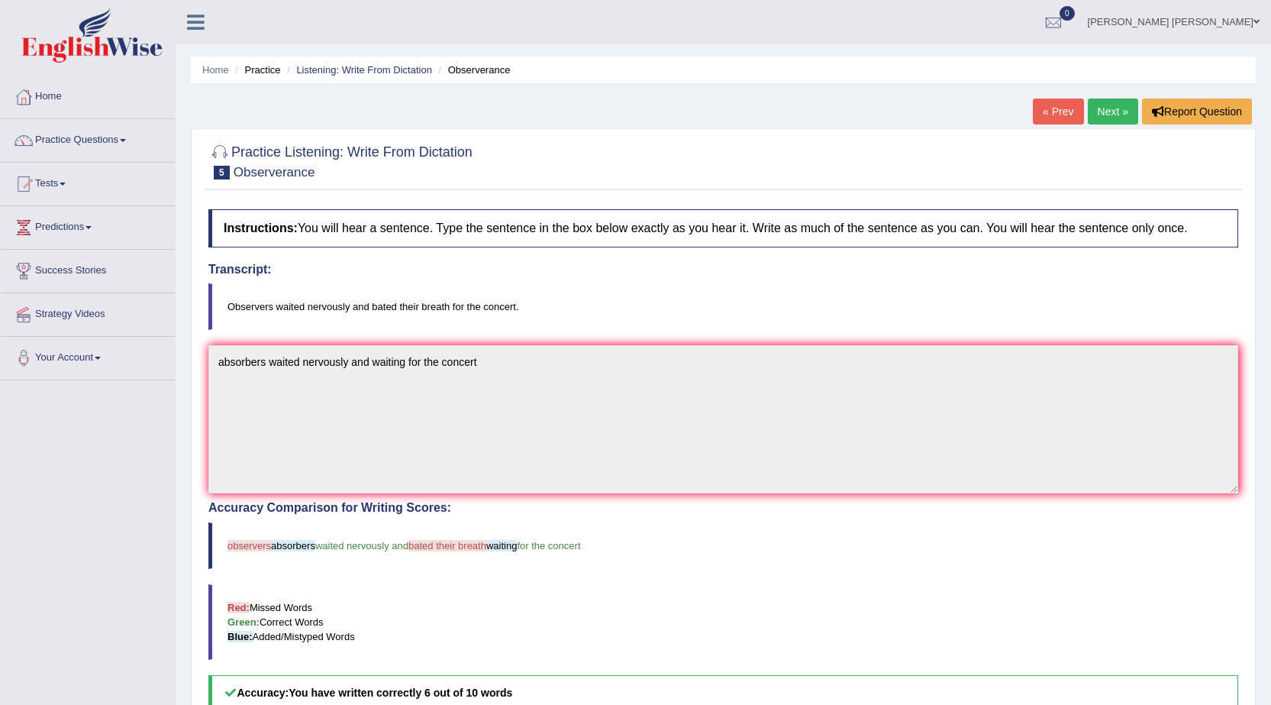
click at [1080, 116] on body "Toggle navigation Home Practice Questions Speaking Practice Read Aloud Repeat S…" at bounding box center [635, 352] width 1271 height 705
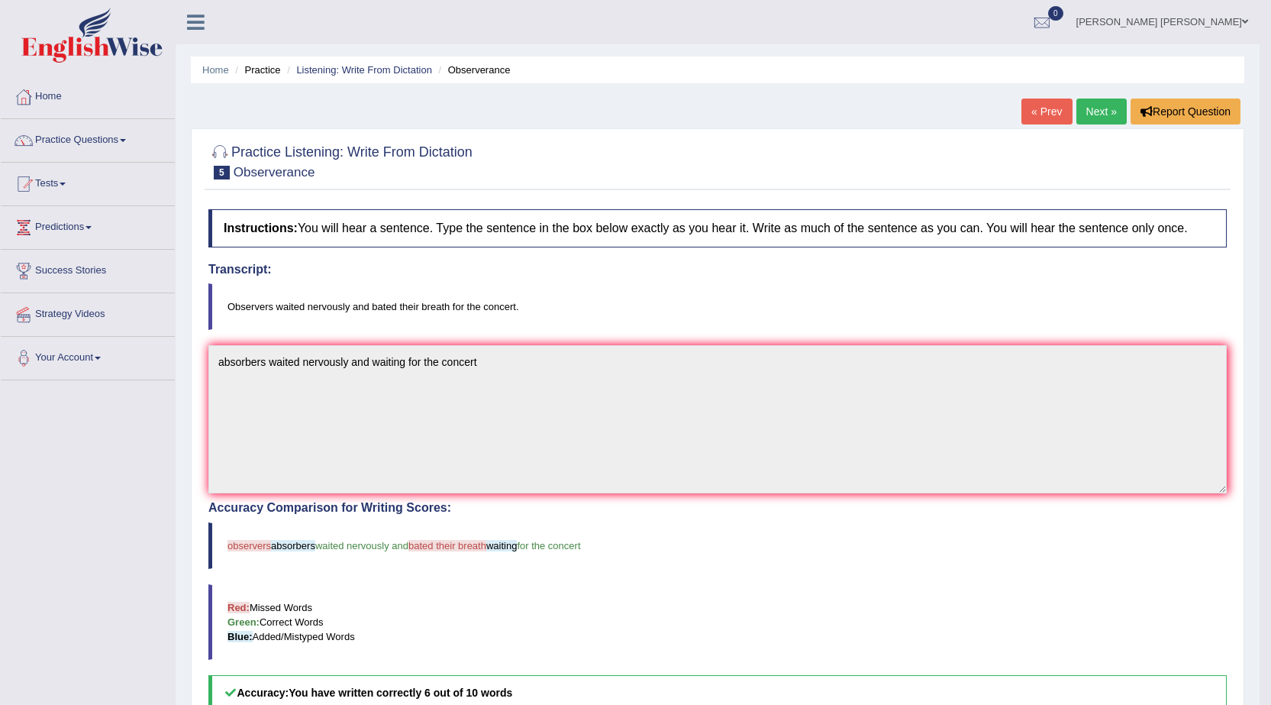
click at [1083, 111] on link "Next »" at bounding box center [1101, 111] width 50 height 26
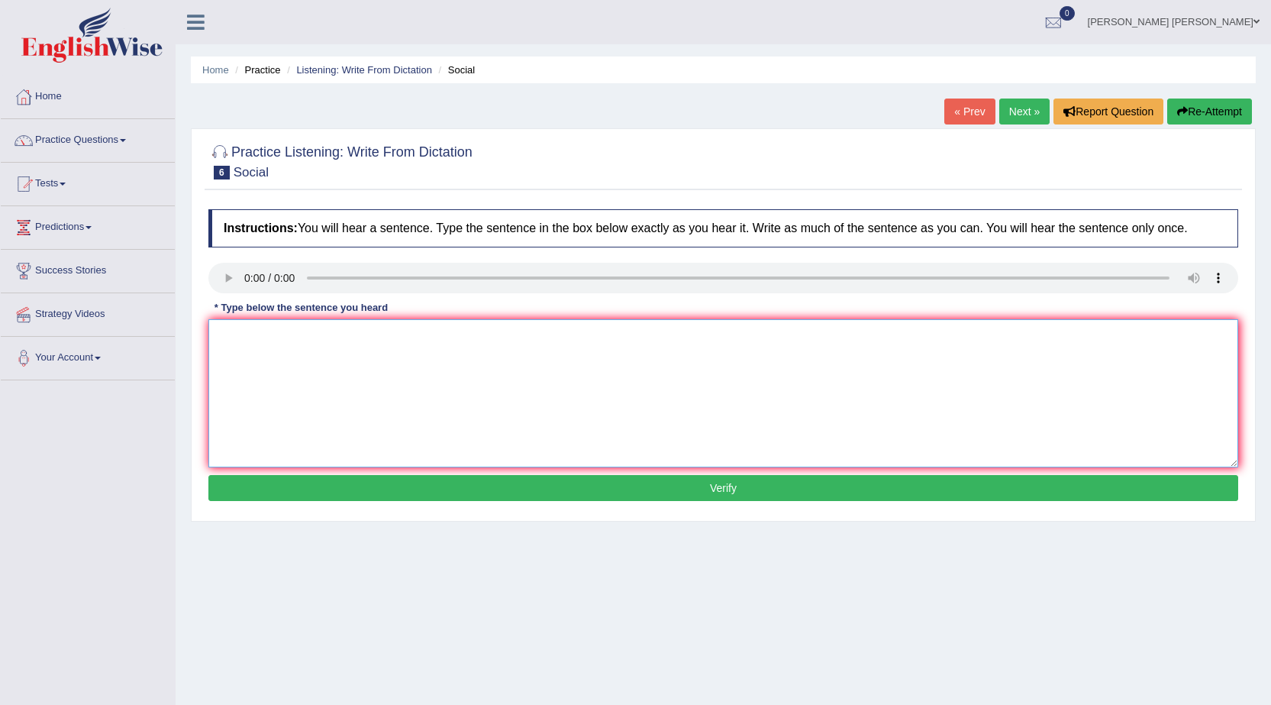
click at [285, 352] on textarea at bounding box center [723, 393] width 1030 height 148
type textarea "social policies are societies people needs"
drag, startPoint x: 253, startPoint y: 496, endPoint x: 250, endPoint y: 488, distance: 9.2
click at [251, 495] on button "Verify" at bounding box center [723, 488] width 1030 height 26
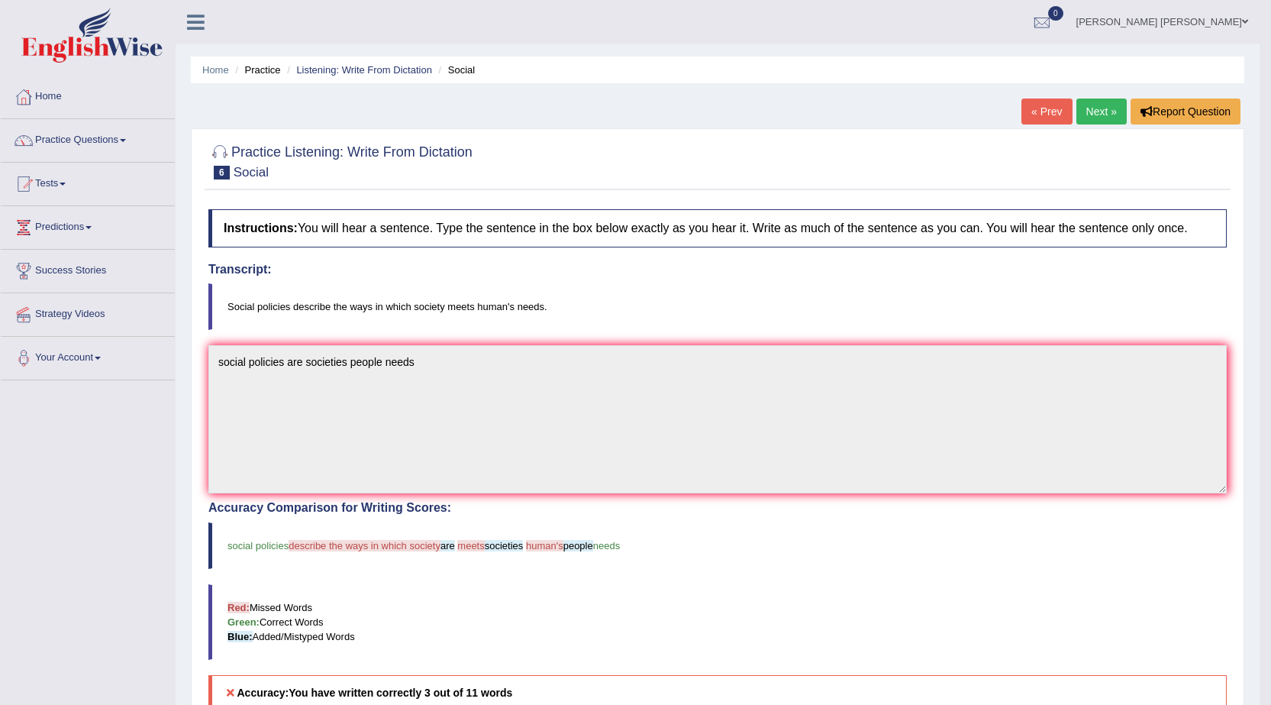
click at [1100, 108] on link "Next »" at bounding box center [1101, 111] width 50 height 26
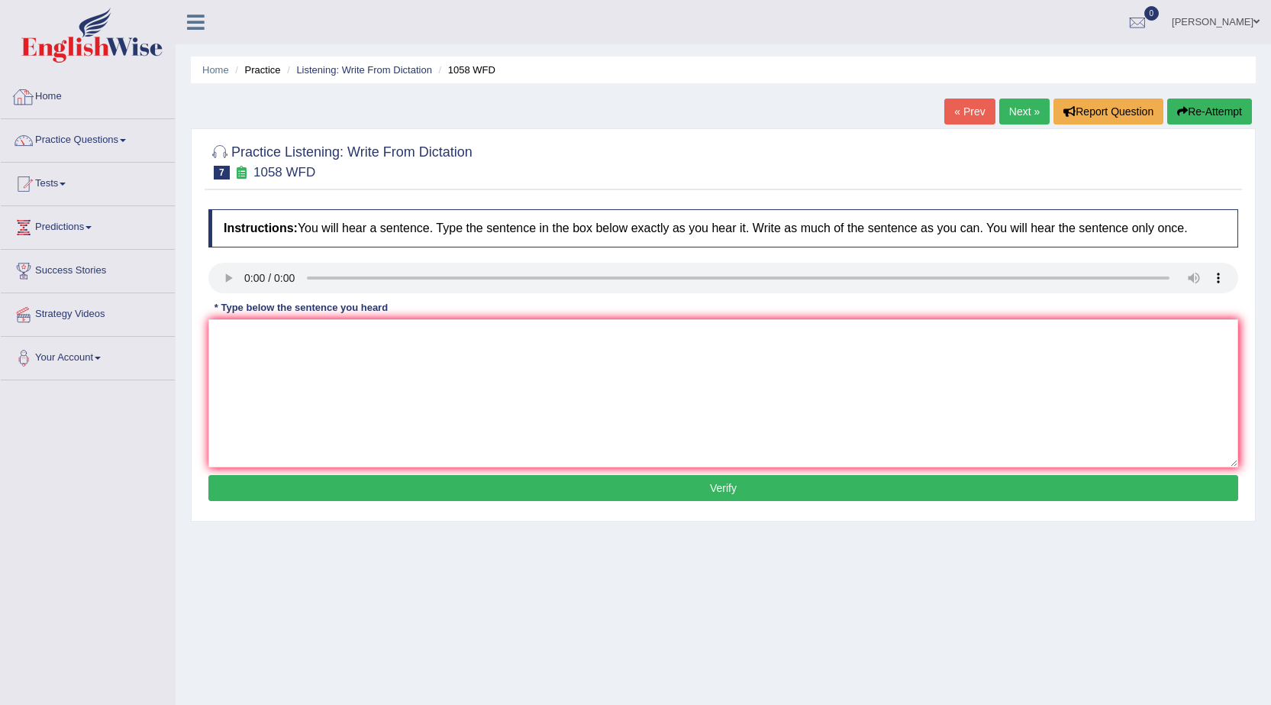
click at [31, 87] on div at bounding box center [23, 97] width 23 height 23
